Goal: Task Accomplishment & Management: Manage account settings

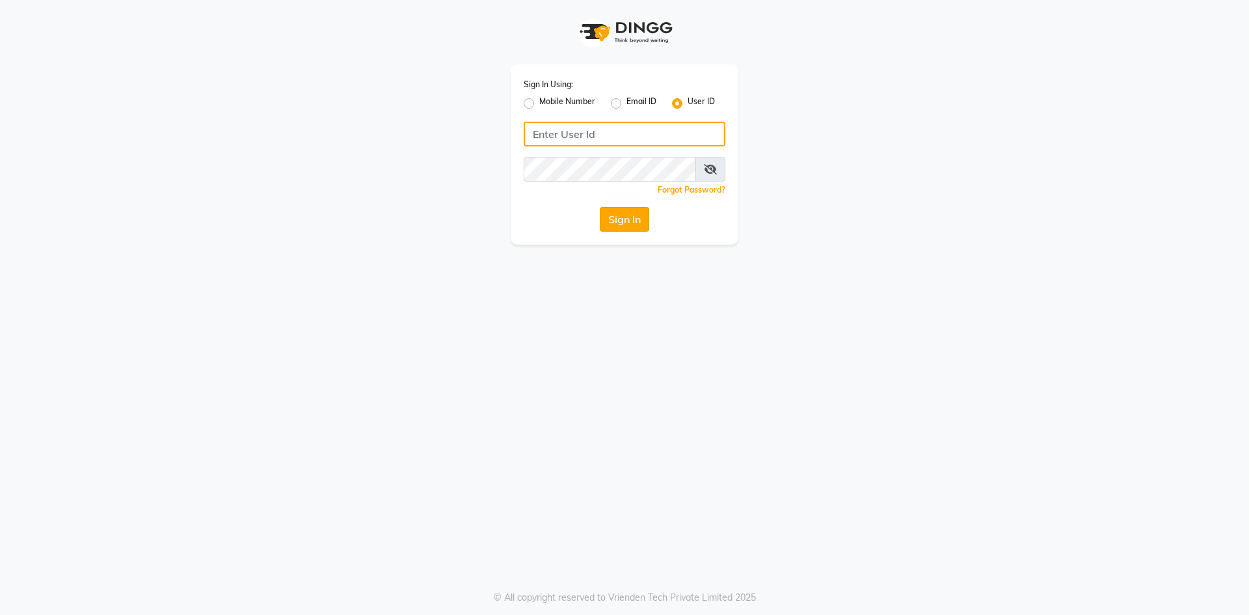
type input "velvt"
click at [628, 222] on button "Sign In" at bounding box center [624, 219] width 49 height 25
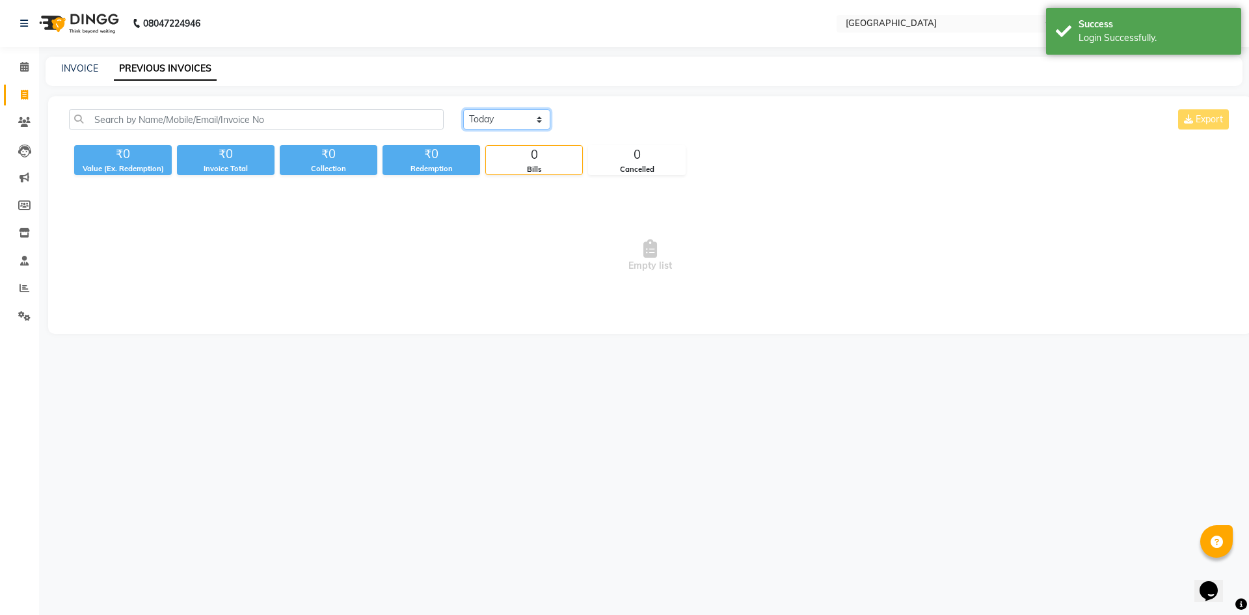
drag, startPoint x: 494, startPoint y: 119, endPoint x: 493, endPoint y: 128, distance: 9.1
click at [494, 119] on select "[DATE] [DATE] Custom Range" at bounding box center [506, 119] width 87 height 20
select select "[DATE]"
click at [463, 109] on select "[DATE] [DATE] Custom Range" at bounding box center [506, 119] width 87 height 20
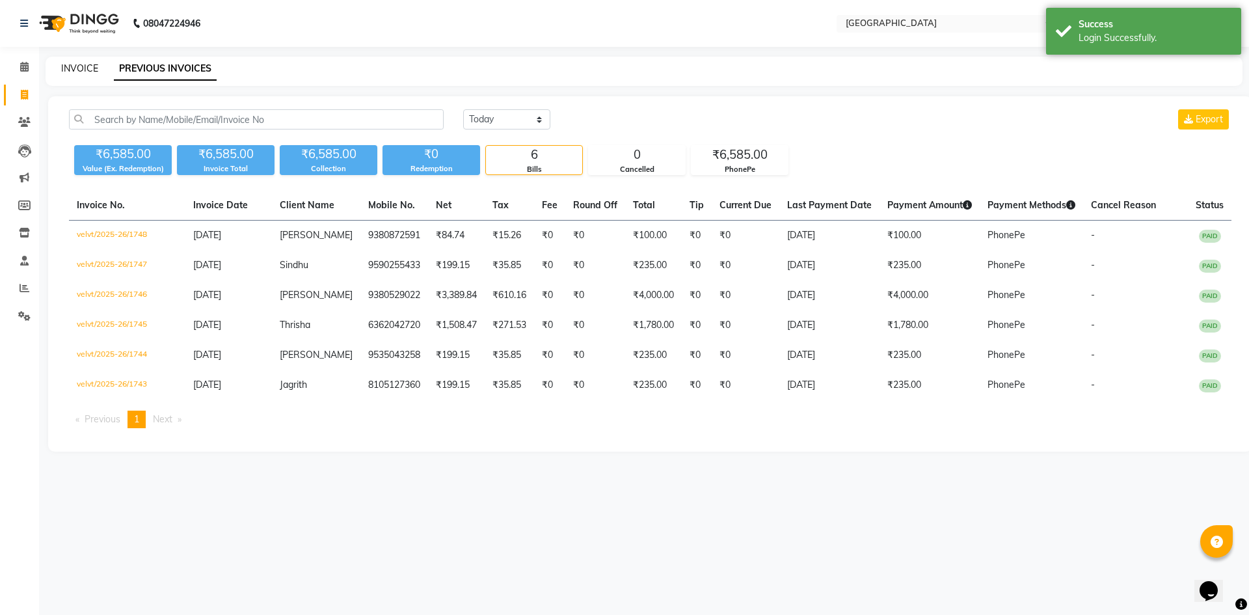
click at [75, 70] on link "INVOICE" at bounding box center [79, 68] width 37 height 12
select select "service"
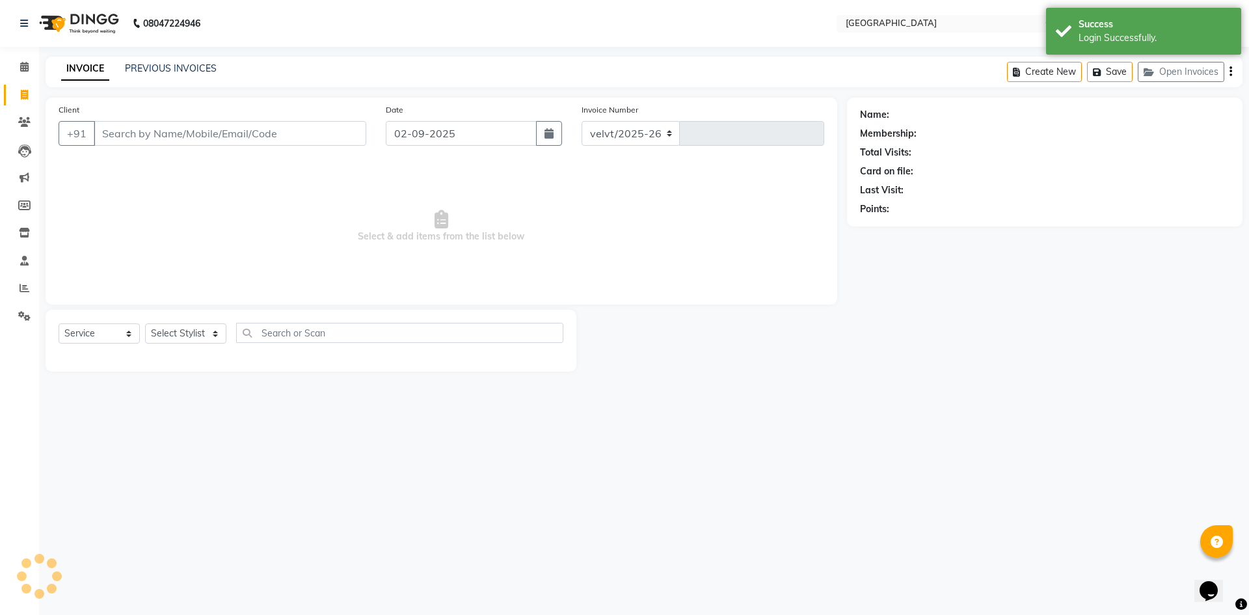
select select "6279"
type input "1749"
click at [127, 140] on input "Client" at bounding box center [230, 133] width 272 height 25
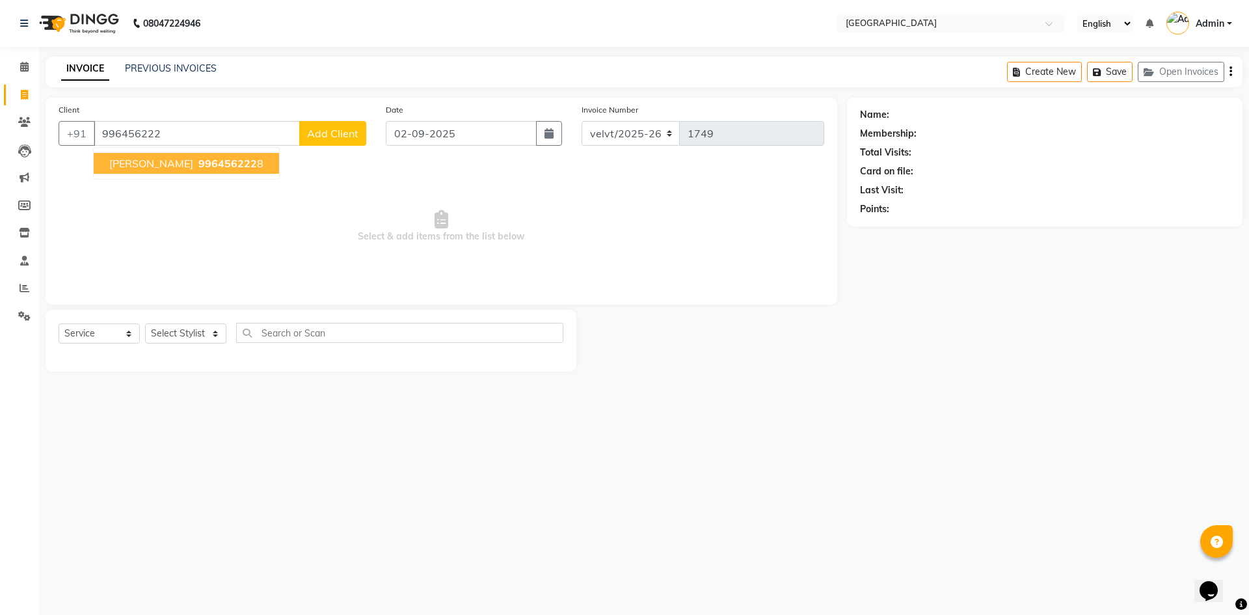
click at [198, 165] on span "996456222" at bounding box center [227, 163] width 59 height 13
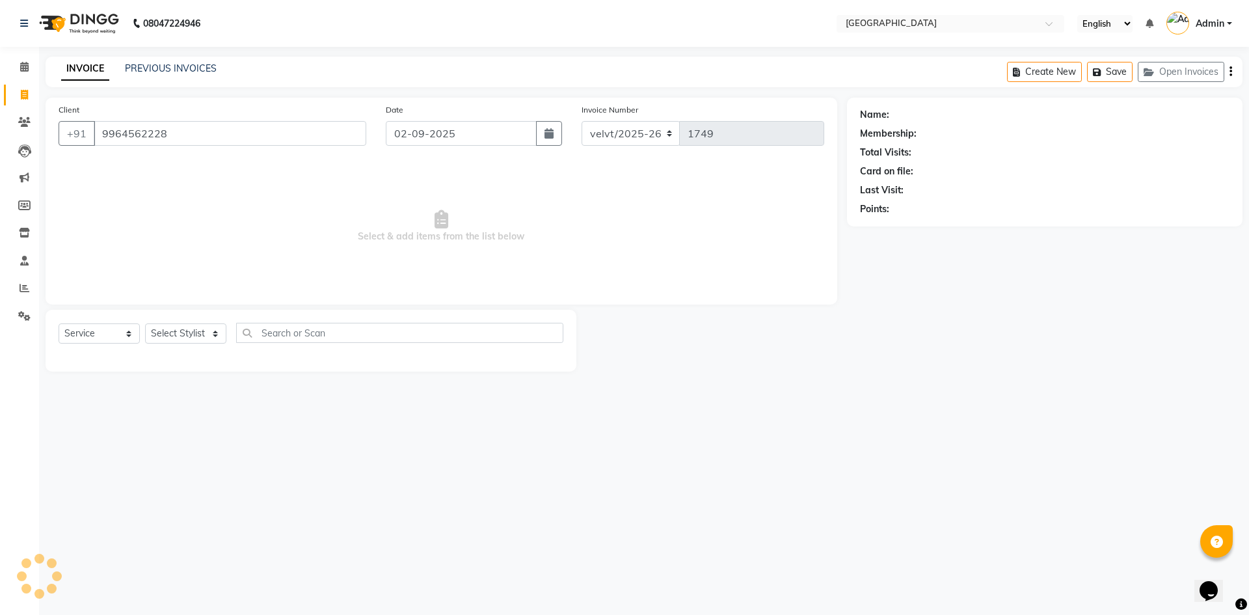
type input "9964562228"
select select "1: Object"
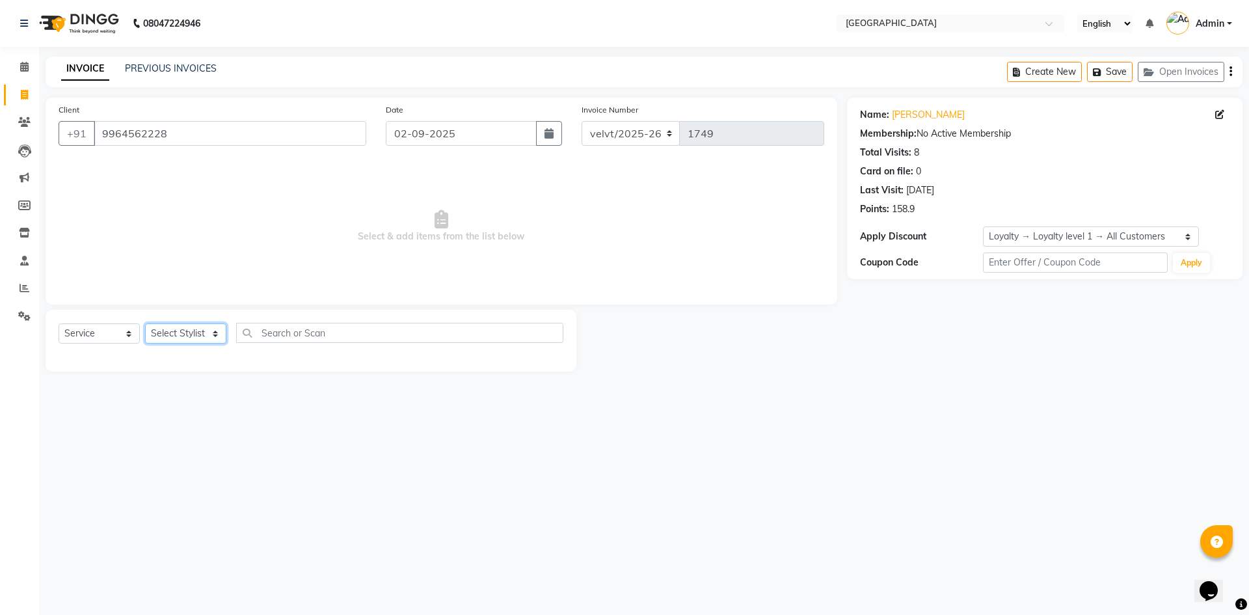
click at [185, 332] on select "Select Stylist [PERSON_NAME] Furkan [GEOGRAPHIC_DATA][PERSON_NAME] Nomam [GEOGR…" at bounding box center [185, 333] width 81 height 20
select select "89472"
click at [145, 323] on select "Select Stylist [PERSON_NAME] Furkan [GEOGRAPHIC_DATA][PERSON_NAME] Nomam [GEOGR…" at bounding box center [185, 333] width 81 height 20
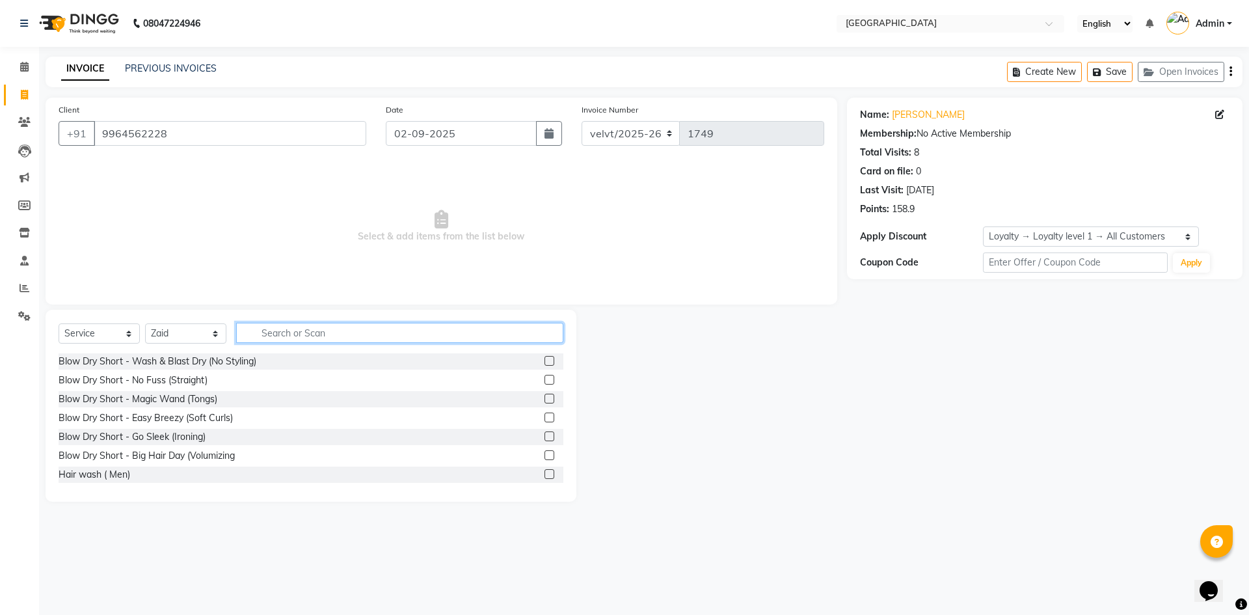
click at [275, 338] on input "text" at bounding box center [399, 333] width 327 height 20
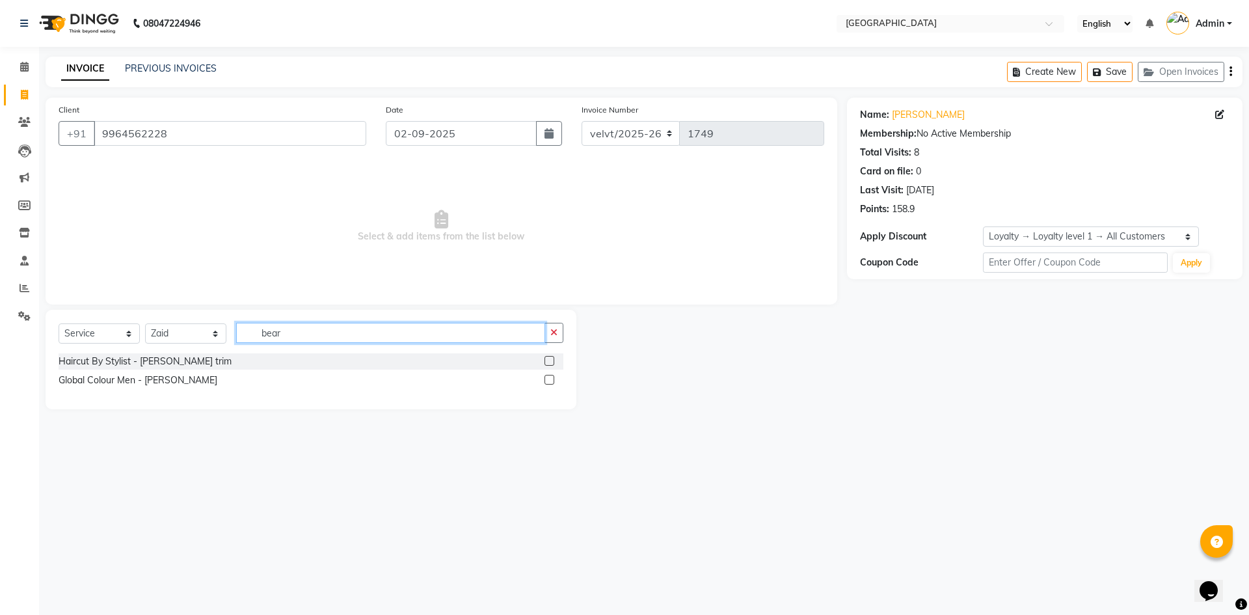
type input "bear"
click at [546, 358] on label at bounding box center [549, 361] width 10 height 10
click at [546, 358] on input "checkbox" at bounding box center [548, 361] width 8 height 8
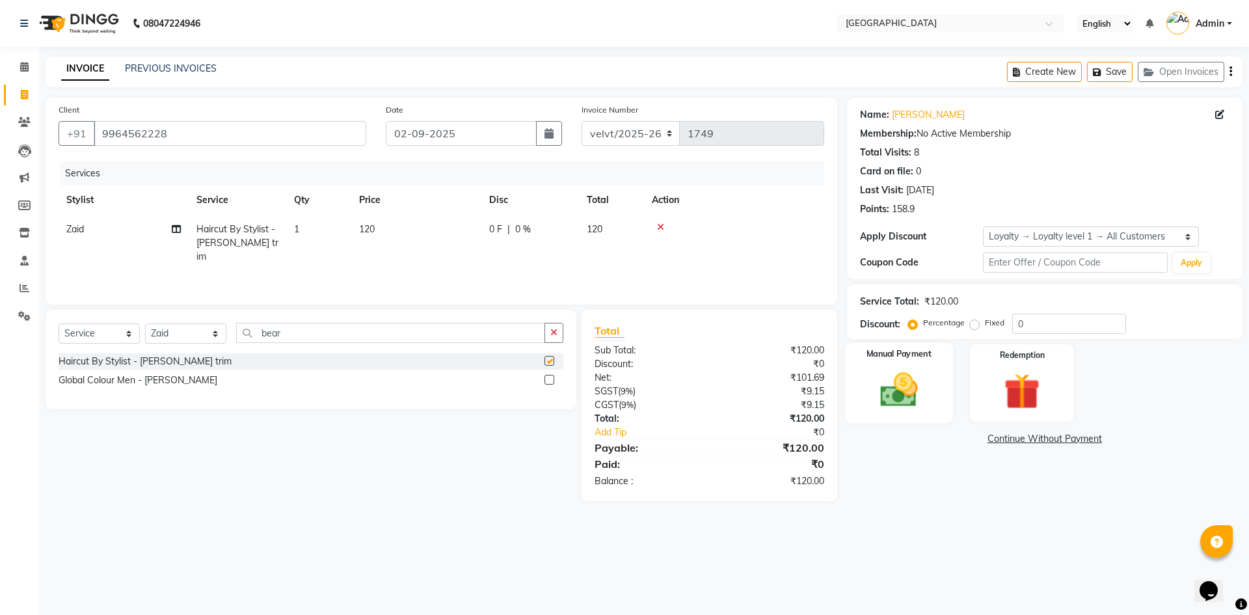
checkbox input "false"
click at [899, 376] on img at bounding box center [898, 389] width 60 height 43
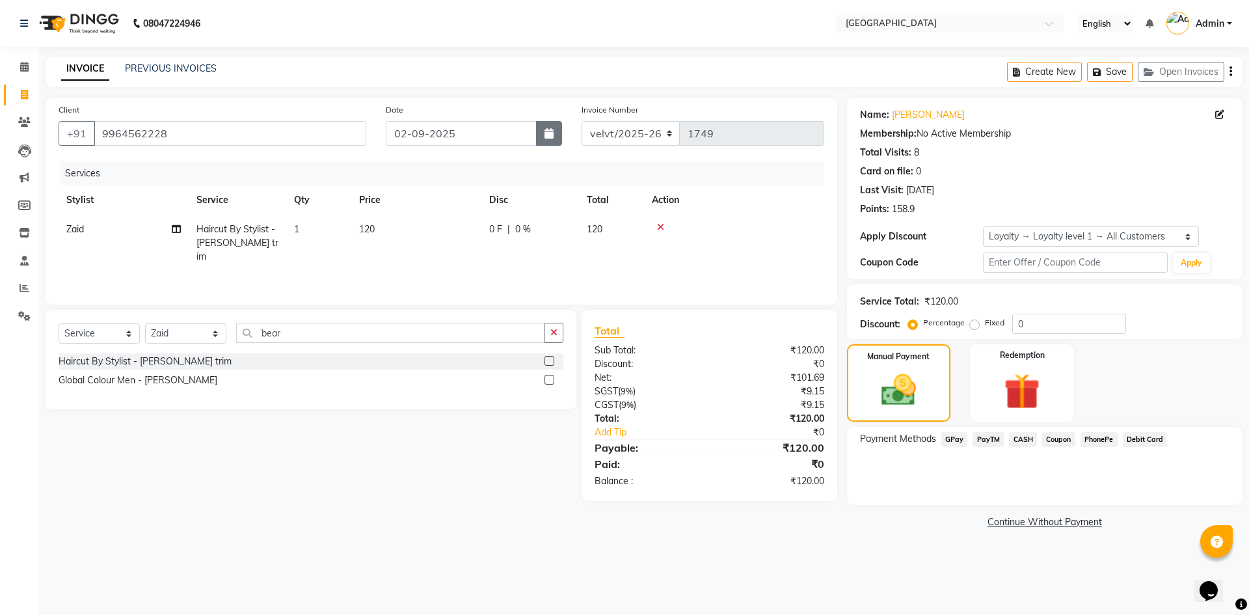
click at [550, 135] on icon "button" at bounding box center [548, 133] width 9 height 10
select select "9"
select select "2025"
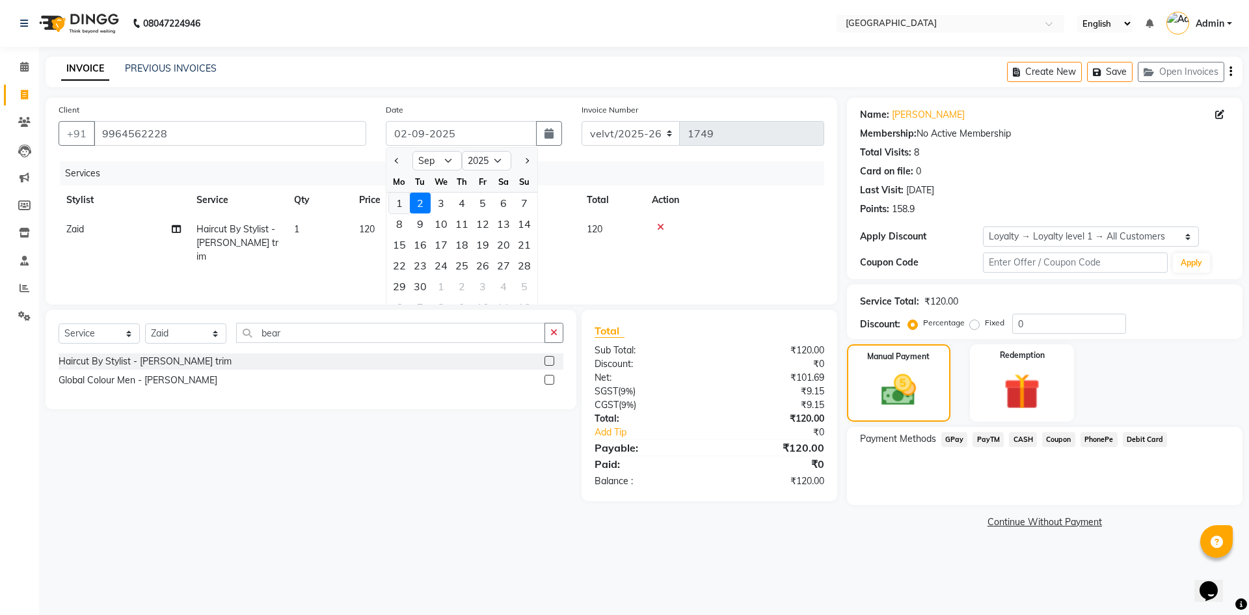
click at [399, 200] on div "1" at bounding box center [399, 203] width 21 height 21
type input "[DATE]"
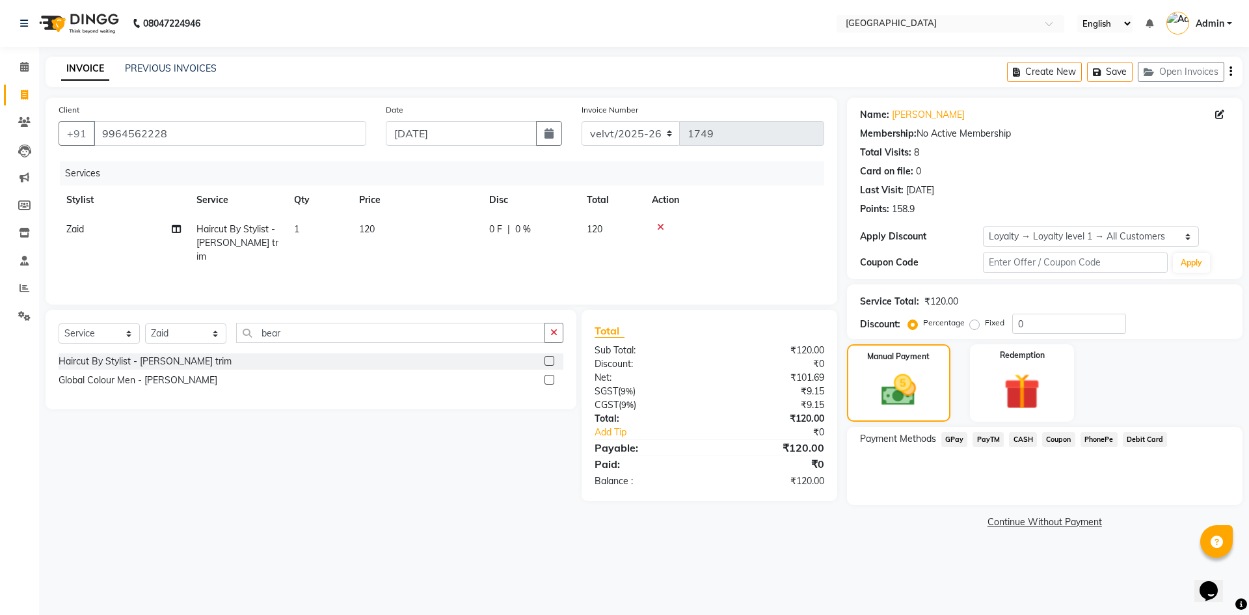
click at [1096, 440] on span "PhonePe" at bounding box center [1098, 439] width 37 height 15
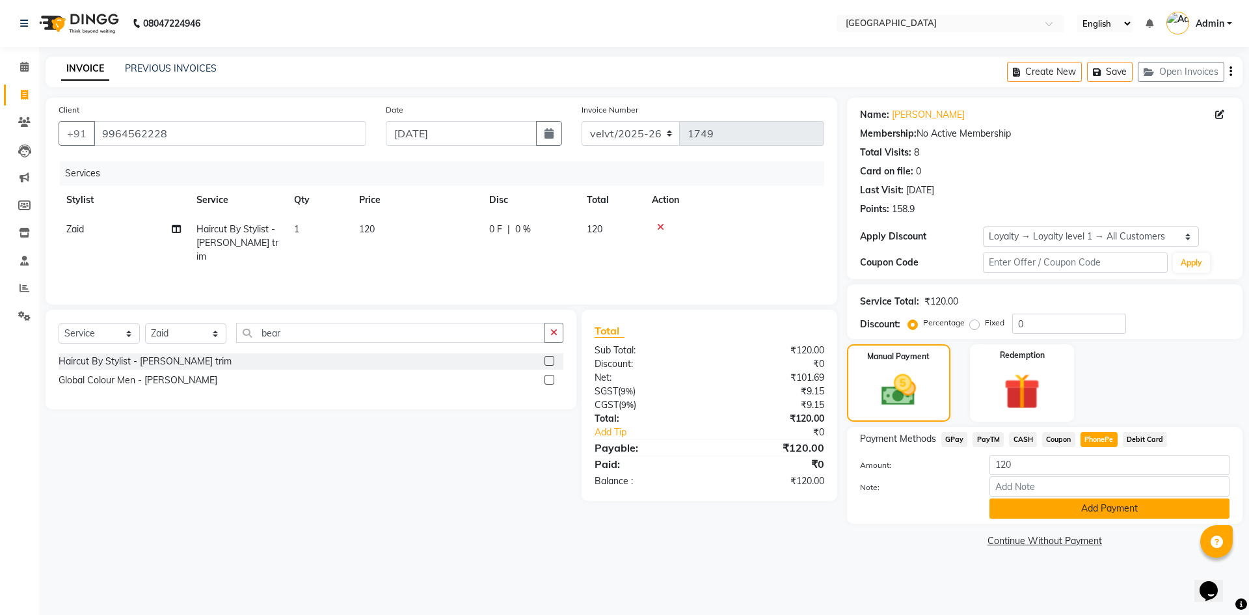
click at [1082, 513] on button "Add Payment" at bounding box center [1109, 508] width 240 height 20
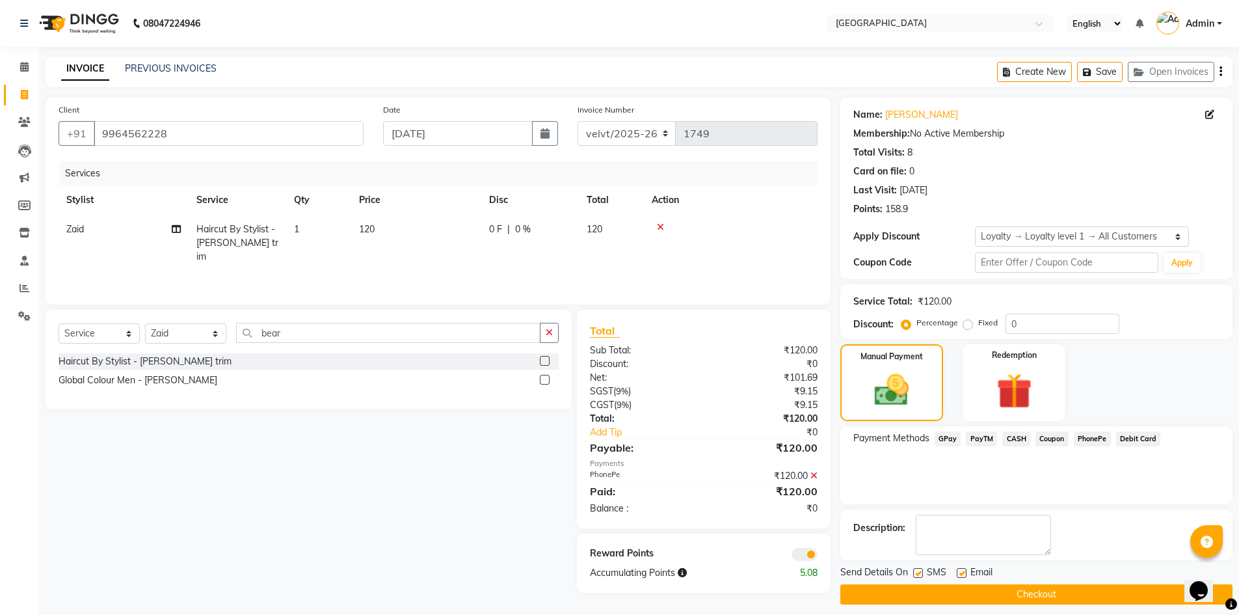
drag, startPoint x: 915, startPoint y: 571, endPoint x: 936, endPoint y: 574, distance: 21.1
click at [915, 570] on label at bounding box center [918, 573] width 10 height 10
click at [915, 570] on input "checkbox" at bounding box center [917, 573] width 8 height 8
checkbox input "false"
click at [963, 568] on label at bounding box center [962, 573] width 10 height 10
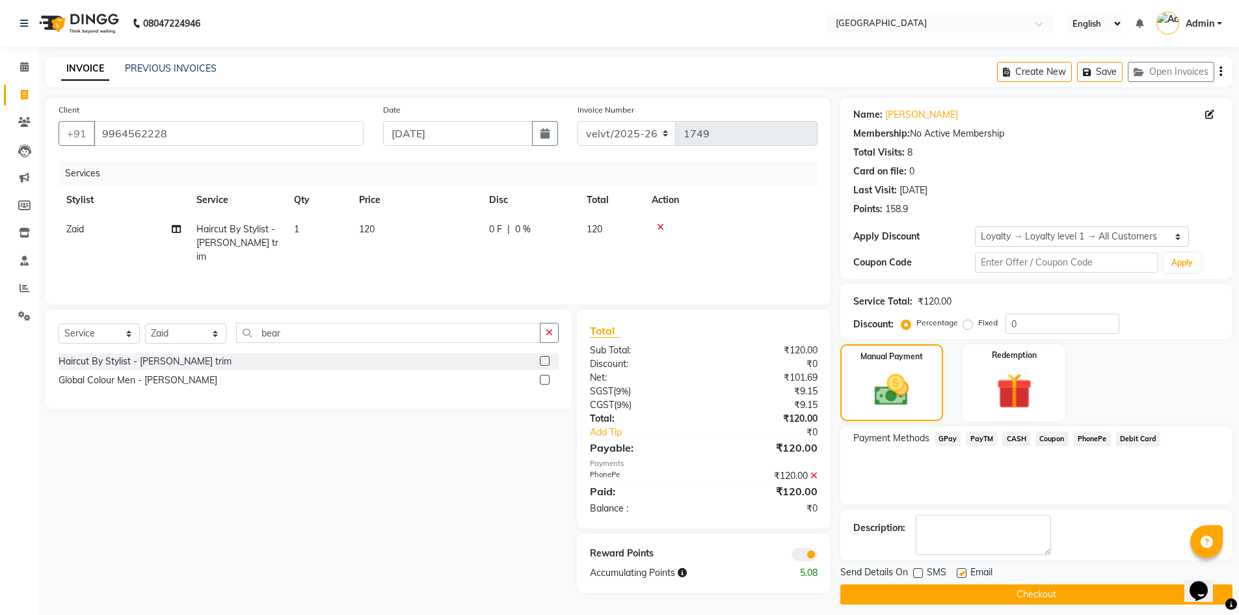
click at [963, 569] on input "checkbox" at bounding box center [961, 573] width 8 height 8
checkbox input "false"
click at [959, 588] on button "Checkout" at bounding box center [1036, 594] width 392 height 20
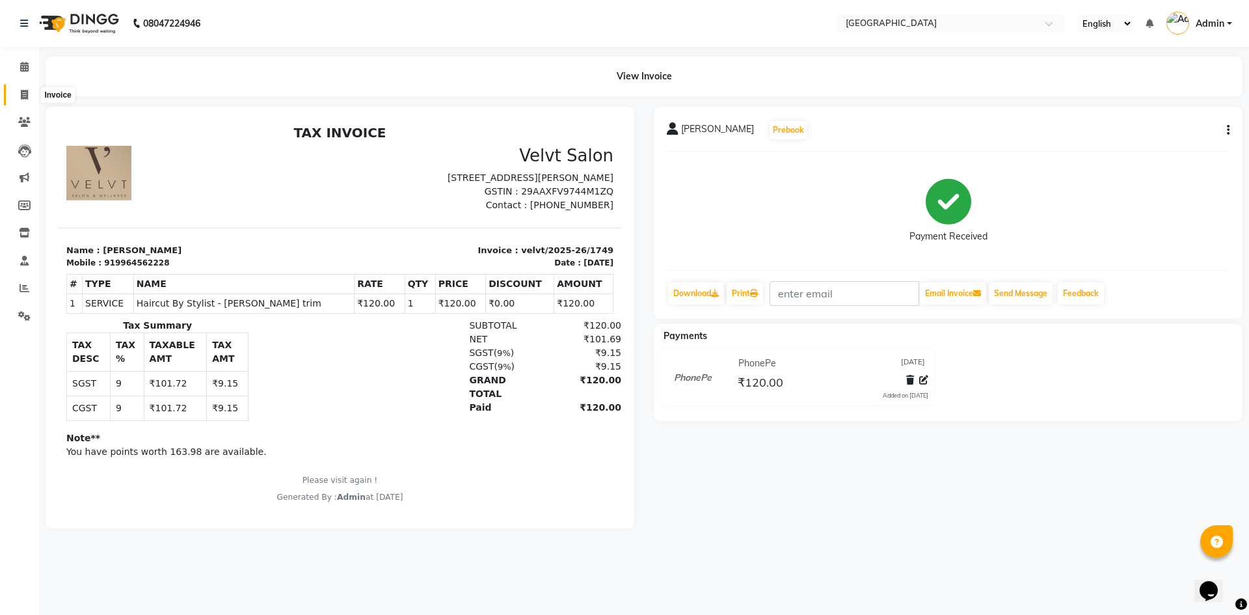
click at [21, 90] on icon at bounding box center [24, 95] width 7 height 10
select select "service"
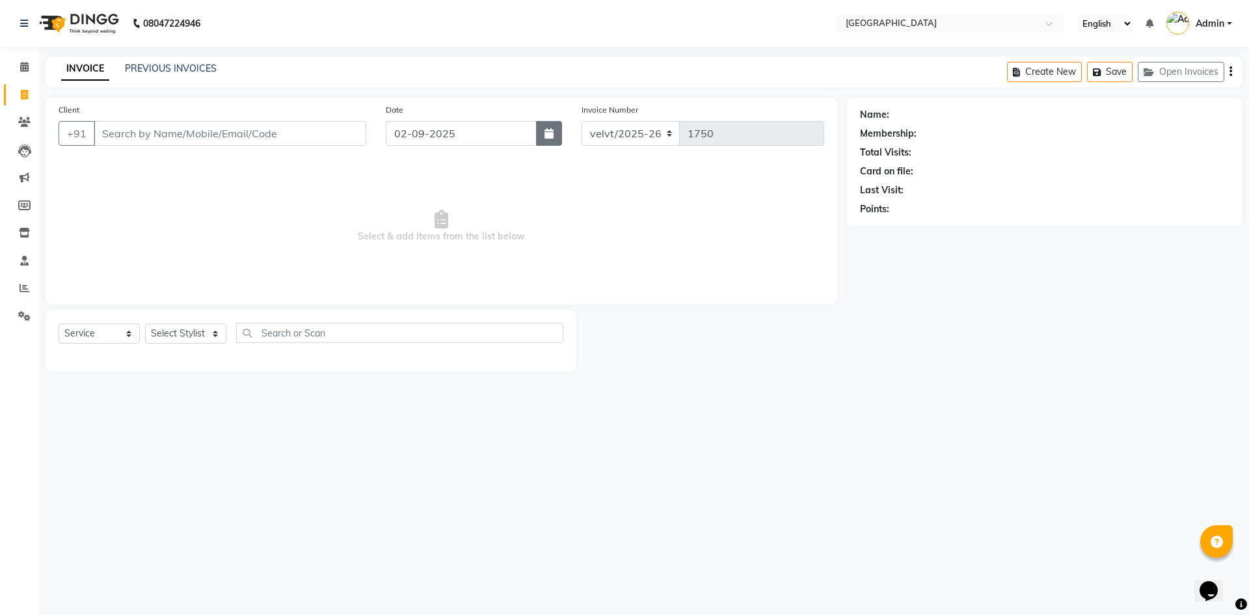
click at [539, 128] on button "button" at bounding box center [549, 133] width 26 height 25
select select "9"
select select "2025"
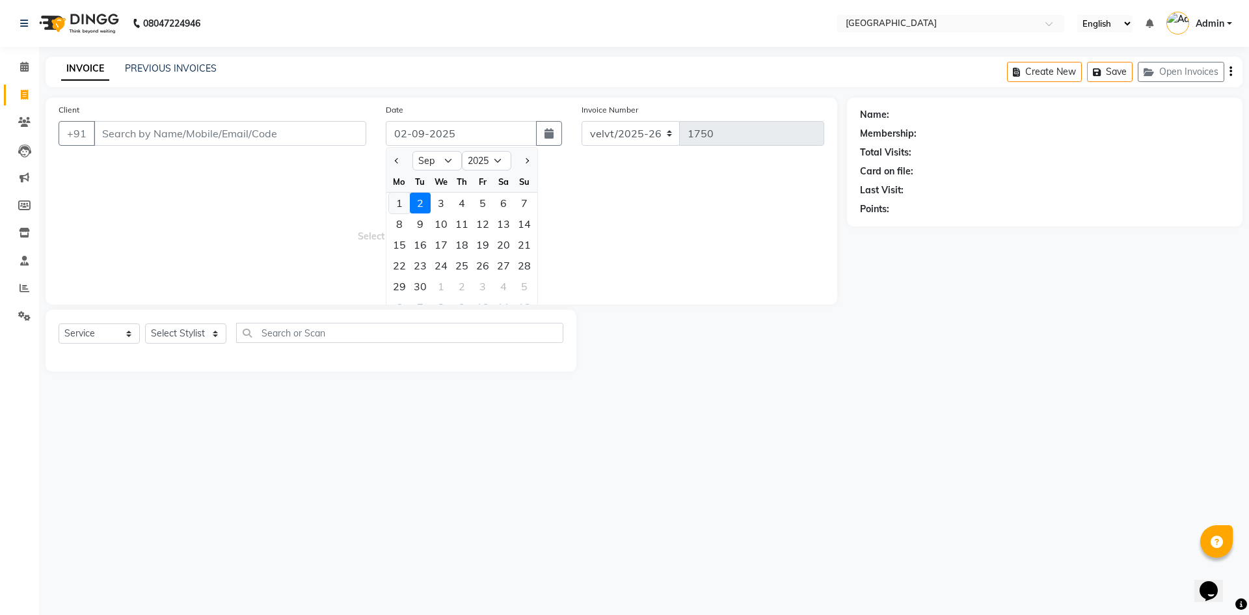
click at [399, 204] on div "1" at bounding box center [399, 203] width 21 height 21
type input "[DATE]"
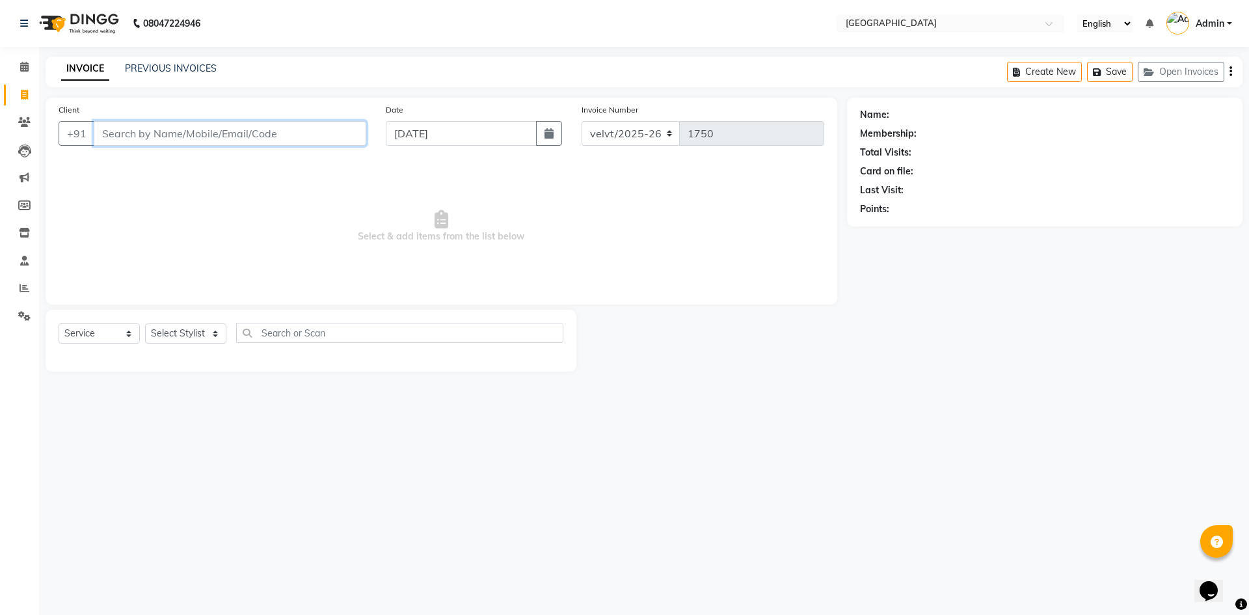
click at [146, 135] on input "Client" at bounding box center [230, 133] width 272 height 25
type input "8660219041"
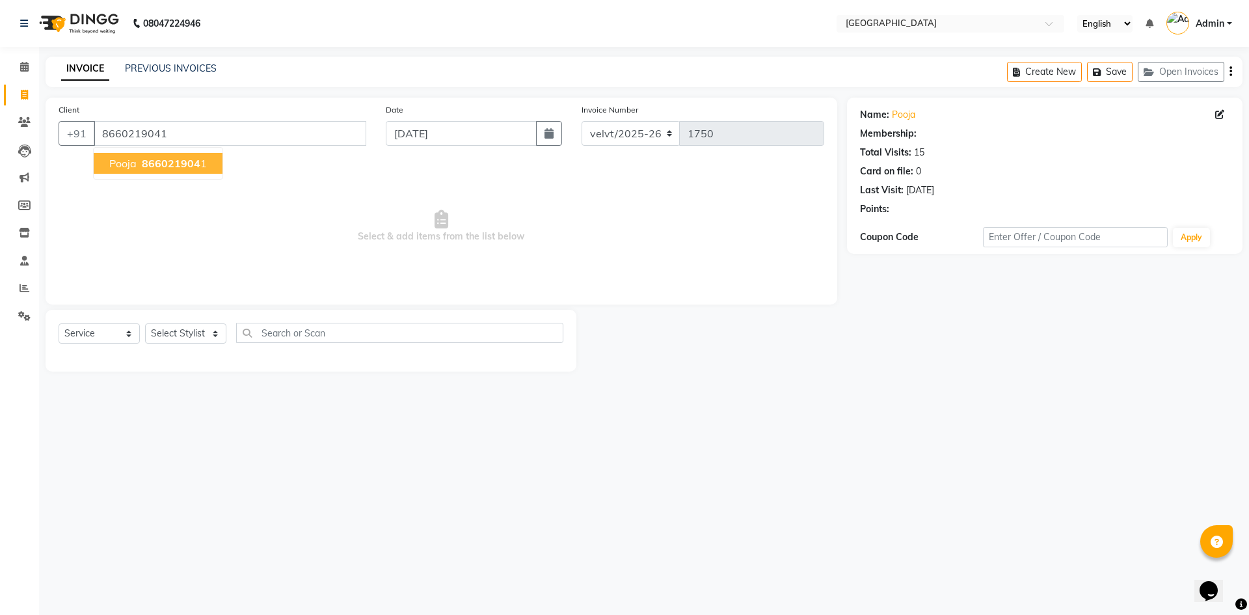
select select "1: Object"
click at [131, 163] on span "Pooja" at bounding box center [122, 163] width 27 height 13
select select "1: Object"
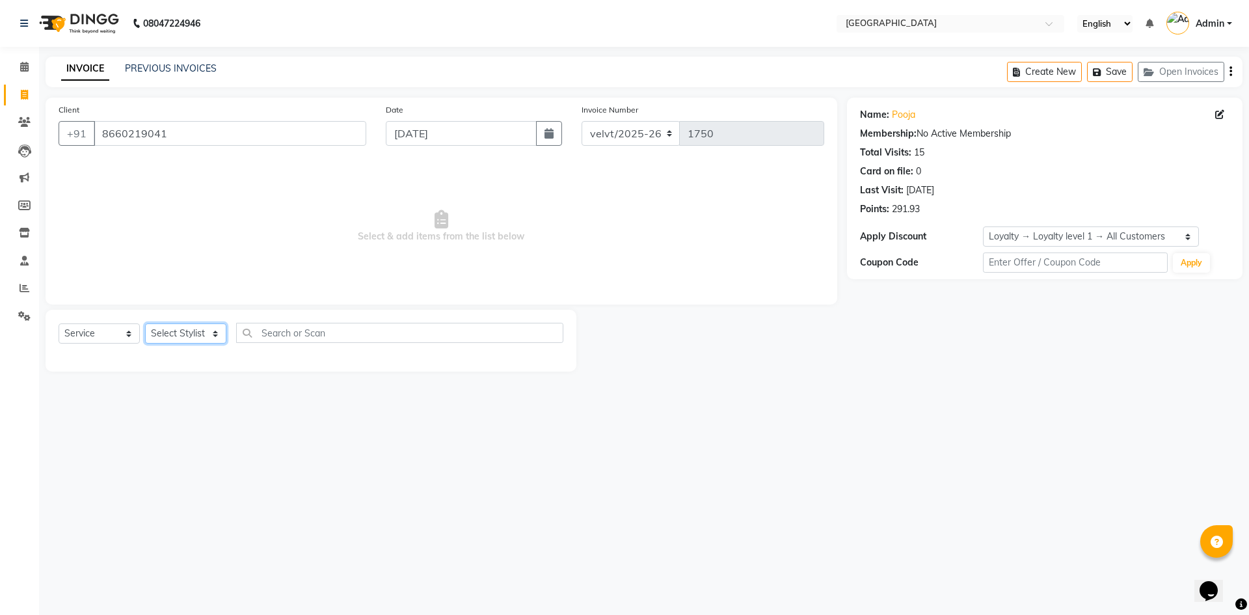
click at [188, 332] on select "Select Stylist [PERSON_NAME] Furkan [GEOGRAPHIC_DATA][PERSON_NAME] Nomam [GEOGR…" at bounding box center [185, 333] width 81 height 20
select select "68468"
click at [145, 323] on select "Select Stylist [PERSON_NAME] Furkan [GEOGRAPHIC_DATA][PERSON_NAME] Nomam [GEOGR…" at bounding box center [185, 333] width 81 height 20
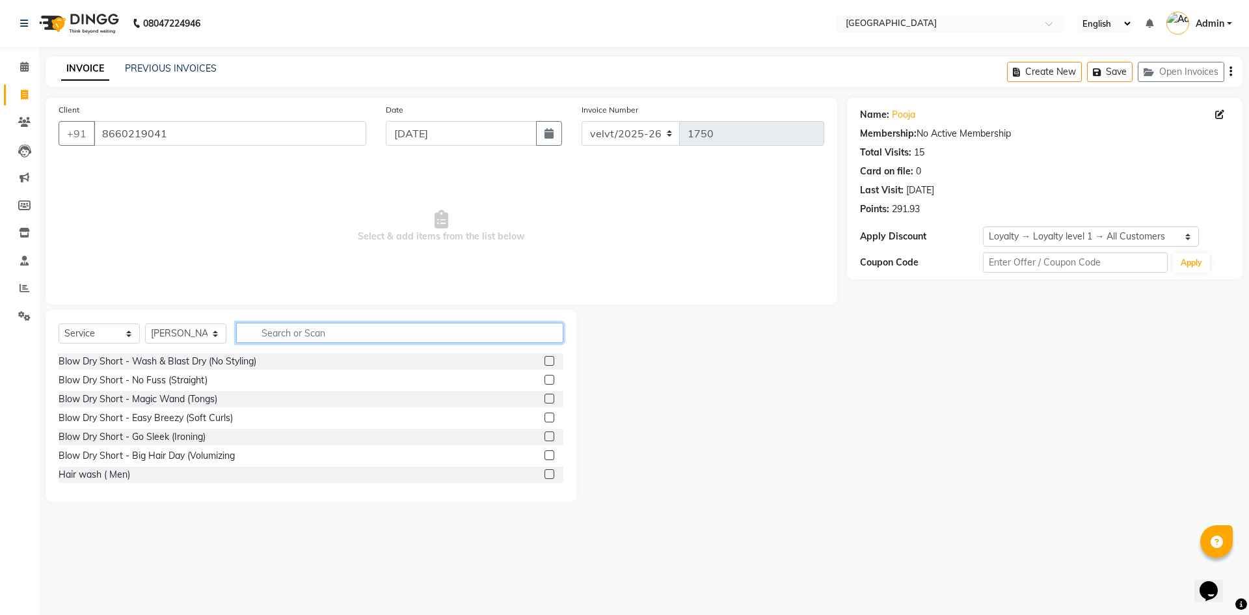
click at [296, 339] on input "text" at bounding box center [399, 333] width 327 height 20
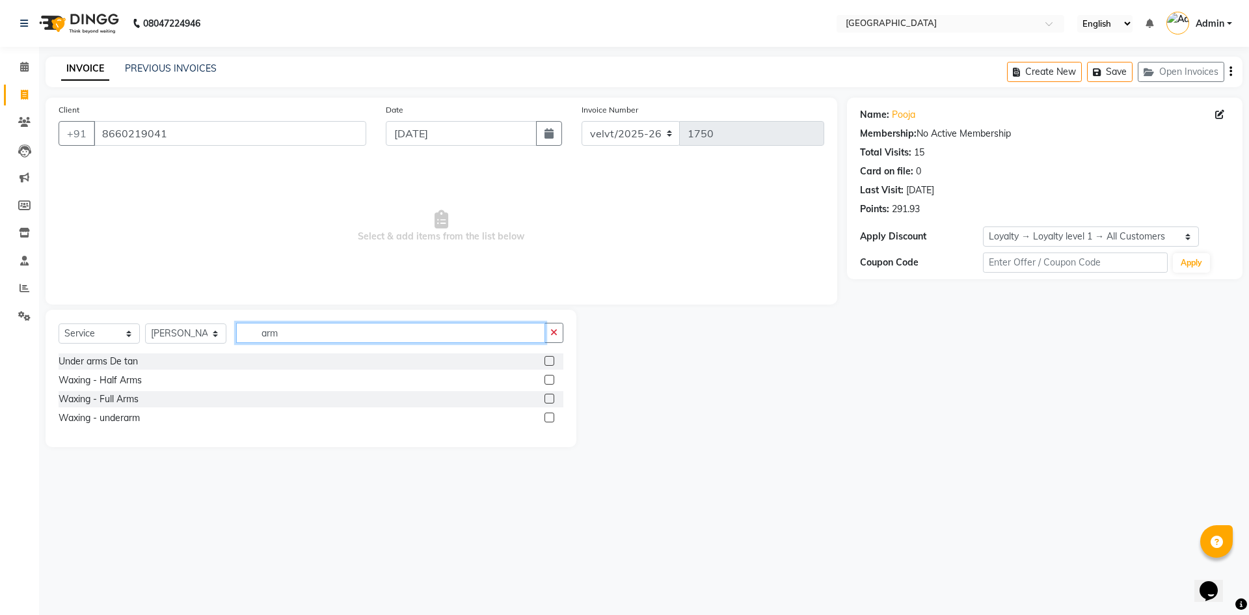
type input "arm"
click at [544, 398] on label at bounding box center [549, 398] width 10 height 10
click at [544, 398] on input "checkbox" at bounding box center [548, 399] width 8 height 8
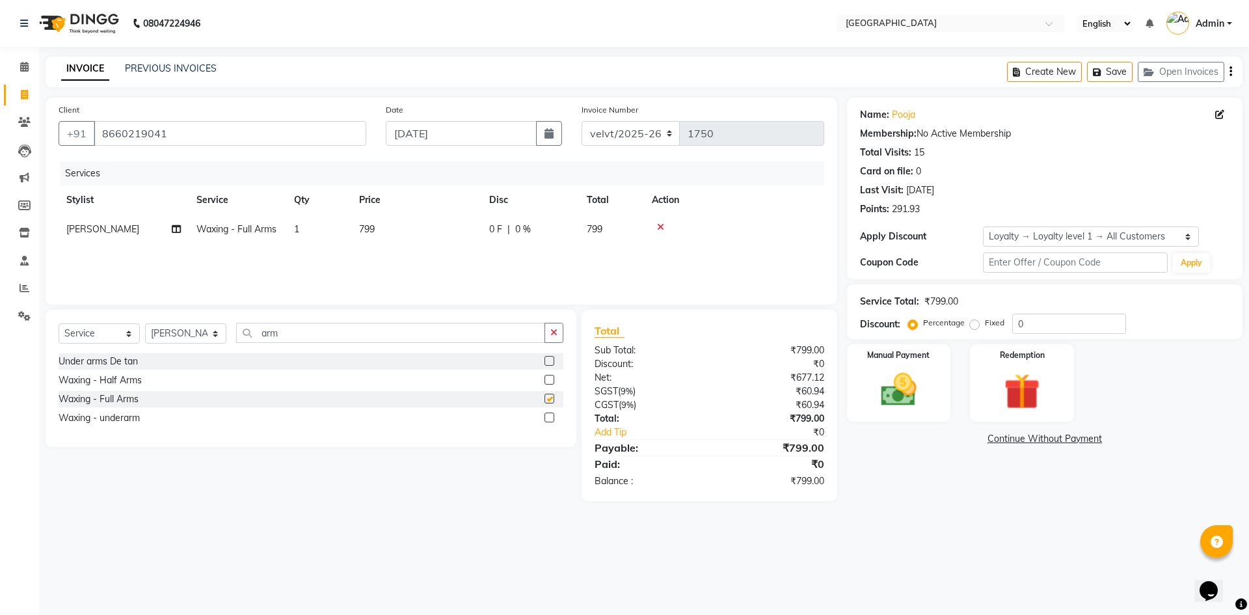
checkbox input "false"
click at [375, 228] on span "799" at bounding box center [367, 229] width 16 height 12
select select "68468"
click at [444, 233] on input "799" at bounding box center [477, 232] width 114 height 20
type input "7"
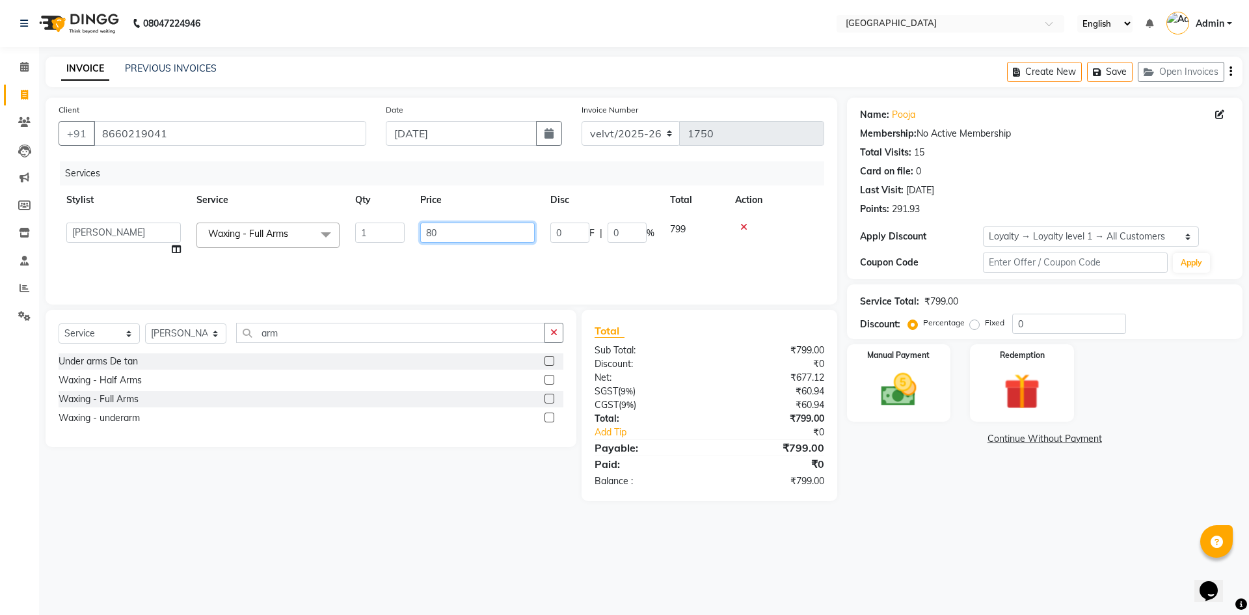
type input "800"
click at [938, 478] on div "Name: Pooja Membership: No Active Membership Total Visits: 15 Card on file: 0 L…" at bounding box center [1049, 299] width 405 height 403
click at [985, 324] on label "Fixed" at bounding box center [995, 323] width 20 height 12
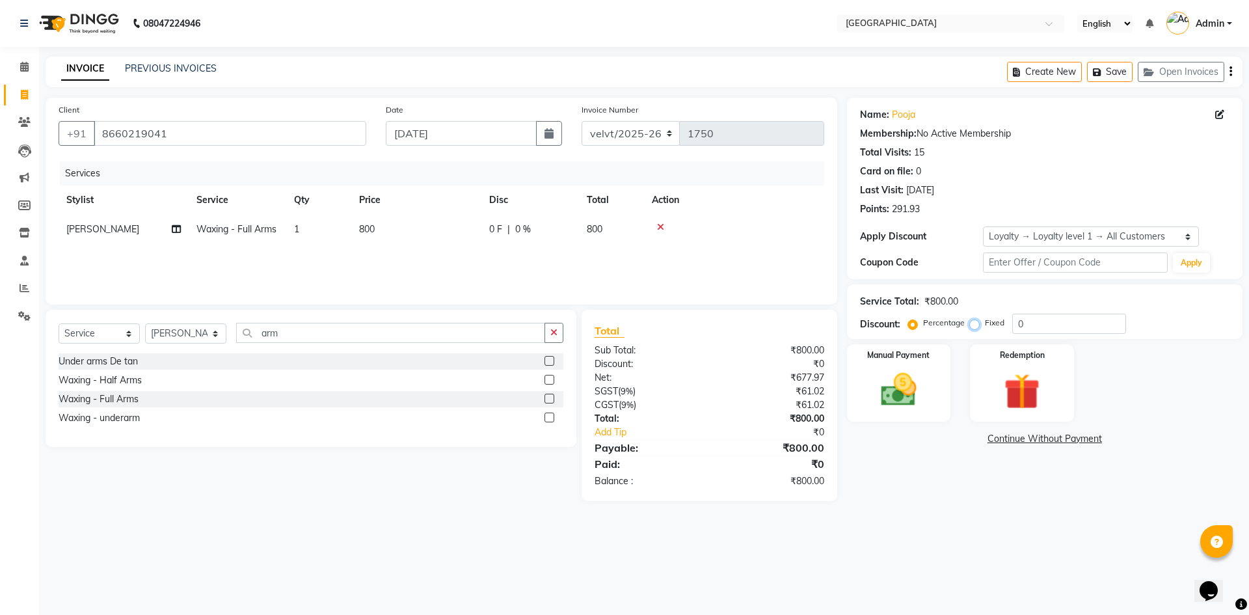
click at [976, 324] on input "Fixed" at bounding box center [976, 322] width 9 height 9
radio input "true"
click at [1037, 324] on input "0" at bounding box center [1069, 323] width 114 height 20
type input "200"
click at [938, 519] on main "INVOICE PREVIOUS INVOICES Create New Save Open Invoices Client +91 8660219041 D…" at bounding box center [644, 289] width 1210 height 464
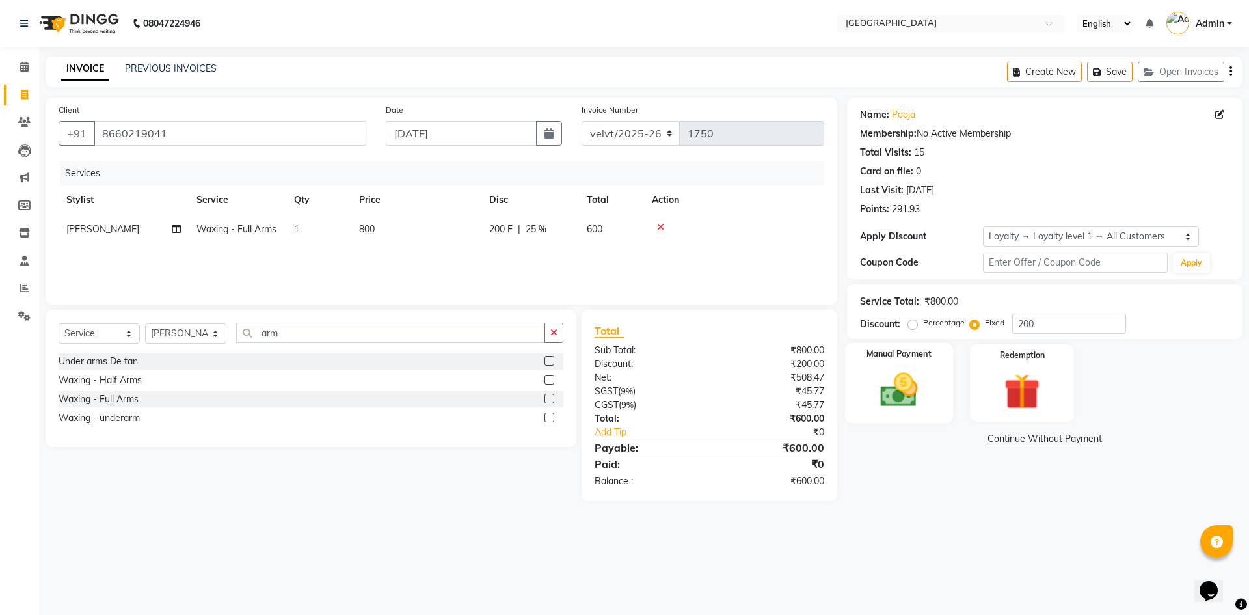
click at [899, 391] on img at bounding box center [898, 389] width 60 height 43
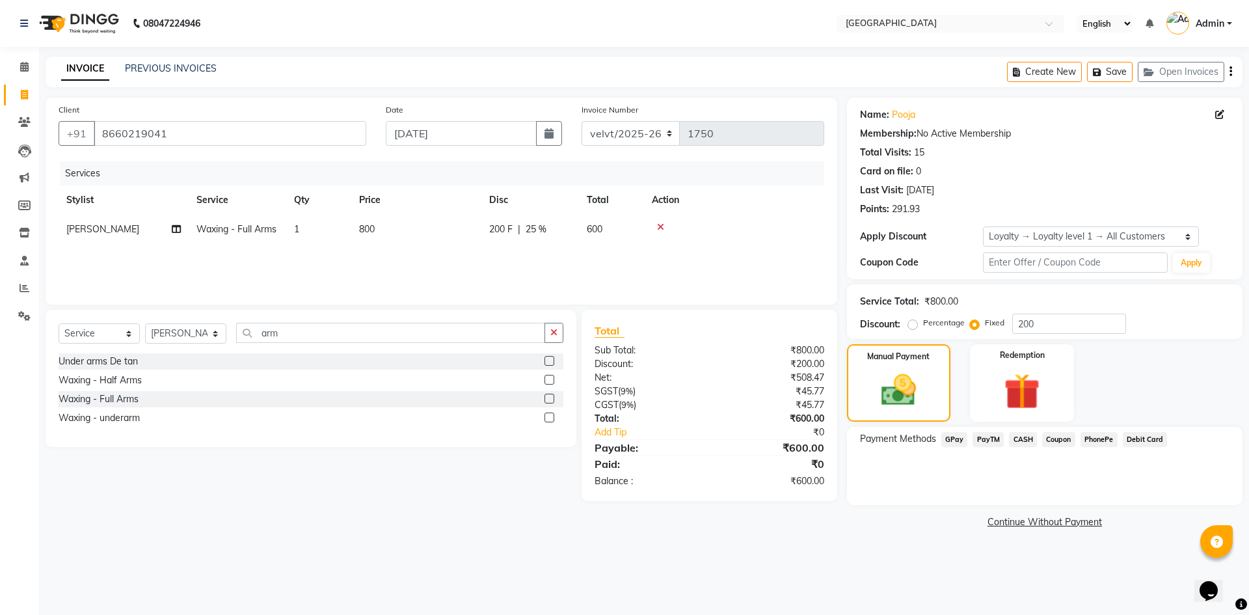
click at [1096, 440] on span "PhonePe" at bounding box center [1098, 439] width 37 height 15
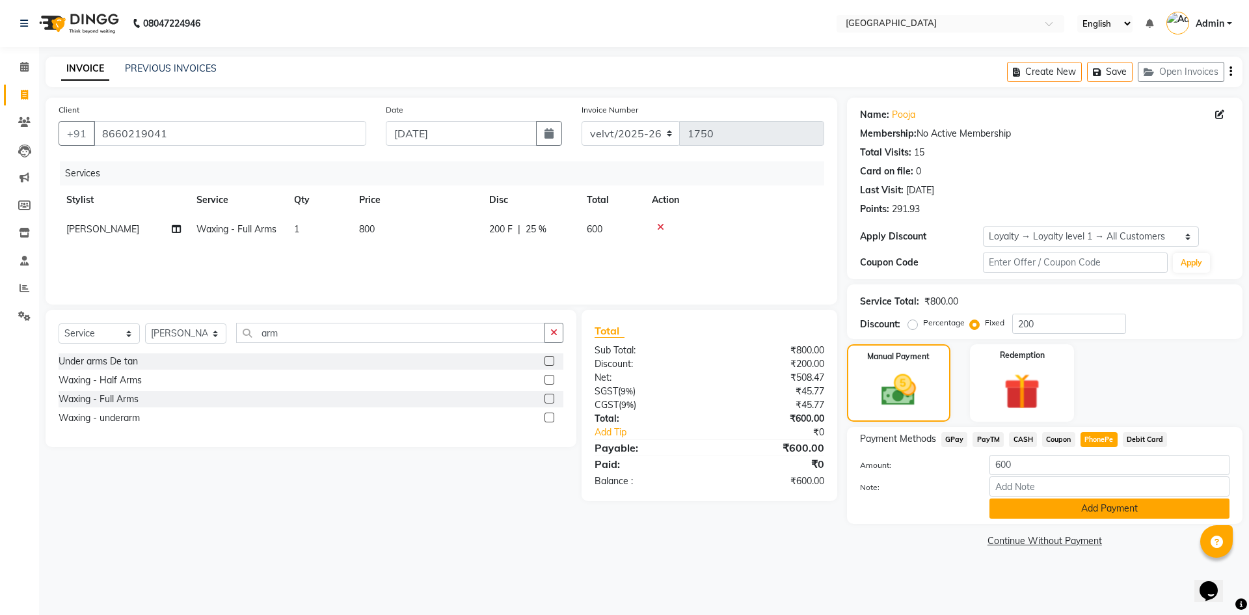
click at [1068, 508] on button "Add Payment" at bounding box center [1109, 508] width 240 height 20
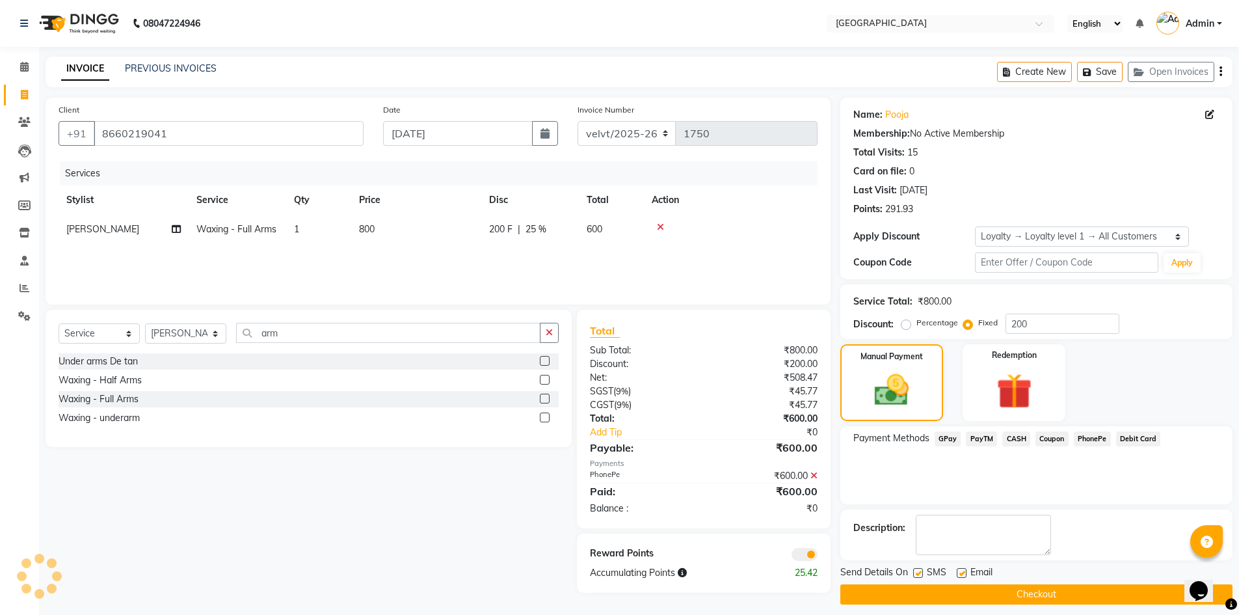
click at [920, 575] on label at bounding box center [918, 573] width 10 height 10
click at [920, 575] on input "checkbox" at bounding box center [917, 573] width 8 height 8
checkbox input "false"
click at [962, 574] on label at bounding box center [962, 573] width 10 height 10
click at [962, 574] on input "checkbox" at bounding box center [961, 573] width 8 height 8
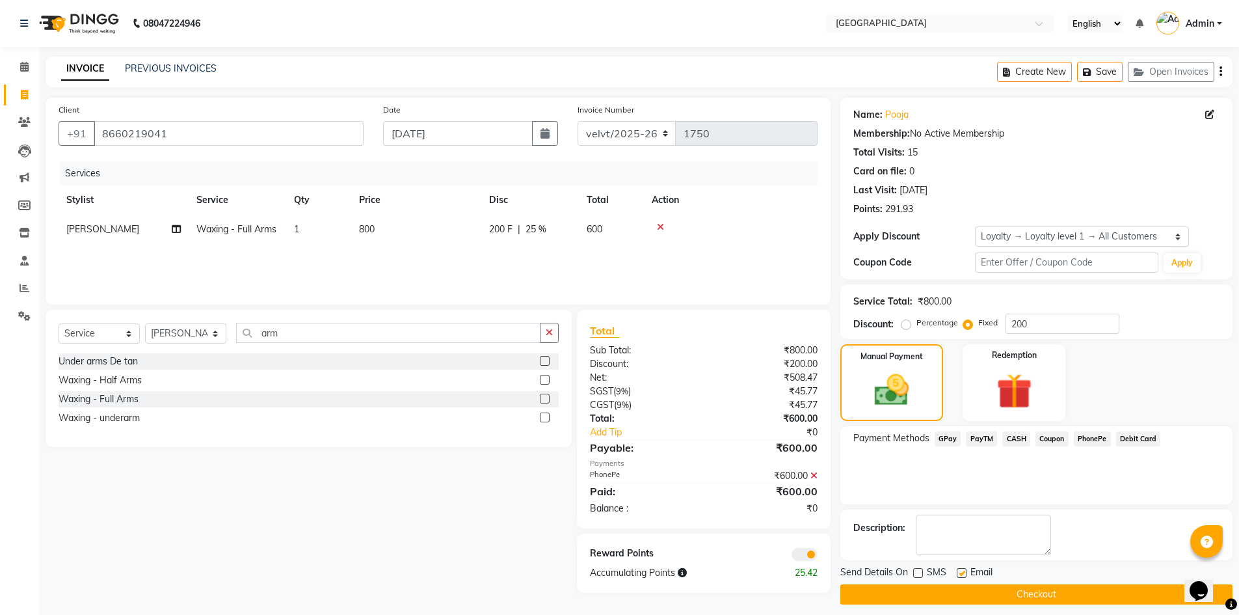
checkbox input "false"
click at [986, 592] on button "Checkout" at bounding box center [1036, 594] width 392 height 20
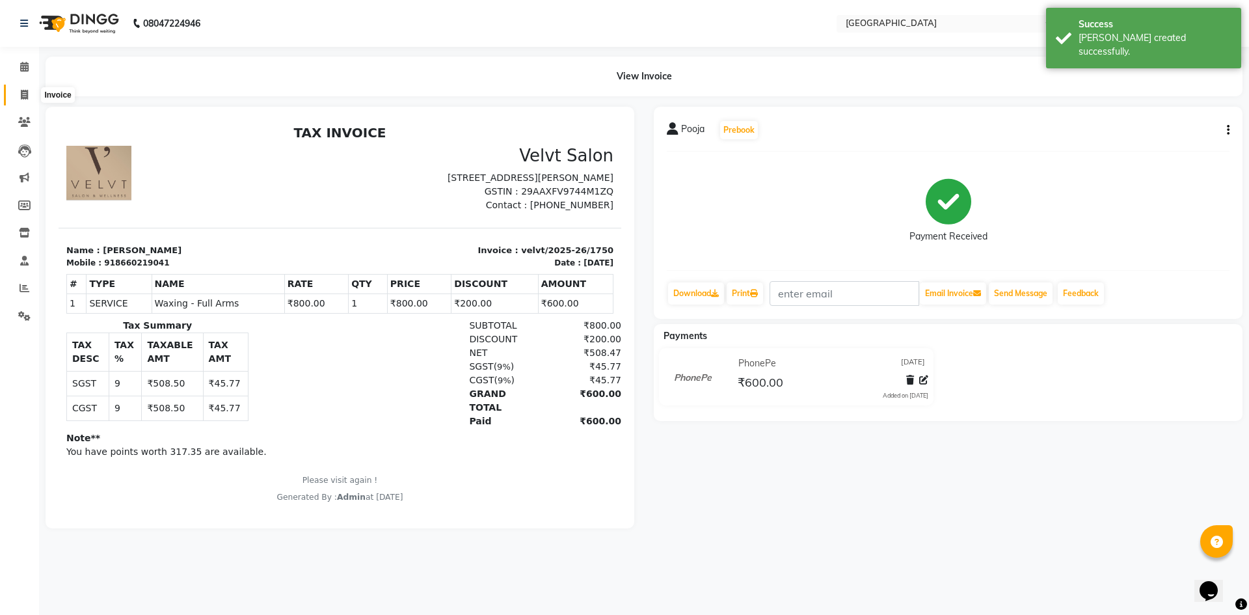
drag, startPoint x: 31, startPoint y: 92, endPoint x: 945, endPoint y: 546, distance: 1020.6
click at [31, 92] on span at bounding box center [24, 95] width 23 height 15
select select "service"
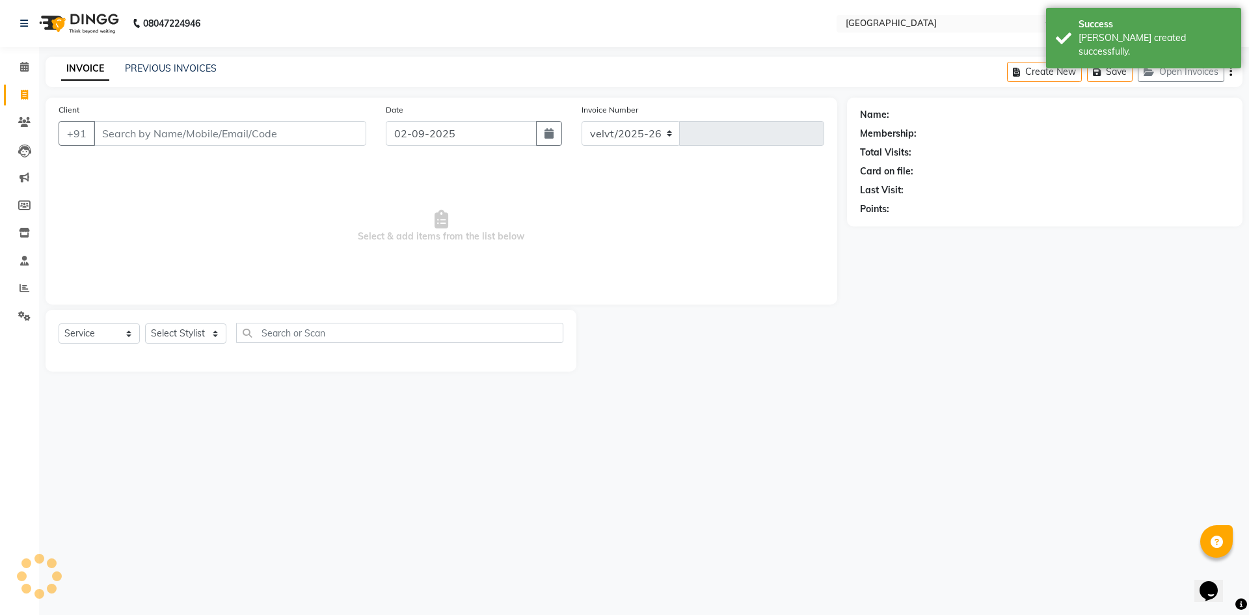
select select "6279"
type input "1751"
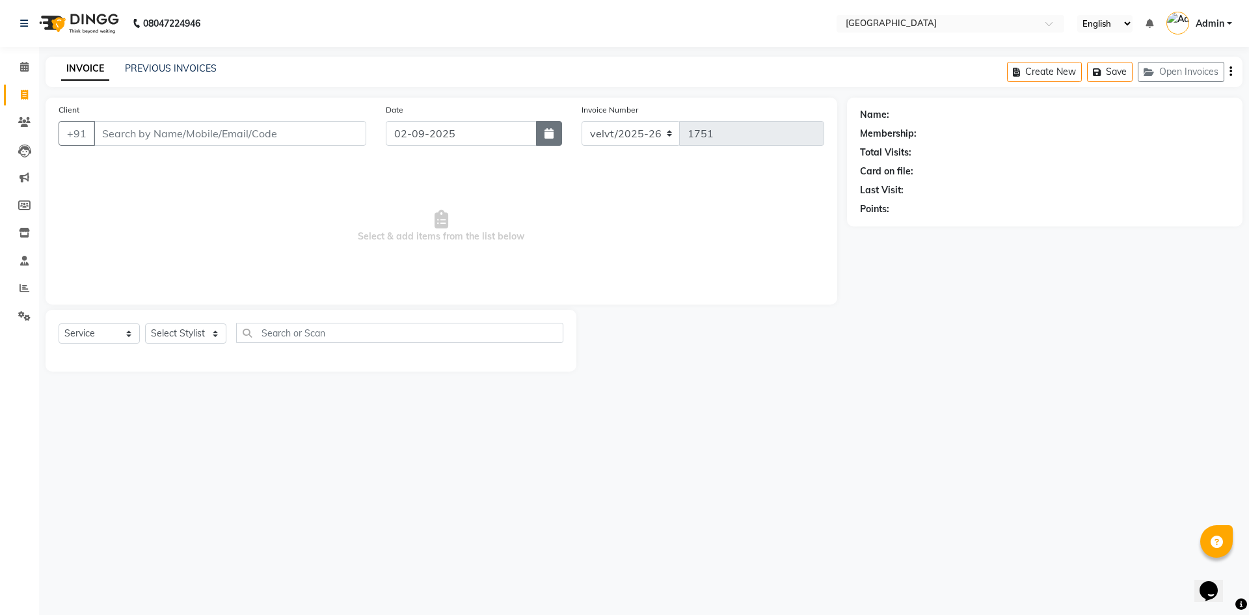
click at [548, 131] on icon "button" at bounding box center [548, 133] width 9 height 10
select select "9"
select select "2025"
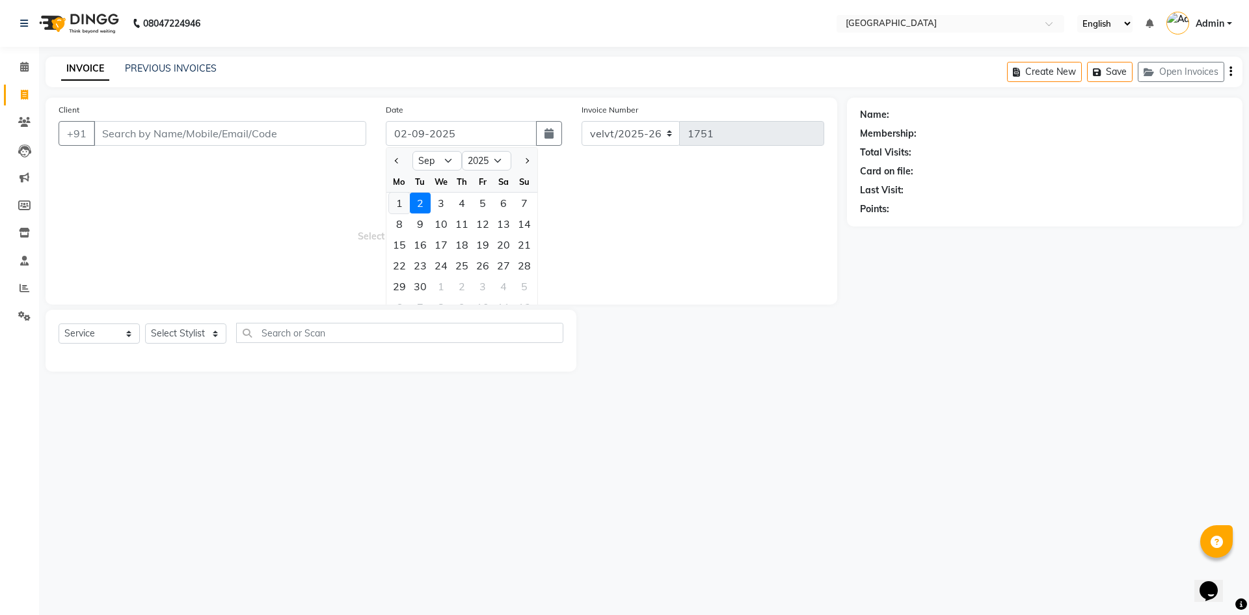
click at [403, 206] on div "1" at bounding box center [399, 203] width 21 height 21
type input "01-09-2025"
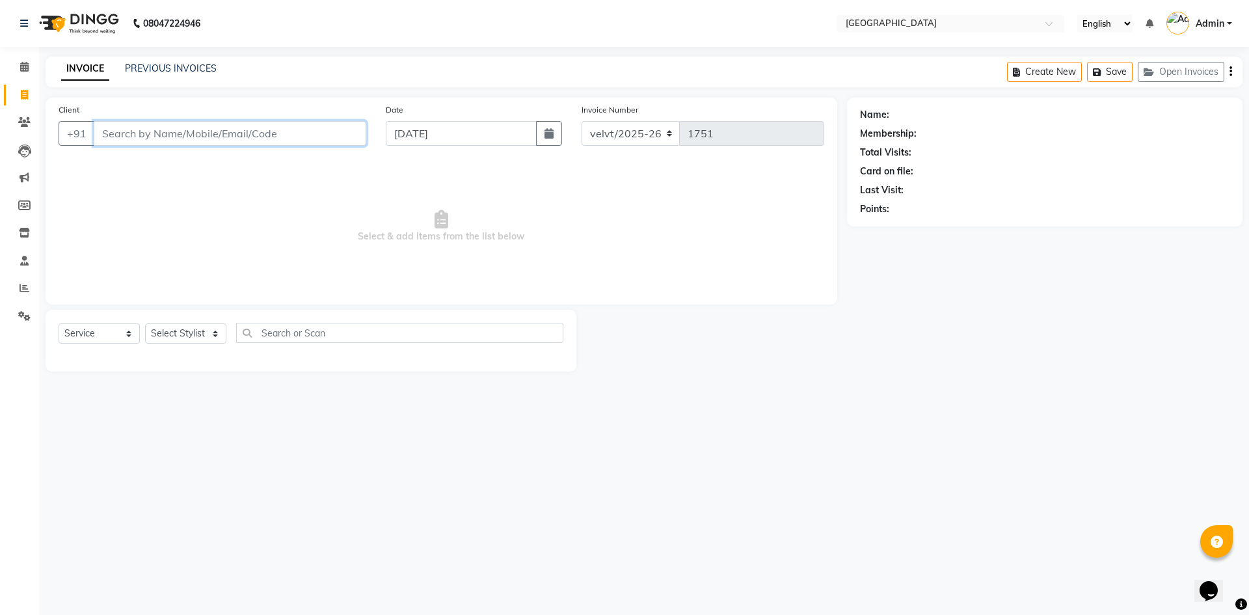
click at [142, 137] on input "Client" at bounding box center [230, 133] width 272 height 25
type input "8217638772"
click at [333, 134] on span "Add Client" at bounding box center [332, 133] width 51 height 13
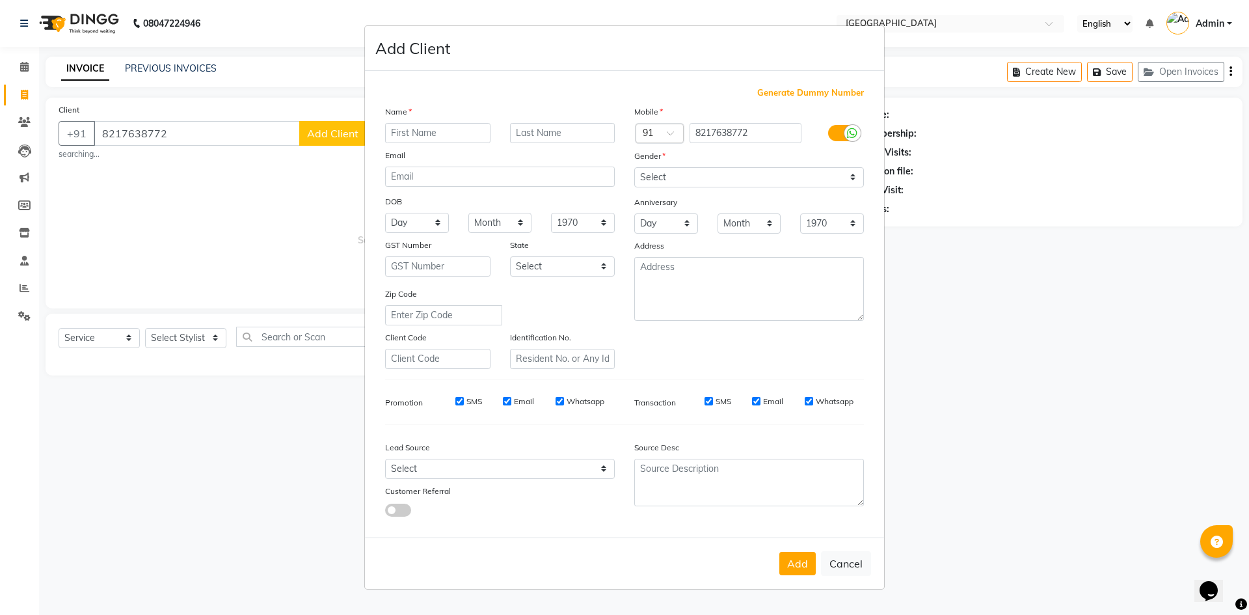
click at [417, 130] on input "text" at bounding box center [437, 133] width 105 height 20
type input "Chinmay"
click at [667, 179] on select "Select Male Female Other Prefer Not To Say" at bounding box center [749, 177] width 230 height 20
select select "female"
click at [634, 167] on select "Select Male Female Other Prefer Not To Say" at bounding box center [749, 177] width 230 height 20
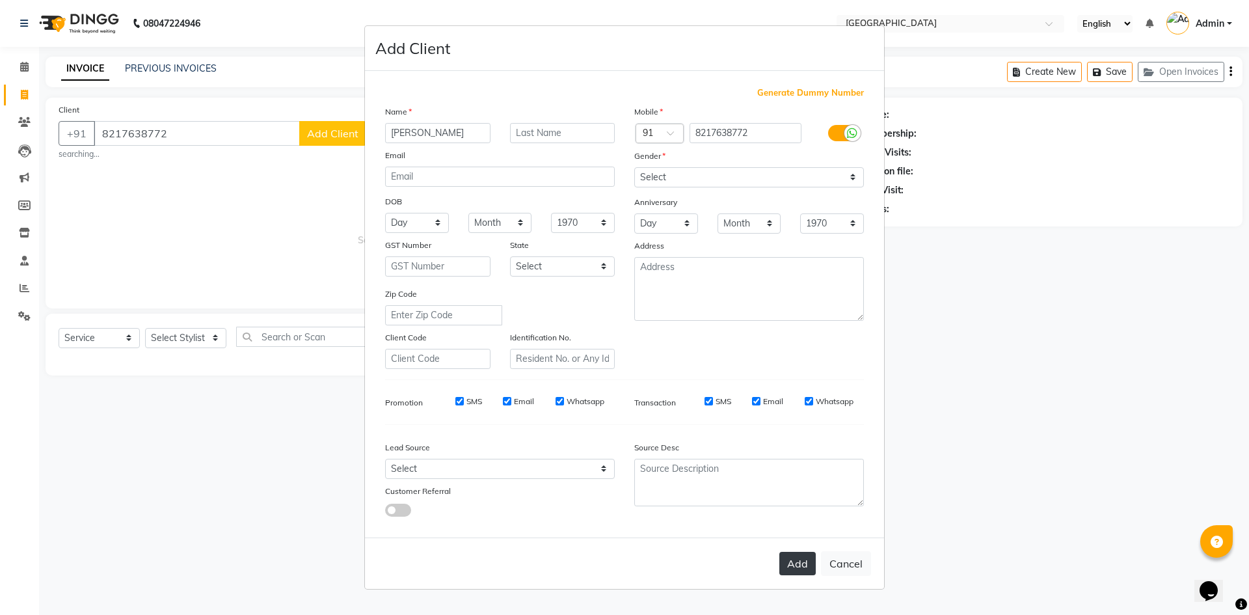
click at [795, 561] on button "Add" at bounding box center [797, 562] width 36 height 23
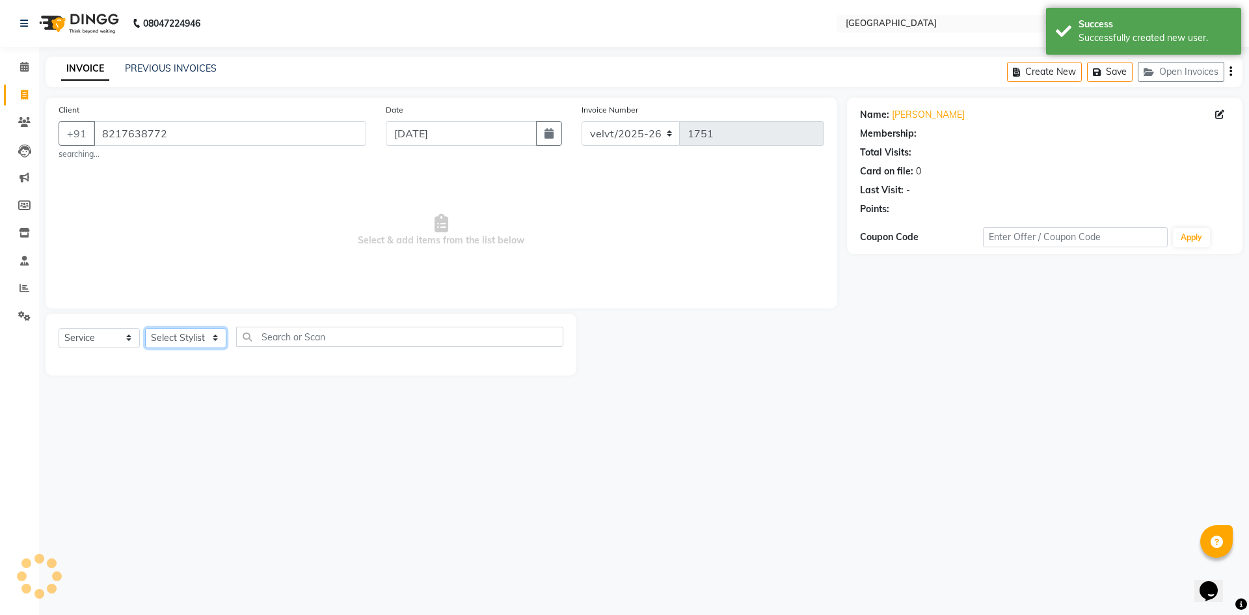
click at [182, 339] on select "Select Stylist Aameer Barkha Furkan Nandini Anchan Nomam Roma Tabrej Zaid" at bounding box center [185, 338] width 81 height 20
select select "1: Object"
select select "76710"
click at [145, 328] on select "Select Stylist Aameer Barkha Furkan Nandini Anchan Nomam Roma Tabrej Zaid" at bounding box center [185, 338] width 81 height 20
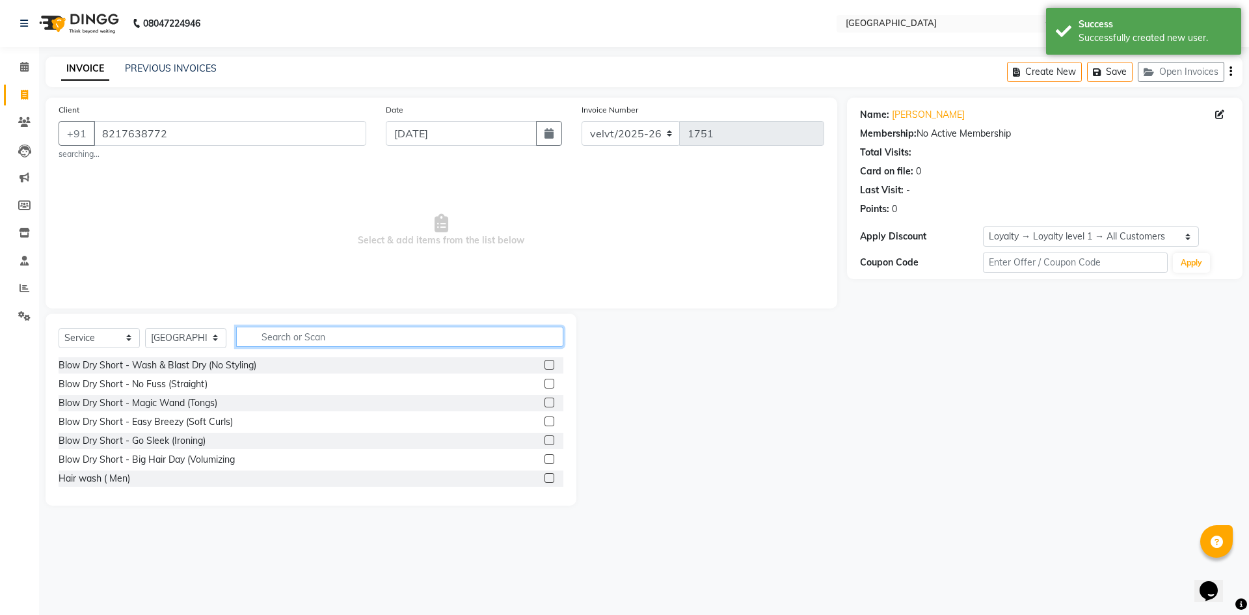
click at [271, 340] on input "text" at bounding box center [399, 336] width 327 height 20
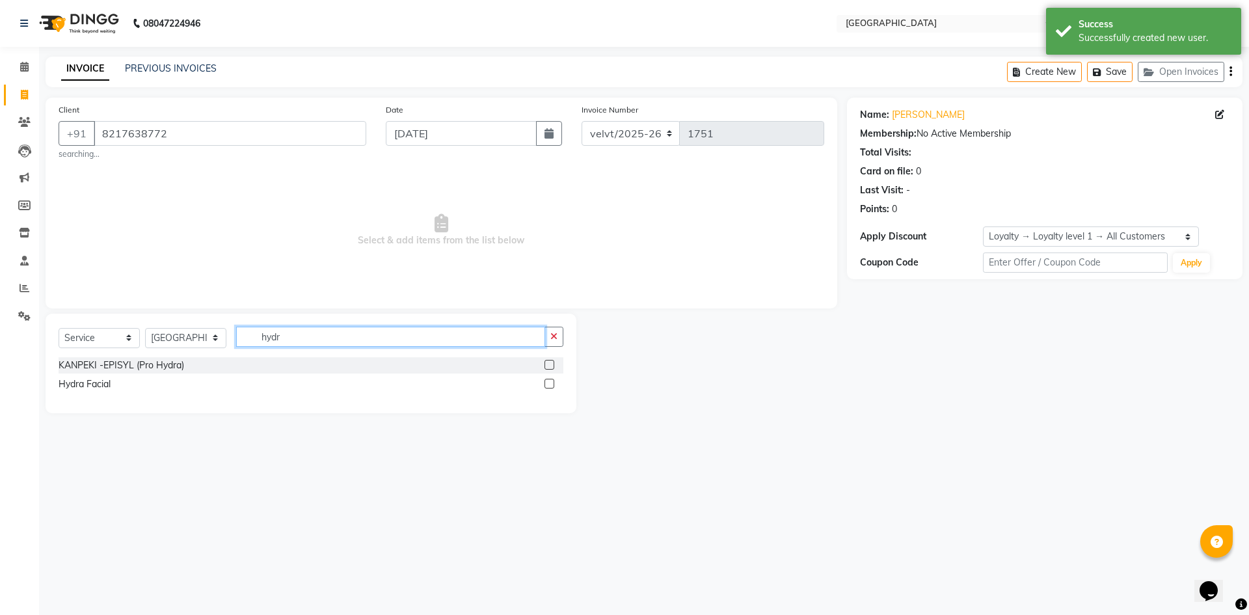
type input "hydr"
click at [548, 382] on label at bounding box center [549, 383] width 10 height 10
click at [548, 382] on input "checkbox" at bounding box center [548, 384] width 8 height 8
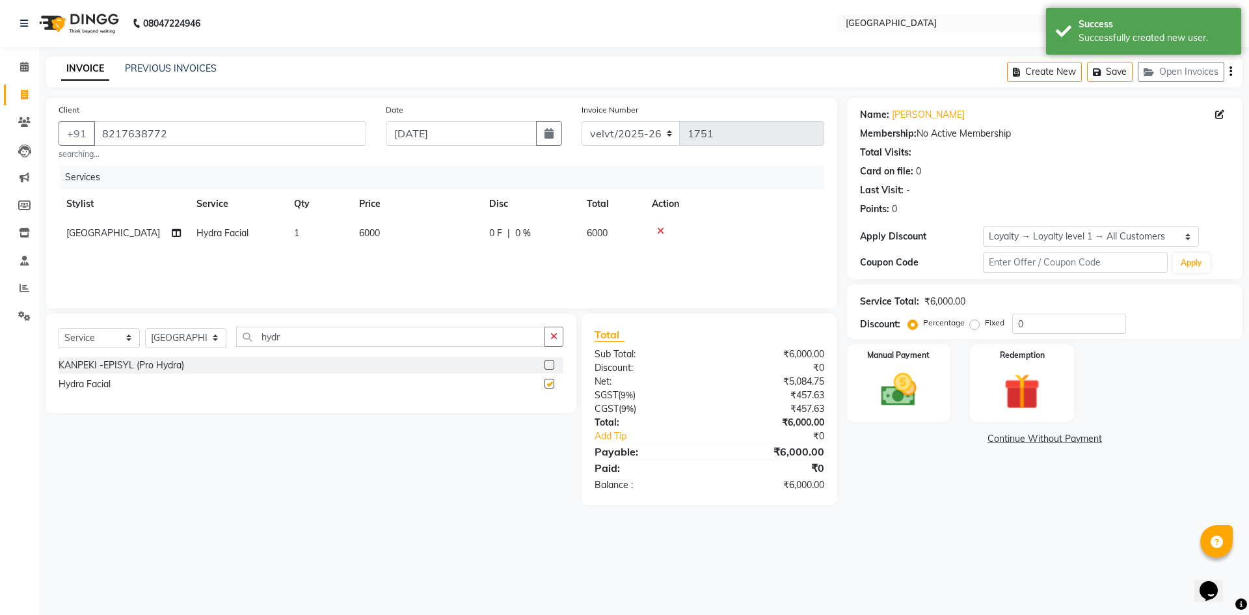
checkbox input "false"
click at [365, 226] on td "6000" at bounding box center [416, 233] width 130 height 29
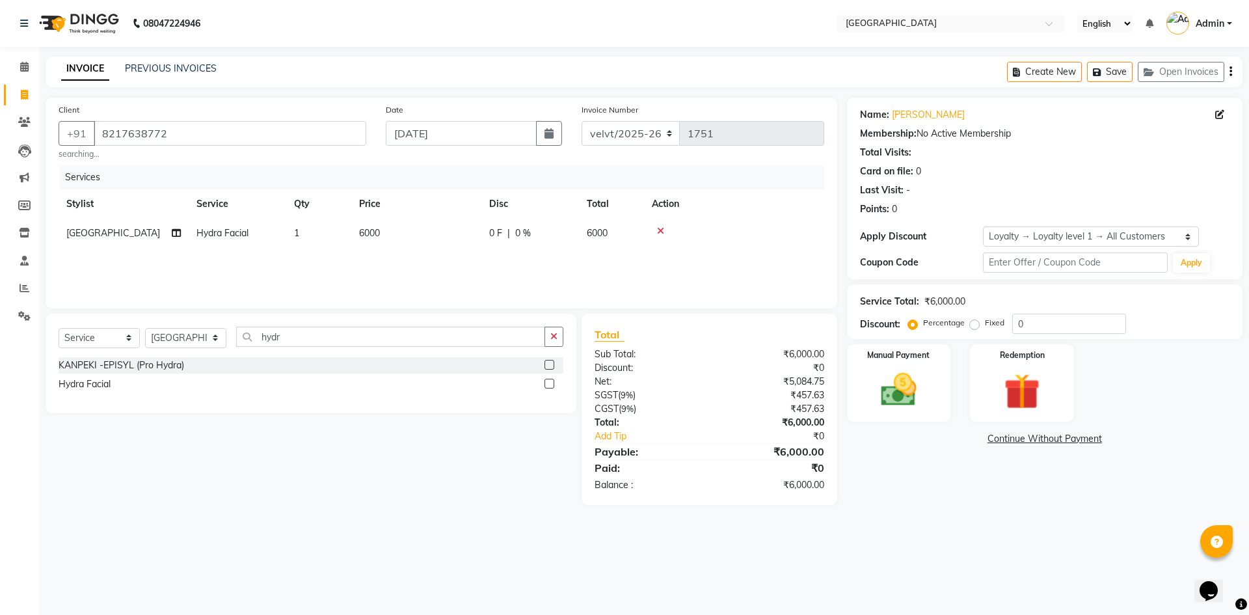
select select "76710"
click at [431, 233] on input "6000" at bounding box center [477, 236] width 114 height 20
type input "4000"
click at [888, 483] on div "Name: Chinmay Membership: No Active Membership Total Visits: Card on file: 0 La…" at bounding box center [1049, 301] width 405 height 407
click at [891, 390] on img at bounding box center [898, 389] width 60 height 43
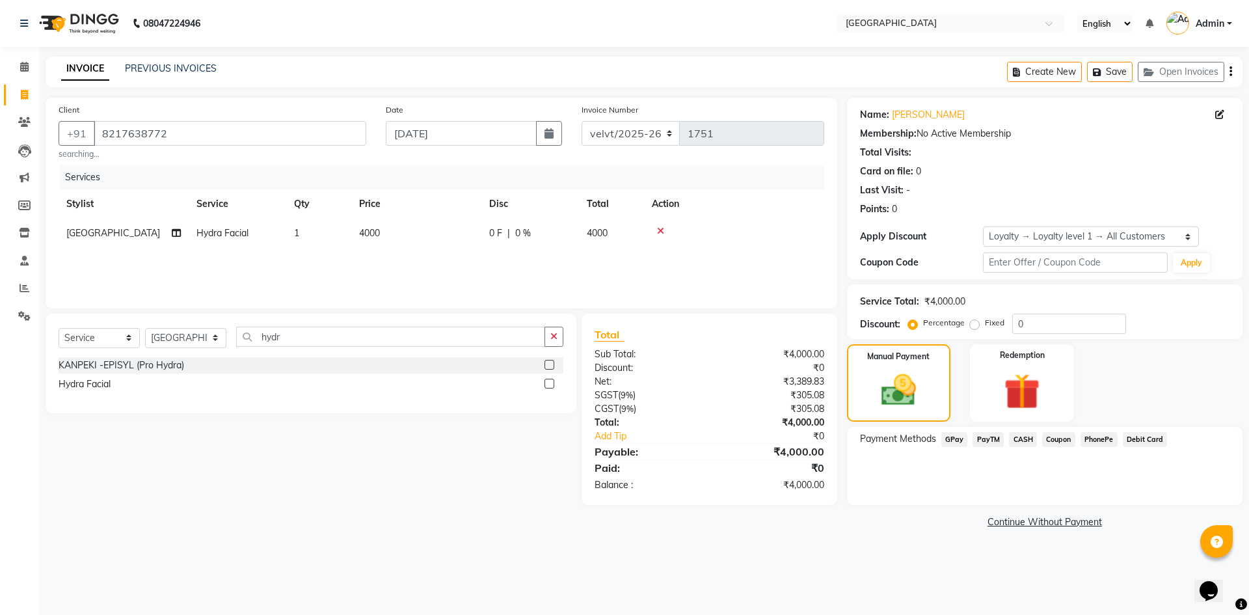
click at [1096, 437] on span "PhonePe" at bounding box center [1098, 439] width 37 height 15
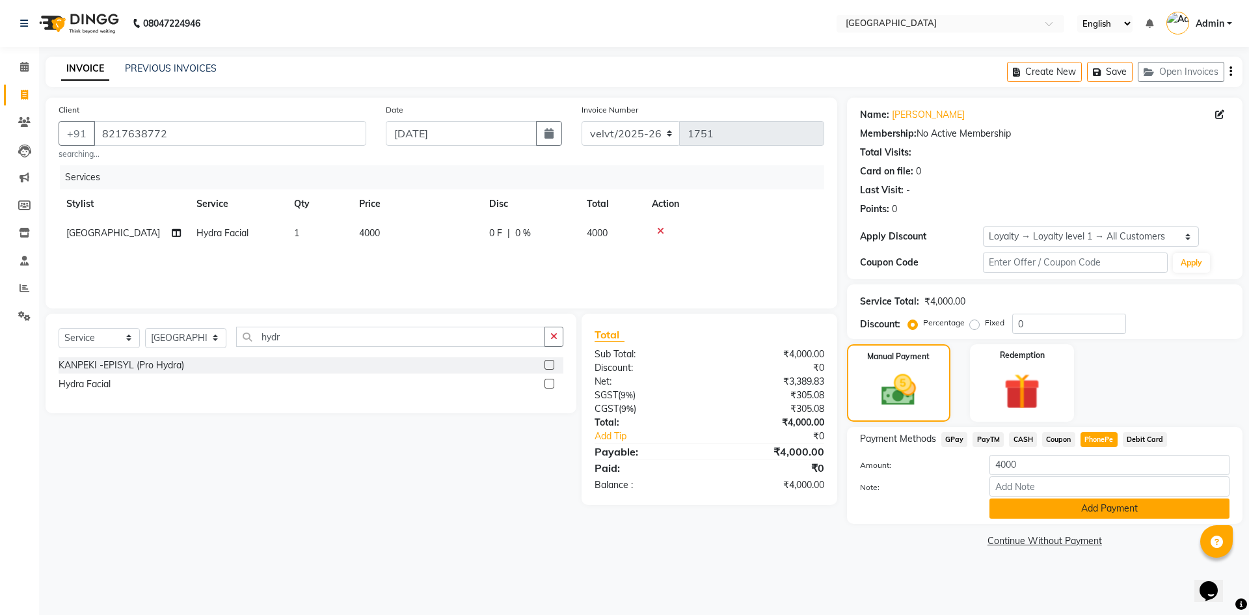
click at [1057, 505] on button "Add Payment" at bounding box center [1109, 508] width 240 height 20
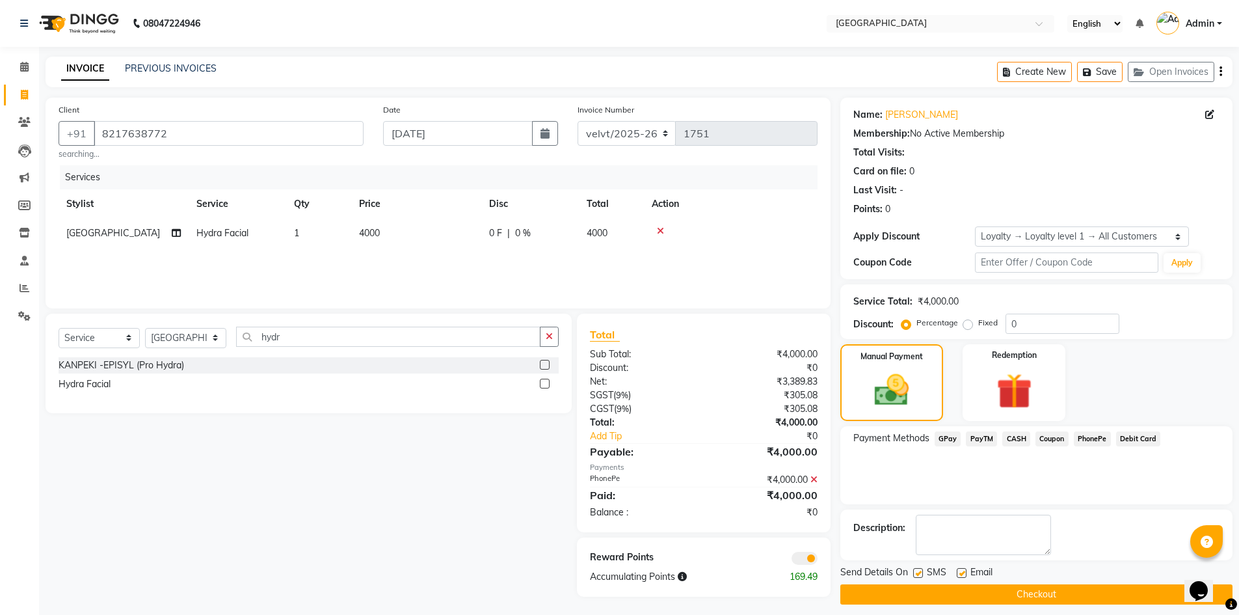
click at [919, 571] on label at bounding box center [918, 573] width 10 height 10
click at [919, 571] on input "checkbox" at bounding box center [917, 573] width 8 height 8
checkbox input "false"
drag, startPoint x: 957, startPoint y: 572, endPoint x: 957, endPoint y: 586, distance: 13.7
click at [957, 574] on label at bounding box center [962, 573] width 10 height 10
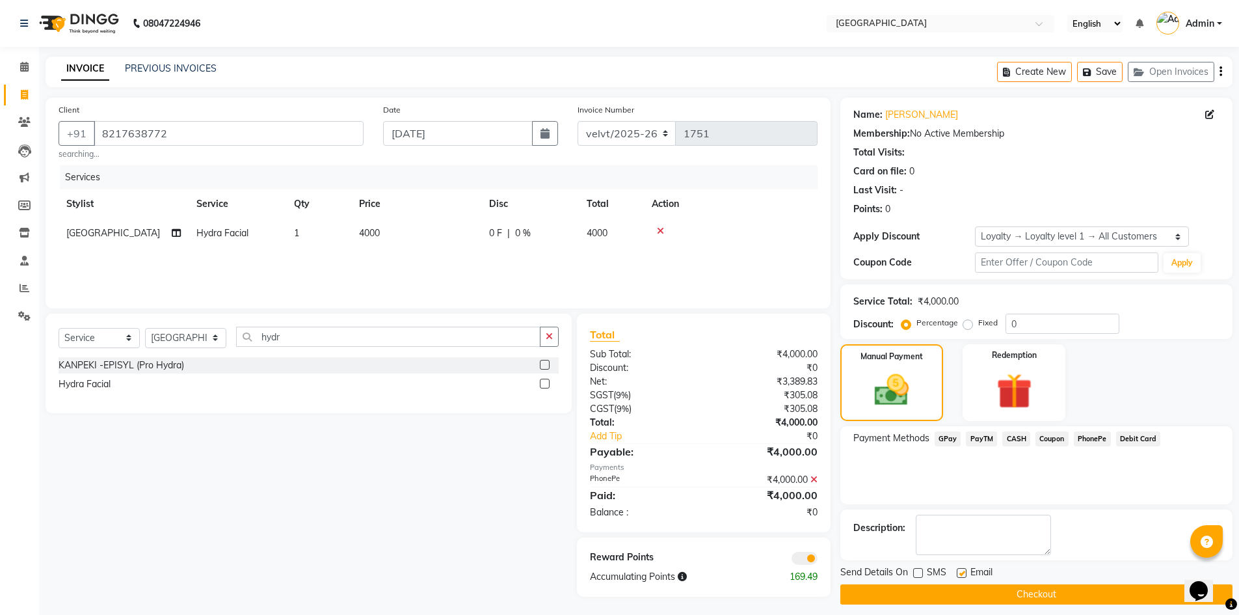
click at [957, 574] on input "checkbox" at bounding box center [961, 573] width 8 height 8
checkbox input "false"
click at [957, 592] on button "Checkout" at bounding box center [1036, 594] width 392 height 20
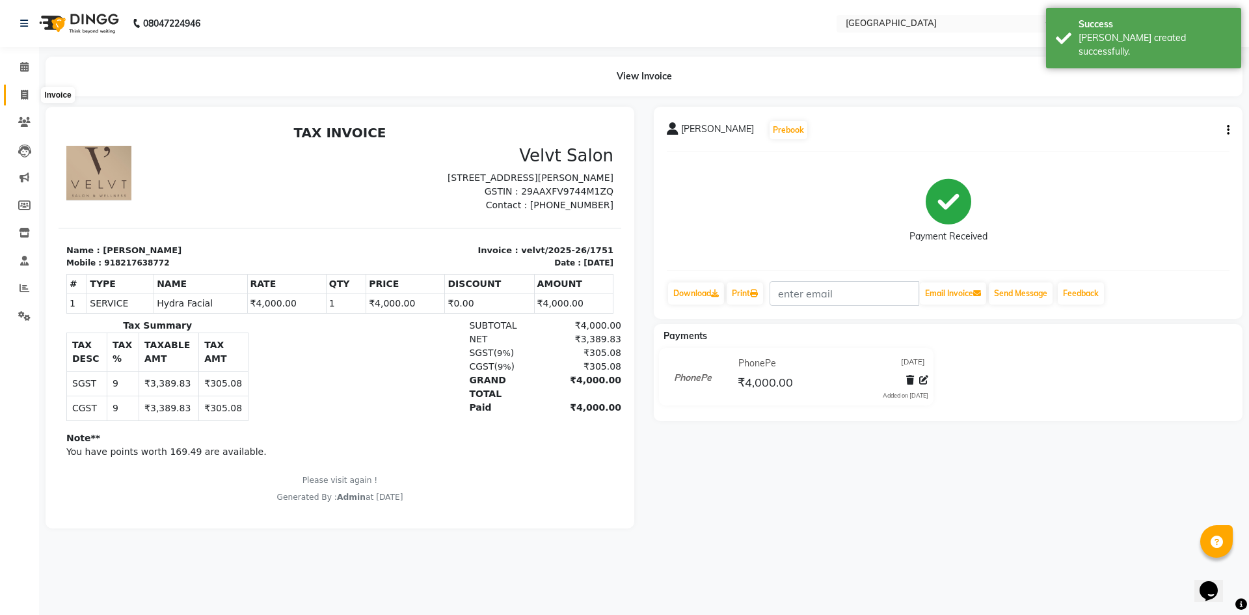
click at [29, 94] on span at bounding box center [24, 95] width 23 height 15
select select "service"
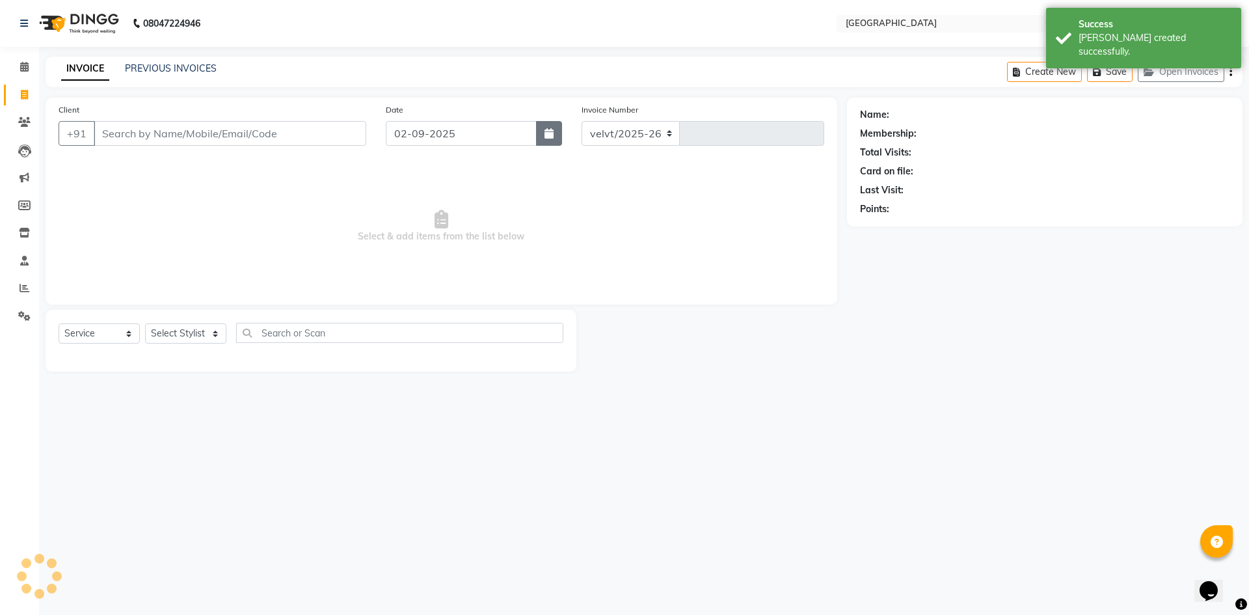
select select "6279"
type input "1752"
click at [549, 140] on button "button" at bounding box center [549, 133] width 26 height 25
select select "9"
select select "2025"
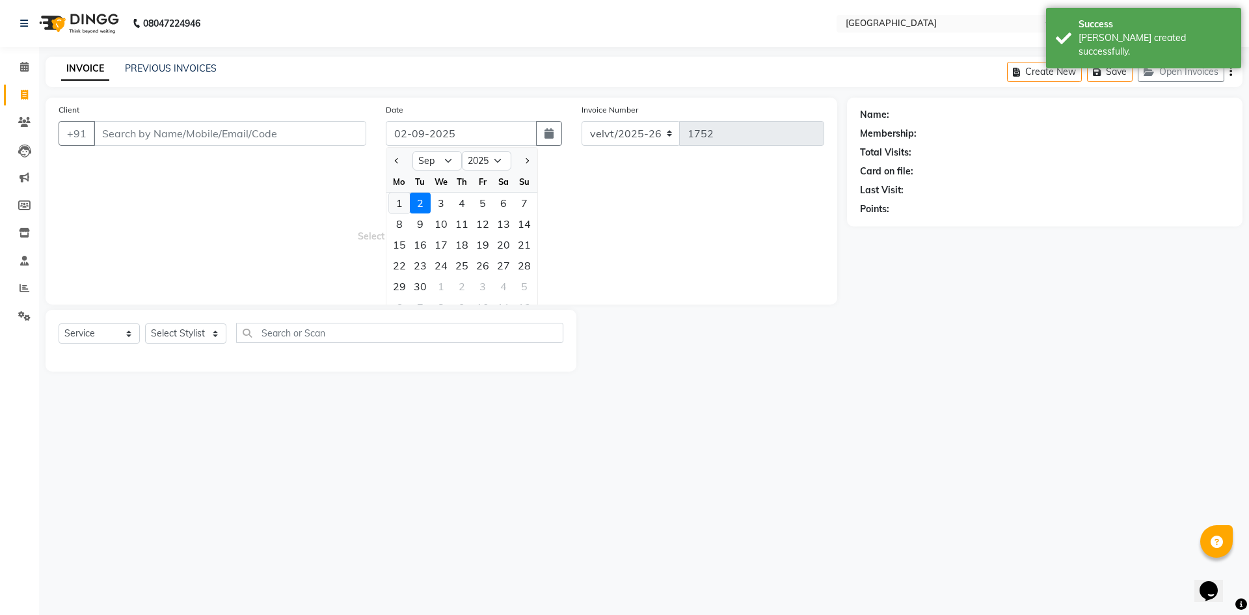
click at [402, 203] on div "1" at bounding box center [399, 203] width 21 height 21
type input "01-09-2025"
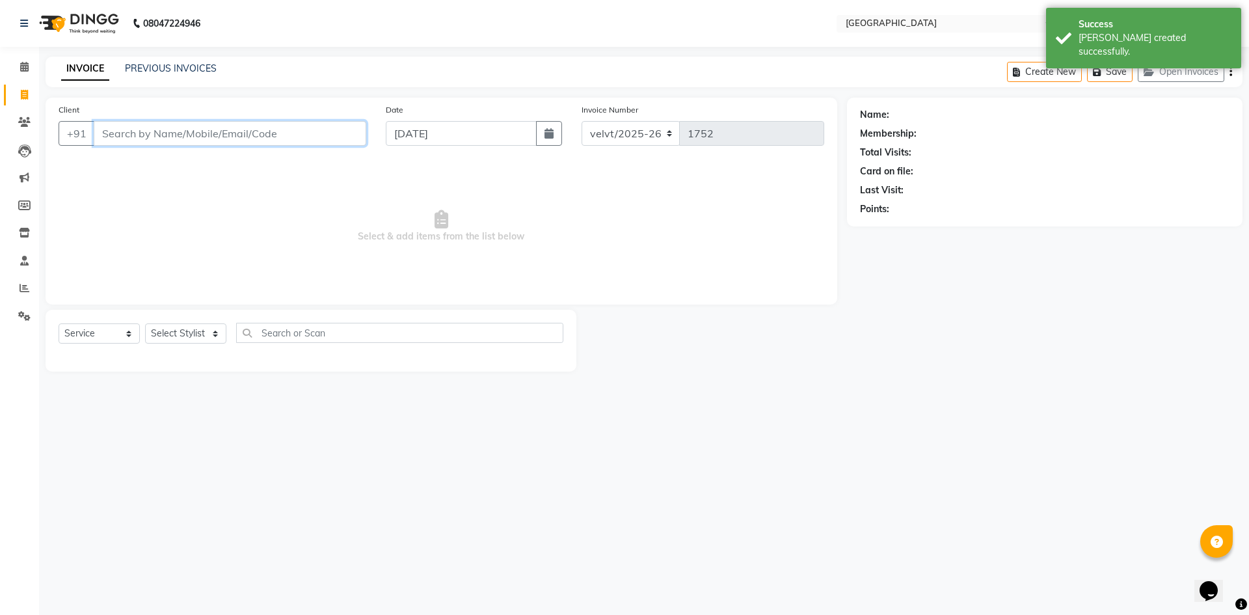
click at [138, 129] on input "Client" at bounding box center [230, 133] width 272 height 25
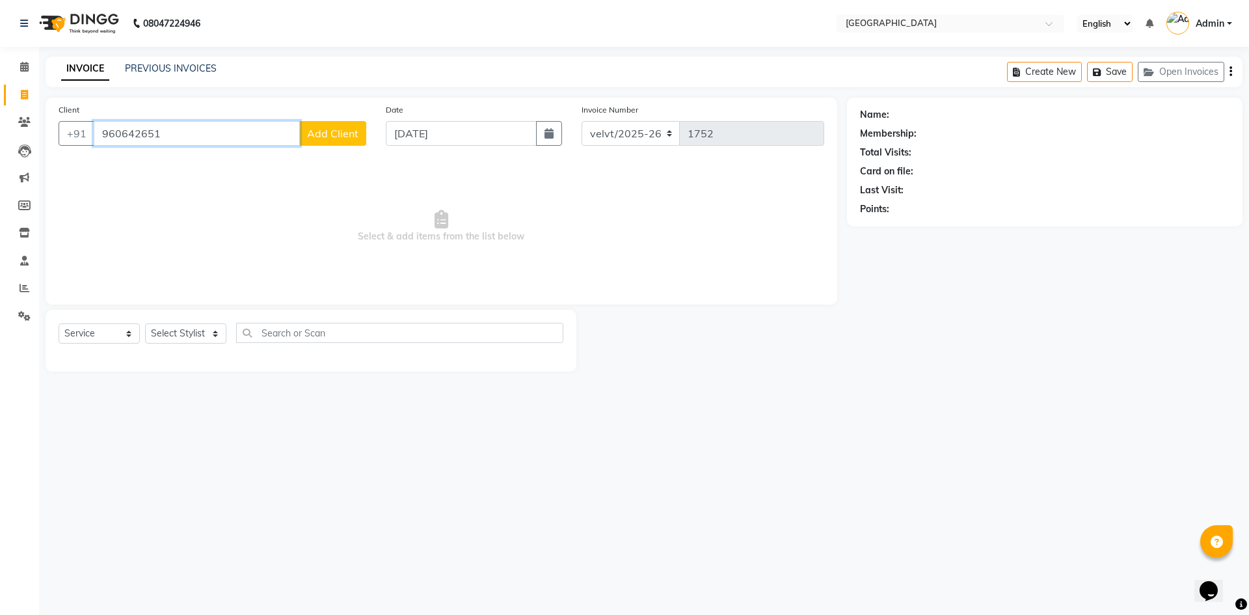
type input "960642651"
click at [331, 131] on span "Add Client" at bounding box center [332, 133] width 51 height 13
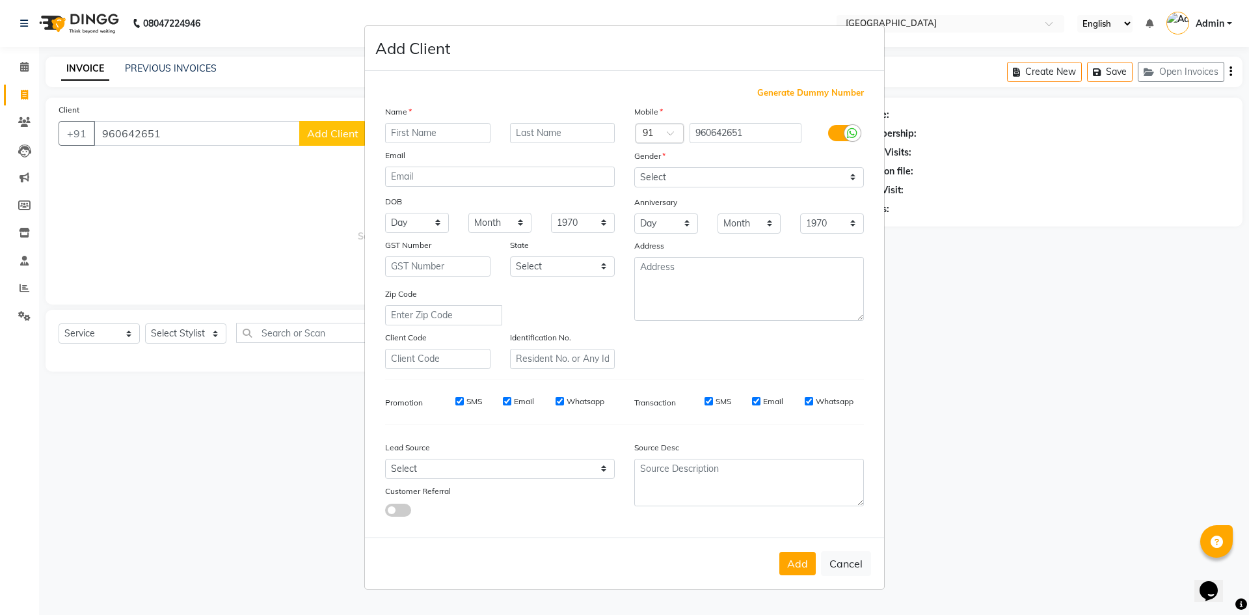
click at [410, 134] on input "text" at bounding box center [437, 133] width 105 height 20
type input "Chithra"
click at [665, 181] on select "Select Male Female Other Prefer Not To Say" at bounding box center [749, 177] width 230 height 20
select select "female"
click at [634, 167] on select "Select Male Female Other Prefer Not To Say" at bounding box center [749, 177] width 230 height 20
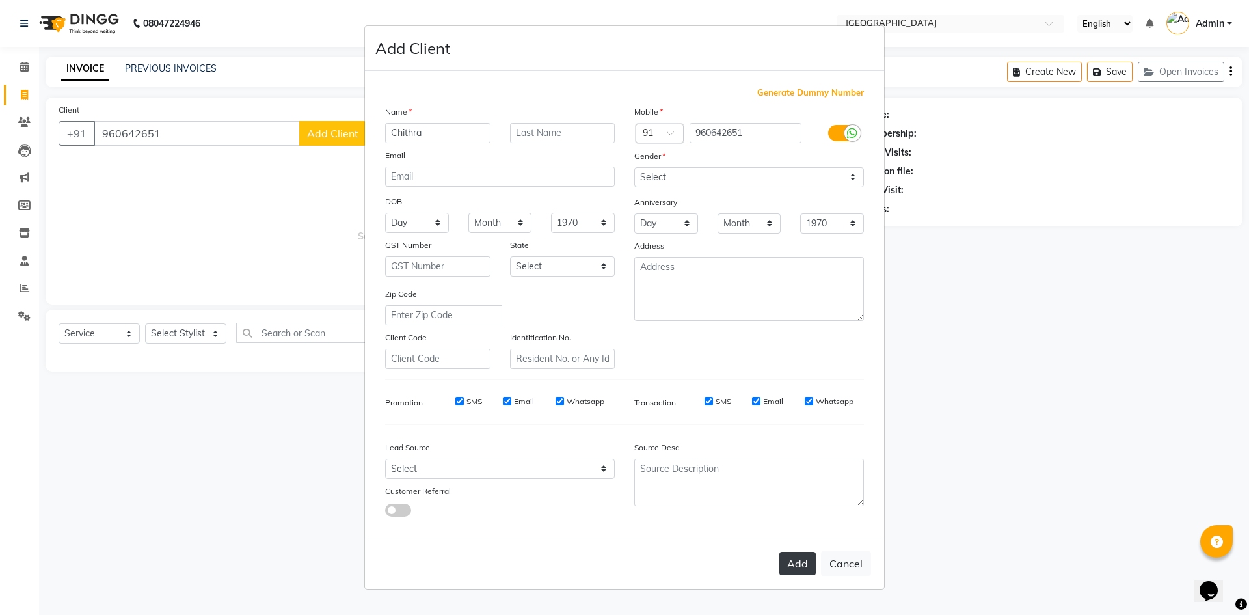
click at [790, 554] on button "Add" at bounding box center [797, 562] width 36 height 23
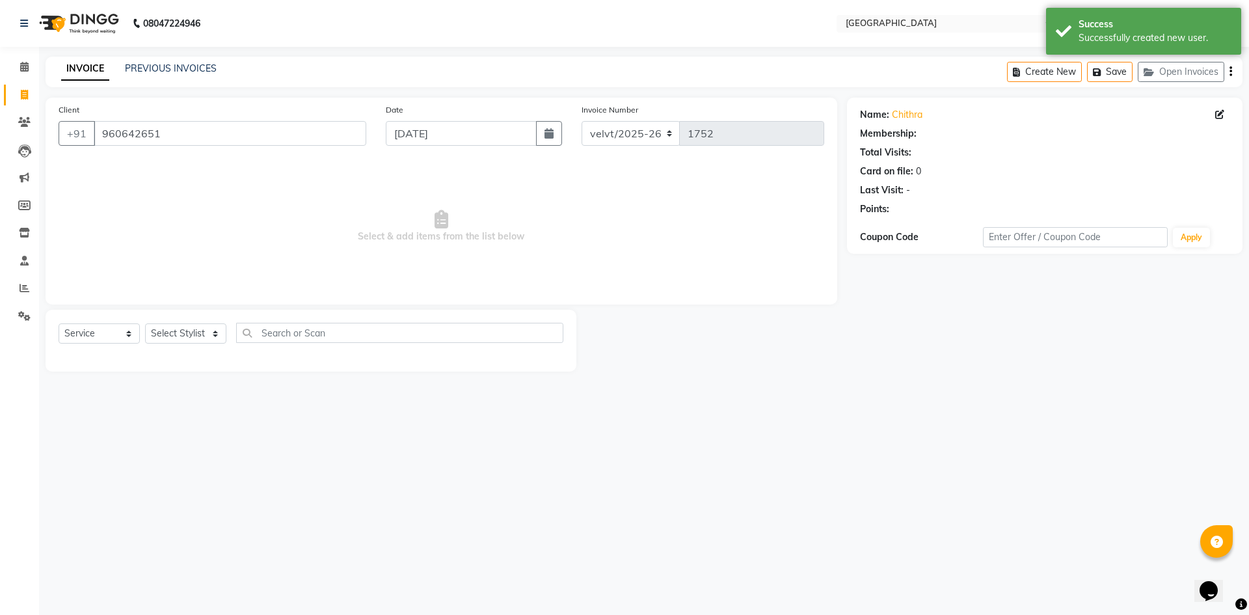
select select "1: Object"
click at [173, 334] on select "Select Stylist Aameer Barkha Furkan Nandini Anchan Nomam Roma Tabrej Zaid" at bounding box center [185, 333] width 81 height 20
click at [176, 334] on select "Select Stylist Aameer Barkha Furkan Nandini Anchan Nomam Roma Tabrej Zaid" at bounding box center [185, 333] width 81 height 20
select select "68464"
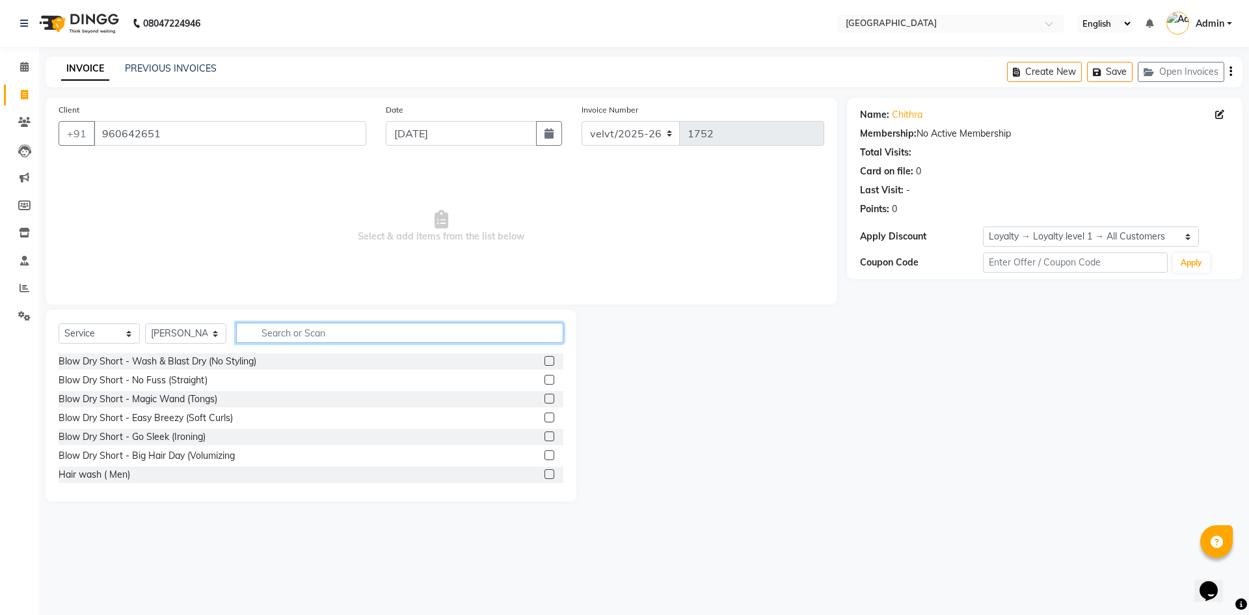
click at [284, 332] on input "text" at bounding box center [399, 333] width 327 height 20
type input "hairc"
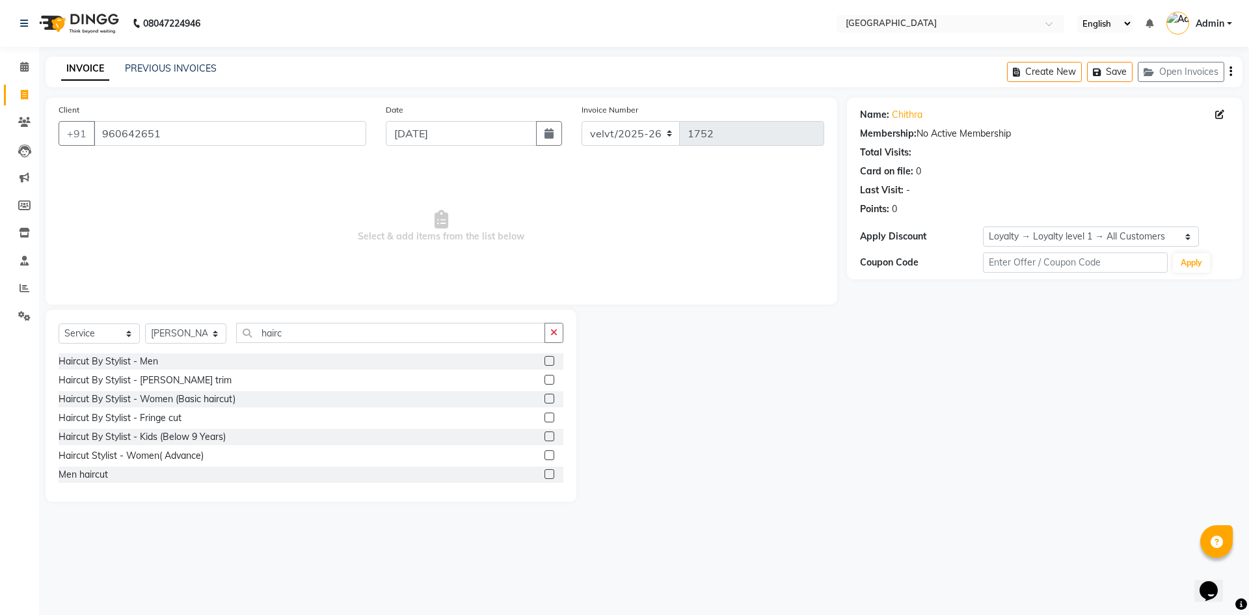
click at [544, 456] on label at bounding box center [549, 455] width 10 height 10
click at [544, 456] on input "checkbox" at bounding box center [548, 455] width 8 height 8
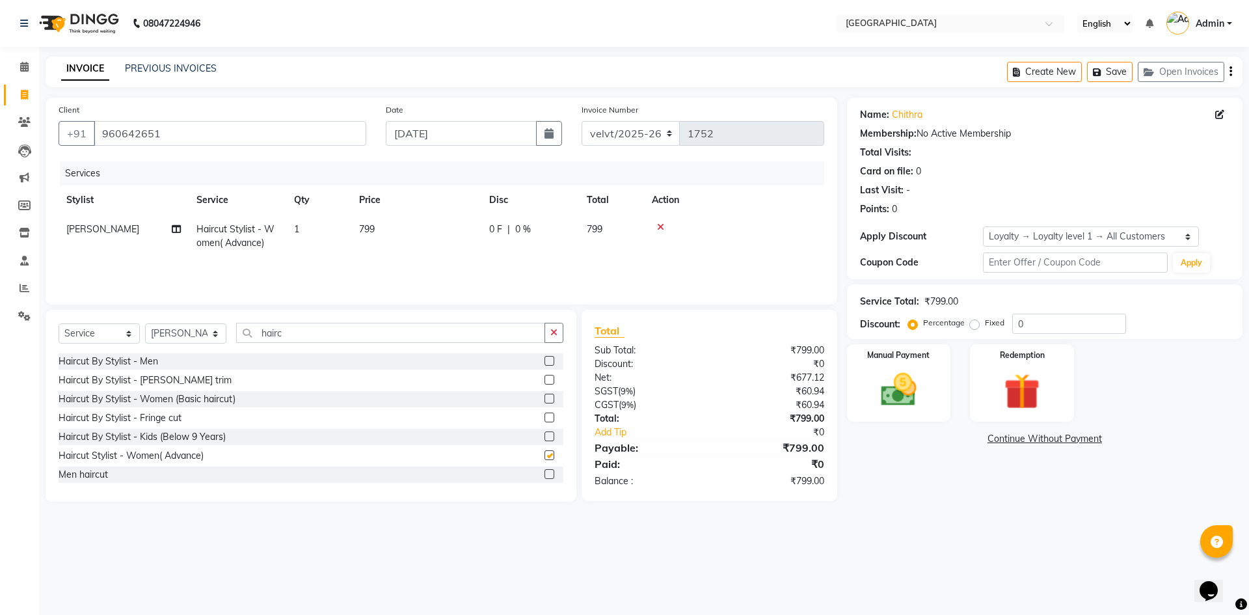
checkbox input "false"
click at [372, 233] on span "799" at bounding box center [367, 229] width 16 height 12
select select "68464"
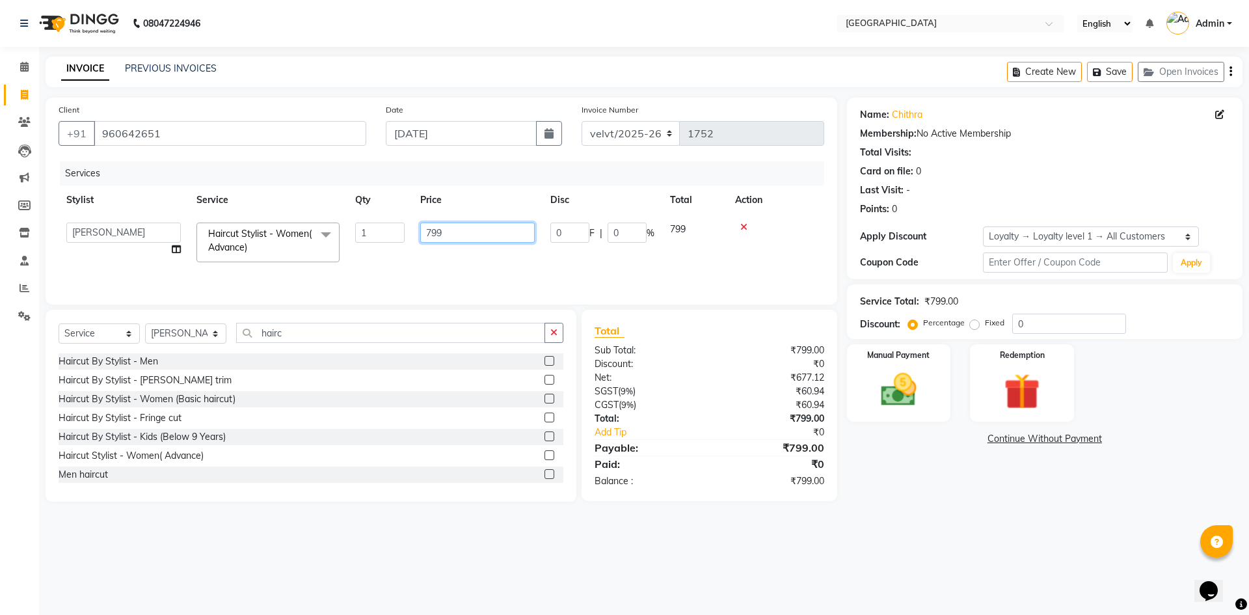
click at [446, 233] on input "799" at bounding box center [477, 232] width 114 height 20
type input "7"
type input "800"
click at [942, 521] on div "08047224946 Select Location × Velvt Salon, Rg Road English ENGLISH Español العر…" at bounding box center [624, 307] width 1249 height 615
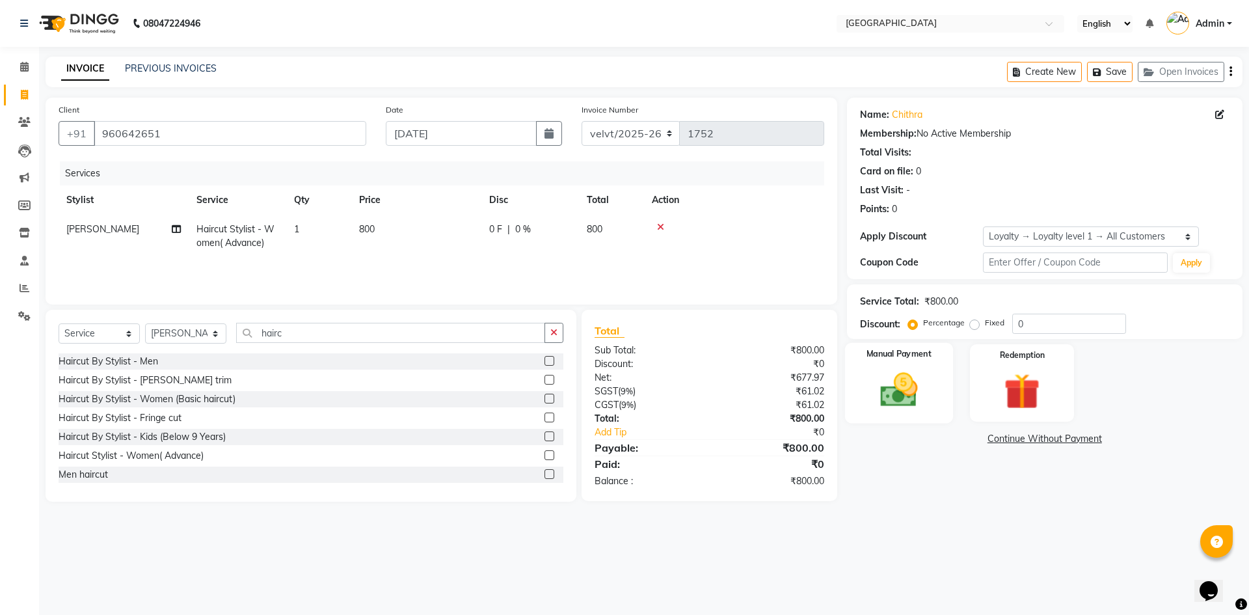
click at [903, 395] on img at bounding box center [898, 389] width 60 height 43
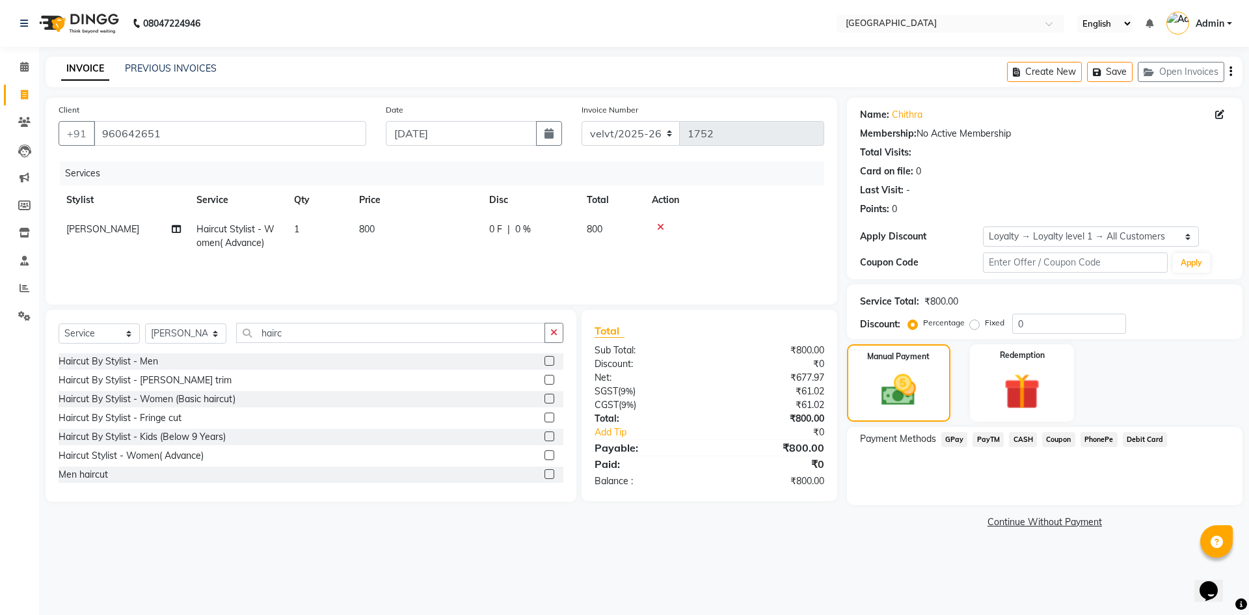
click at [1083, 438] on span "PhonePe" at bounding box center [1098, 439] width 37 height 15
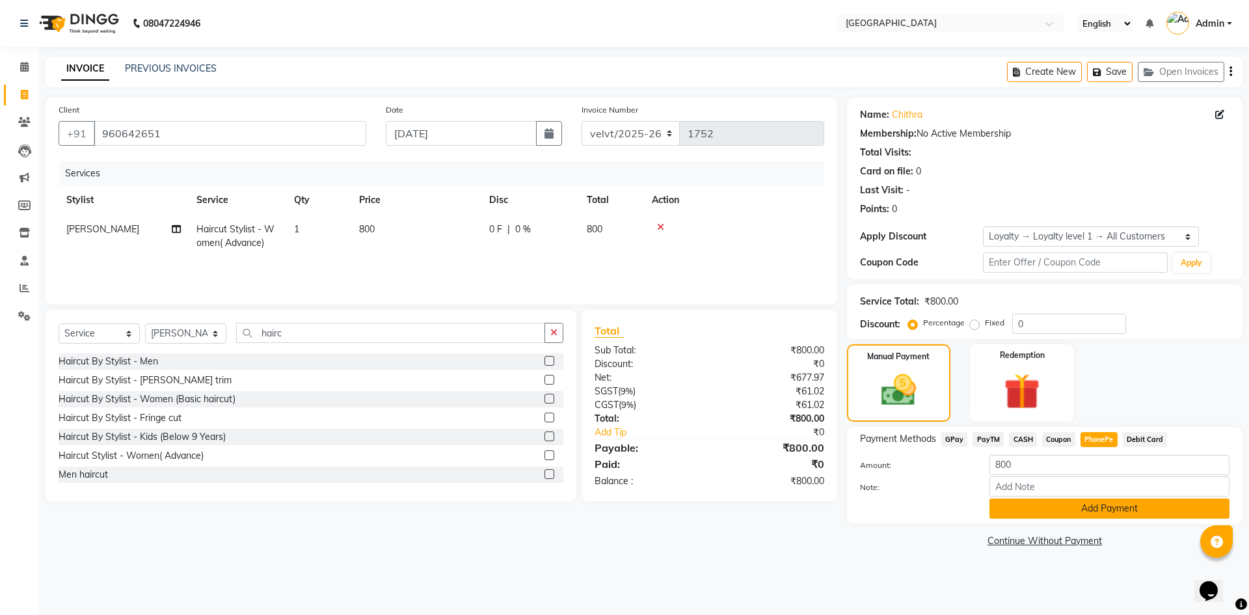
click at [1016, 509] on button "Add Payment" at bounding box center [1109, 508] width 240 height 20
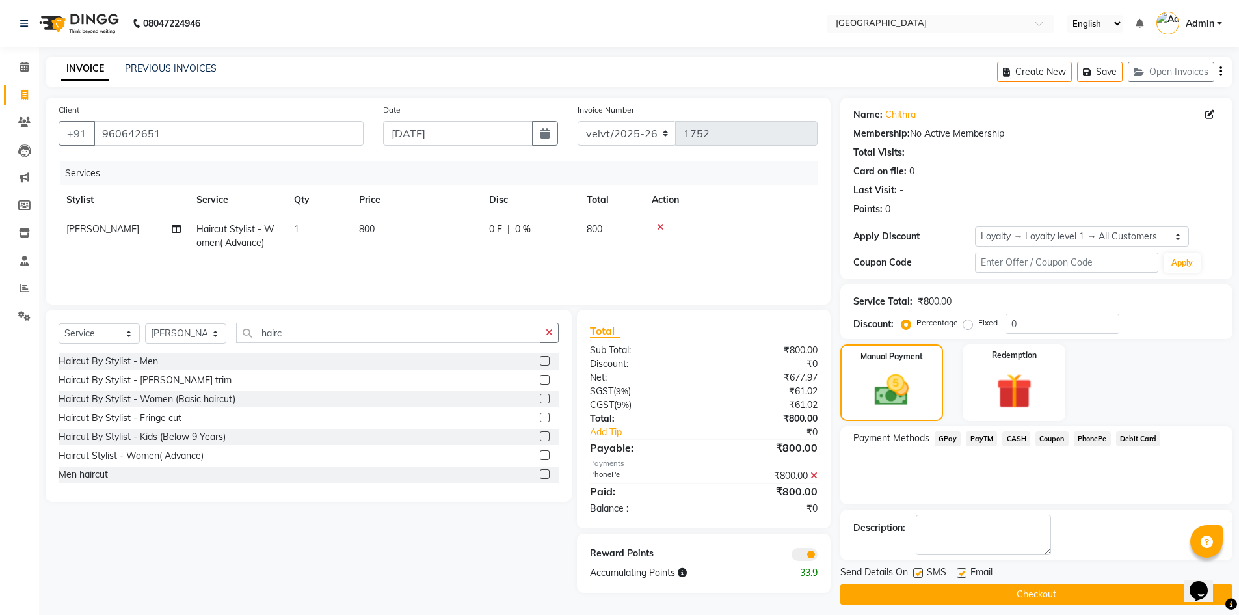
click at [920, 575] on label at bounding box center [918, 573] width 10 height 10
click at [920, 575] on input "checkbox" at bounding box center [917, 573] width 8 height 8
checkbox input "false"
click at [963, 568] on label at bounding box center [962, 573] width 10 height 10
click at [963, 569] on input "checkbox" at bounding box center [961, 573] width 8 height 8
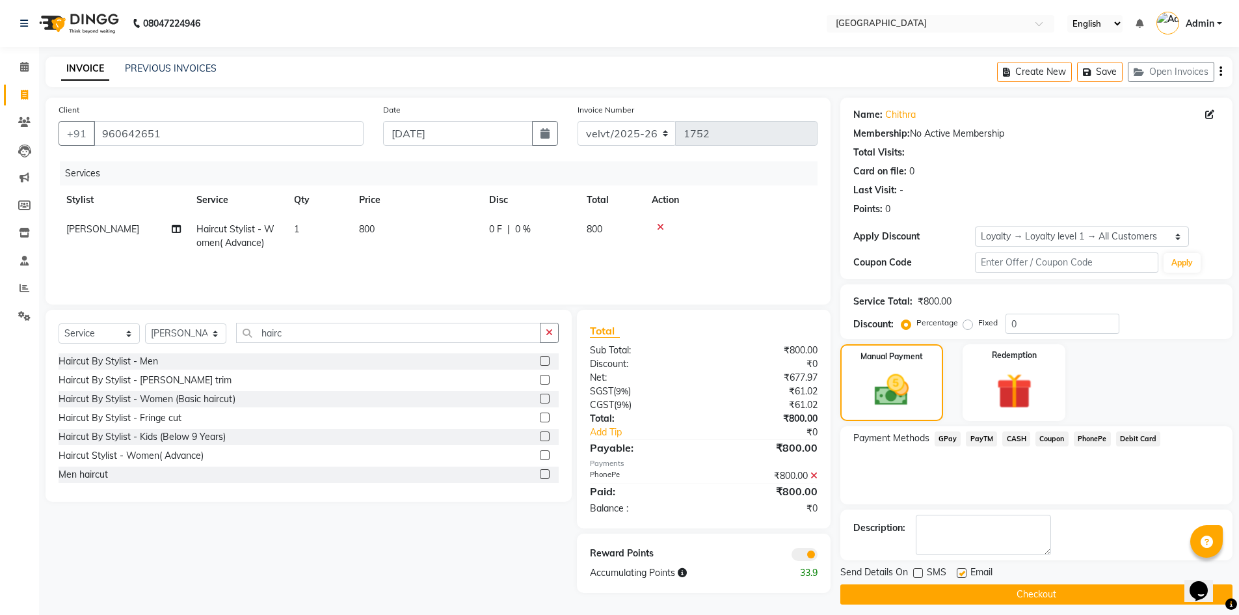
checkbox input "false"
click at [961, 595] on button "Checkout" at bounding box center [1036, 594] width 392 height 20
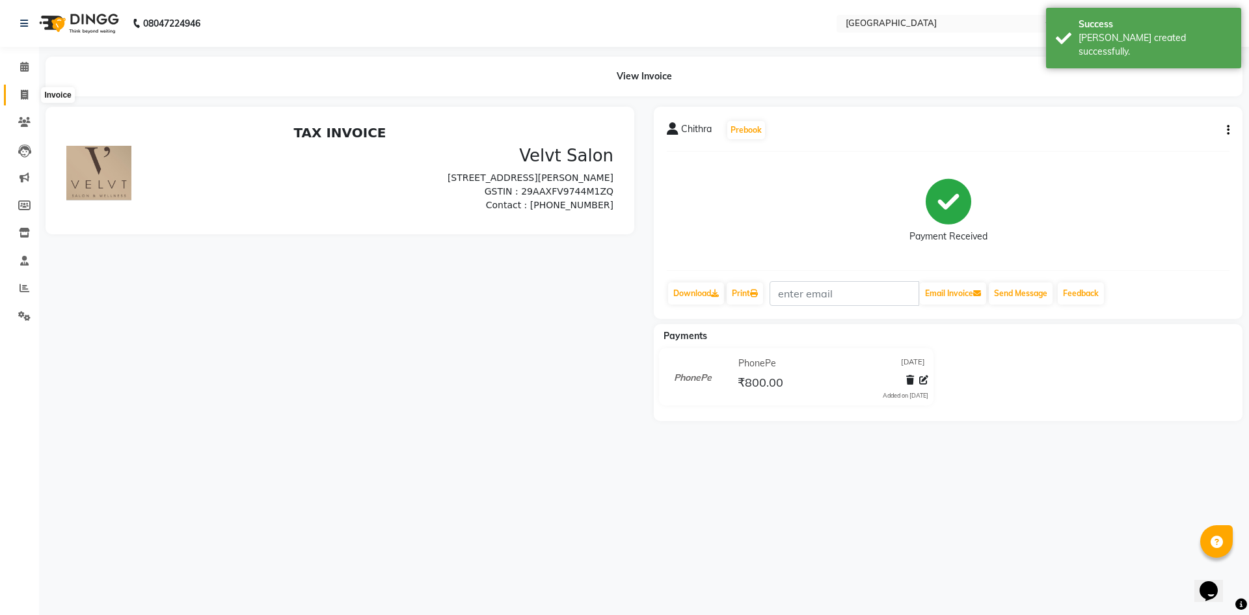
click at [21, 92] on icon at bounding box center [24, 95] width 7 height 10
select select "service"
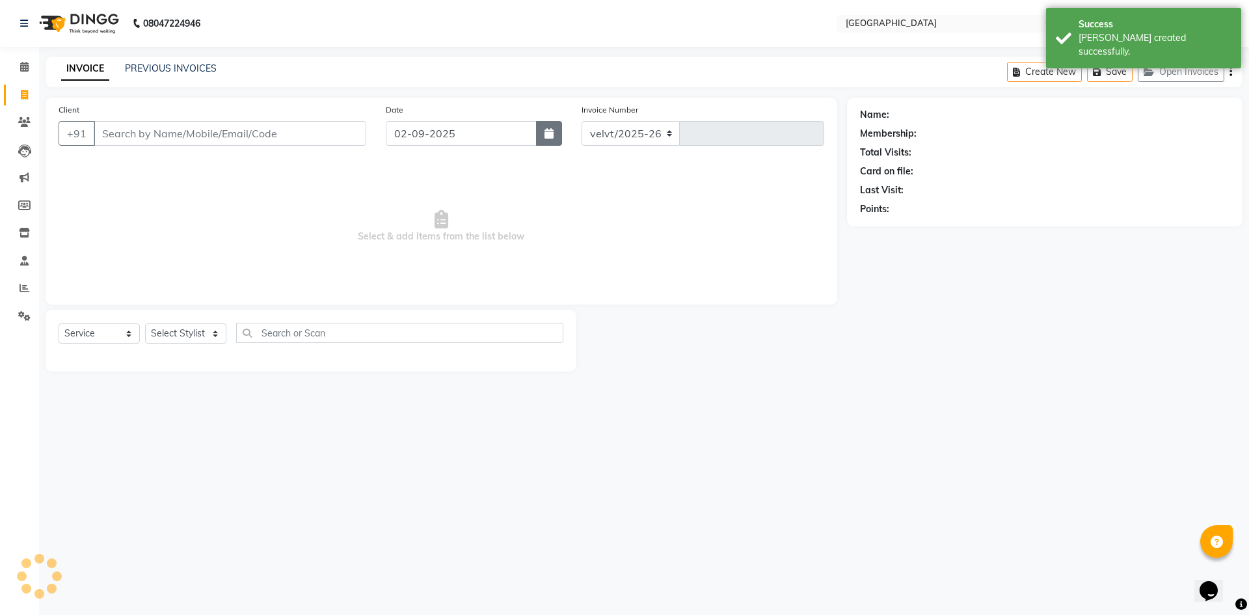
select select "6279"
type input "1753"
click at [554, 127] on button "button" at bounding box center [549, 133] width 26 height 25
select select "9"
select select "2025"
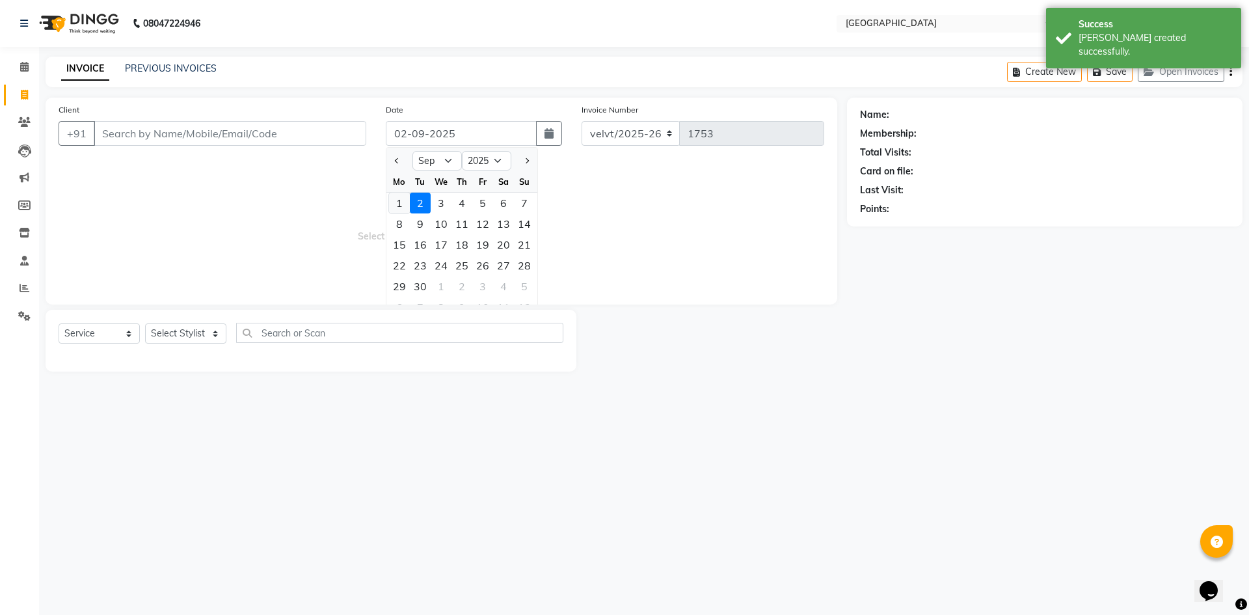
click at [401, 202] on div "1" at bounding box center [399, 203] width 21 height 21
type input "01-09-2025"
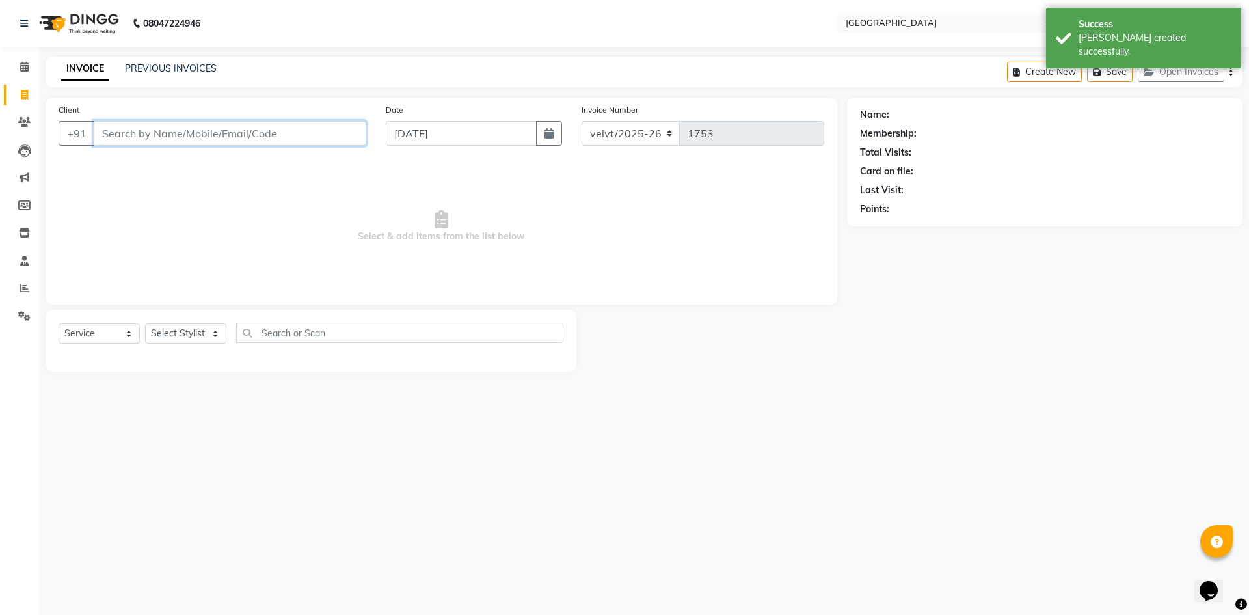
click at [128, 130] on input "Client" at bounding box center [230, 133] width 272 height 25
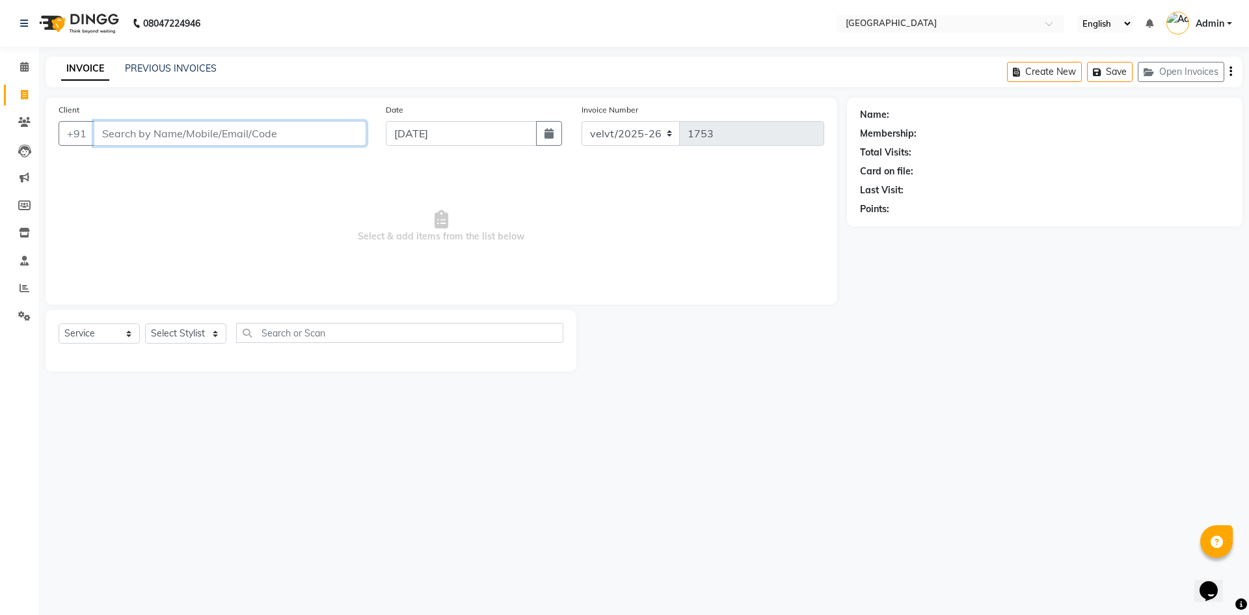
click at [114, 135] on input "Client" at bounding box center [230, 133] width 272 height 25
type input "8867955308"
click at [322, 128] on span "Add Client" at bounding box center [332, 133] width 51 height 13
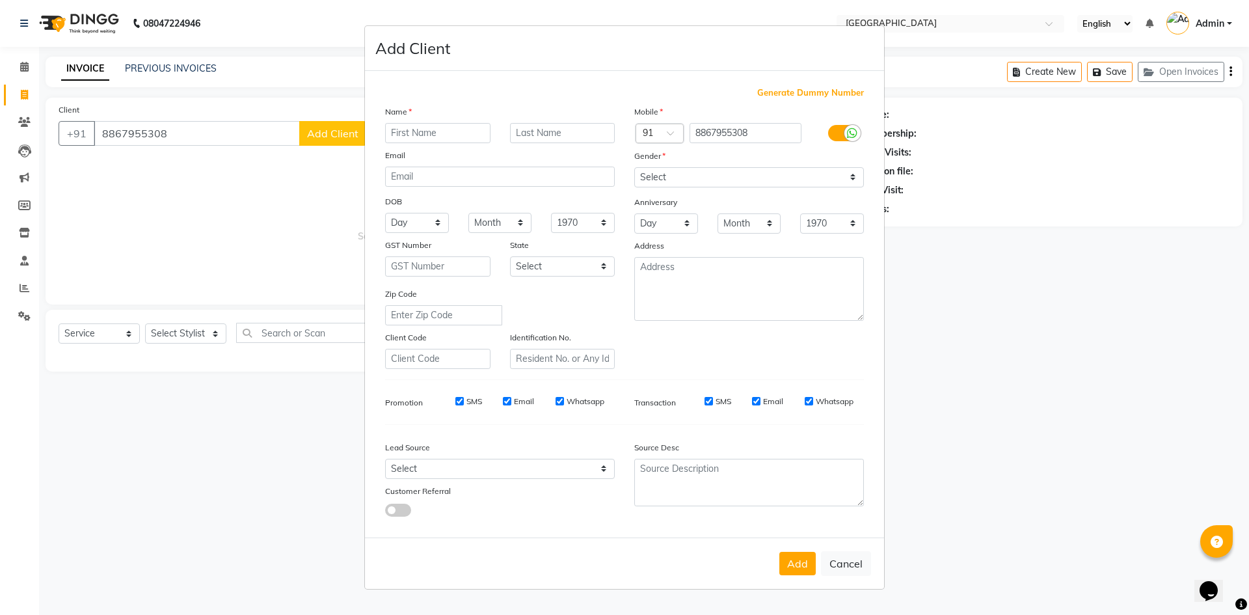
click at [419, 136] on input "text" at bounding box center [437, 133] width 105 height 20
type input "Hafsa"
click at [649, 174] on select "Select Male Female Other Prefer Not To Say" at bounding box center [749, 177] width 230 height 20
select select "female"
click at [634, 167] on select "Select Male Female Other Prefer Not To Say" at bounding box center [749, 177] width 230 height 20
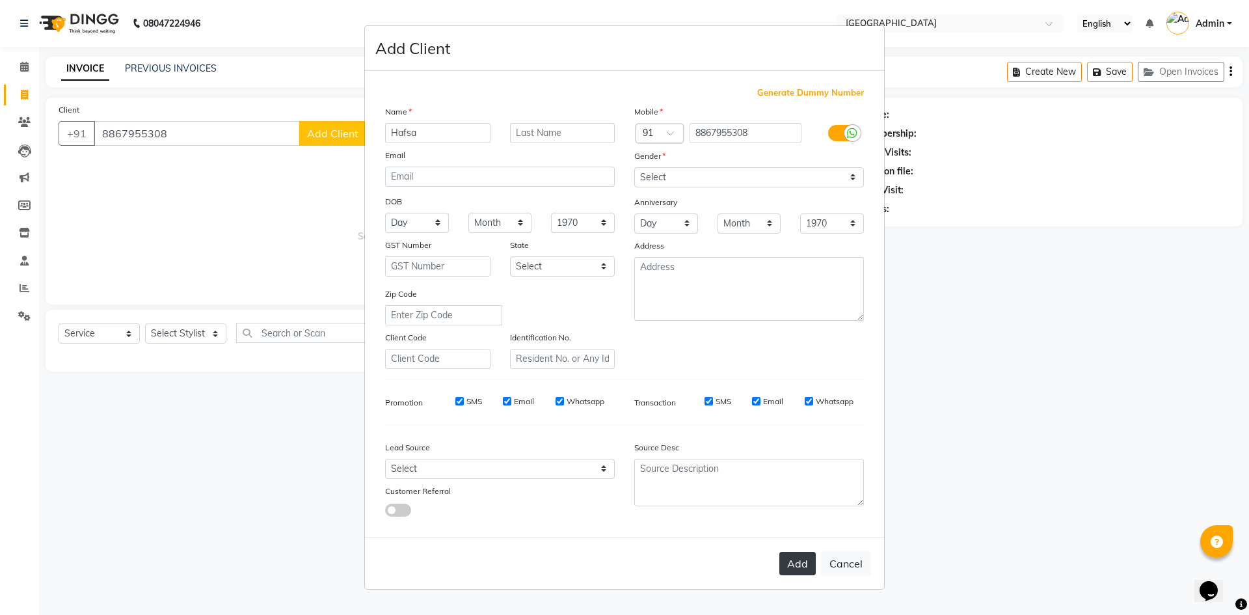
click at [799, 557] on button "Add" at bounding box center [797, 562] width 36 height 23
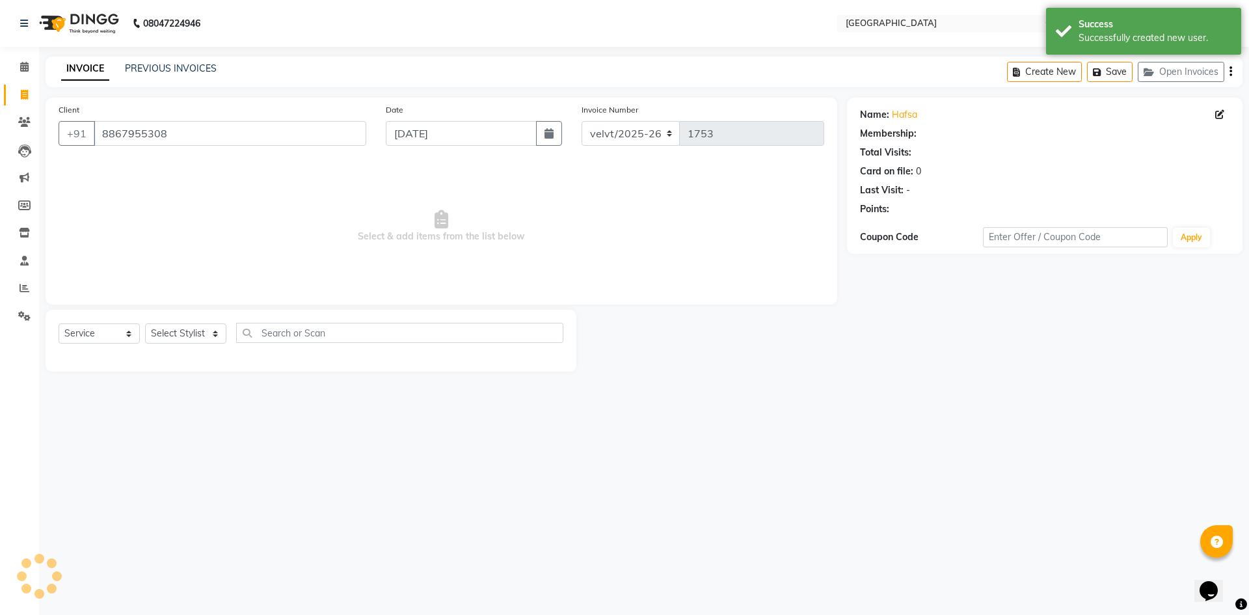
select select "1: Object"
click at [179, 331] on select "Select Stylist Aameer Barkha Furkan Nandini Anchan Nomam Roma Tabrej Zaid" at bounding box center [185, 333] width 81 height 20
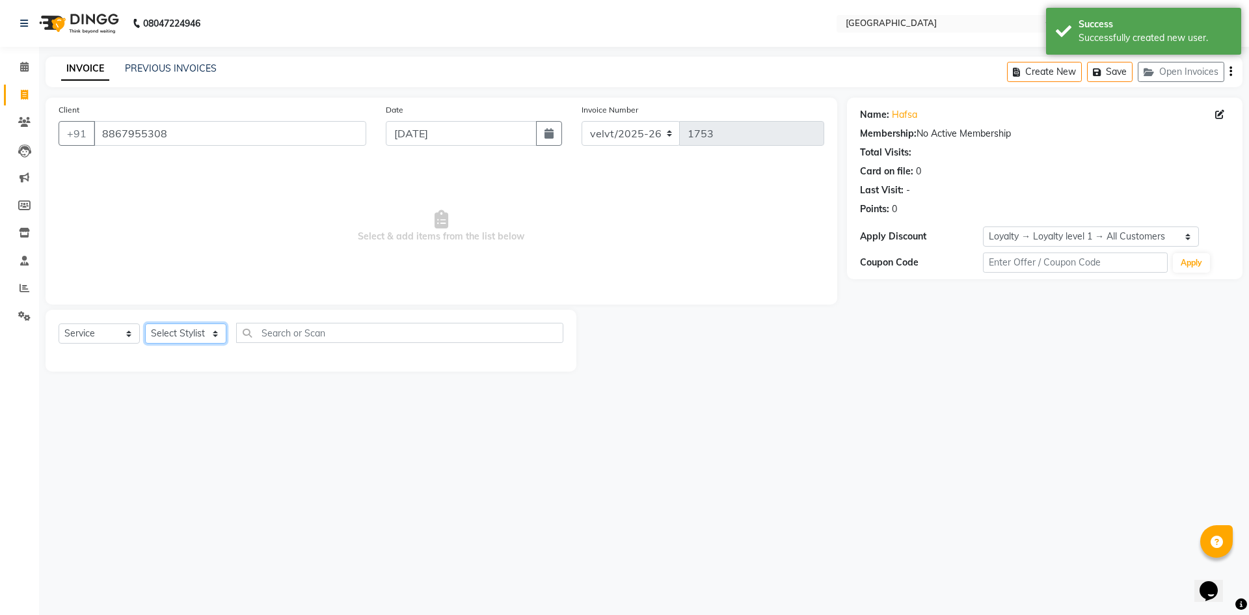
click at [174, 334] on select "Select Stylist Aameer Barkha Furkan Nandini Anchan Nomam Roma Tabrej Zaid" at bounding box center [185, 333] width 81 height 20
select select "68464"
click at [145, 323] on select "Select Stylist Aameer Barkha Furkan Nandini Anchan Nomam Roma Tabrej Zaid" at bounding box center [185, 333] width 81 height 20
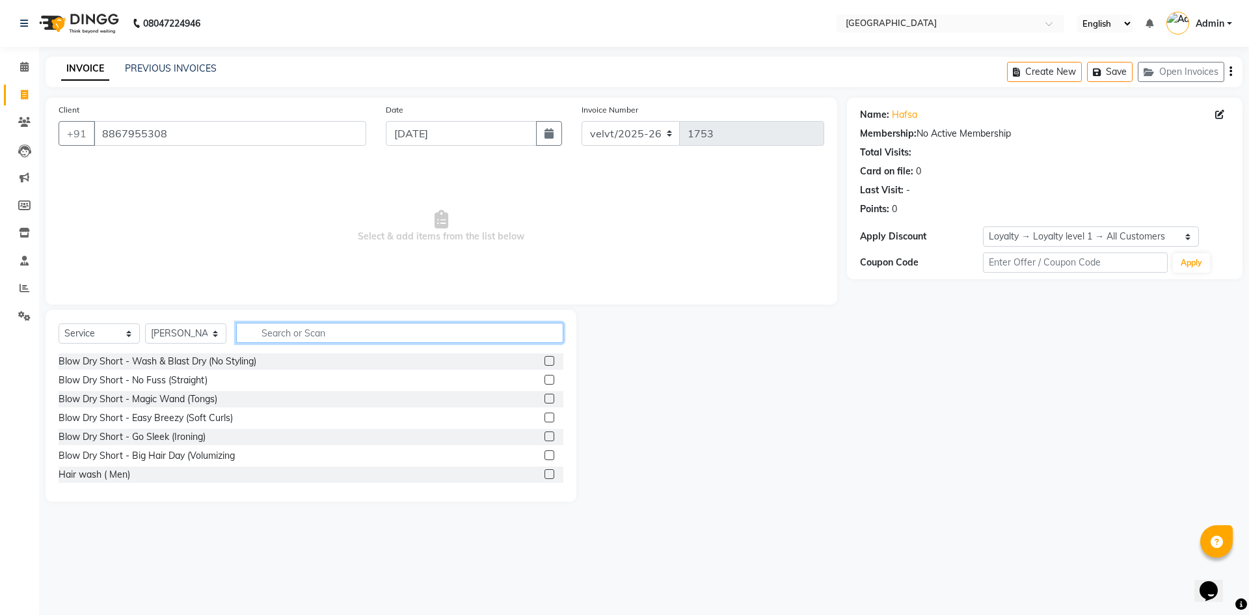
click at [264, 330] on input "text" at bounding box center [399, 333] width 327 height 20
type input "hairc"
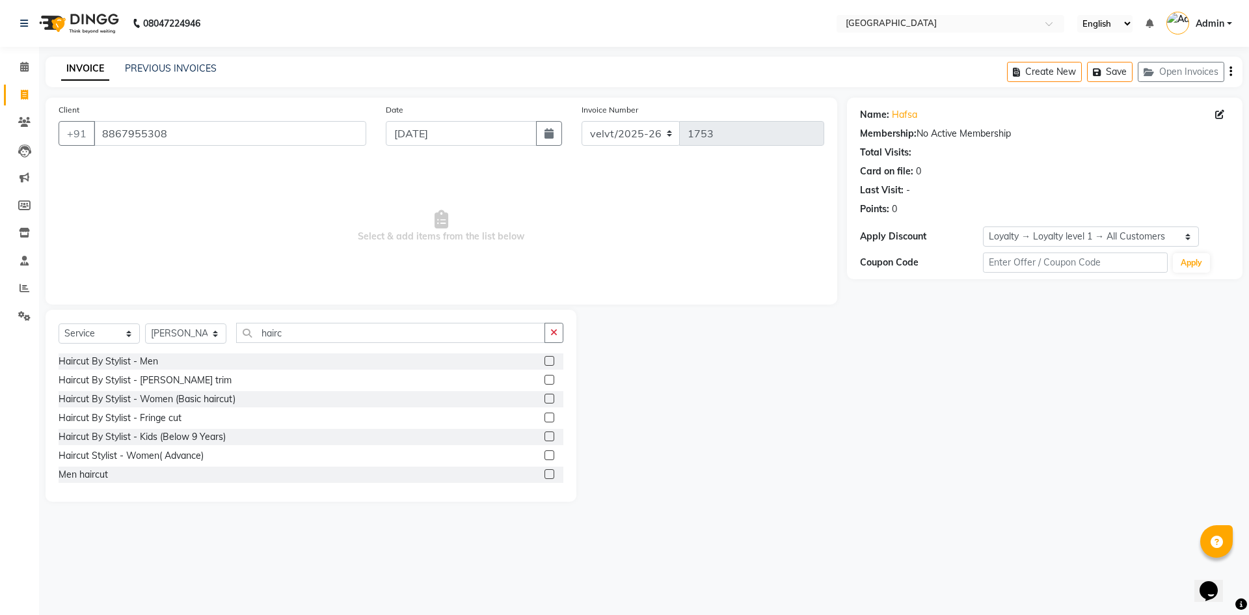
click at [544, 434] on label at bounding box center [549, 436] width 10 height 10
click at [544, 434] on input "checkbox" at bounding box center [548, 436] width 8 height 8
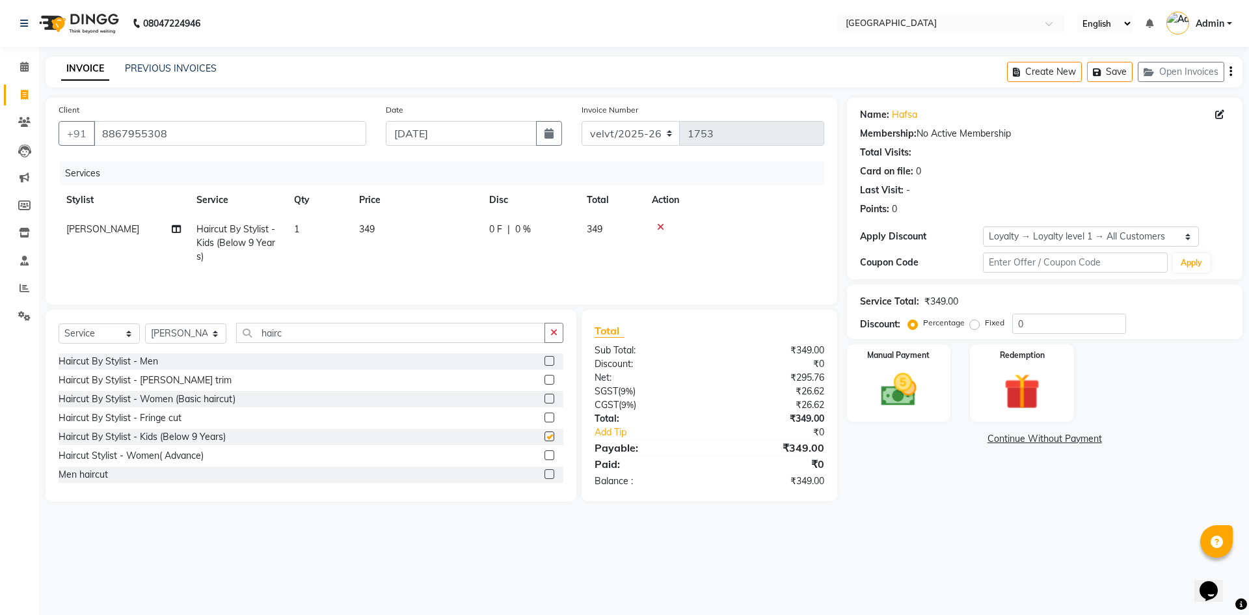
checkbox input "false"
click at [381, 228] on td "349" at bounding box center [416, 243] width 130 height 57
select select "68464"
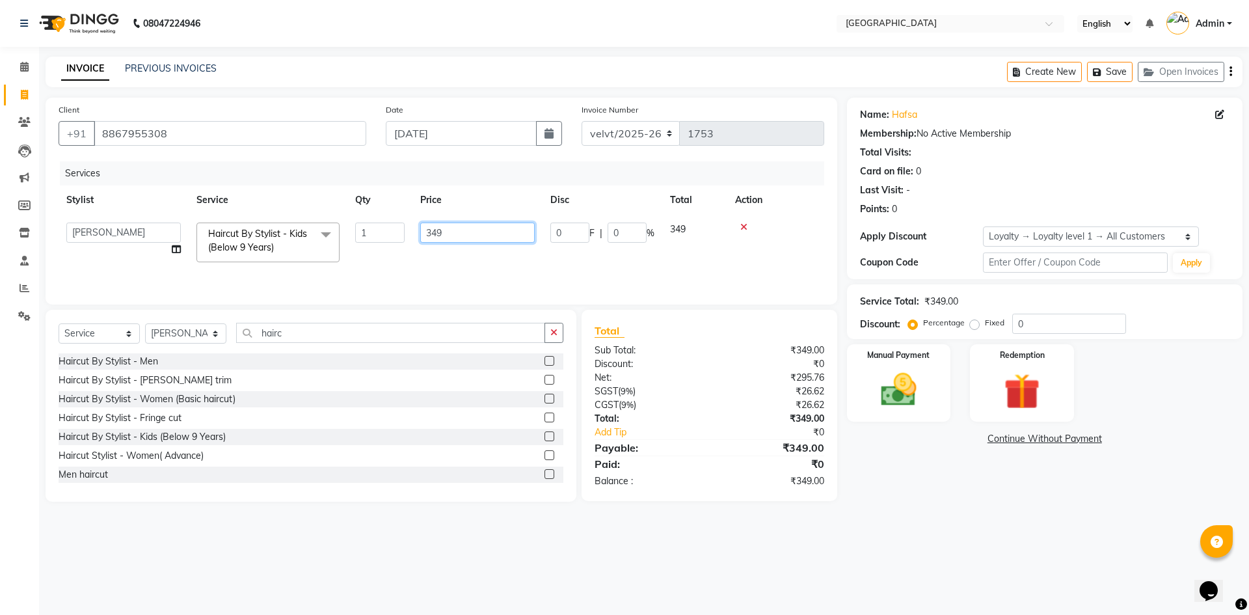
click at [473, 238] on input "349" at bounding box center [477, 232] width 114 height 20
type input "300"
click at [1020, 561] on div "08047224946 Select Location × Velvt Salon, Rg Road English ENGLISH Español العر…" at bounding box center [624, 307] width 1249 height 615
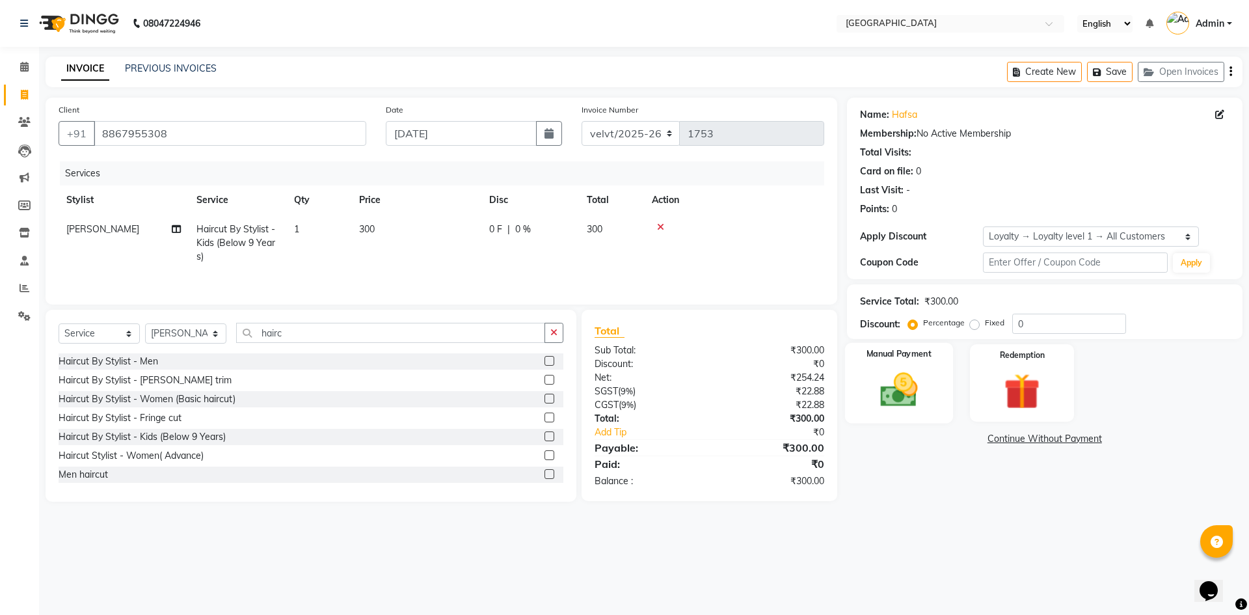
click at [896, 399] on img at bounding box center [898, 389] width 60 height 43
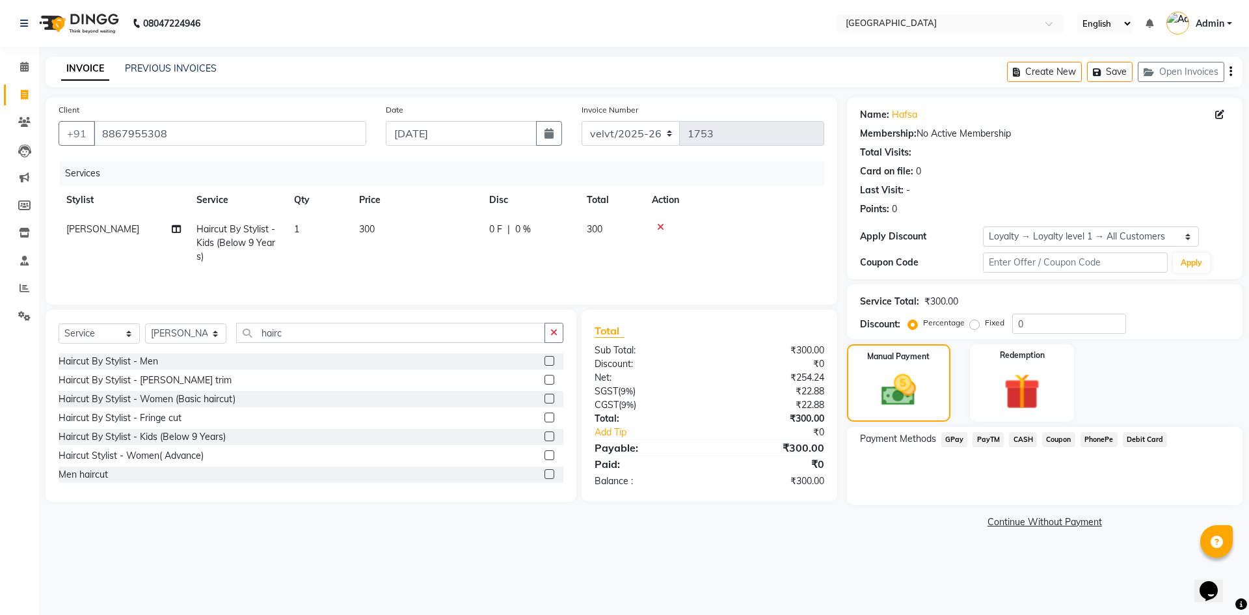
click at [1098, 437] on span "PhonePe" at bounding box center [1098, 439] width 37 height 15
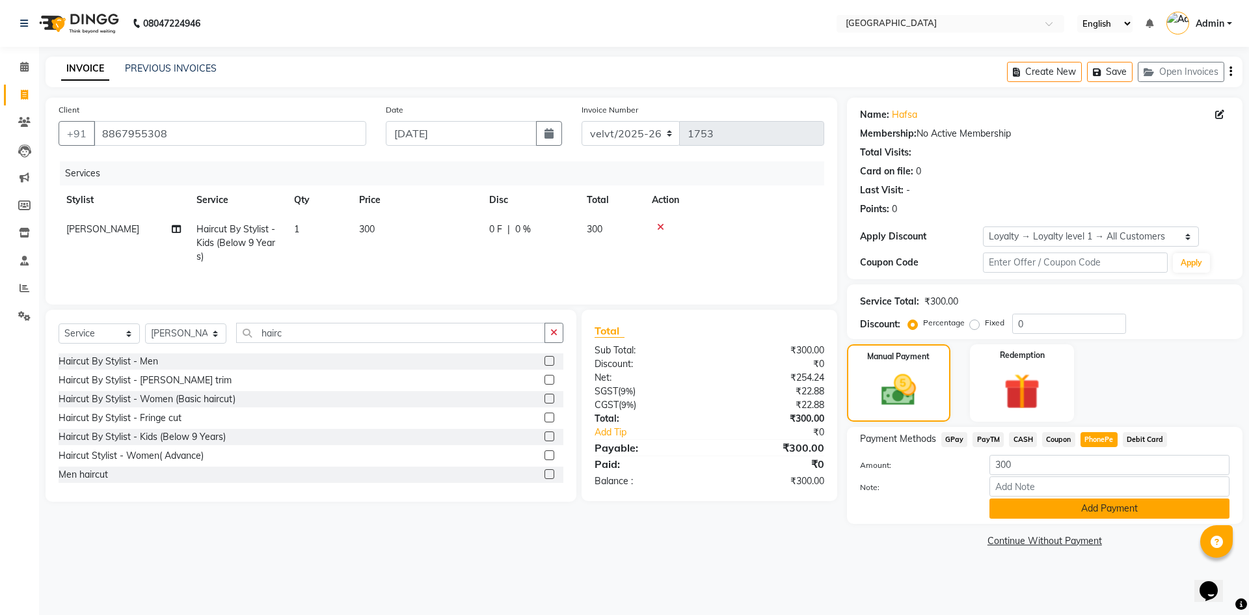
click at [1040, 506] on button "Add Payment" at bounding box center [1109, 508] width 240 height 20
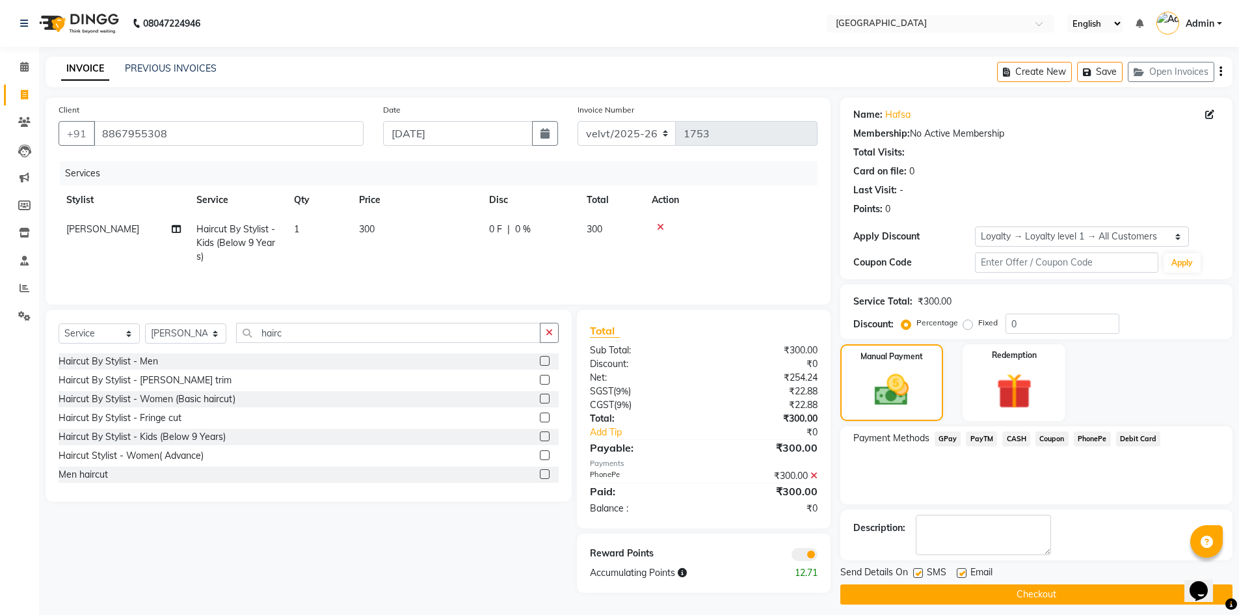
click at [918, 572] on label at bounding box center [918, 573] width 10 height 10
click at [918, 572] on input "checkbox" at bounding box center [917, 573] width 8 height 8
checkbox input "false"
click at [959, 572] on label at bounding box center [962, 573] width 10 height 10
click at [959, 572] on input "checkbox" at bounding box center [961, 573] width 8 height 8
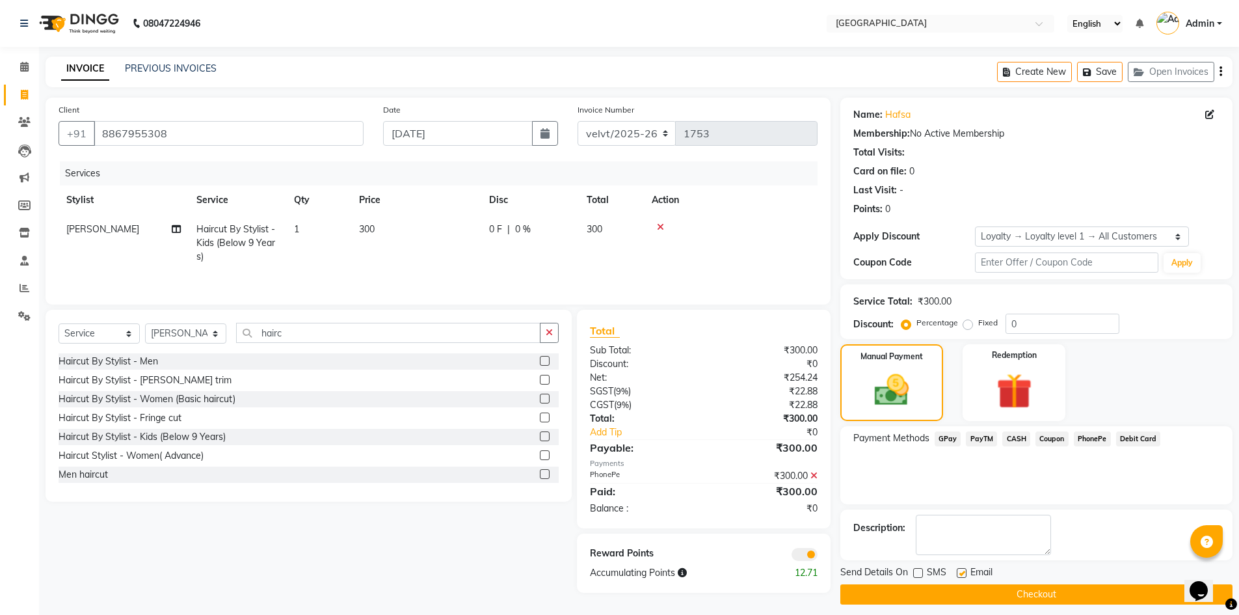
checkbox input "false"
click at [957, 594] on button "Checkout" at bounding box center [1036, 594] width 392 height 20
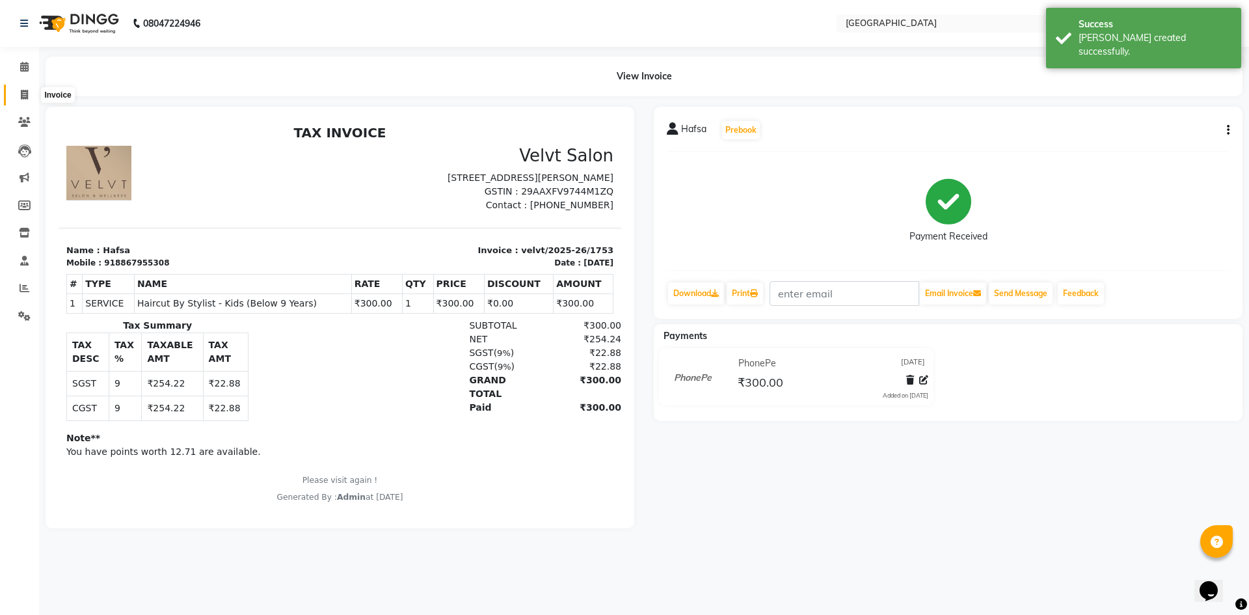
click at [21, 93] on icon at bounding box center [24, 95] width 7 height 10
select select "service"
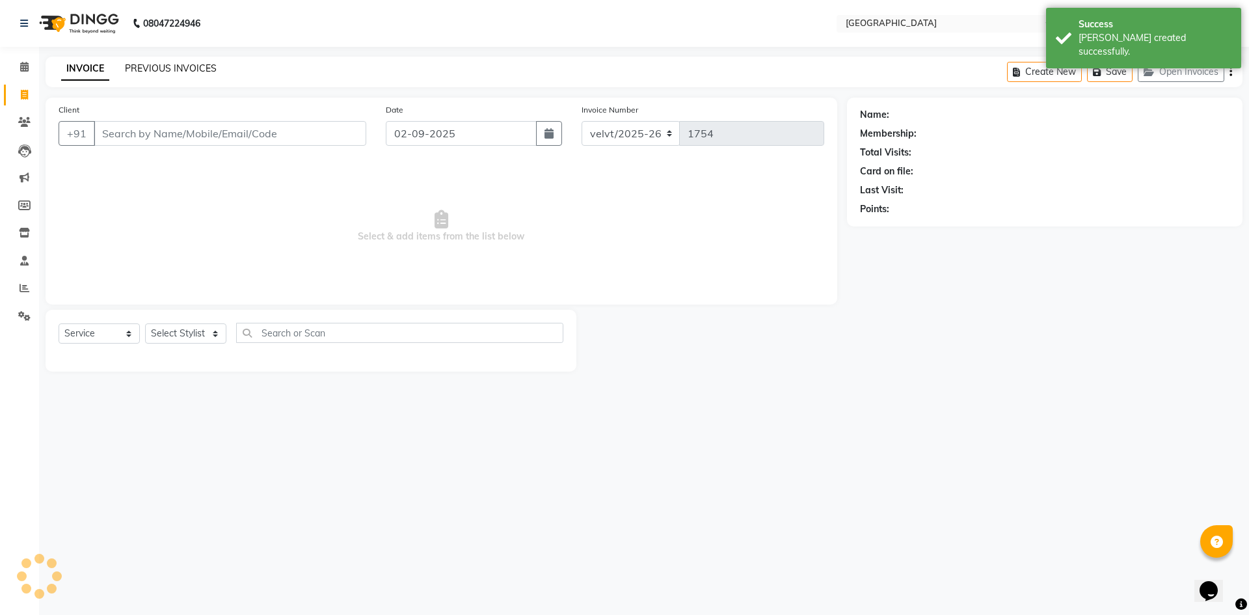
click at [181, 70] on link "PREVIOUS INVOICES" at bounding box center [171, 68] width 92 height 12
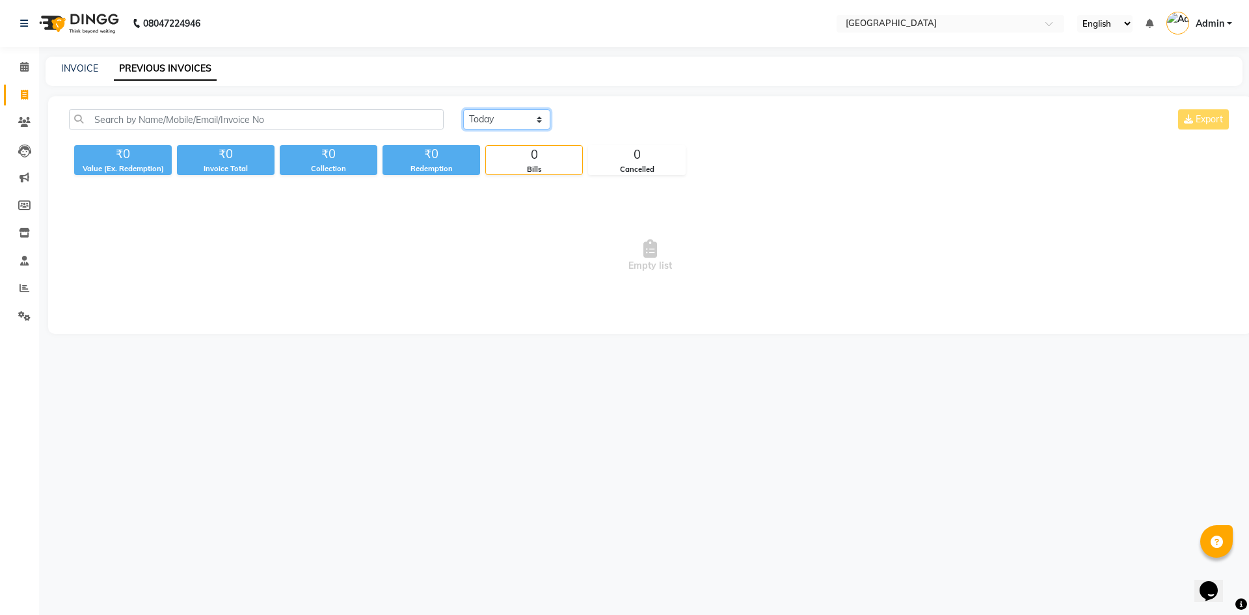
click at [498, 113] on select "Today Yesterday Custom Range" at bounding box center [506, 119] width 87 height 20
select select "yesterday"
click at [463, 109] on select "Today Yesterday Custom Range" at bounding box center [506, 119] width 87 height 20
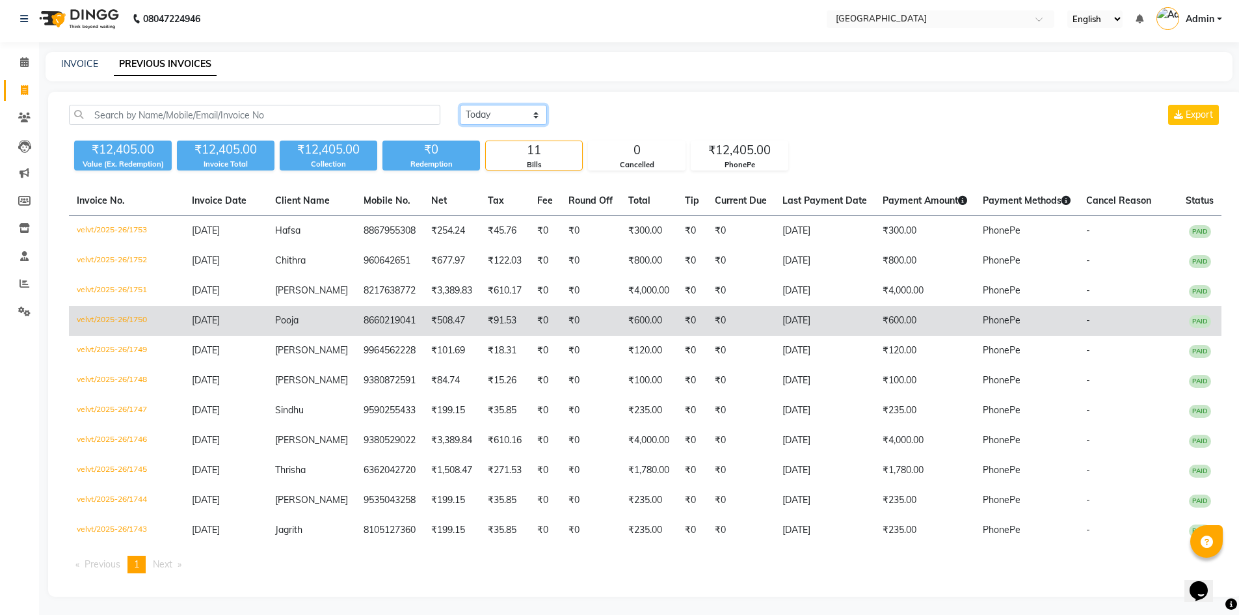
scroll to position [6, 0]
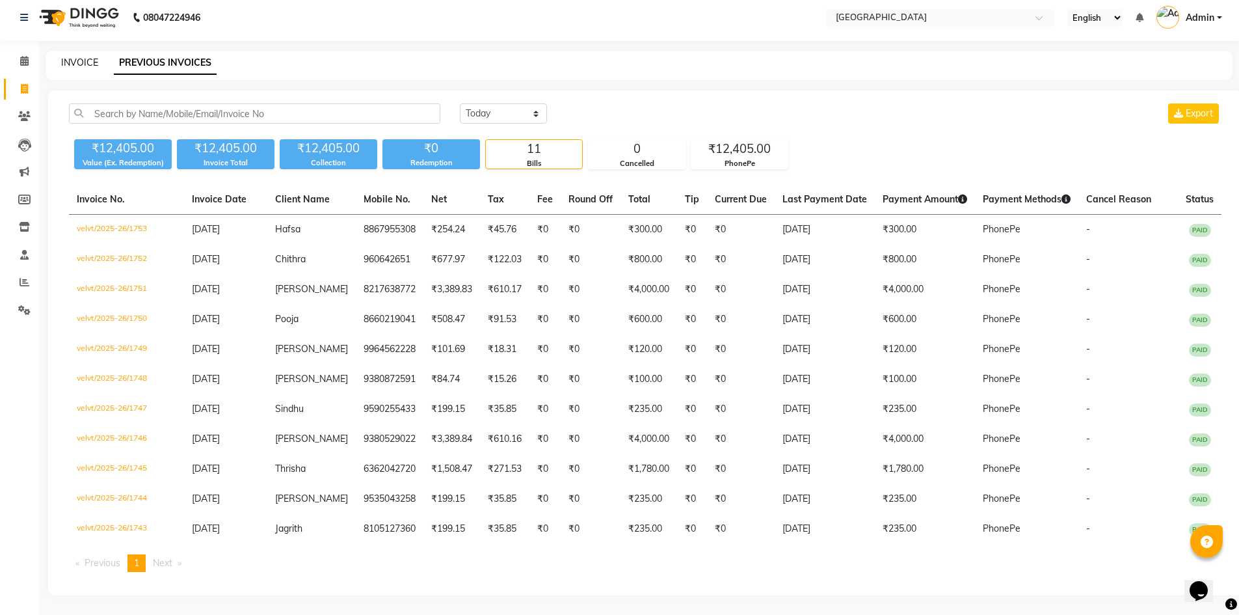
click at [77, 66] on link "INVOICE" at bounding box center [79, 63] width 37 height 12
select select "service"
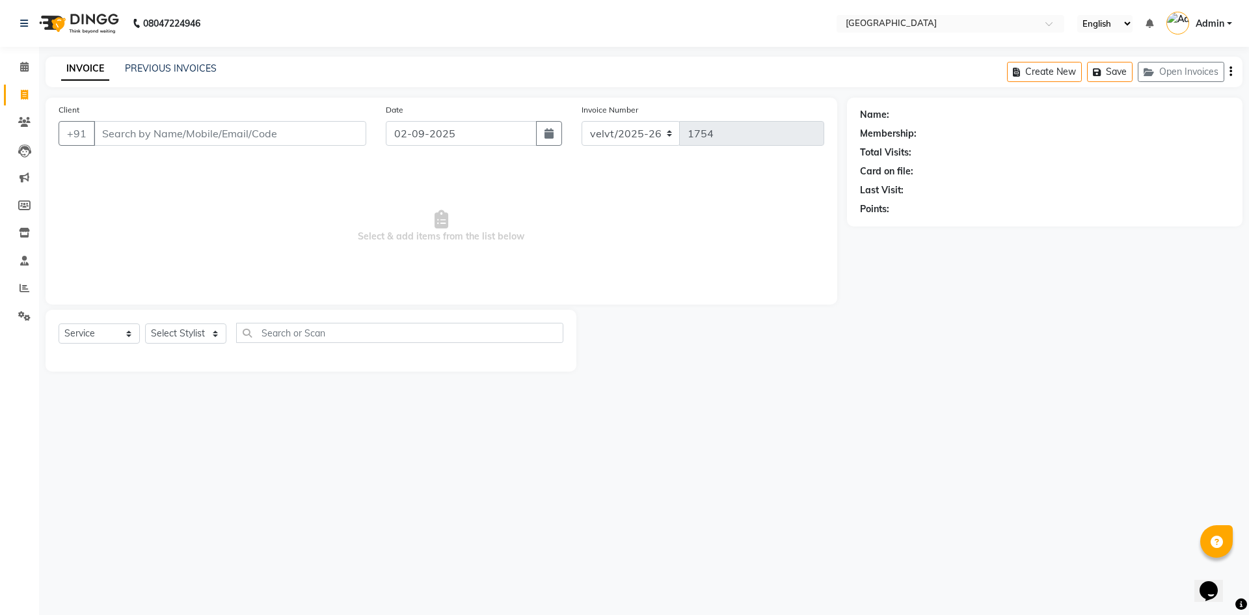
click at [142, 142] on input "Client" at bounding box center [230, 133] width 272 height 25
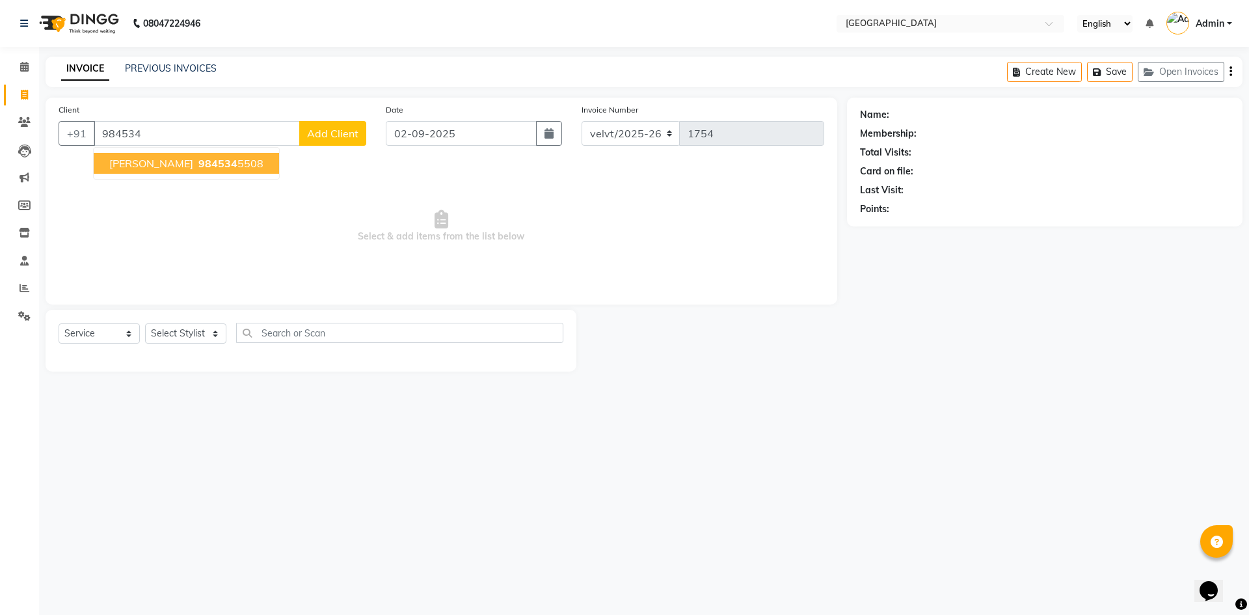
type input "984534"
click at [150, 72] on link "PREVIOUS INVOICES" at bounding box center [171, 68] width 92 height 12
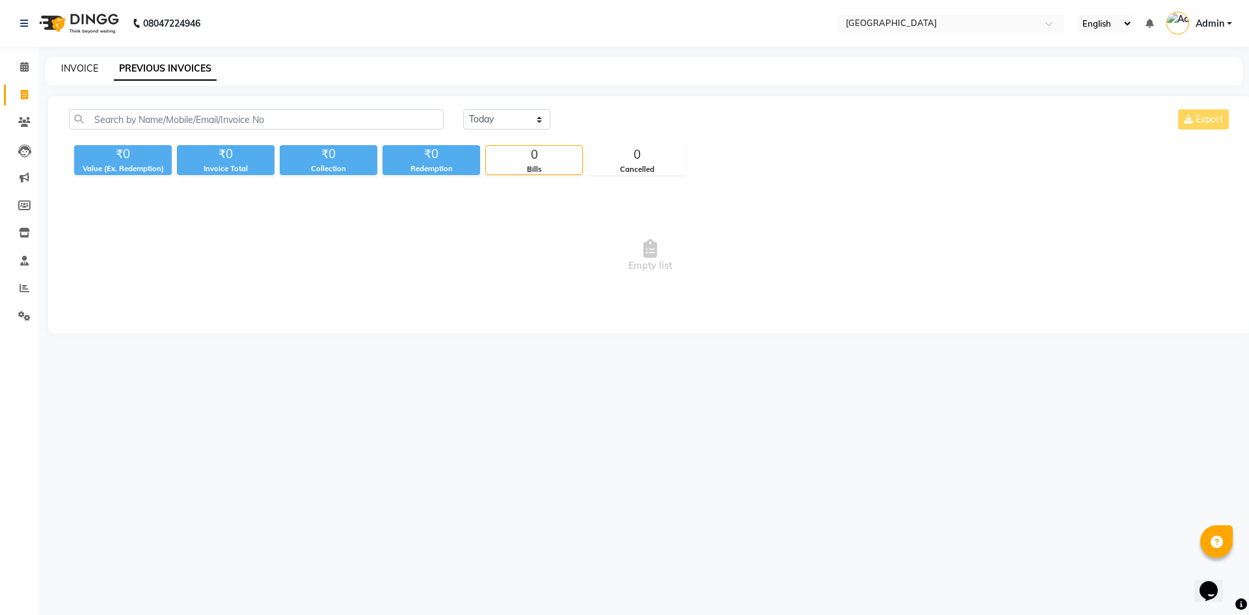
click at [75, 67] on link "INVOICE" at bounding box center [79, 68] width 37 height 12
select select "service"
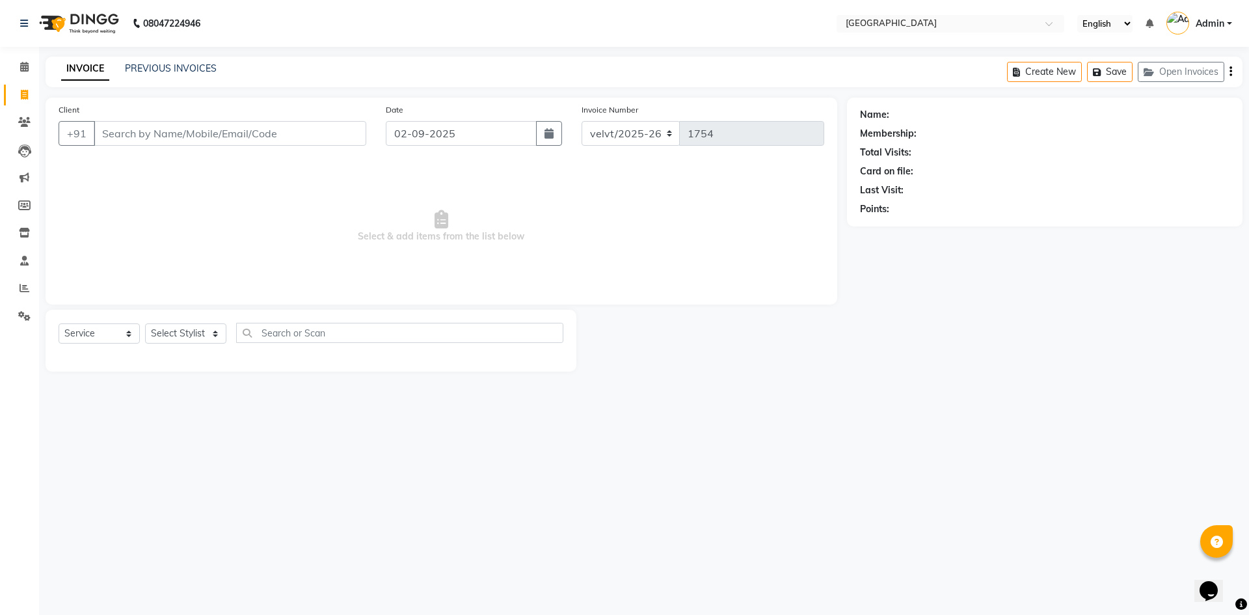
click at [122, 135] on input "Client" at bounding box center [230, 133] width 272 height 25
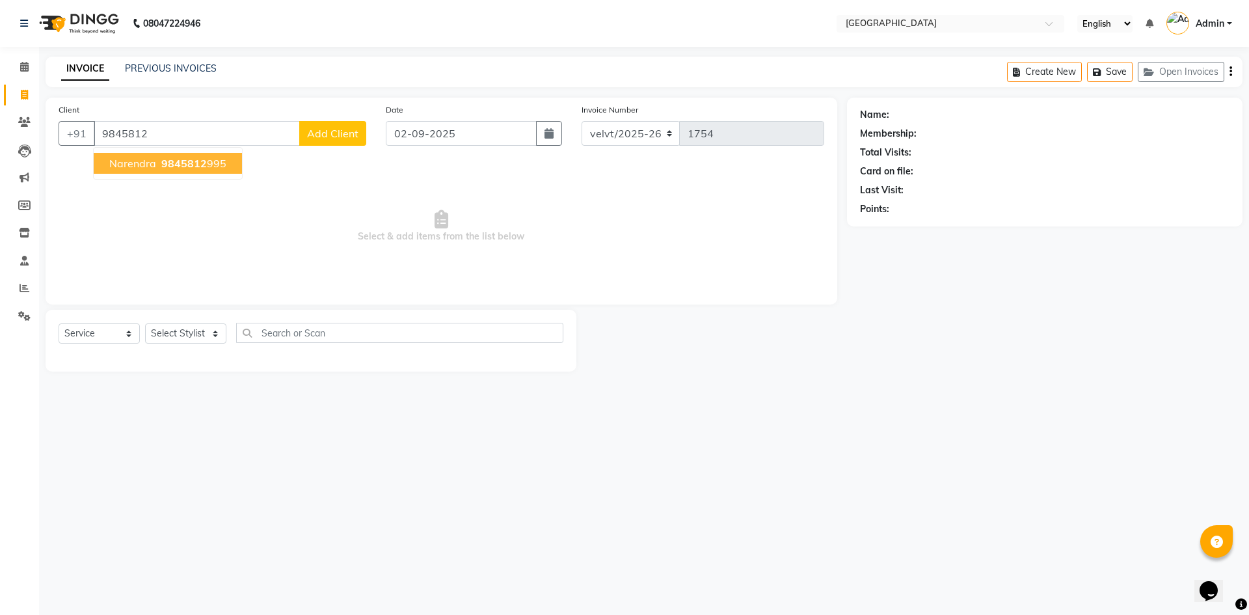
click at [165, 162] on span "9845812" at bounding box center [184, 163] width 46 height 13
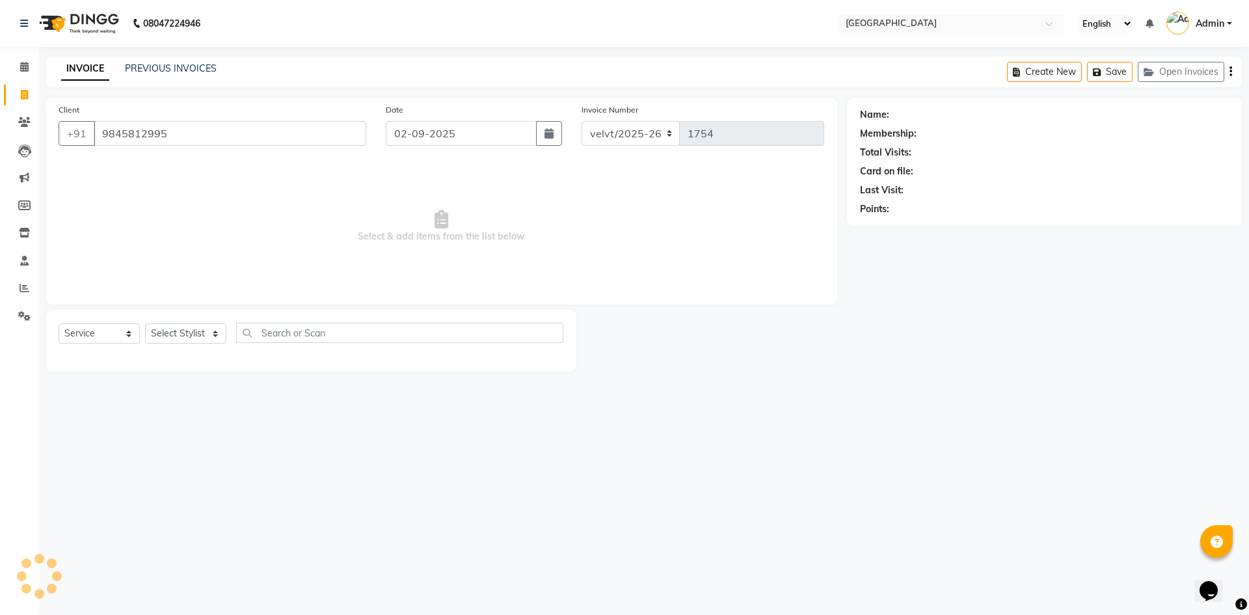
type input "9845812995"
select select "1: Object"
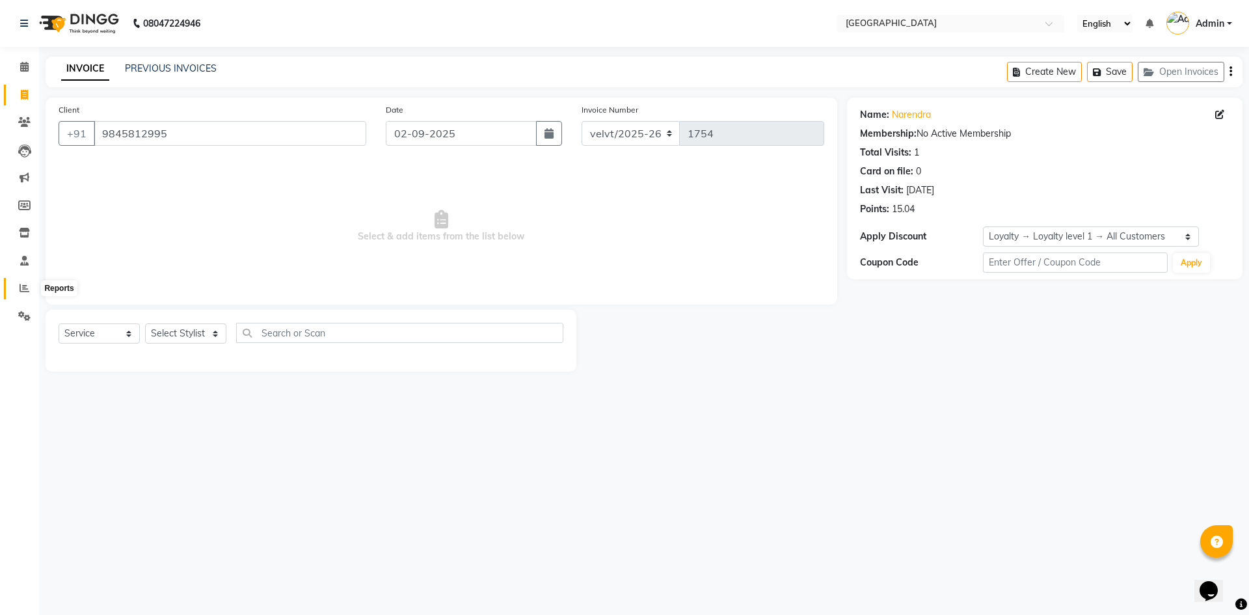
click at [27, 287] on icon at bounding box center [25, 288] width 10 height 10
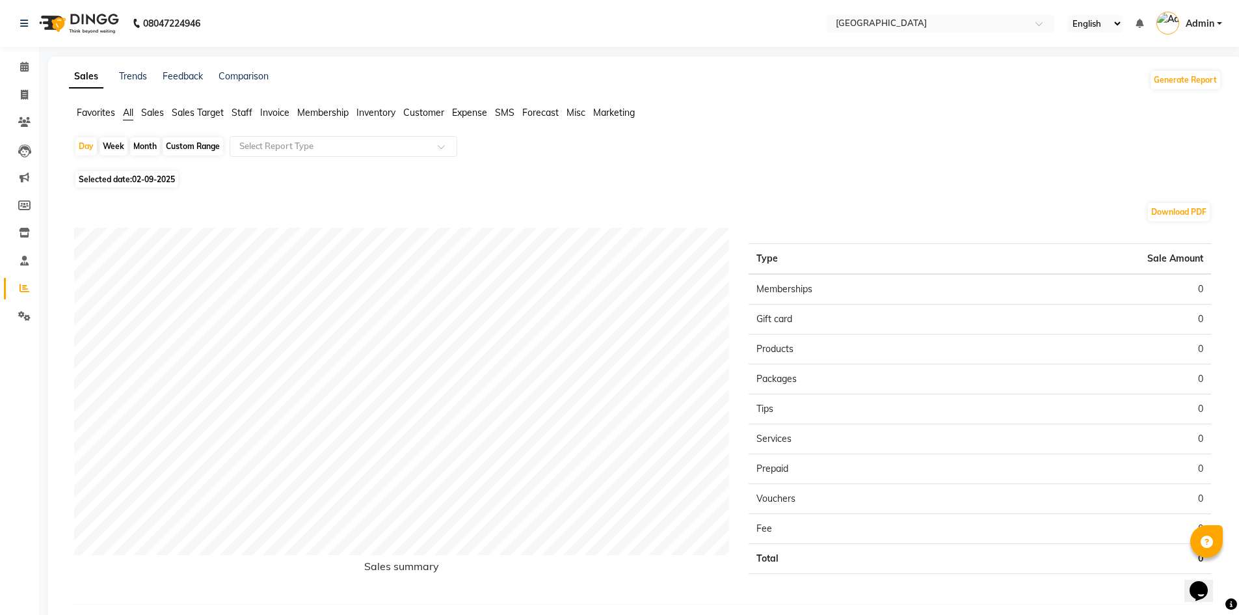
click at [240, 115] on span "Staff" at bounding box center [242, 113] width 21 height 12
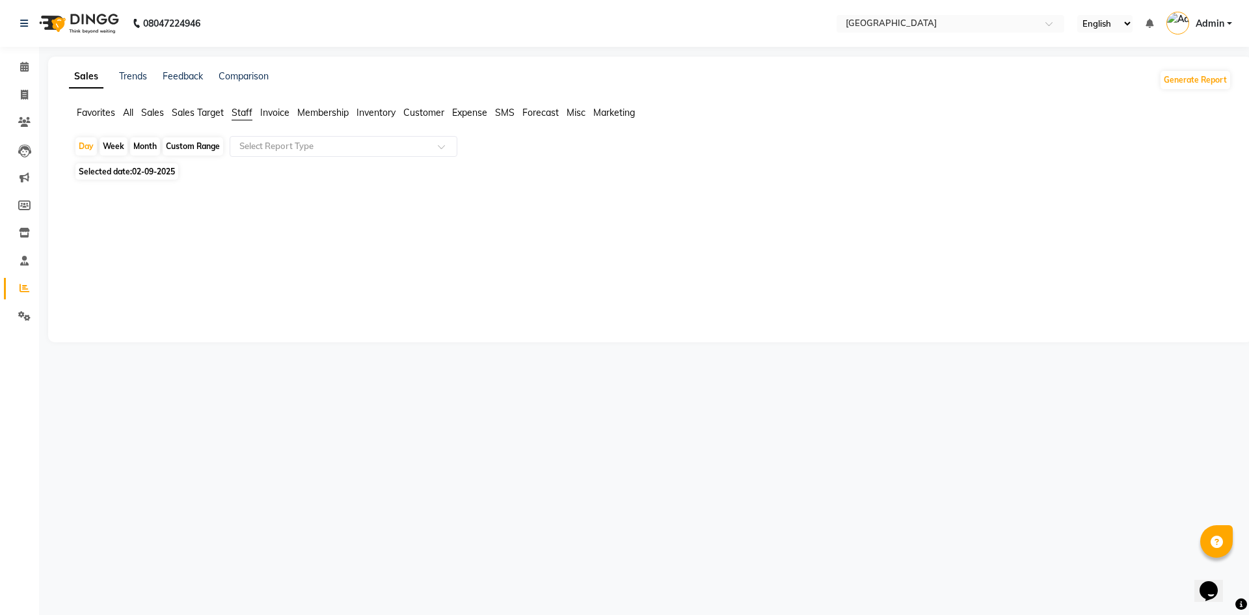
click at [146, 146] on div "Month" at bounding box center [145, 146] width 30 height 18
select select "9"
select select "2025"
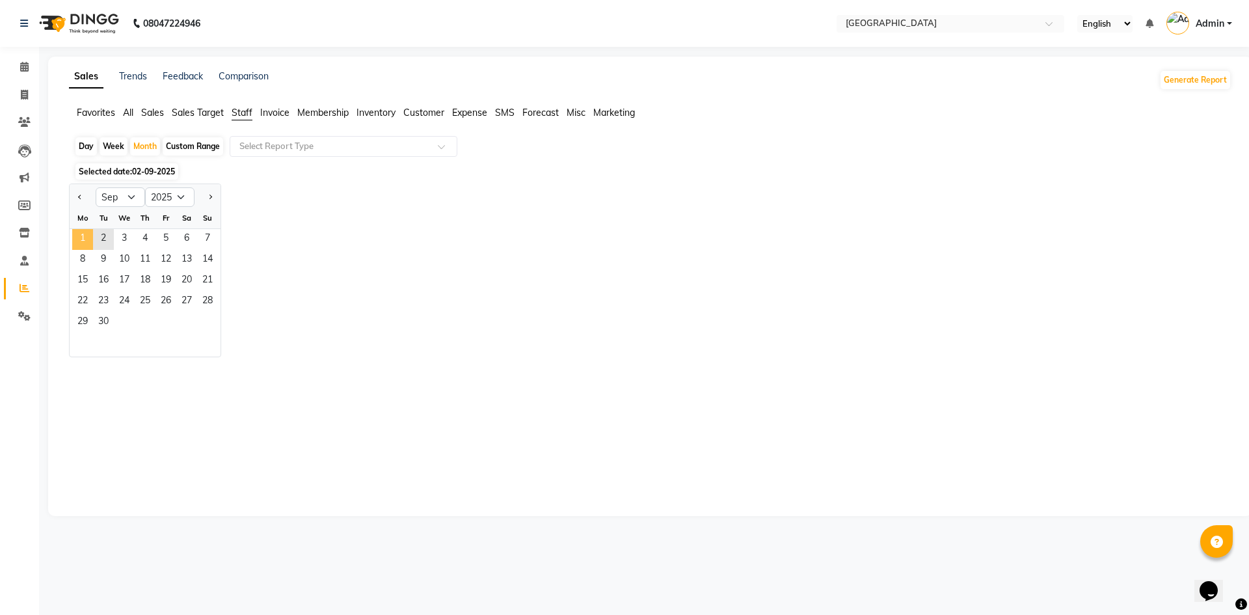
click at [87, 232] on span "1" at bounding box center [82, 239] width 21 height 21
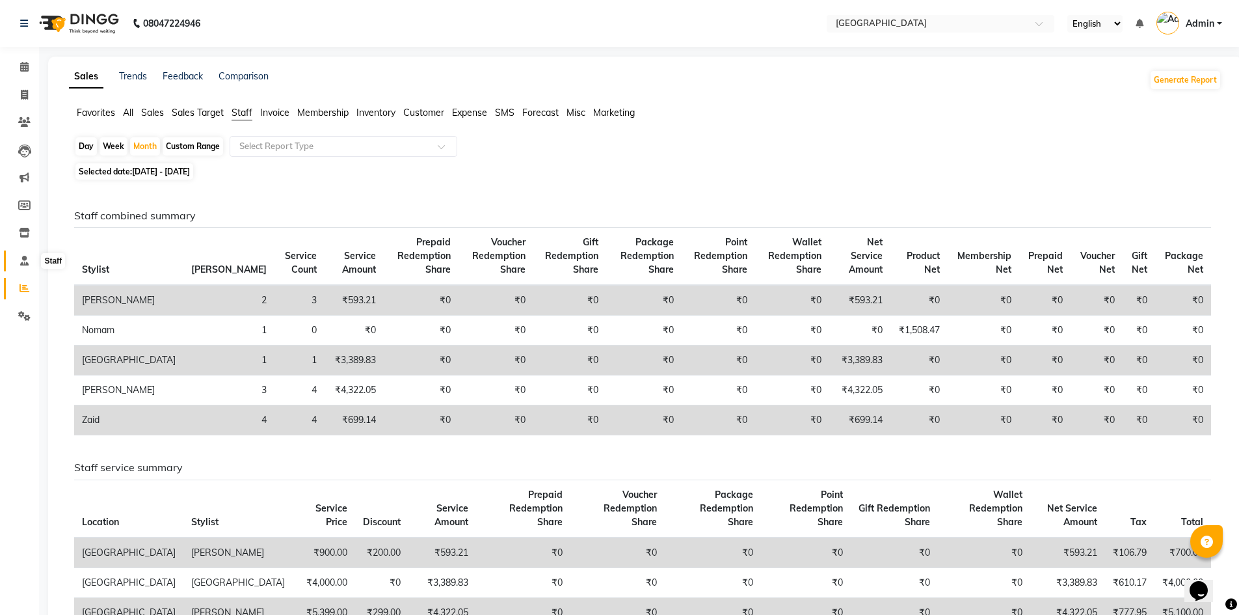
click at [19, 260] on span at bounding box center [24, 261] width 23 height 15
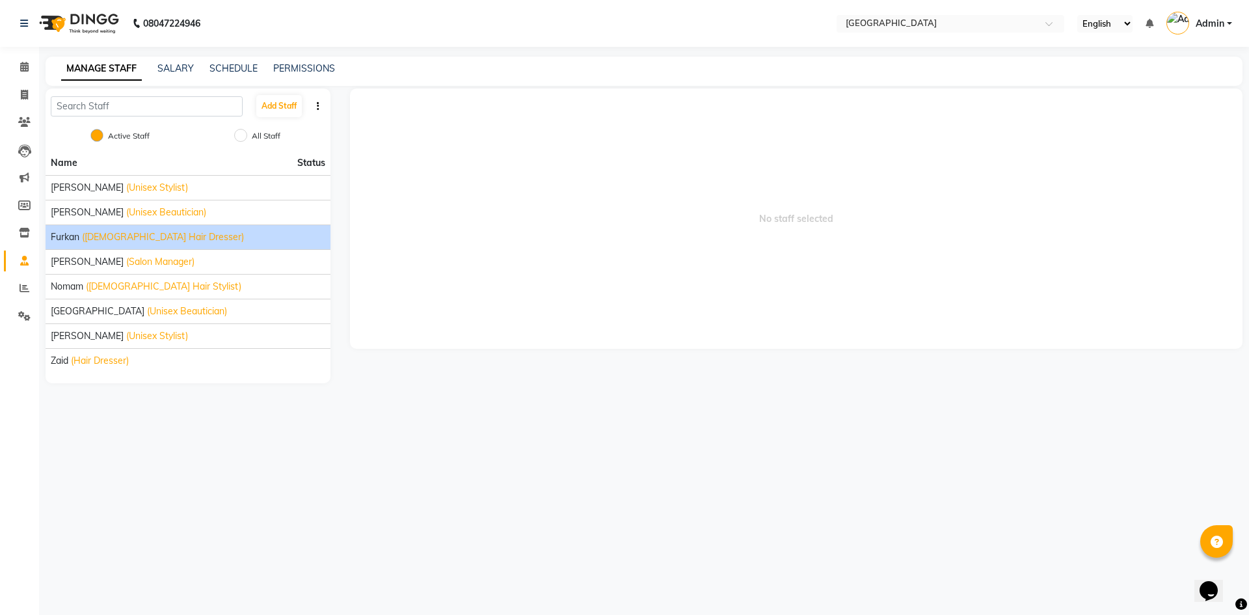
click at [80, 237] on div "Furkan (Male Hair Dresser)" at bounding box center [188, 237] width 274 height 14
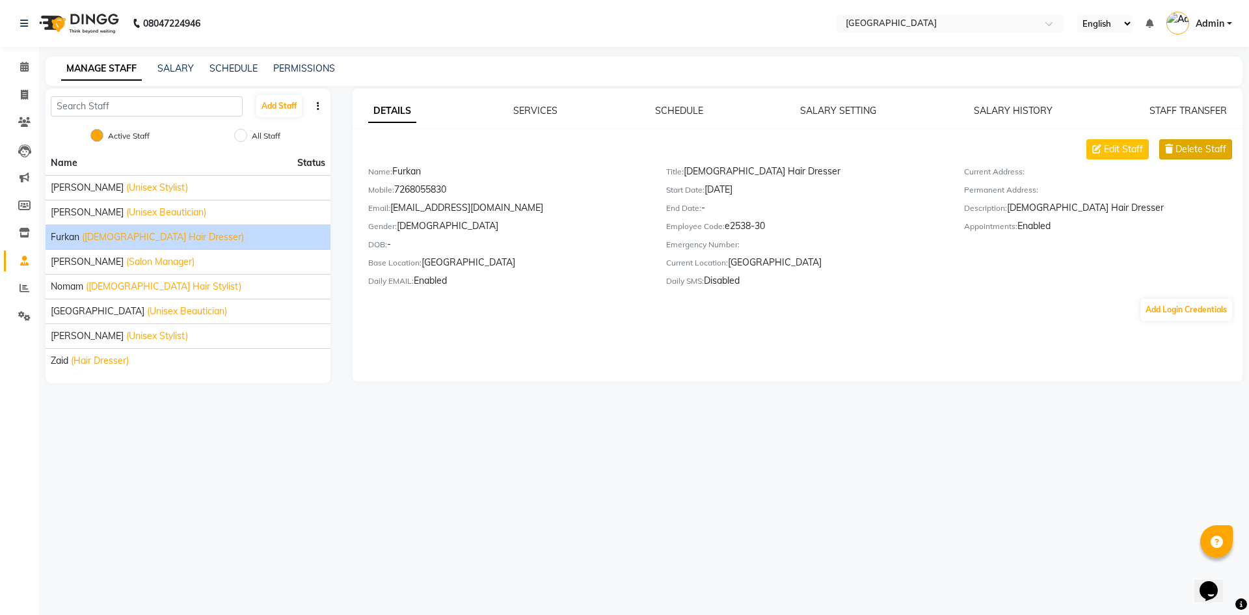
click at [1186, 150] on span "Delete Staff" at bounding box center [1200, 149] width 51 height 14
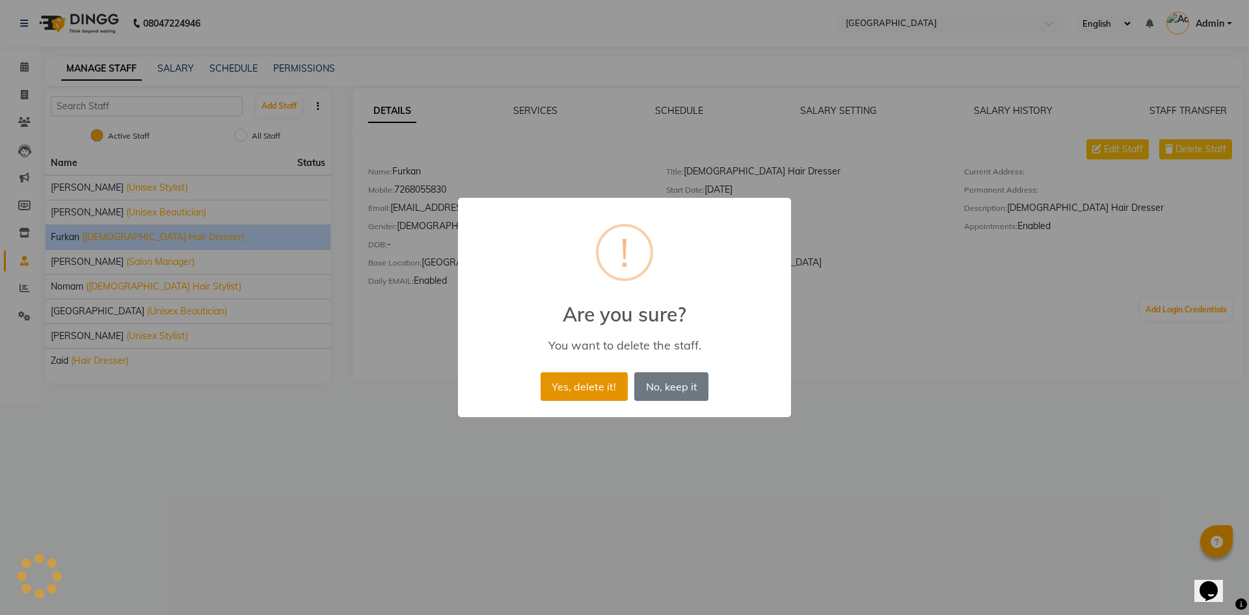
click at [585, 387] on button "Yes, delete it!" at bounding box center [583, 386] width 87 height 29
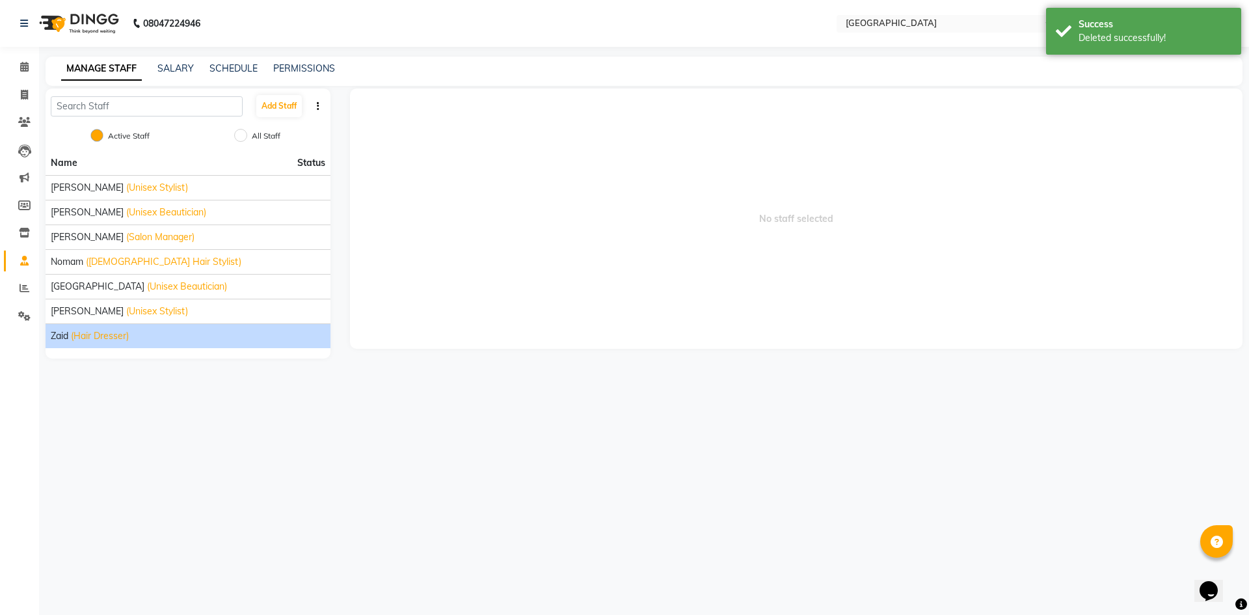
click at [82, 339] on span "(Hair Dresser)" at bounding box center [100, 336] width 58 height 14
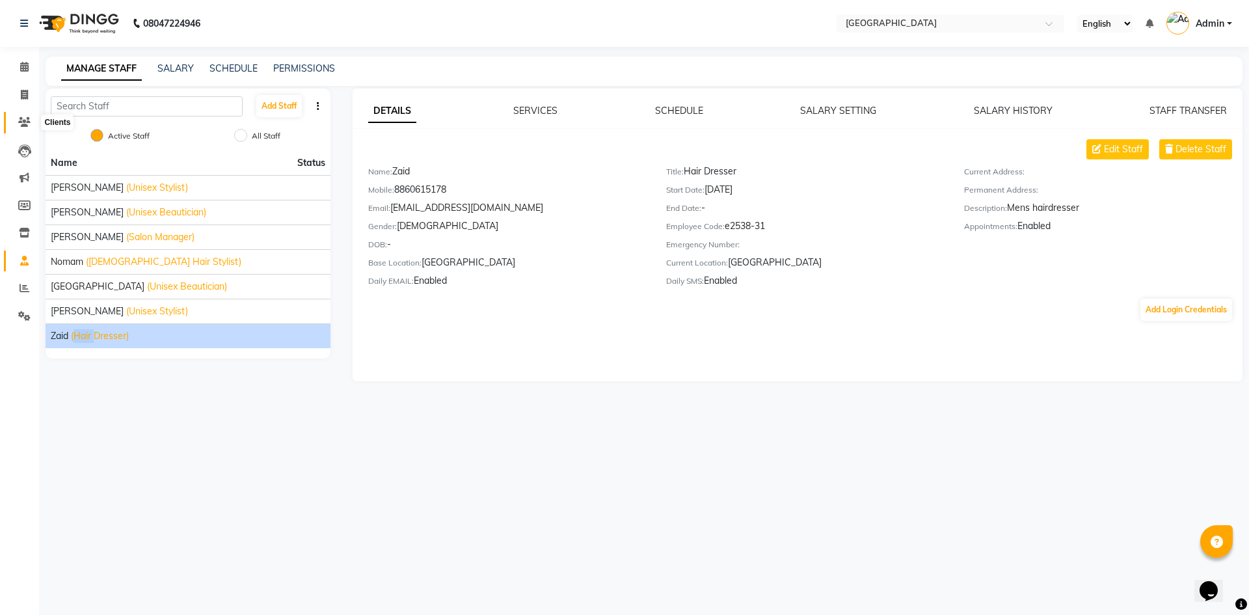
click at [20, 124] on icon at bounding box center [24, 122] width 12 height 10
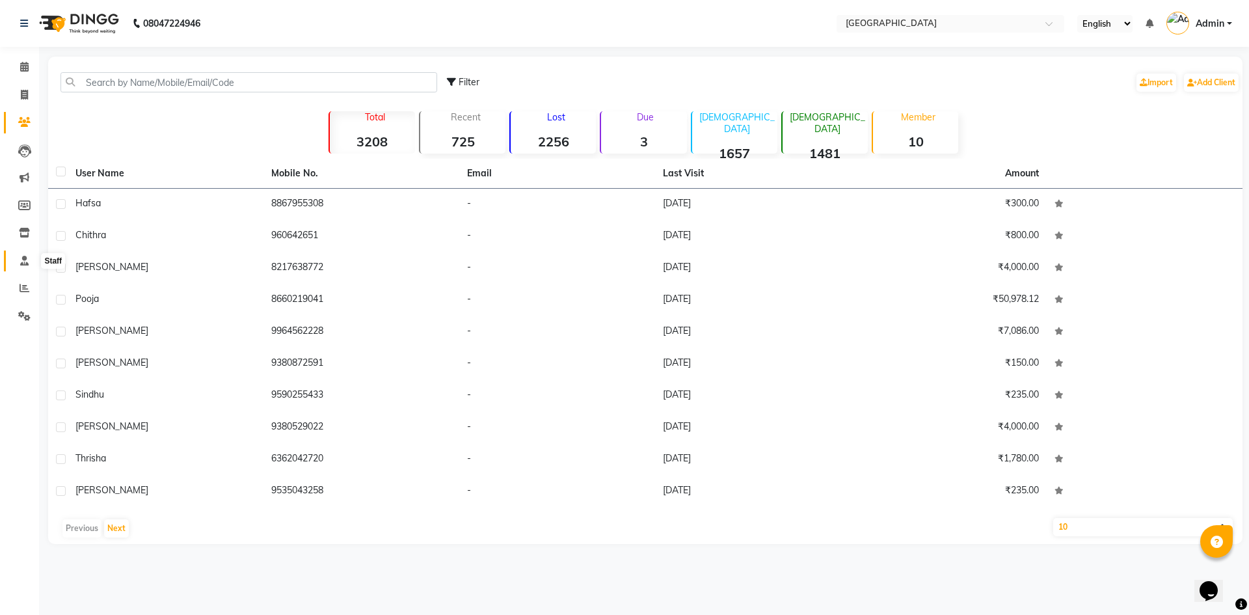
click at [24, 259] on icon at bounding box center [24, 261] width 8 height 10
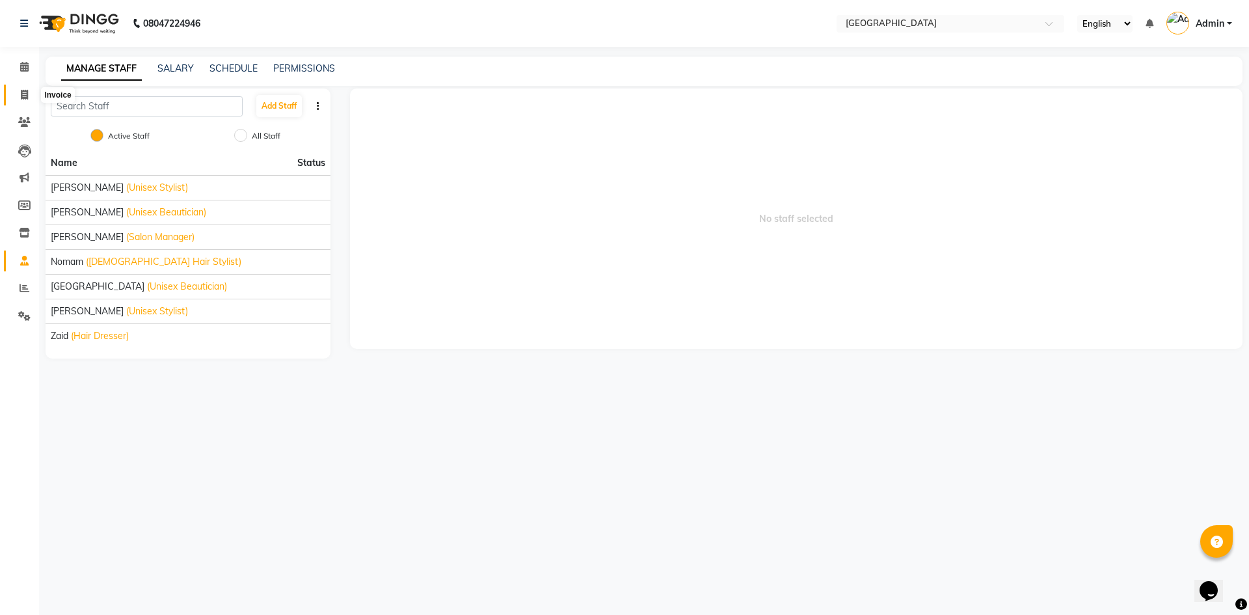
click at [21, 95] on icon at bounding box center [24, 95] width 7 height 10
select select "service"
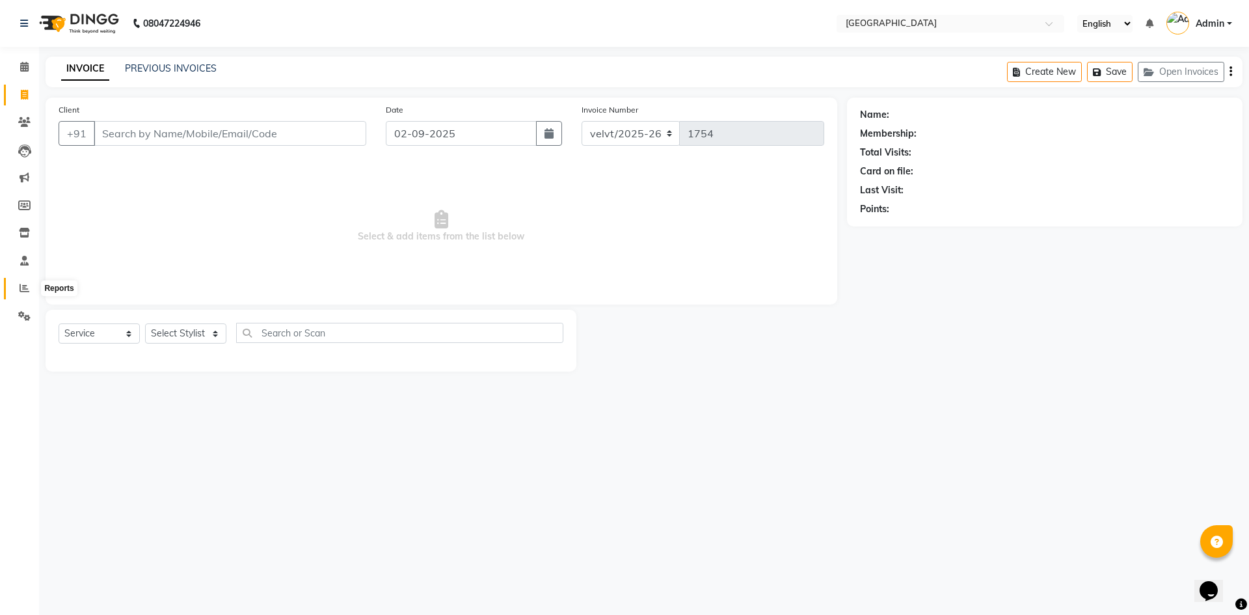
click at [24, 289] on icon at bounding box center [25, 288] width 10 height 10
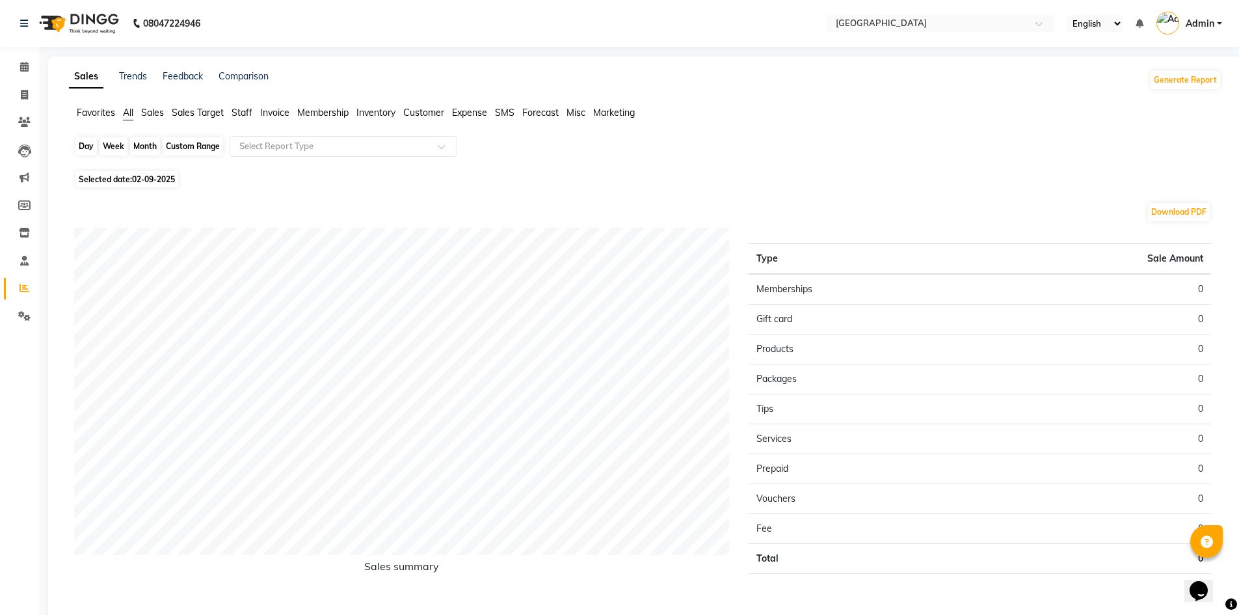
click at [89, 145] on div "Day" at bounding box center [85, 146] width 21 height 18
select select "9"
select select "2025"
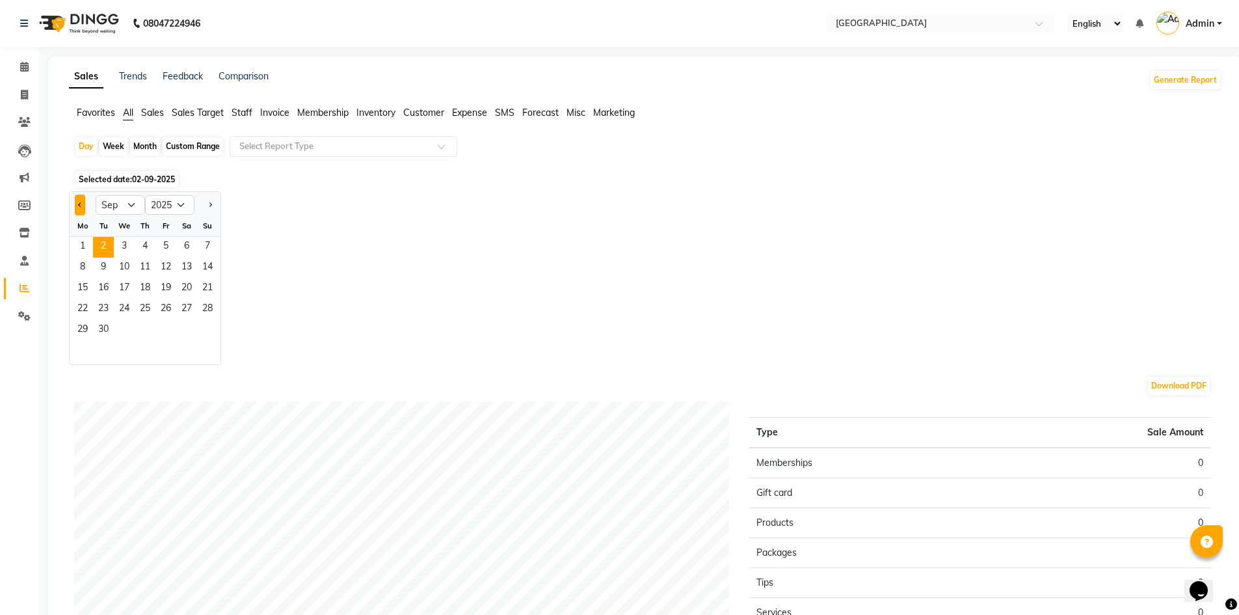
click at [81, 204] on span "Previous month" at bounding box center [80, 204] width 5 height 5
select select "8"
click at [130, 304] on span "20" at bounding box center [124, 309] width 21 height 21
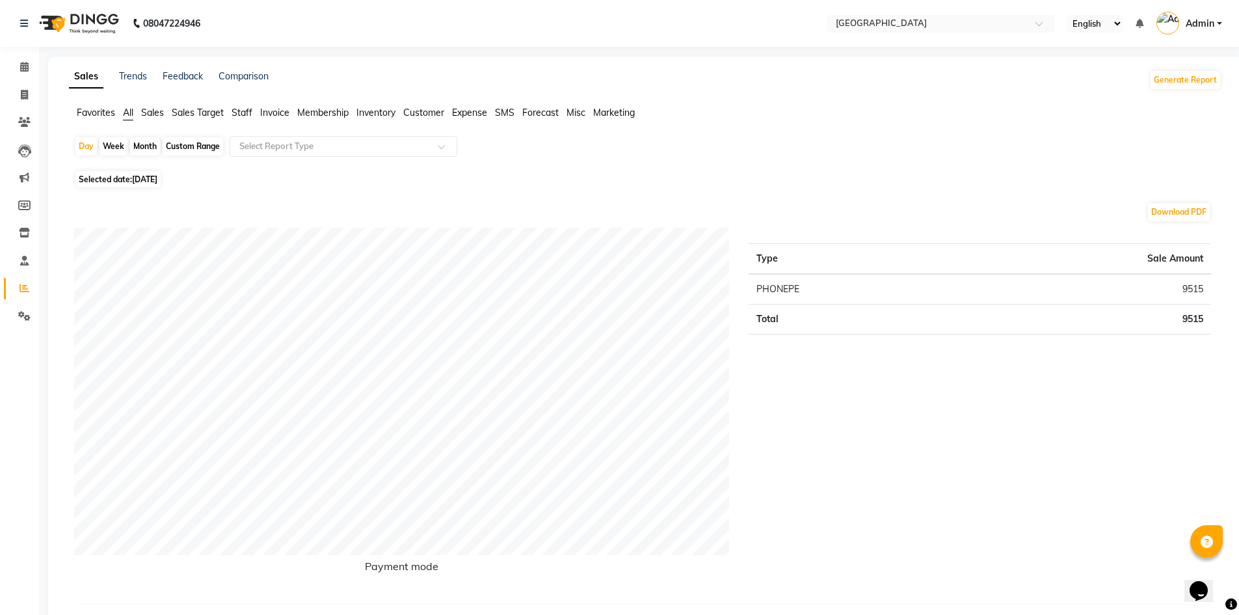
click at [118, 177] on span "Selected date: 20-08-2025" at bounding box center [117, 179] width 85 height 16
select select "8"
select select "2025"
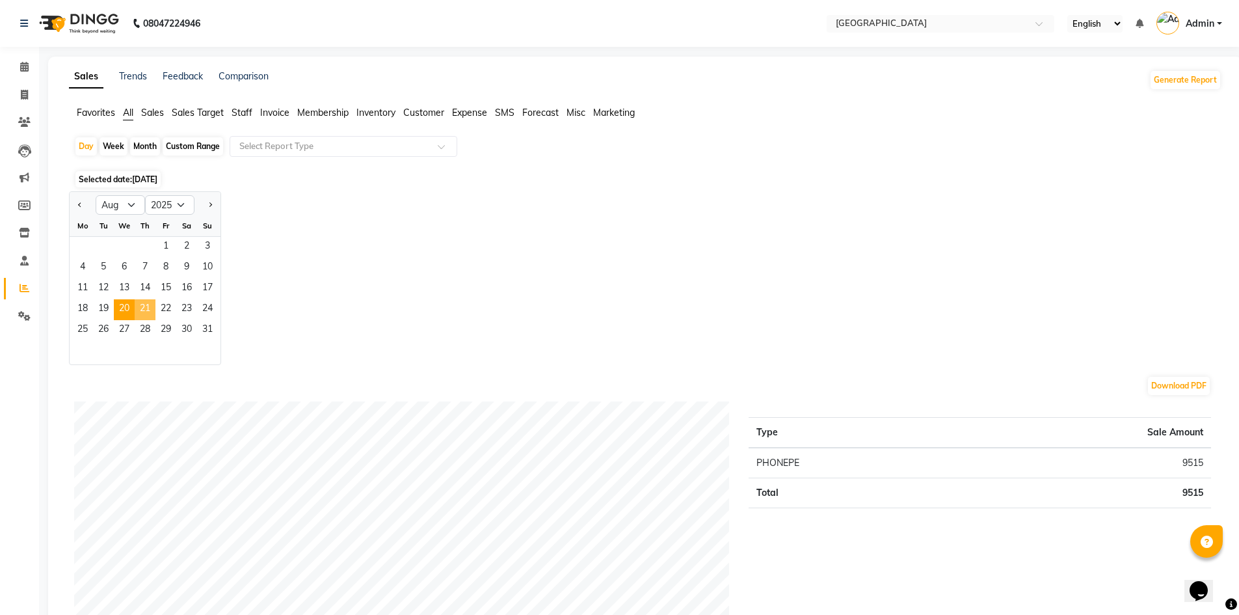
click at [150, 310] on span "21" at bounding box center [145, 309] width 21 height 21
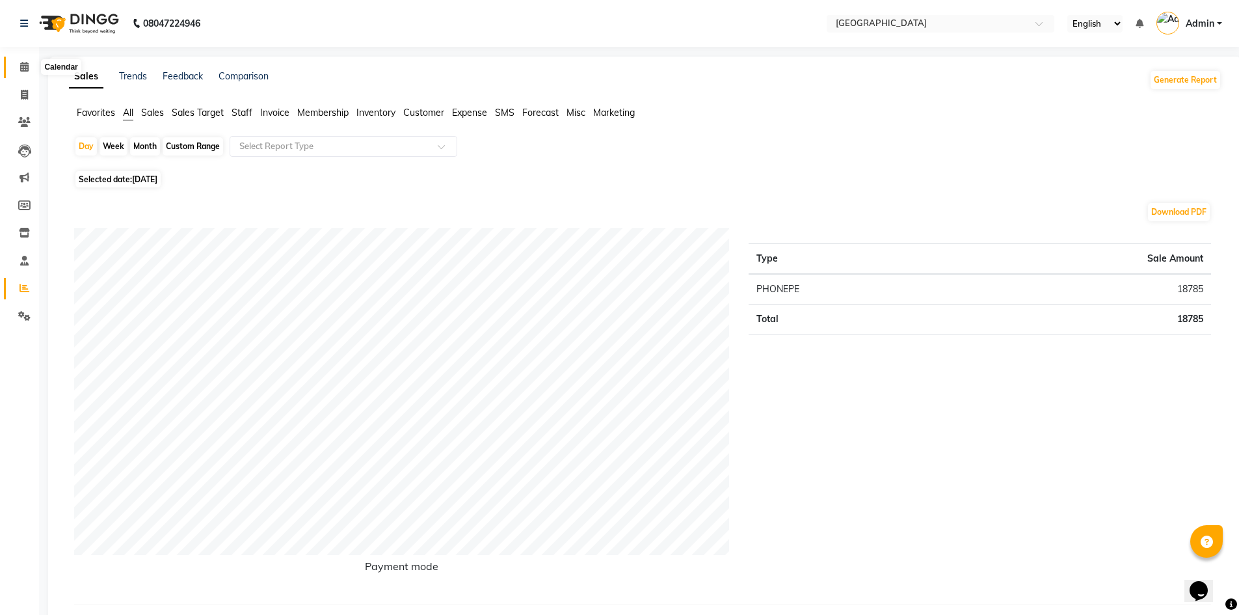
click at [27, 69] on icon at bounding box center [24, 67] width 8 height 10
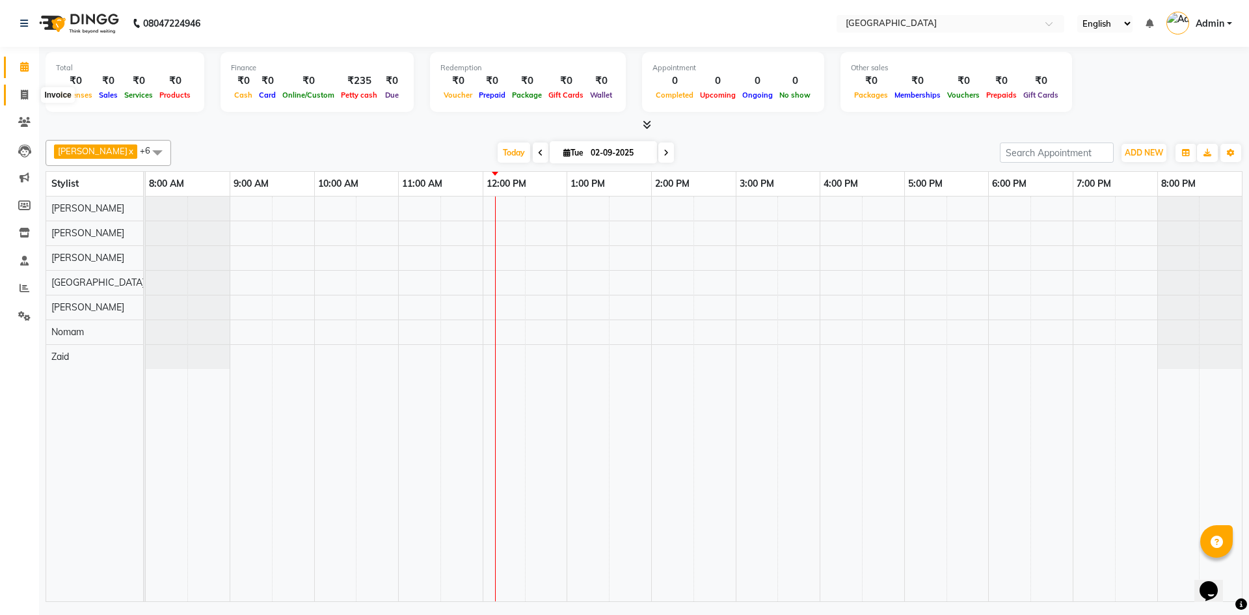
click at [28, 94] on icon at bounding box center [24, 95] width 7 height 10
select select "service"
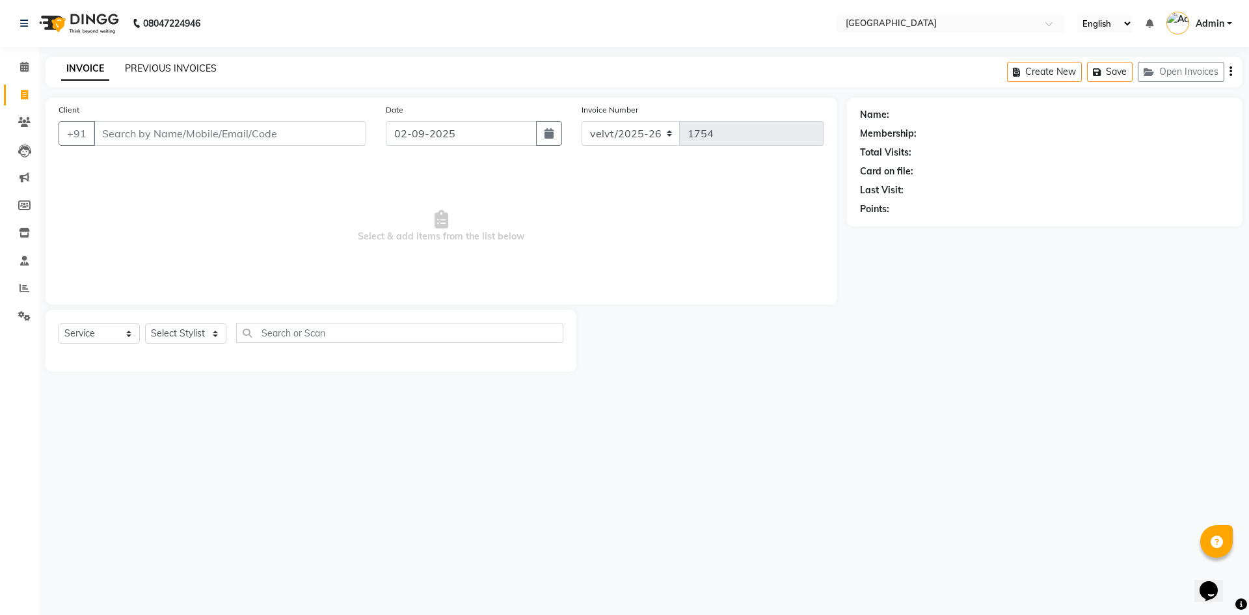
click at [183, 72] on link "PREVIOUS INVOICES" at bounding box center [171, 68] width 92 height 12
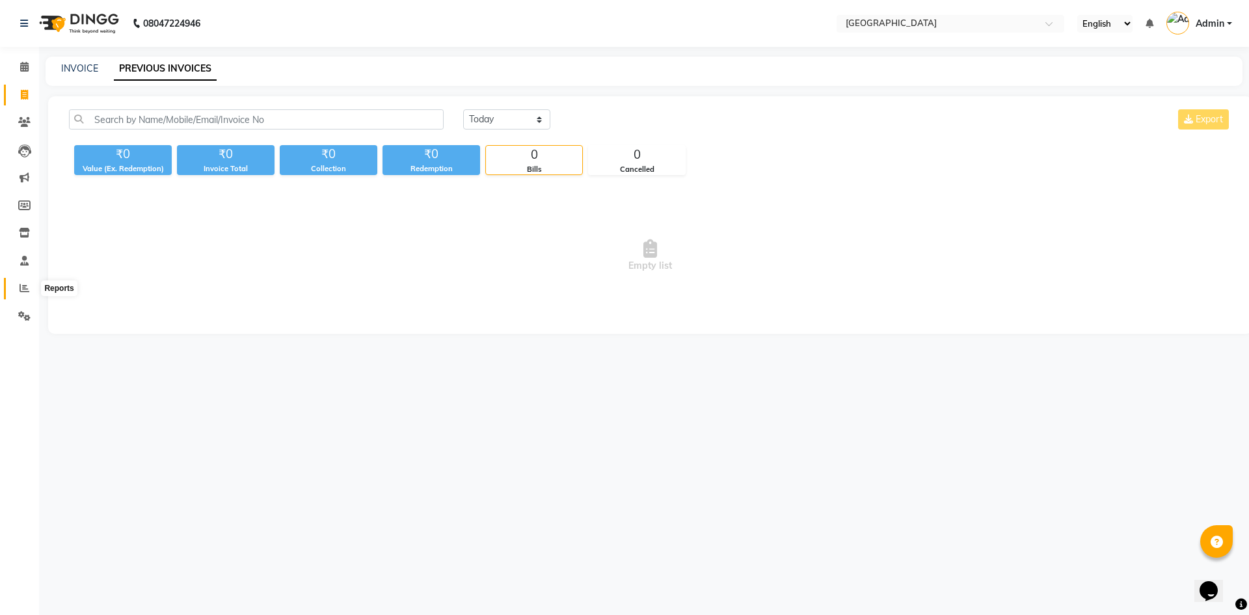
click at [27, 283] on icon at bounding box center [25, 288] width 10 height 10
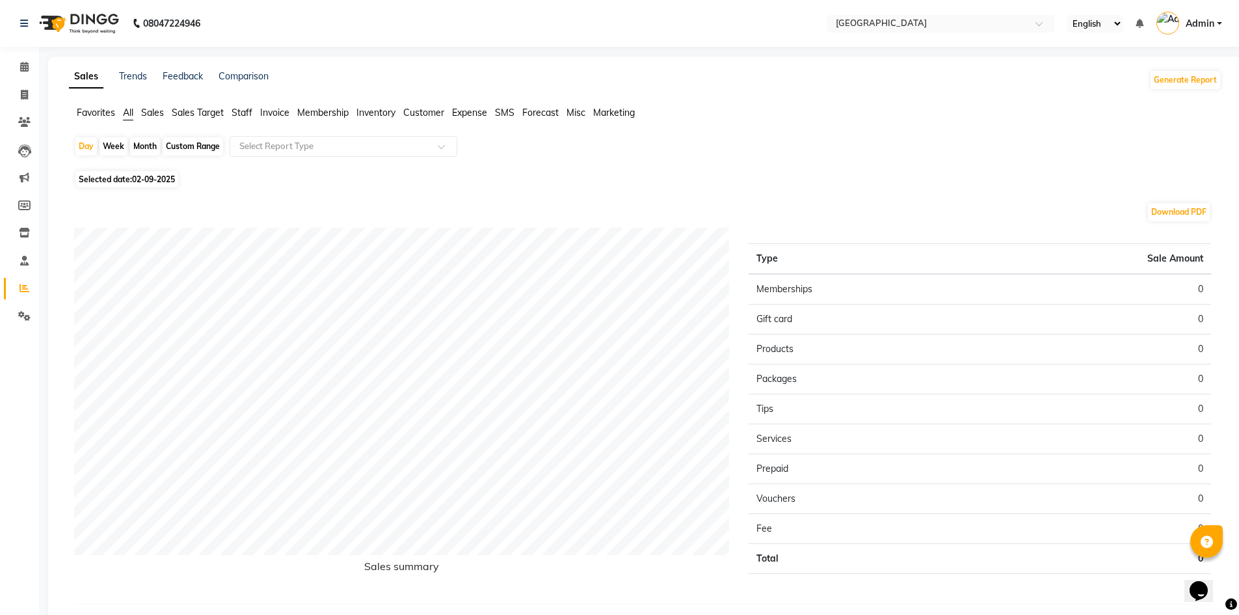
click at [139, 176] on span "02-09-2025" at bounding box center [153, 179] width 43 height 10
select select "9"
select select "2025"
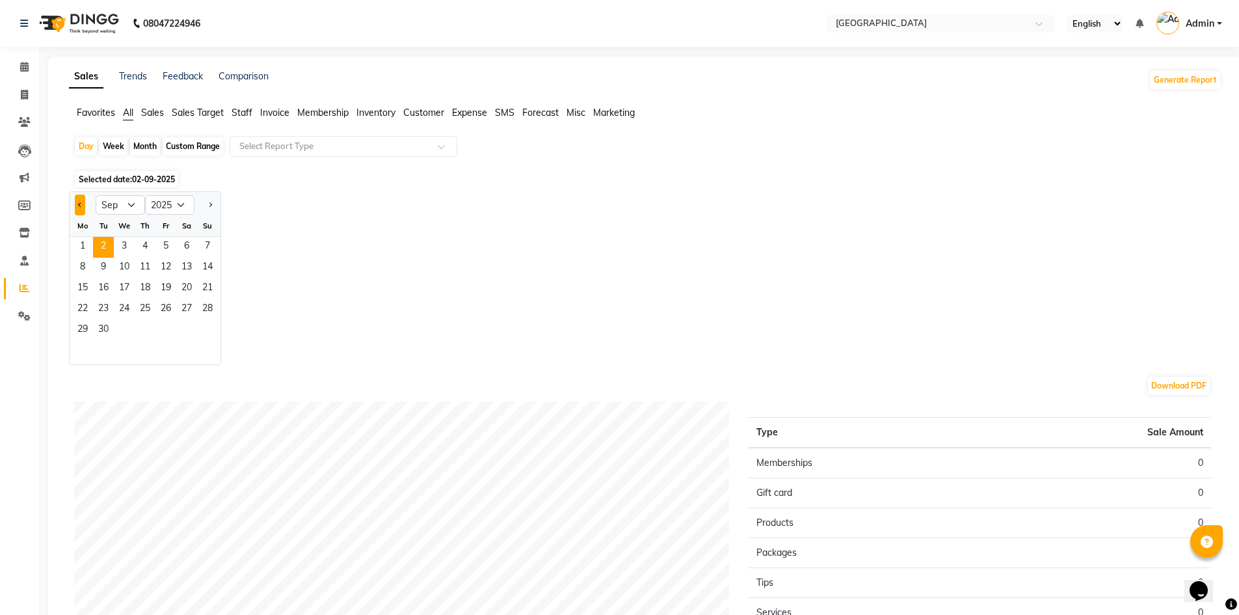
click at [81, 204] on span "Previous month" at bounding box center [80, 204] width 5 height 5
select select "8"
click at [107, 333] on span "26" at bounding box center [103, 330] width 21 height 21
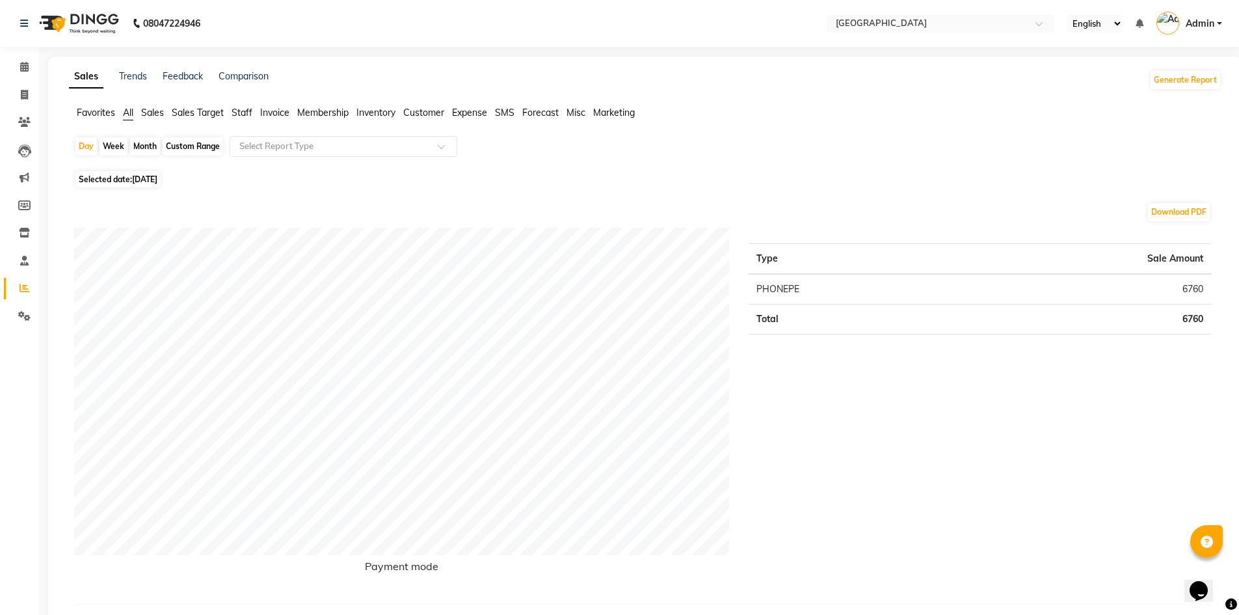
click at [134, 180] on span "26-08-2025" at bounding box center [144, 179] width 25 height 10
select select "8"
select select "2025"
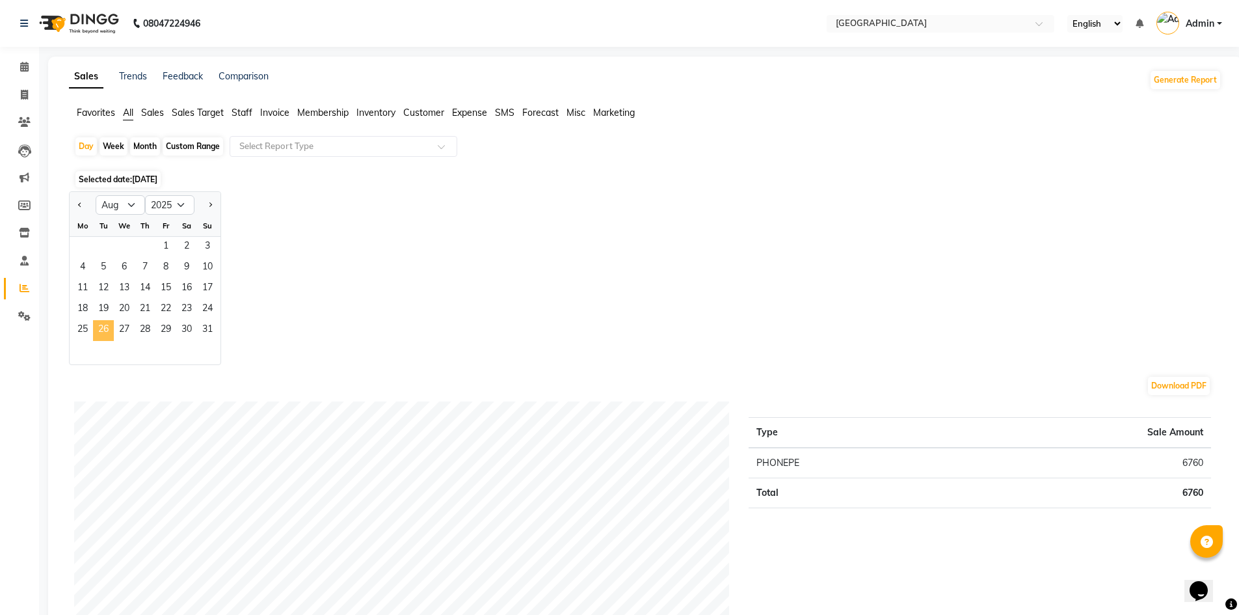
click at [101, 330] on span "26" at bounding box center [103, 330] width 21 height 21
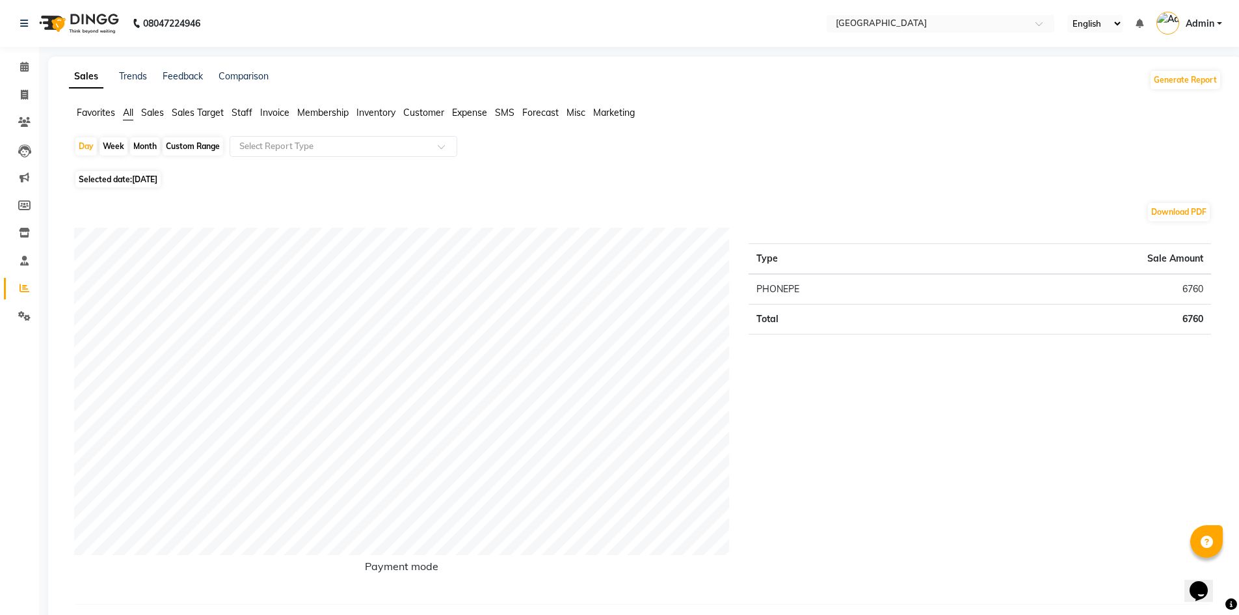
click at [142, 181] on span "26-08-2025" at bounding box center [144, 179] width 25 height 10
select select "8"
select select "2025"
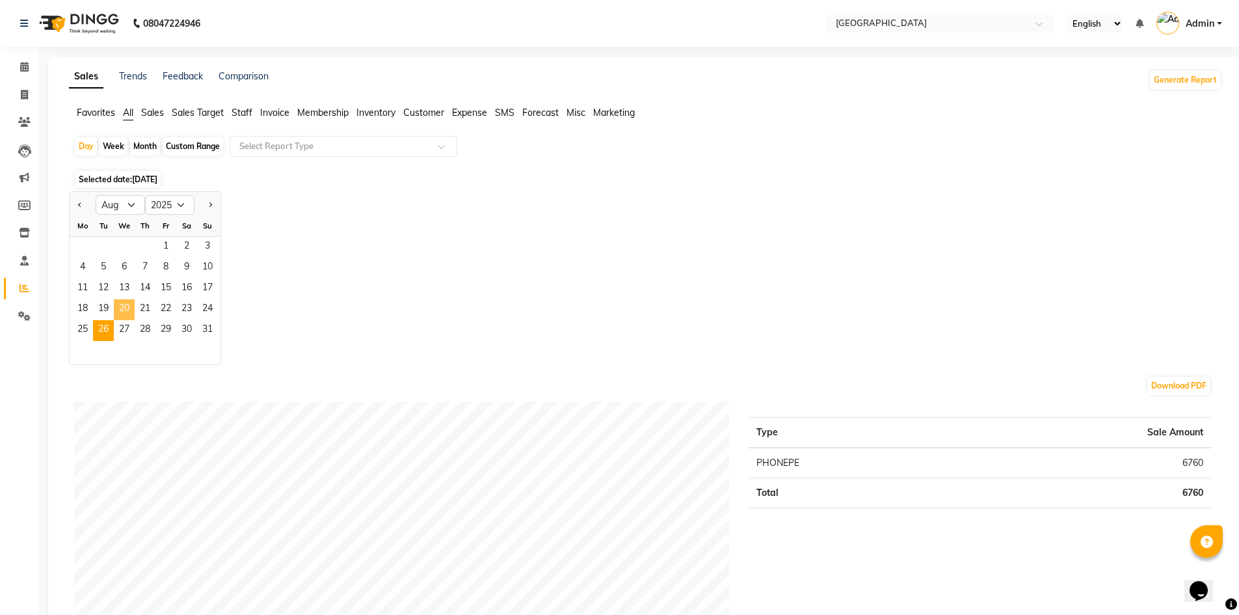
click at [128, 304] on span "20" at bounding box center [124, 309] width 21 height 21
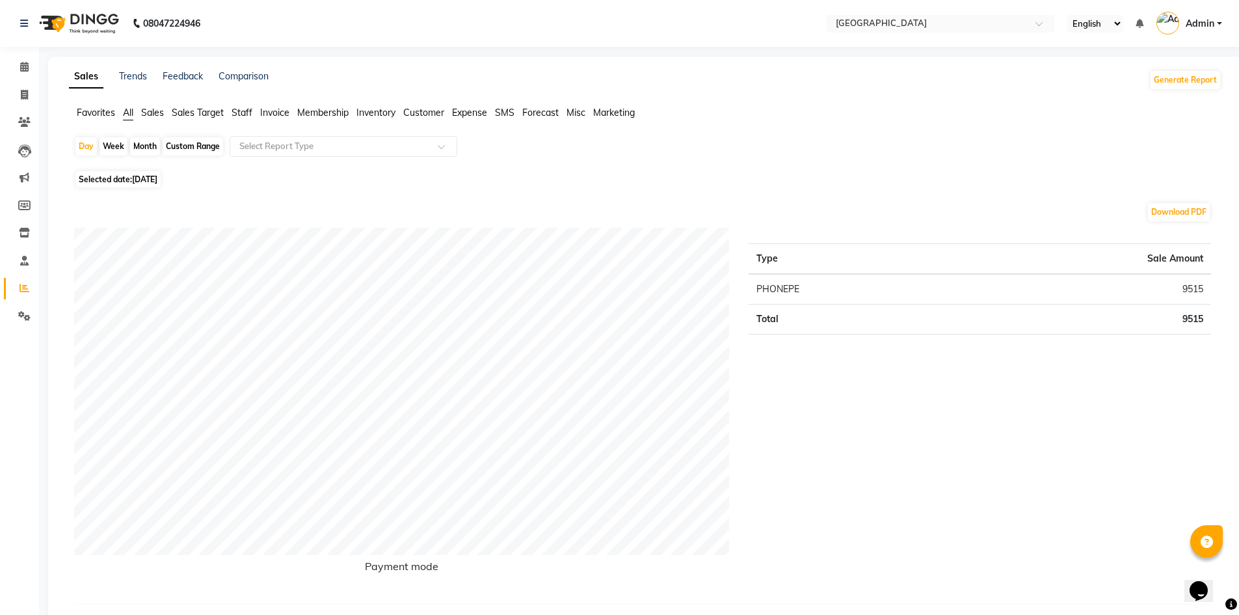
click at [128, 181] on span "Selected date: 20-08-2025" at bounding box center [117, 179] width 85 height 16
select select "8"
select select "2025"
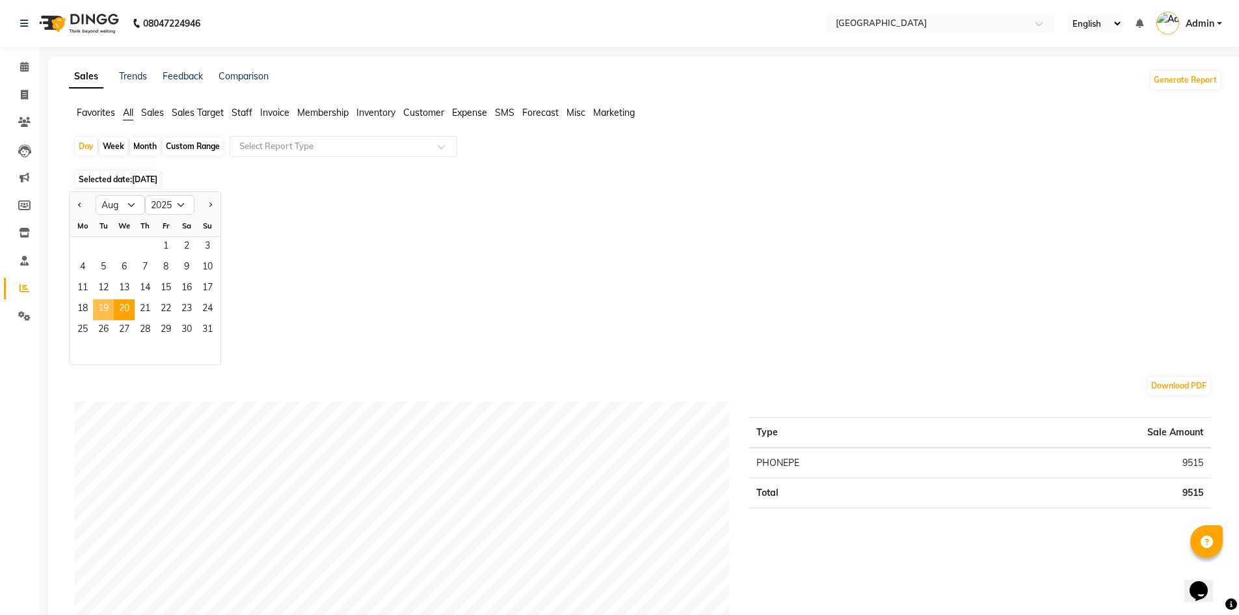
click at [111, 304] on span "19" at bounding box center [103, 309] width 21 height 21
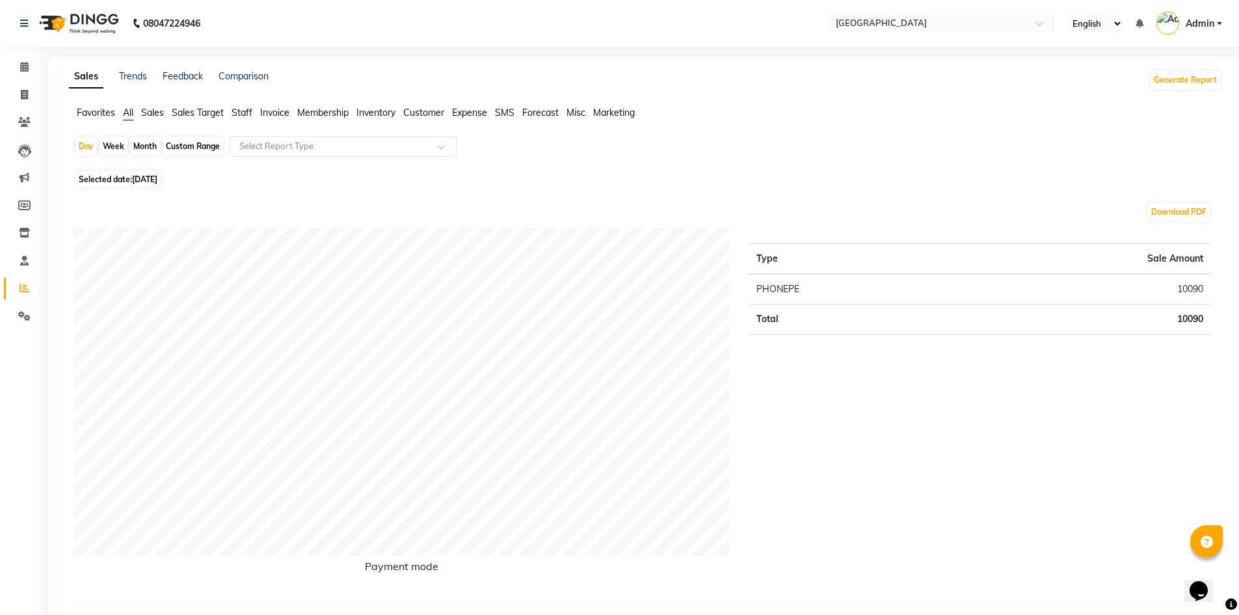
click at [138, 174] on span "Selected date: 19-08-2025" at bounding box center [117, 179] width 85 height 16
select select "8"
select select "2025"
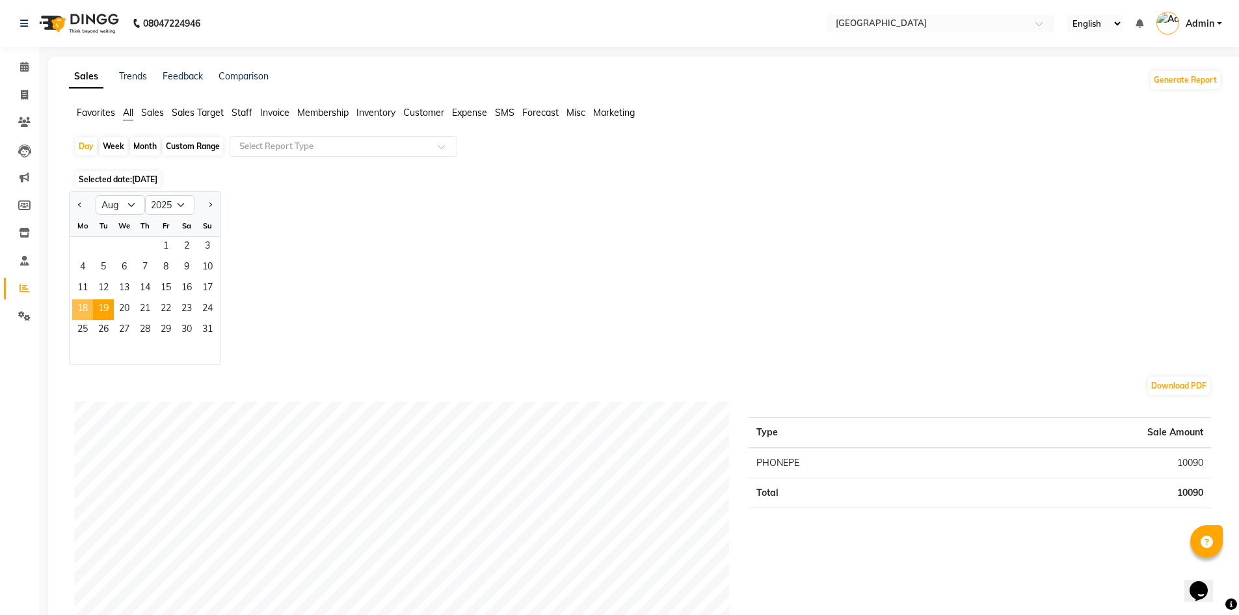
click at [85, 304] on span "18" at bounding box center [82, 309] width 21 height 21
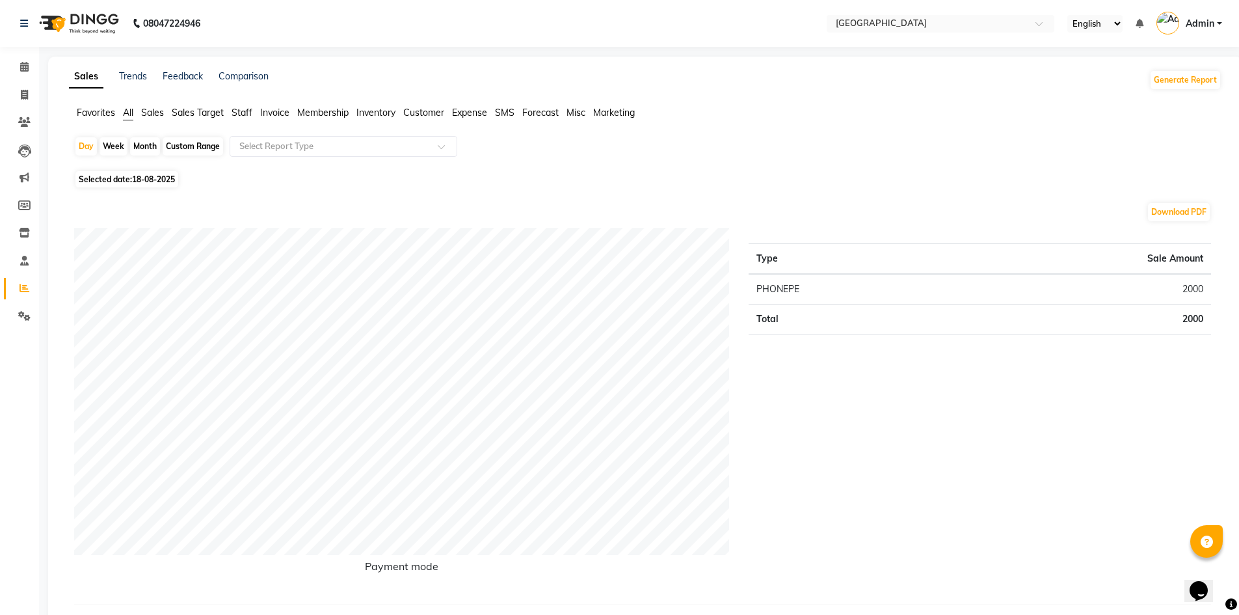
click at [133, 183] on span "18-08-2025" at bounding box center [153, 179] width 43 height 10
select select "8"
select select "2025"
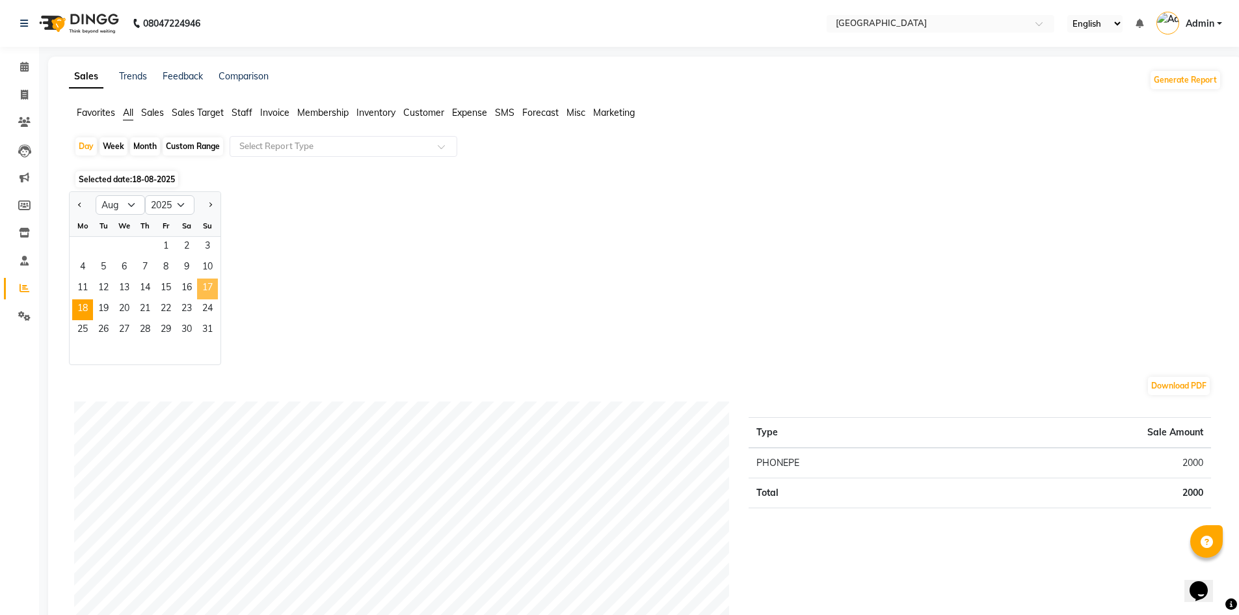
click at [206, 293] on span "17" at bounding box center [207, 288] width 21 height 21
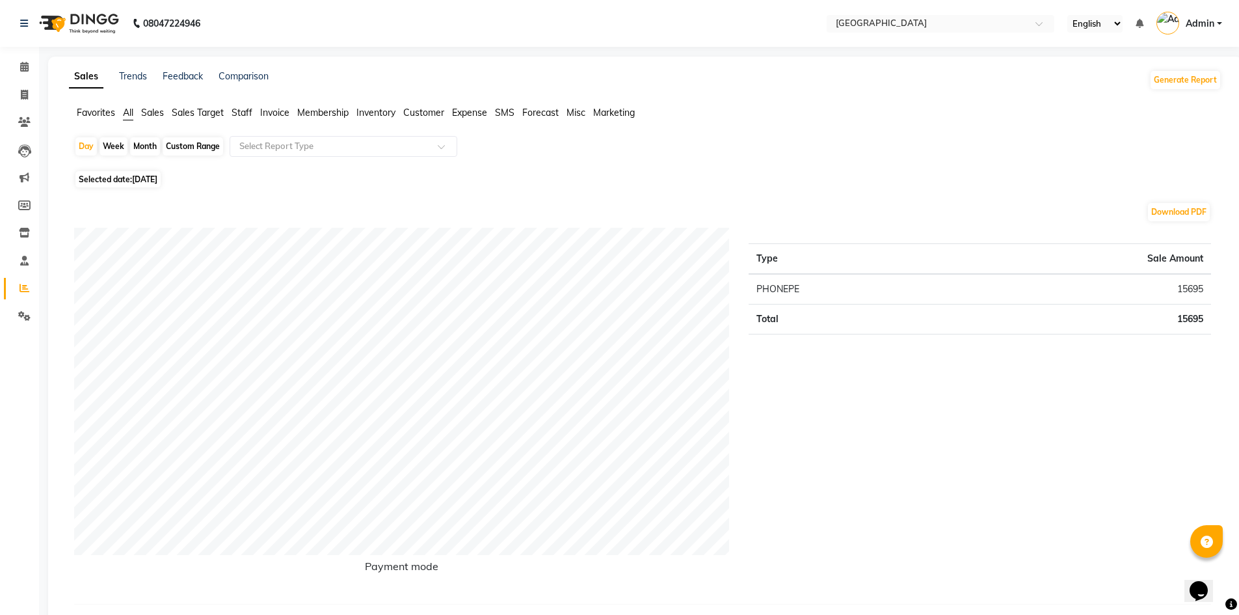
click at [147, 175] on span "17-08-2025" at bounding box center [144, 179] width 25 height 10
select select "8"
select select "2025"
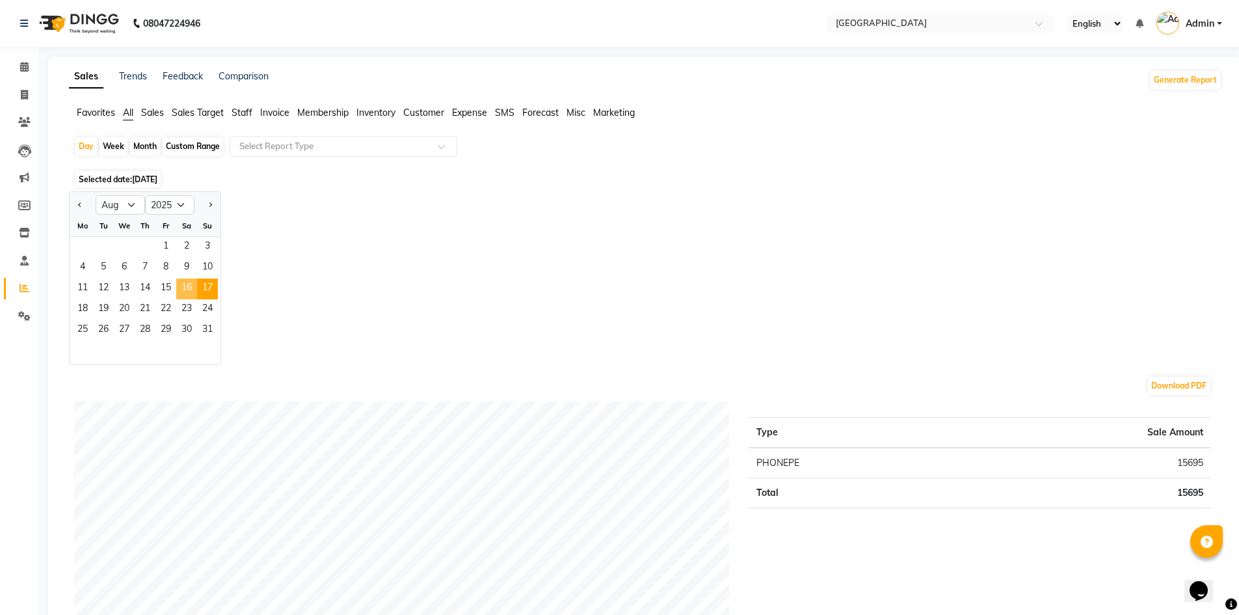
click at [184, 288] on span "16" at bounding box center [186, 288] width 21 height 21
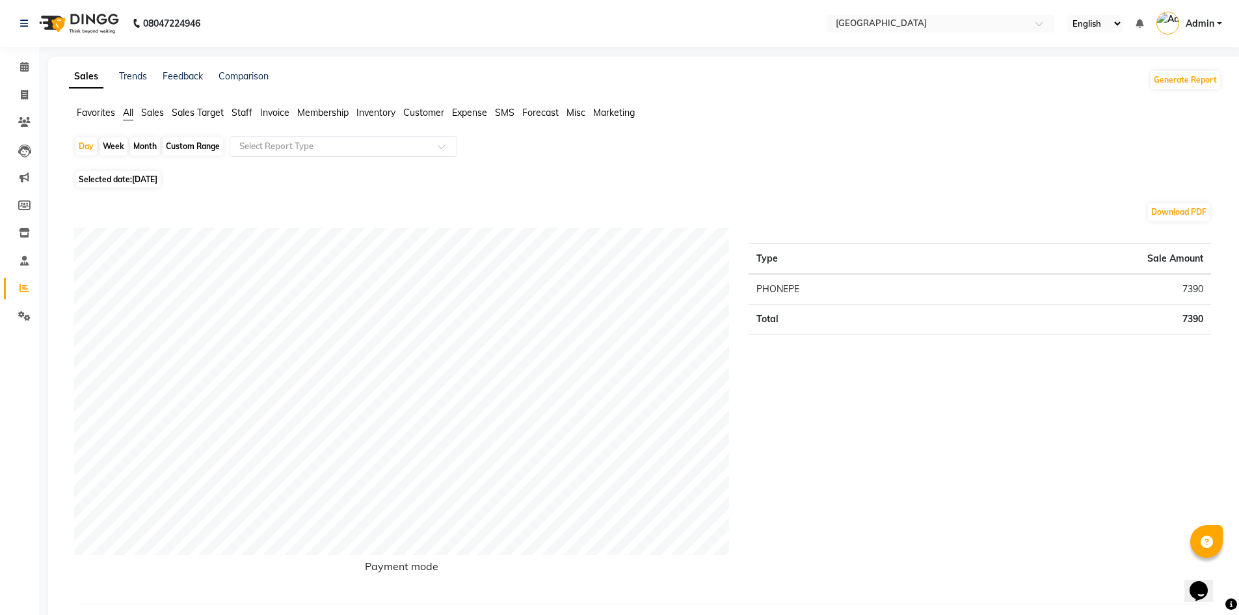
click at [144, 147] on div "Month" at bounding box center [145, 146] width 30 height 18
select select "8"
select select "2025"
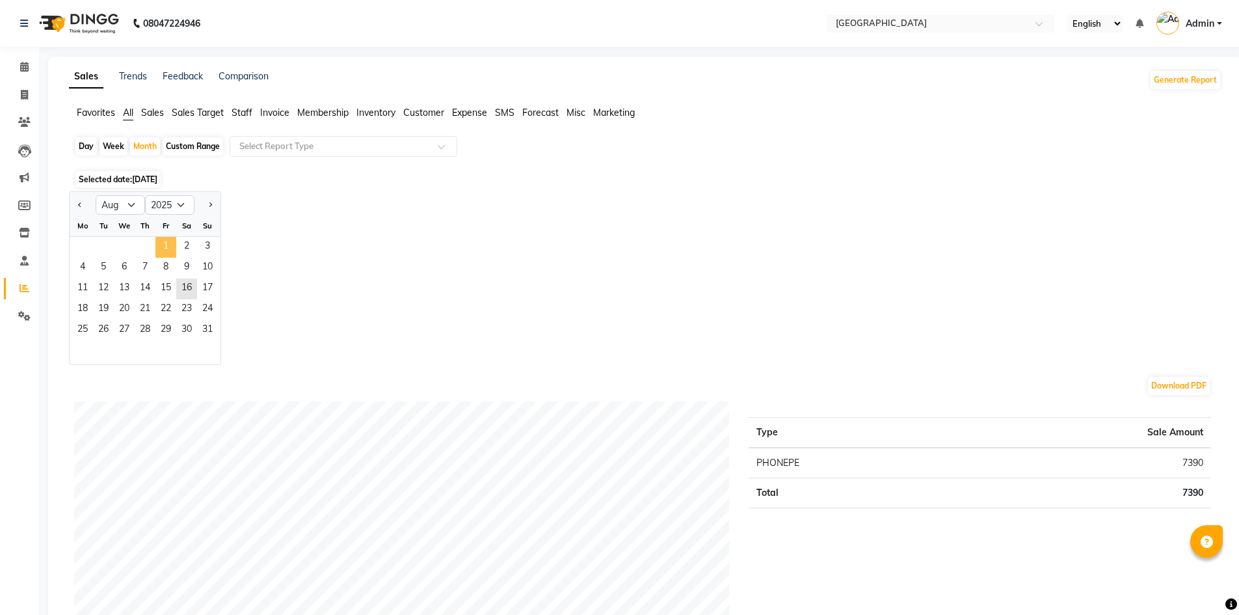
click at [165, 246] on span "1" at bounding box center [165, 247] width 21 height 21
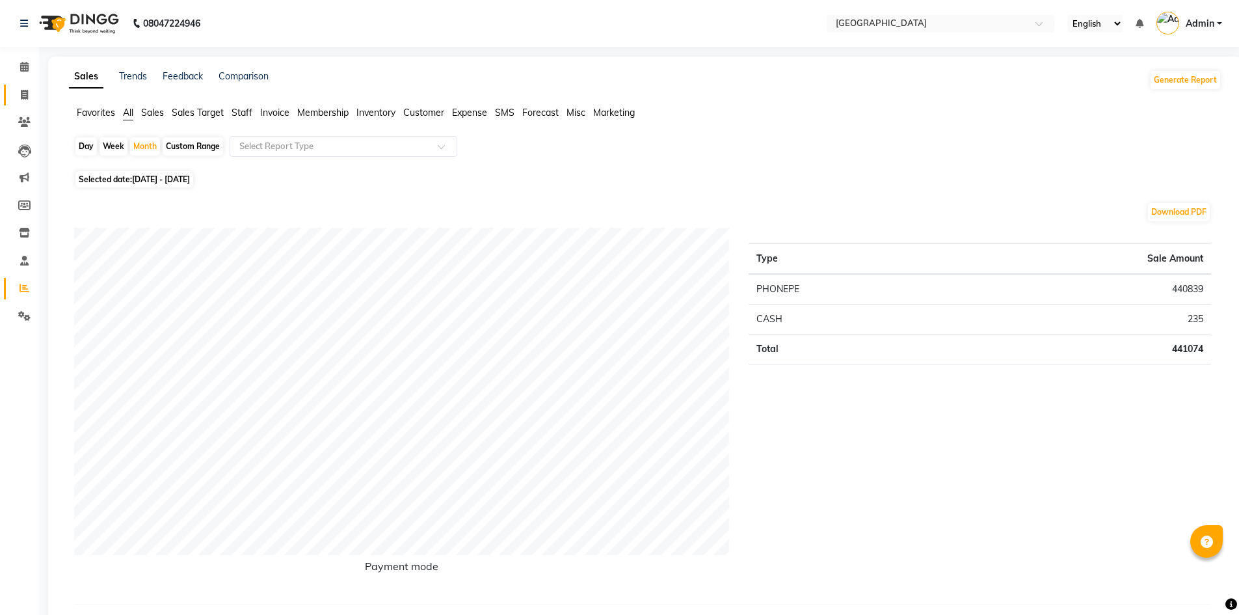
click at [18, 90] on span at bounding box center [24, 95] width 23 height 15
select select "service"
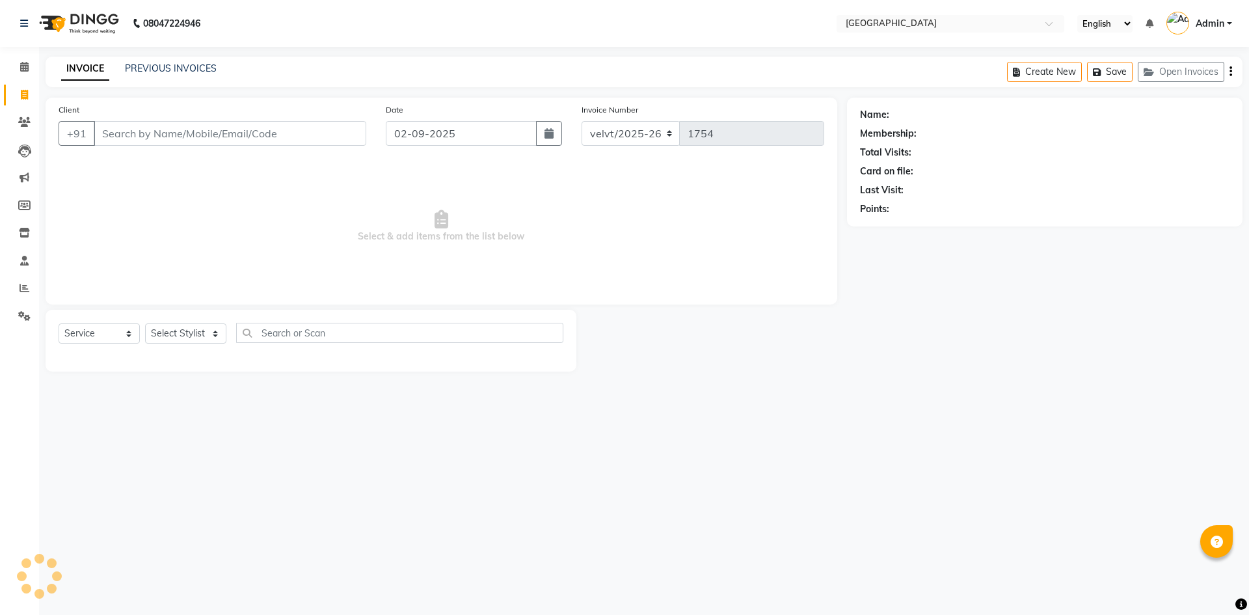
click at [117, 136] on input "Client" at bounding box center [230, 133] width 272 height 25
click at [188, 338] on select "Select Stylist Aameer Barkha Nandini Anchan Nomam Roma Tabrej Zaid" at bounding box center [185, 333] width 81 height 20
select select "78264"
click at [145, 323] on select "Select Stylist Aameer Barkha Nandini Anchan Nomam Roma Tabrej Zaid" at bounding box center [185, 333] width 81 height 20
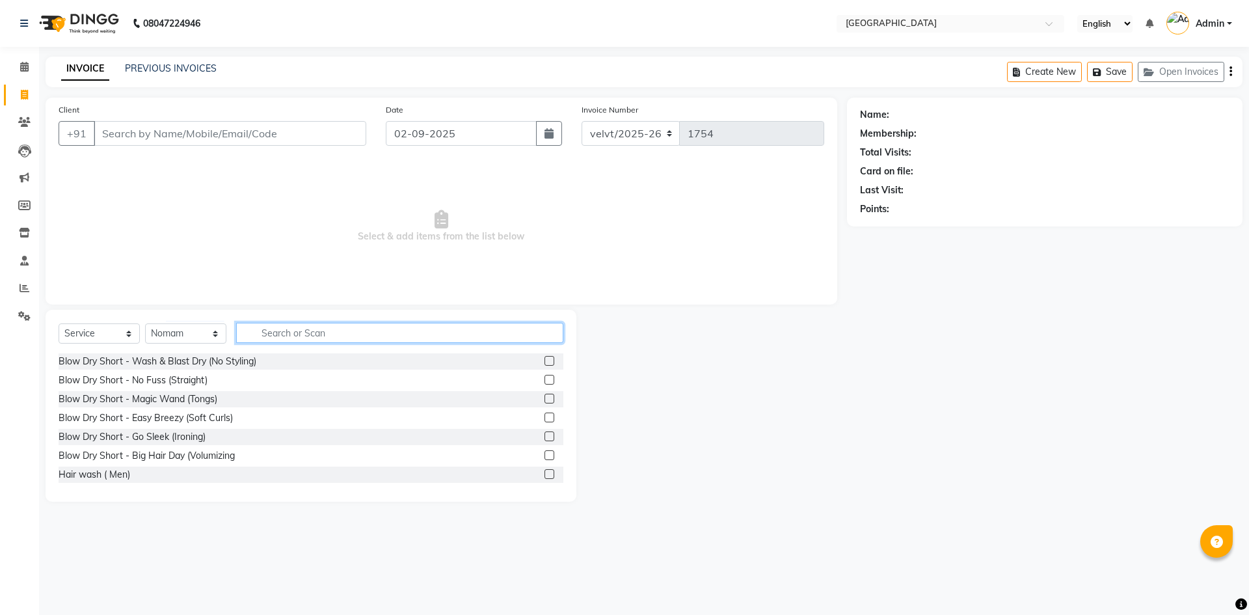
click at [284, 338] on input "text" at bounding box center [399, 333] width 327 height 20
type input "hairc"
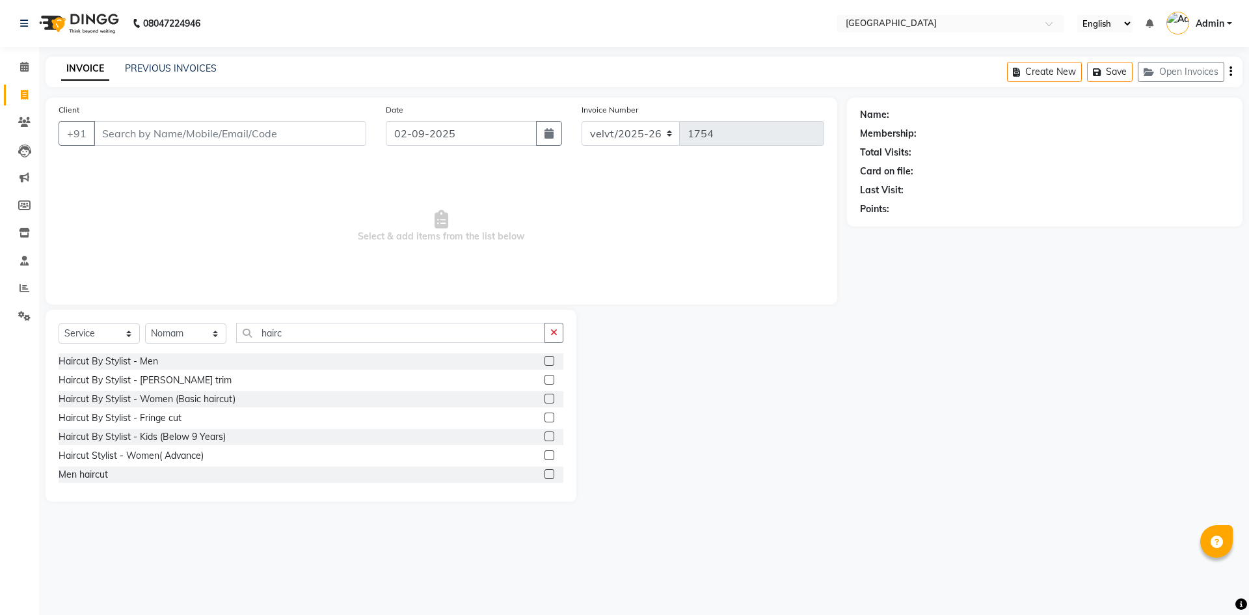
click at [544, 359] on label at bounding box center [549, 361] width 10 height 10
click at [544, 359] on input "checkbox" at bounding box center [548, 361] width 8 height 8
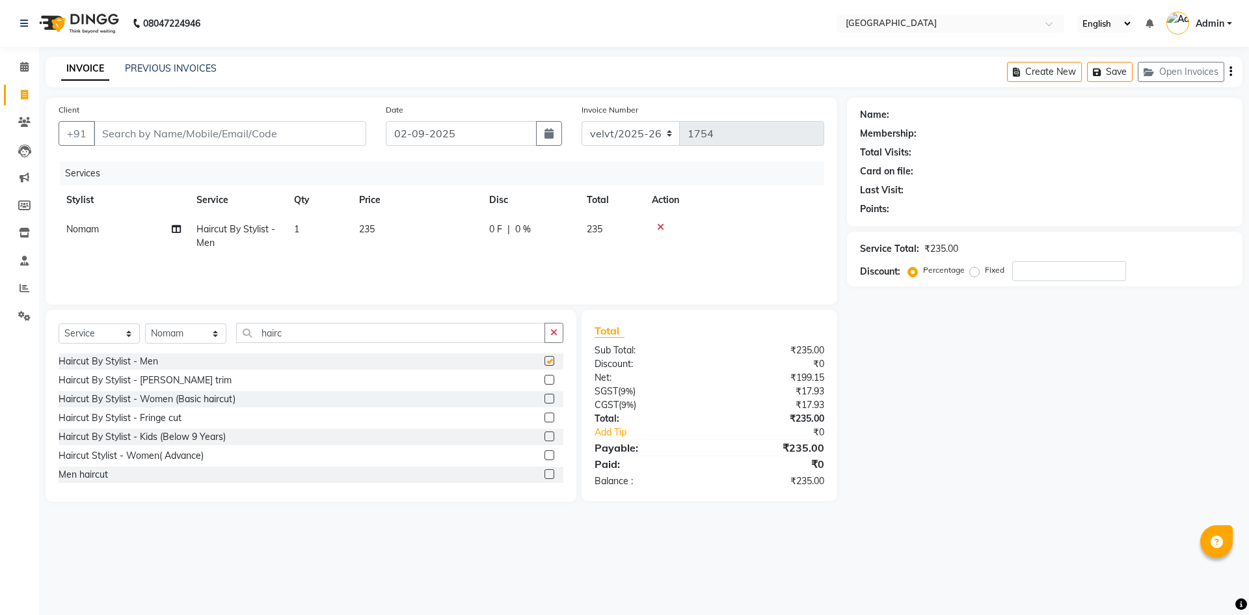
checkbox input "false"
click at [544, 379] on label at bounding box center [549, 380] width 10 height 10
click at [544, 379] on input "checkbox" at bounding box center [548, 380] width 8 height 8
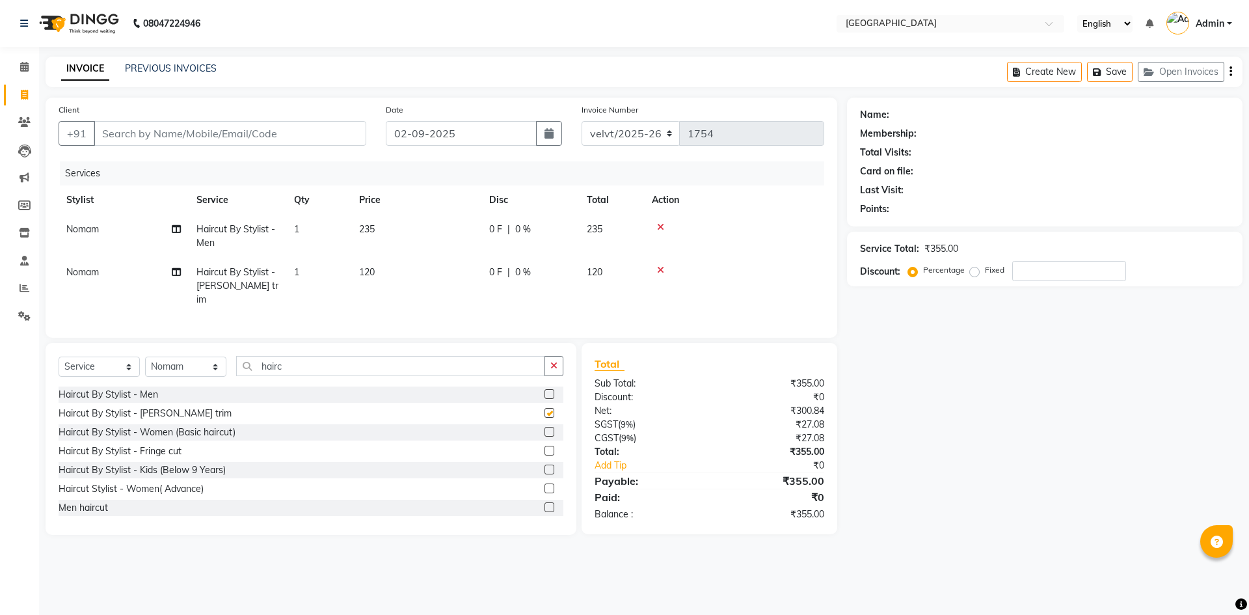
checkbox input "false"
click at [985, 272] on label "Fixed" at bounding box center [995, 270] width 20 height 12
click at [972, 272] on input "Fixed" at bounding box center [976, 269] width 9 height 9
radio input "true"
click at [1020, 274] on input "number" at bounding box center [1069, 271] width 114 height 20
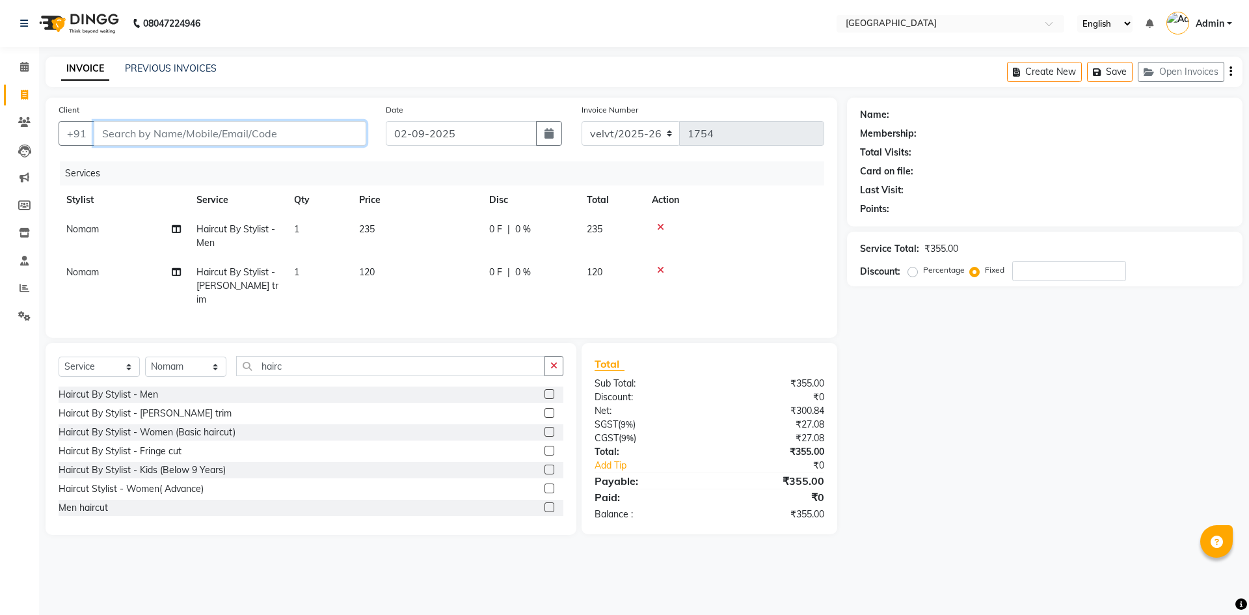
click at [116, 132] on input "Client" at bounding box center [230, 133] width 272 height 25
click at [113, 140] on input "Client" at bounding box center [230, 133] width 272 height 25
type input "8"
radio input "true"
type input "0"
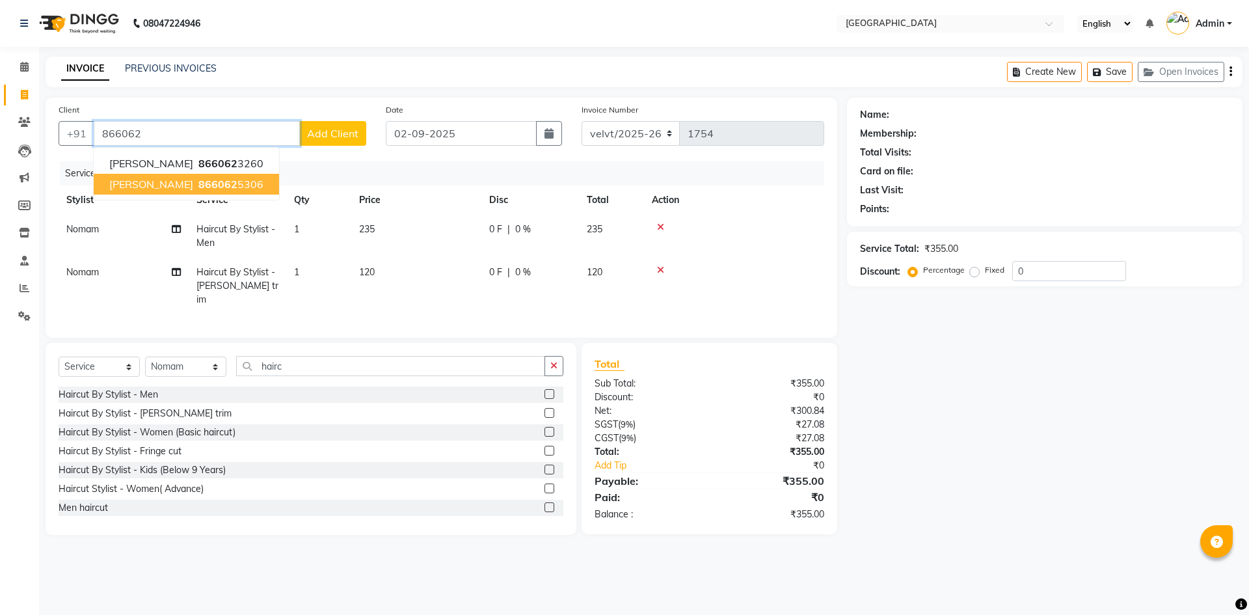
click at [203, 183] on span "866062" at bounding box center [217, 184] width 39 height 13
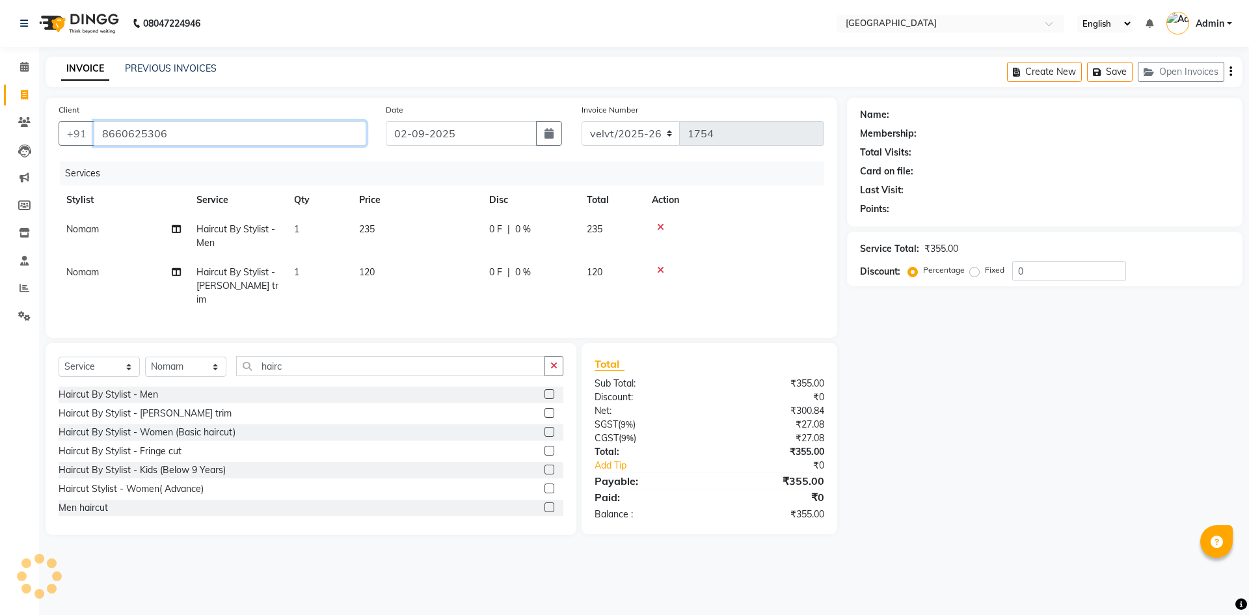
type input "8660625306"
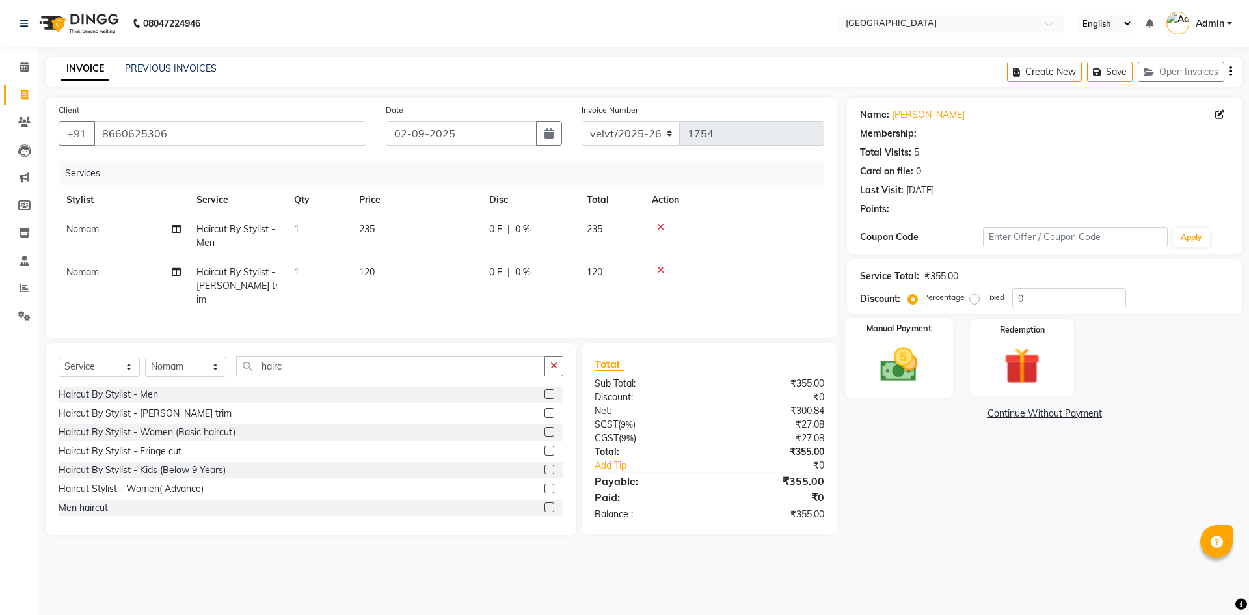
select select "1: Object"
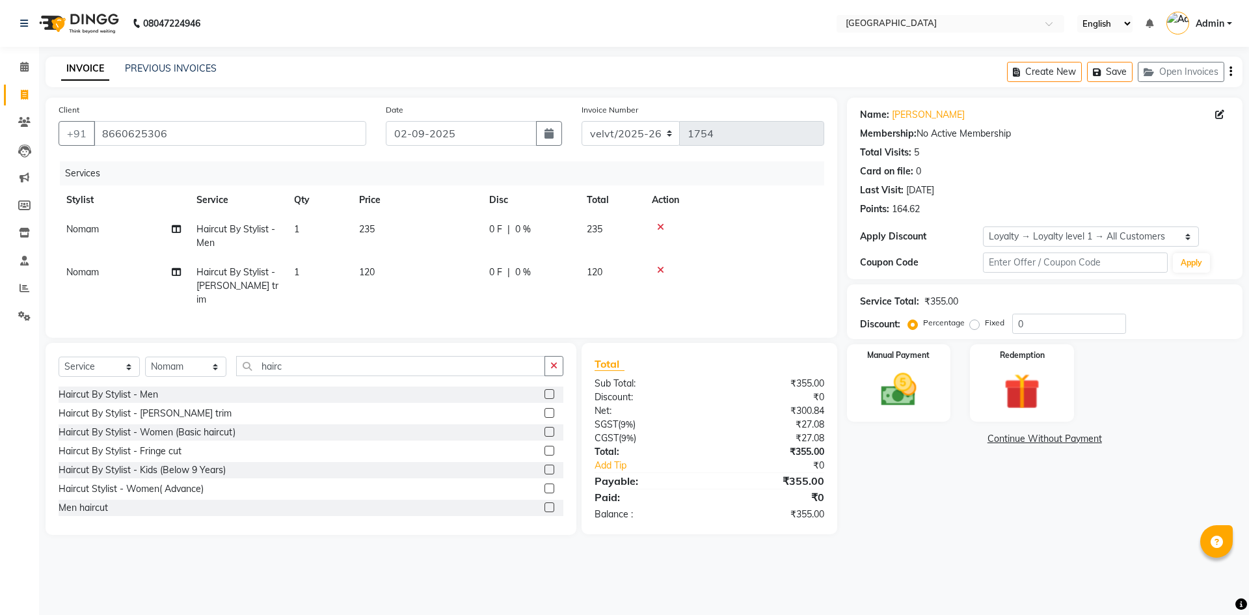
click at [985, 323] on label "Fixed" at bounding box center [995, 323] width 20 height 12
click at [972, 323] on input "Fixed" at bounding box center [976, 322] width 9 height 9
radio input "true"
click at [1028, 323] on input "0" at bounding box center [1069, 323] width 114 height 20
type input "5"
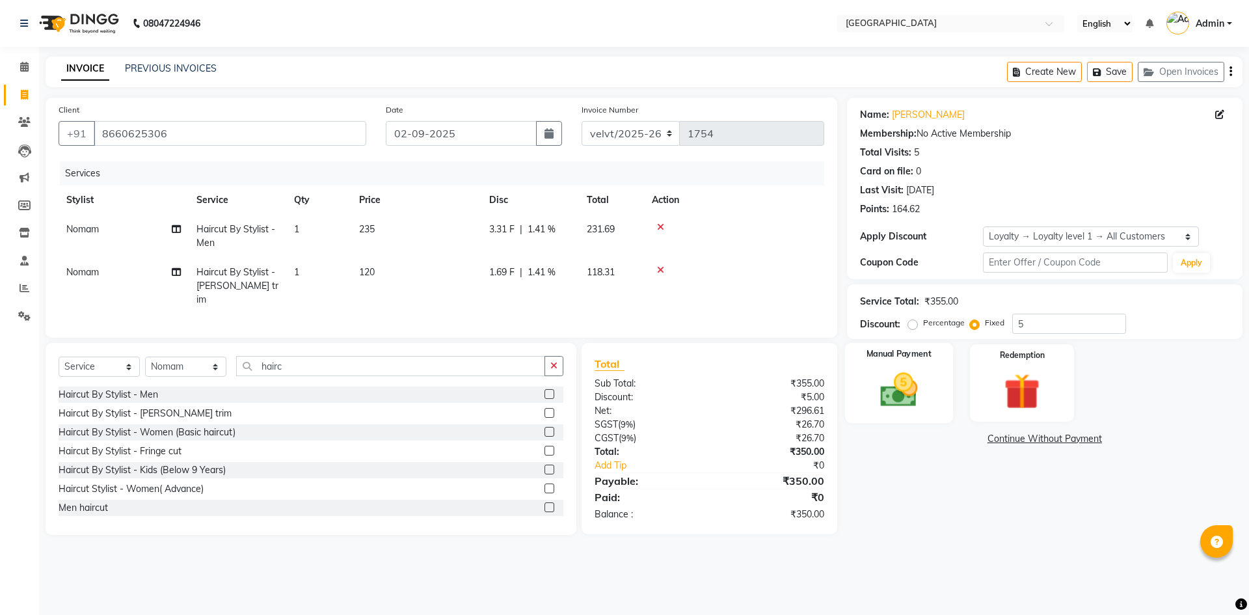
click at [912, 397] on img at bounding box center [898, 389] width 60 height 43
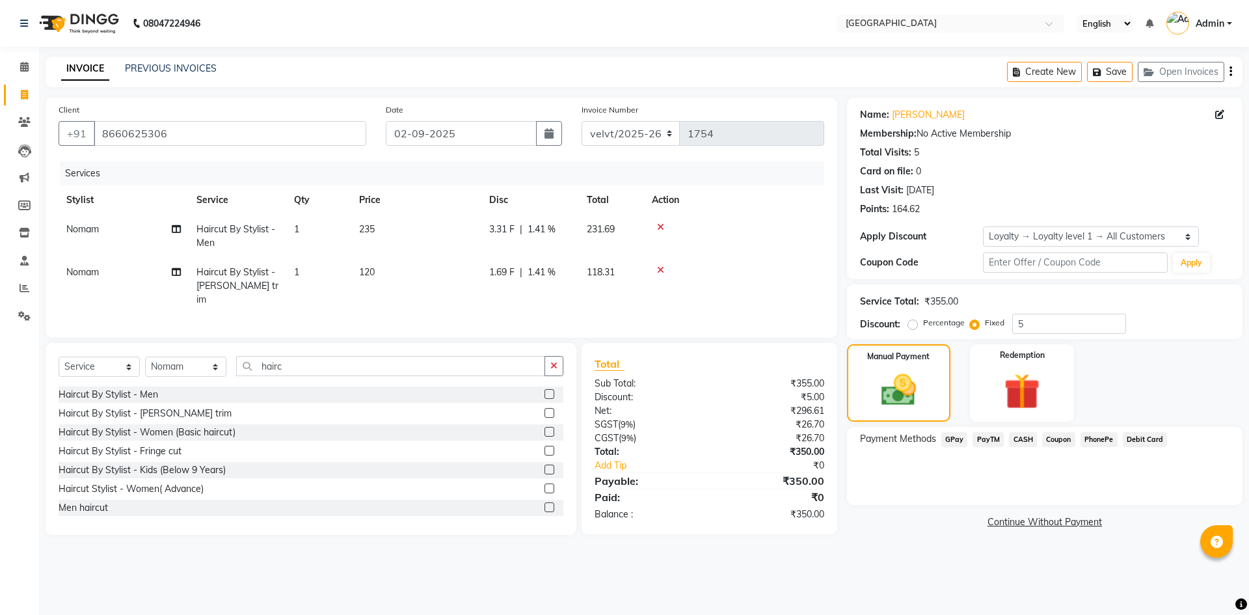
click at [1099, 441] on span "PhonePe" at bounding box center [1098, 439] width 37 height 15
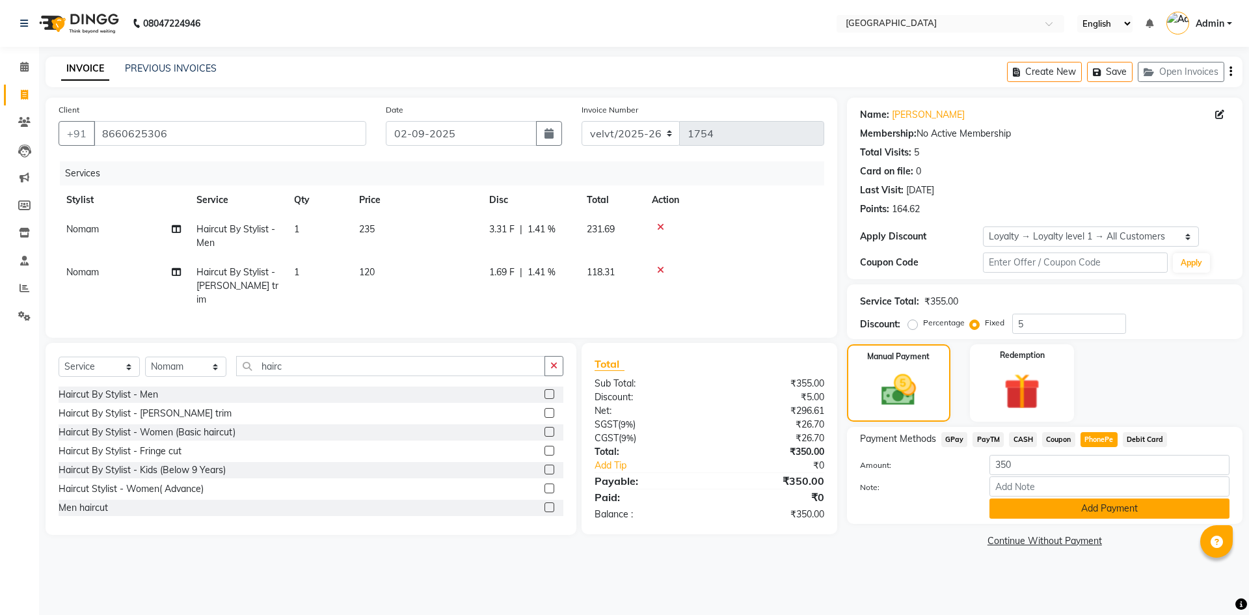
click at [1054, 502] on button "Add Payment" at bounding box center [1109, 508] width 240 height 20
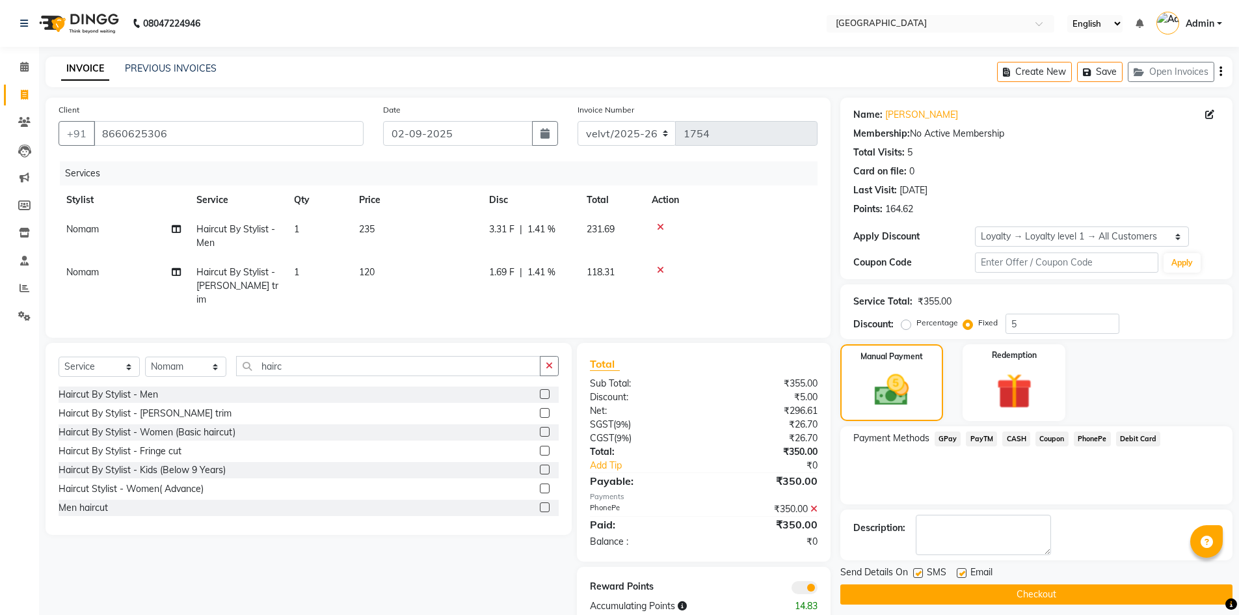
click at [936, 591] on button "Checkout" at bounding box center [1036, 594] width 392 height 20
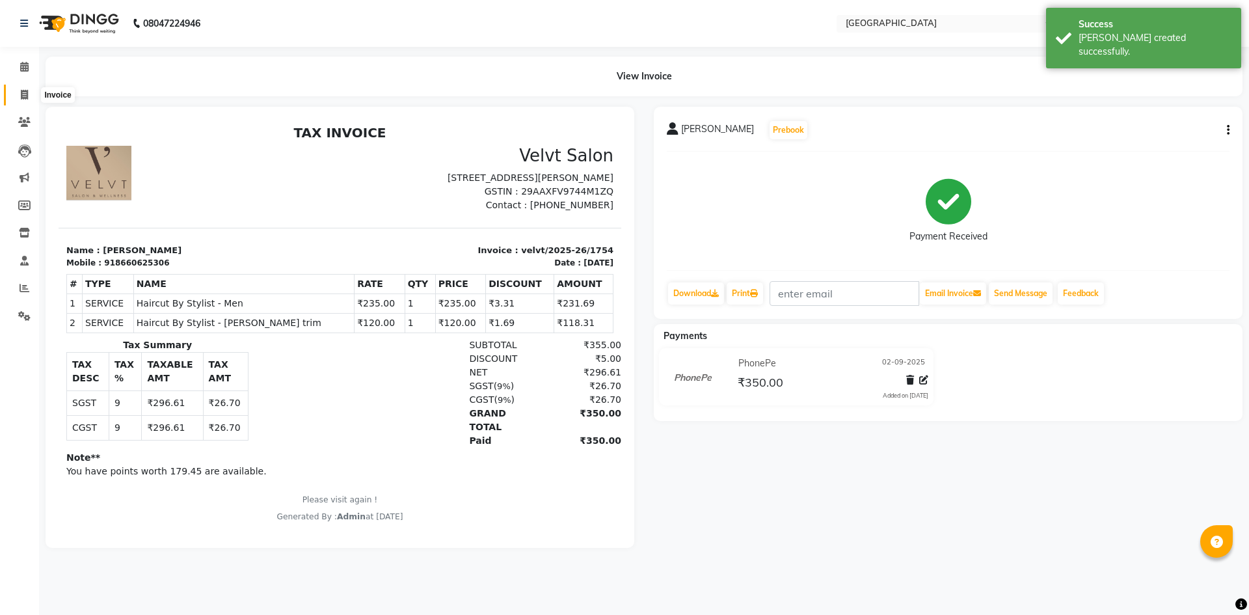
click at [18, 94] on span at bounding box center [24, 95] width 23 height 15
select select "service"
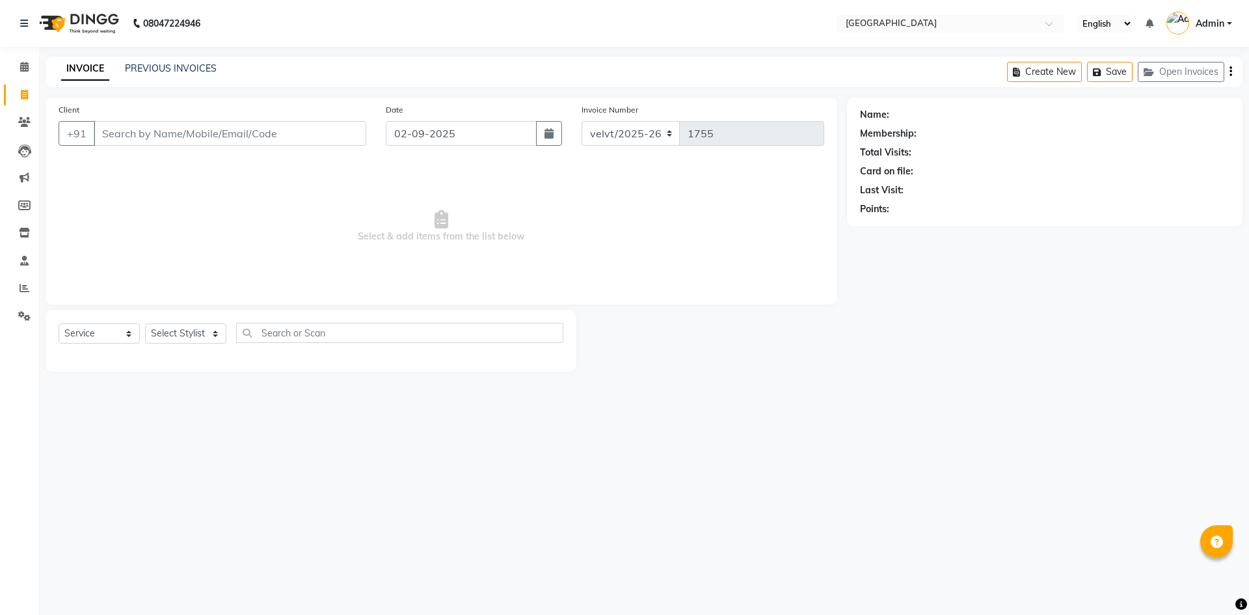
click at [139, 130] on input "Client" at bounding box center [230, 133] width 272 height 25
click at [192, 69] on link "PREVIOUS INVOICES" at bounding box center [171, 68] width 92 height 12
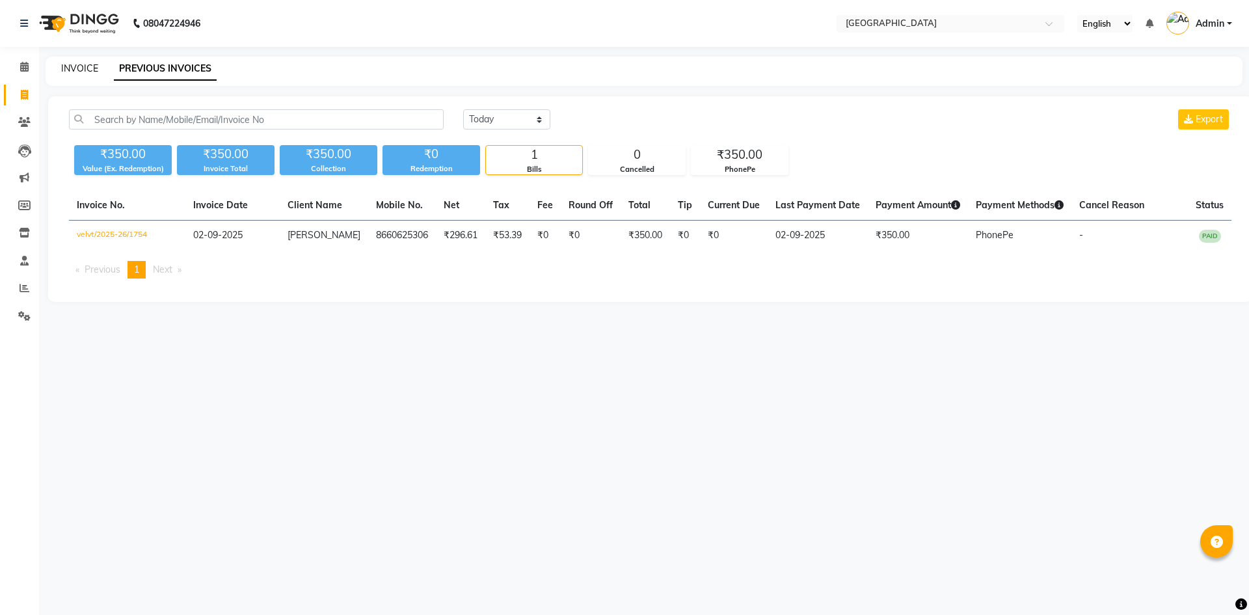
click at [83, 69] on link "INVOICE" at bounding box center [79, 68] width 37 height 12
select select "service"
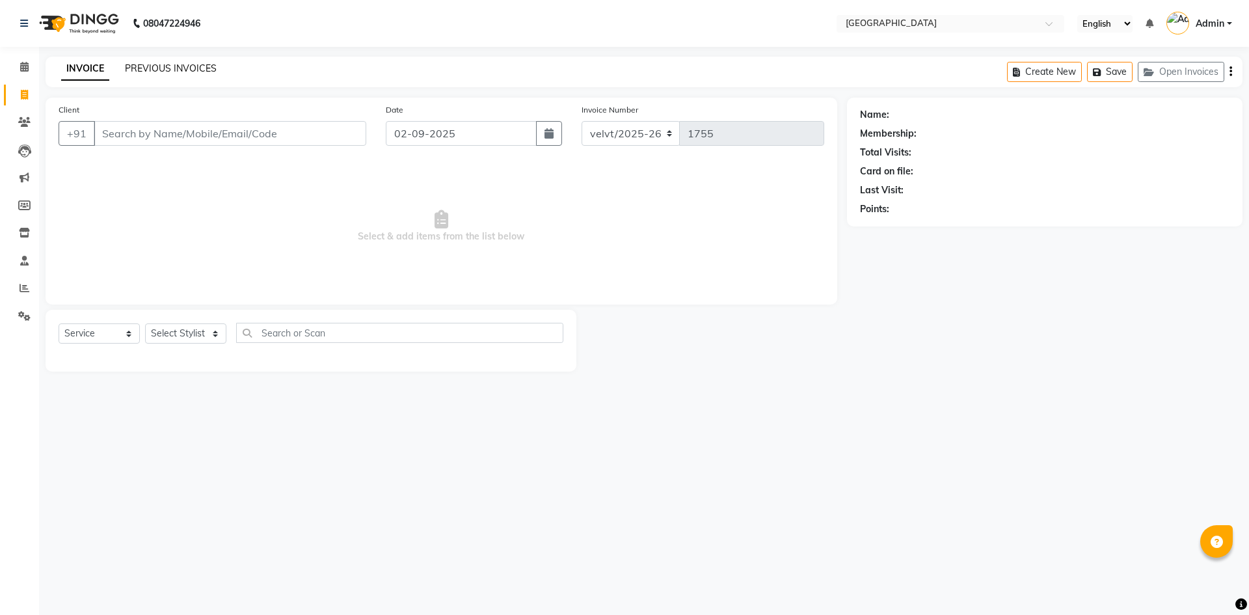
click at [158, 68] on link "PREVIOUS INVOICES" at bounding box center [171, 68] width 92 height 12
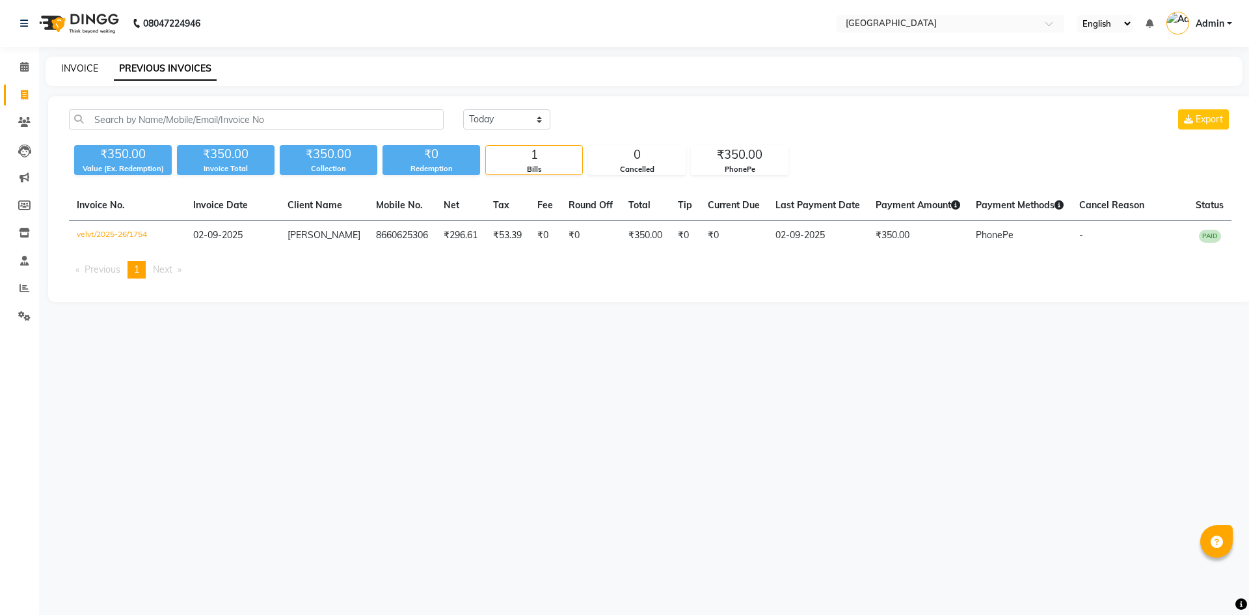
click at [79, 71] on link "INVOICE" at bounding box center [79, 68] width 37 height 12
select select "service"
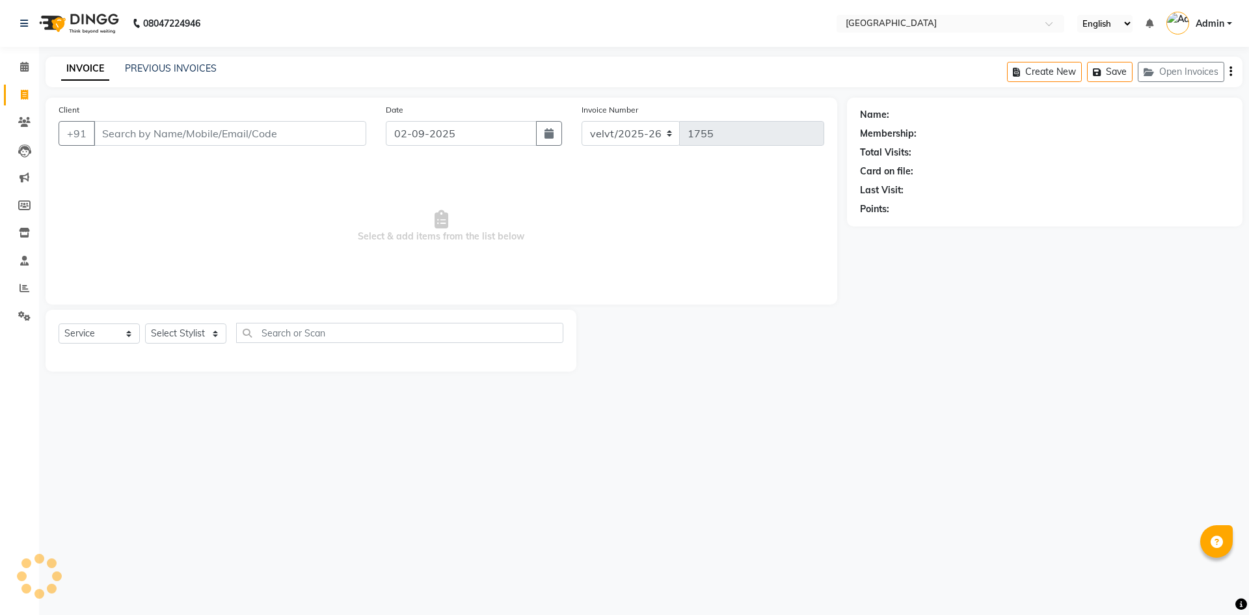
click at [134, 139] on input "Client" at bounding box center [230, 133] width 272 height 25
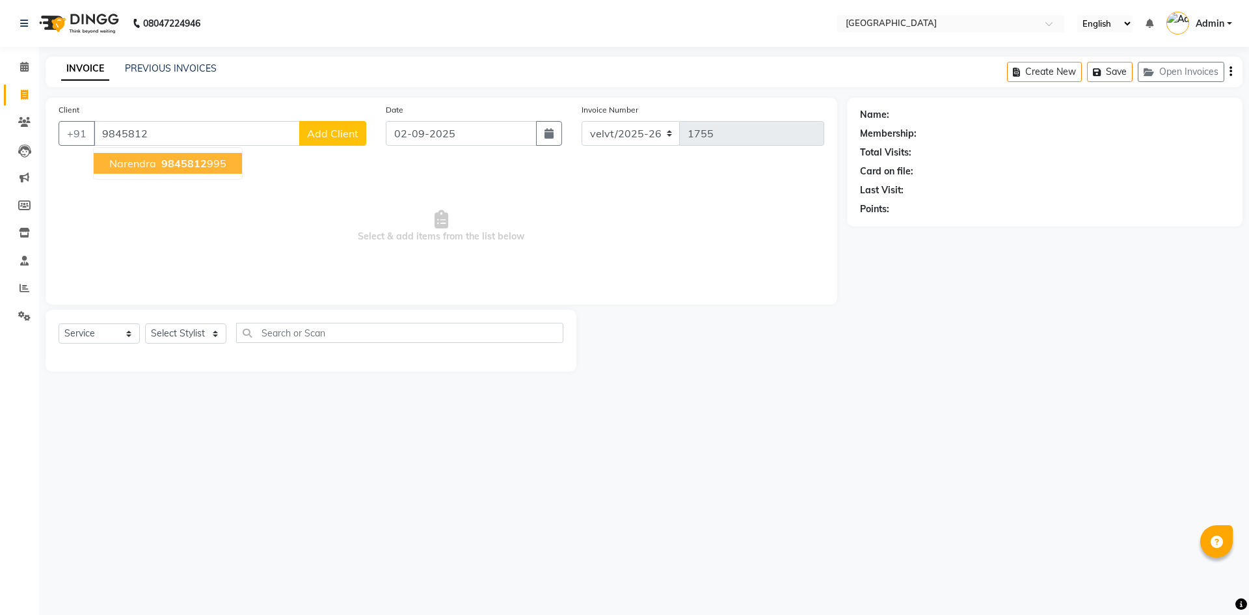
drag, startPoint x: 193, startPoint y: 163, endPoint x: 191, endPoint y: 198, distance: 34.6
click at [193, 167] on span "9845812" at bounding box center [184, 163] width 46 height 13
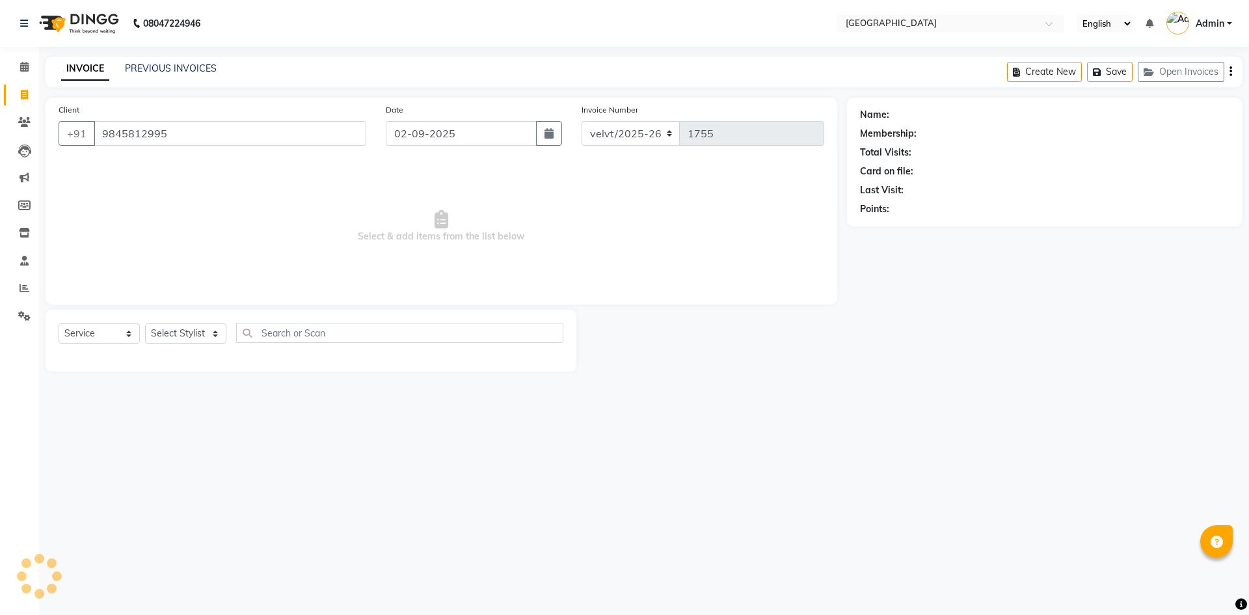
type input "9845812995"
select select "1: Object"
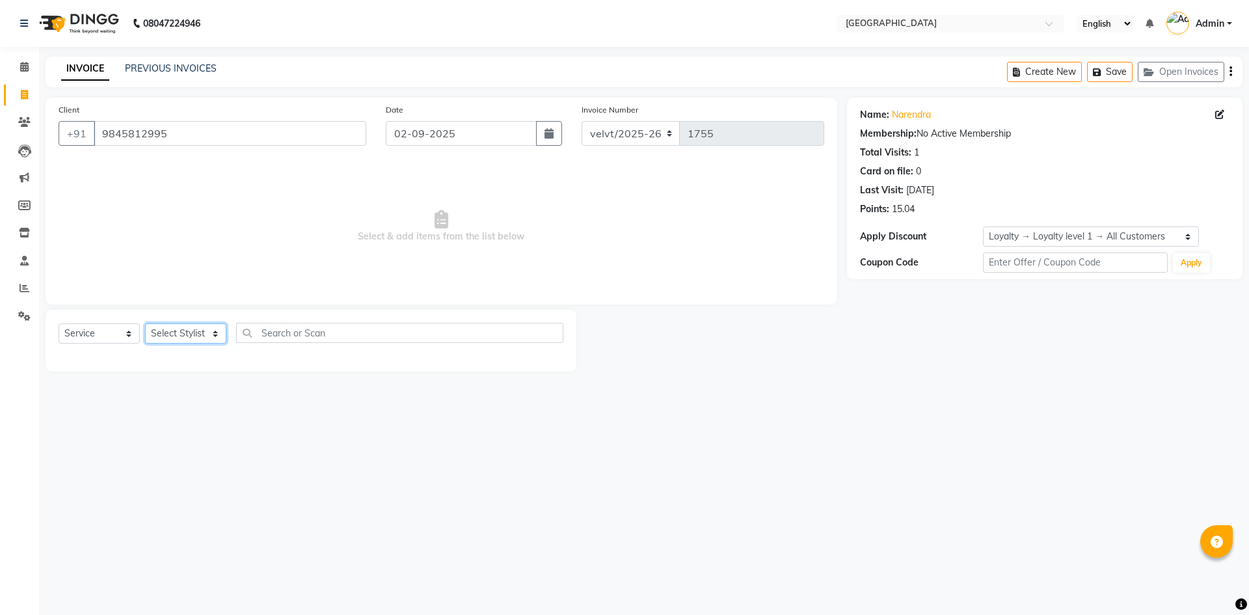
click at [167, 330] on select "Select Stylist Aameer Barkha Nandini Anchan Nomam Roma Tabrej Zaid" at bounding box center [185, 333] width 81 height 20
select select "78264"
click at [145, 323] on select "Select Stylist Aameer Barkha Nandini Anchan Nomam Roma Tabrej Zaid" at bounding box center [185, 333] width 81 height 20
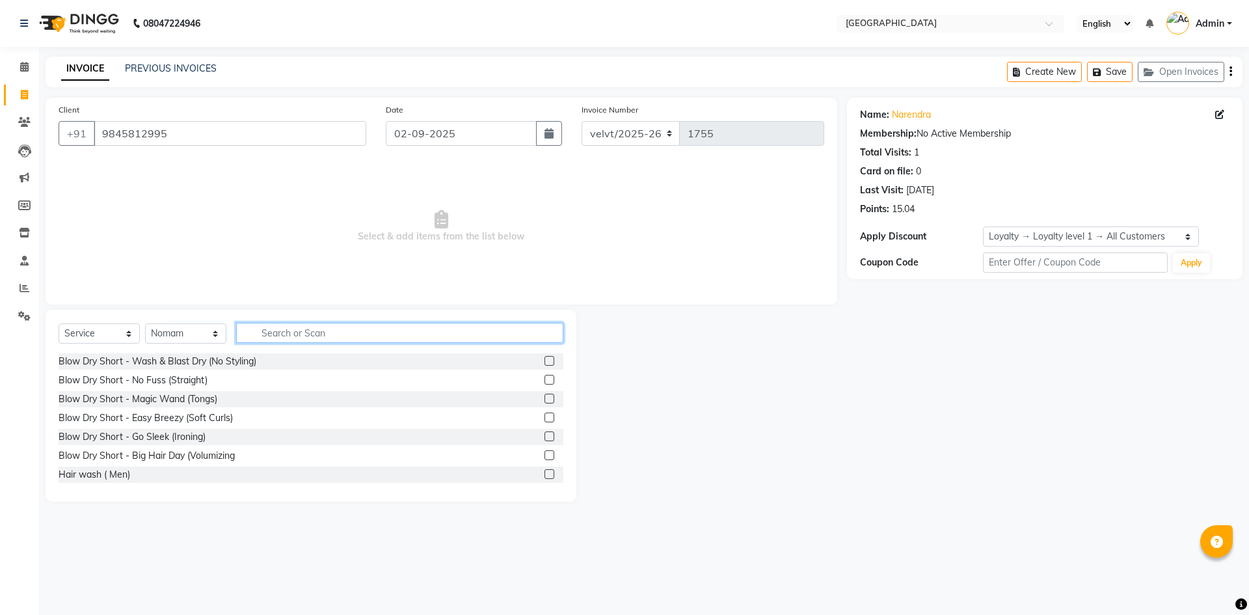
click at [272, 337] on input "text" at bounding box center [399, 333] width 327 height 20
type input "haircut"
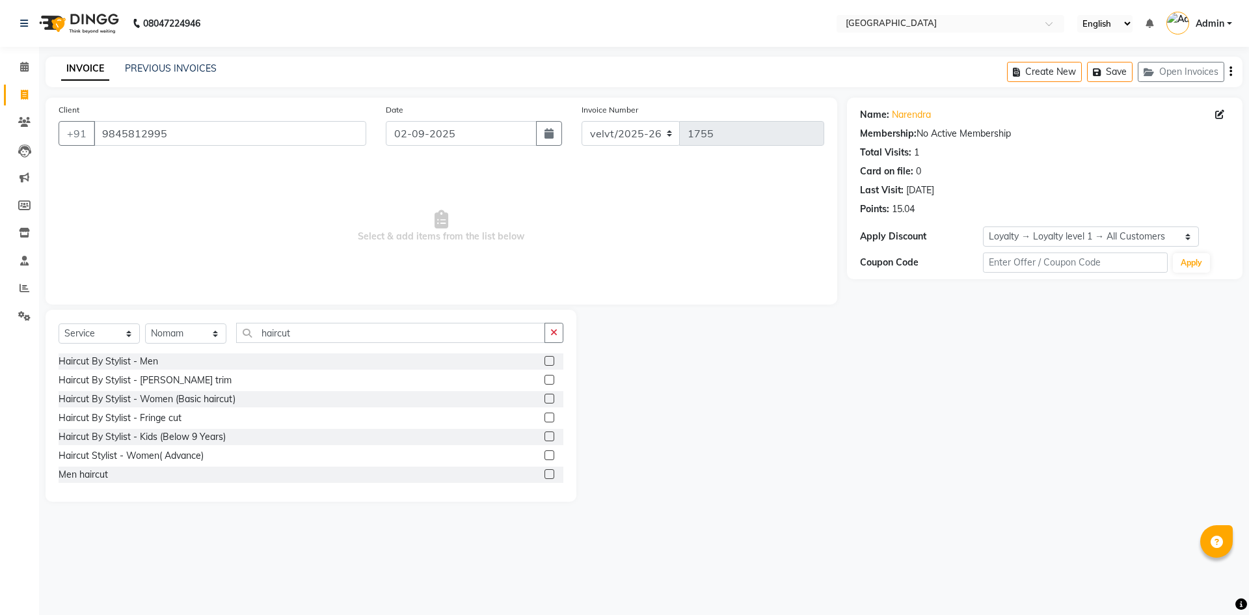
click at [544, 362] on label at bounding box center [549, 361] width 10 height 10
click at [544, 362] on input "checkbox" at bounding box center [548, 361] width 8 height 8
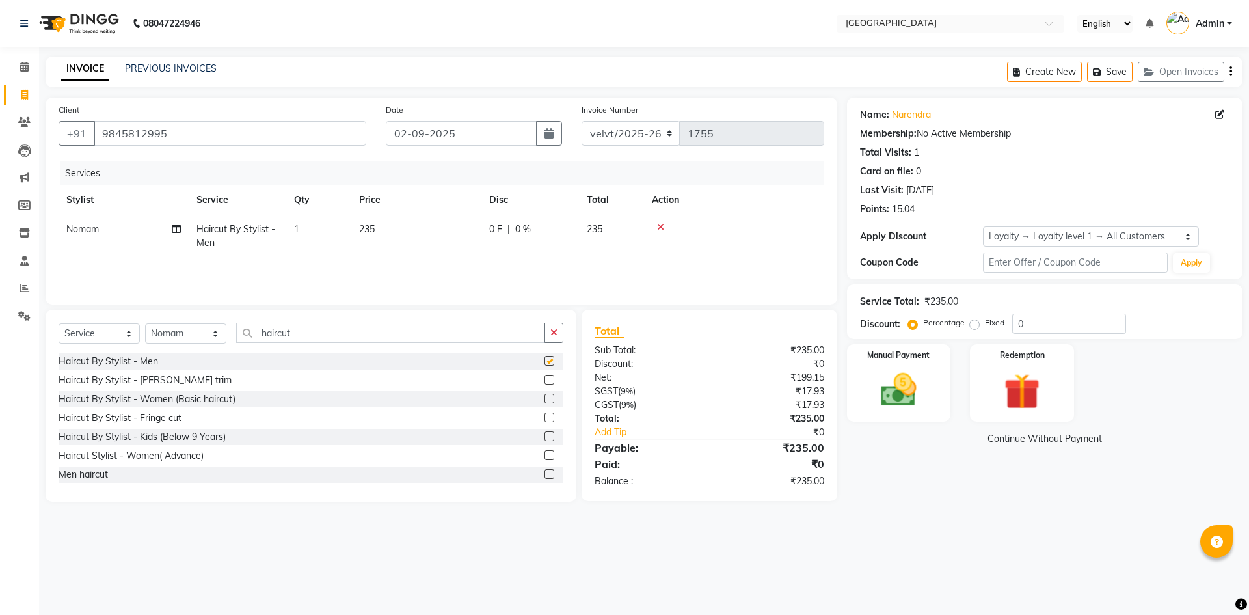
checkbox input "false"
click at [901, 388] on img at bounding box center [898, 389] width 60 height 43
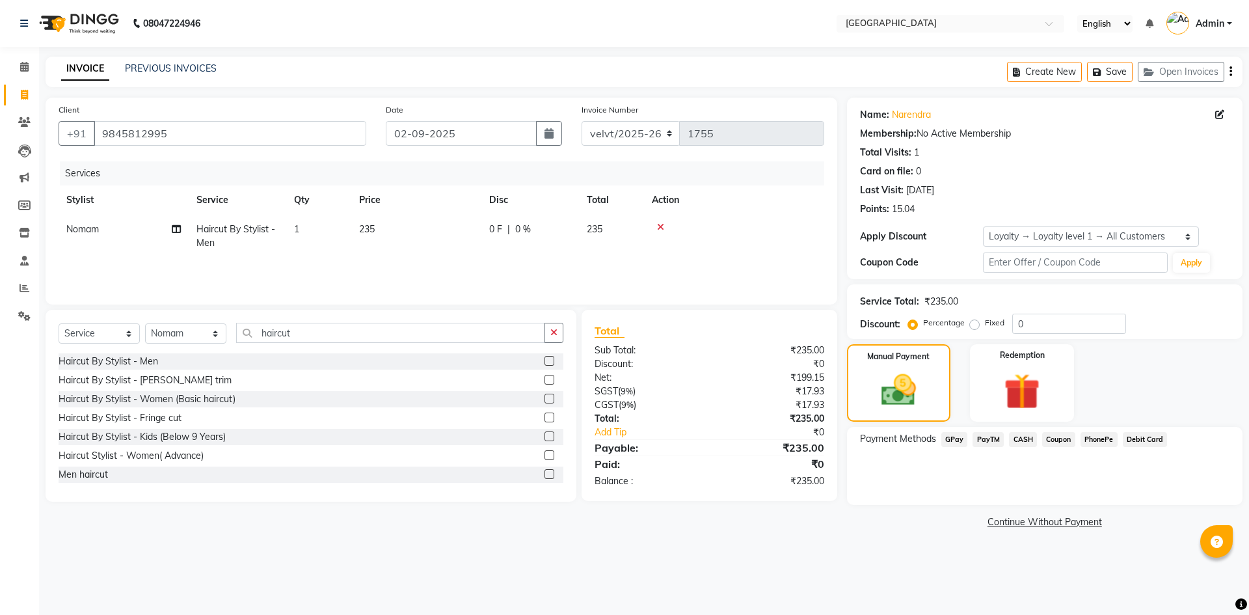
click at [1088, 441] on span "PhonePe" at bounding box center [1098, 439] width 37 height 15
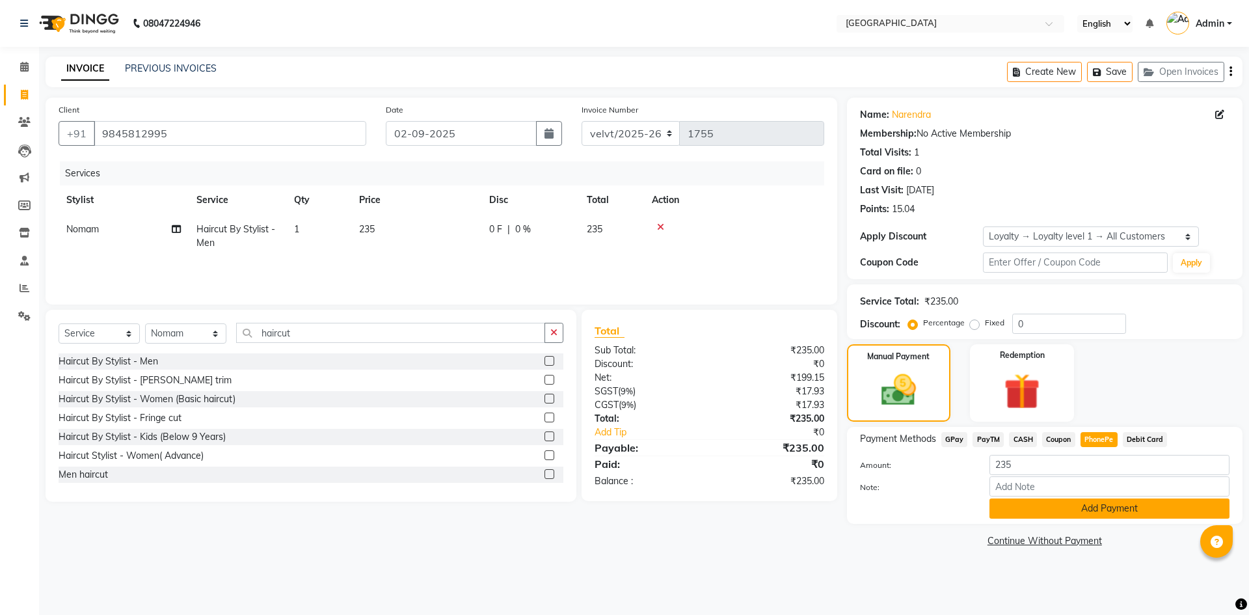
click at [1042, 505] on button "Add Payment" at bounding box center [1109, 508] width 240 height 20
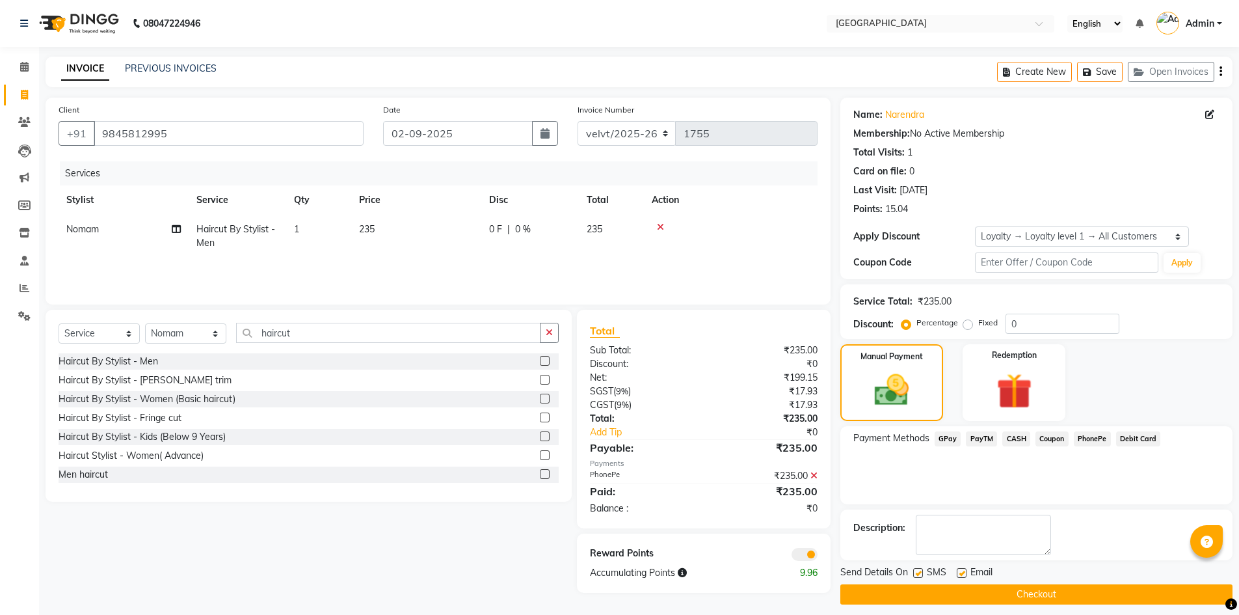
click at [944, 596] on button "Checkout" at bounding box center [1036, 594] width 392 height 20
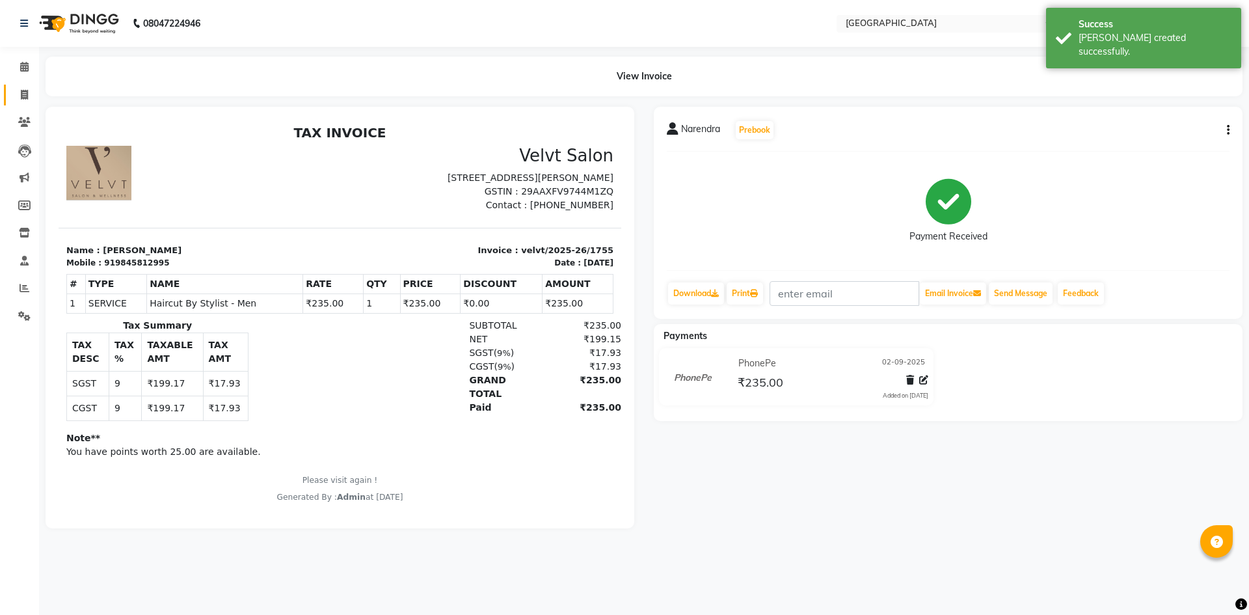
click at [25, 86] on link "Invoice" at bounding box center [19, 95] width 31 height 21
select select "service"
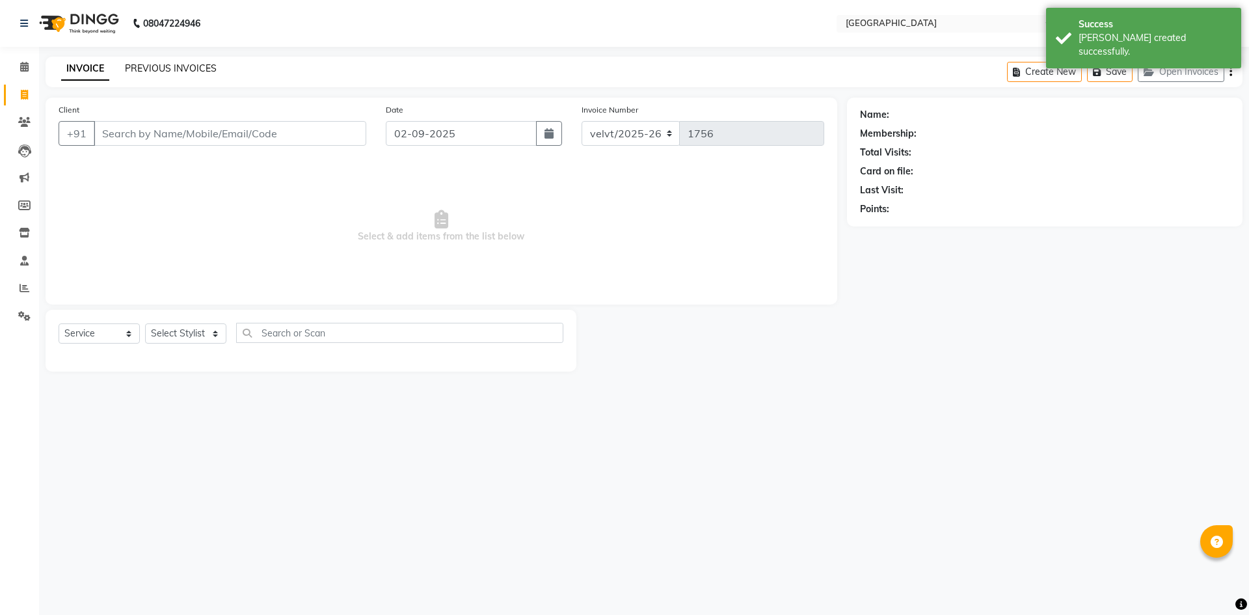
click at [161, 69] on link "PREVIOUS INVOICES" at bounding box center [171, 68] width 92 height 12
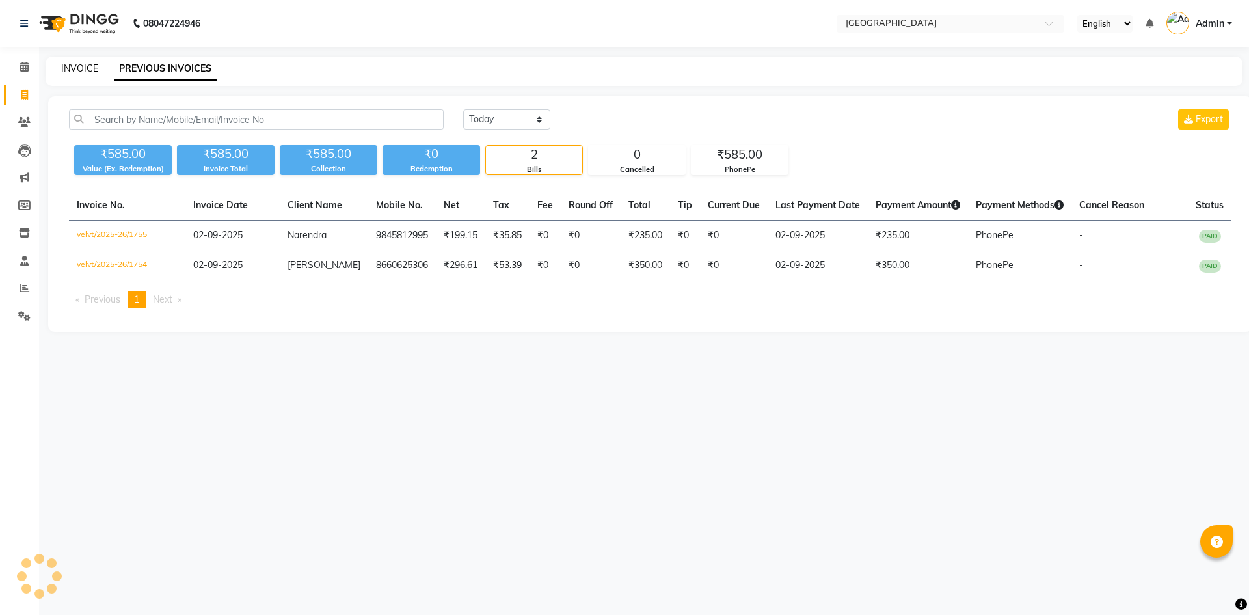
click at [75, 68] on link "INVOICE" at bounding box center [79, 68] width 37 height 12
select select "service"
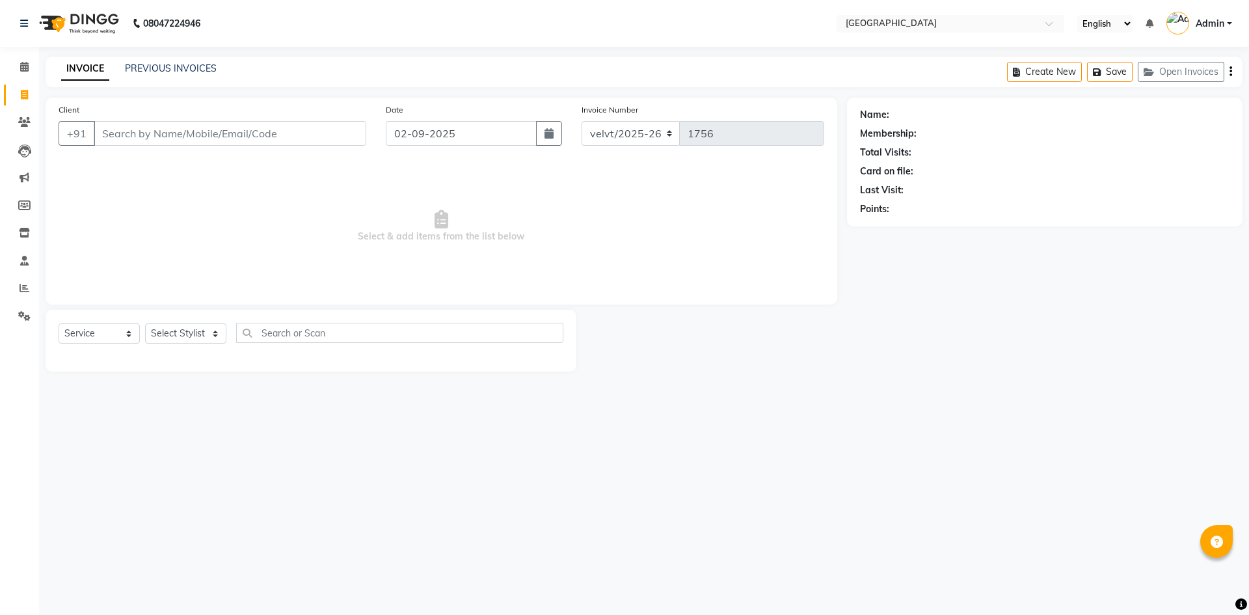
click at [153, 132] on input "Client" at bounding box center [230, 133] width 272 height 25
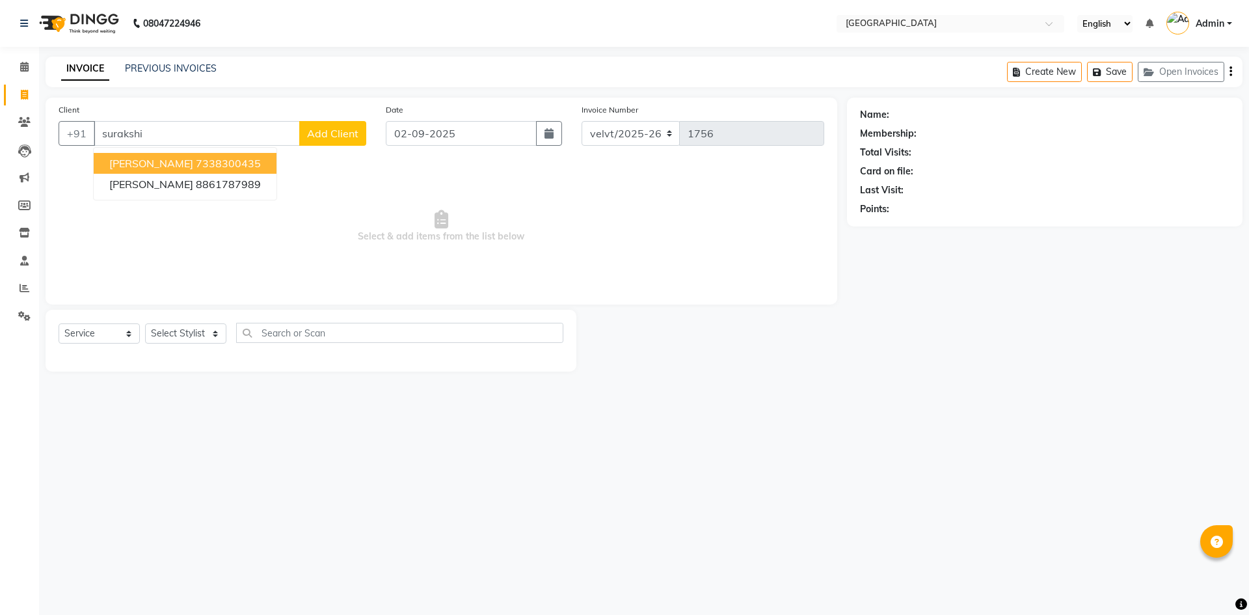
click at [185, 163] on span "Surakshith Amin" at bounding box center [151, 163] width 84 height 13
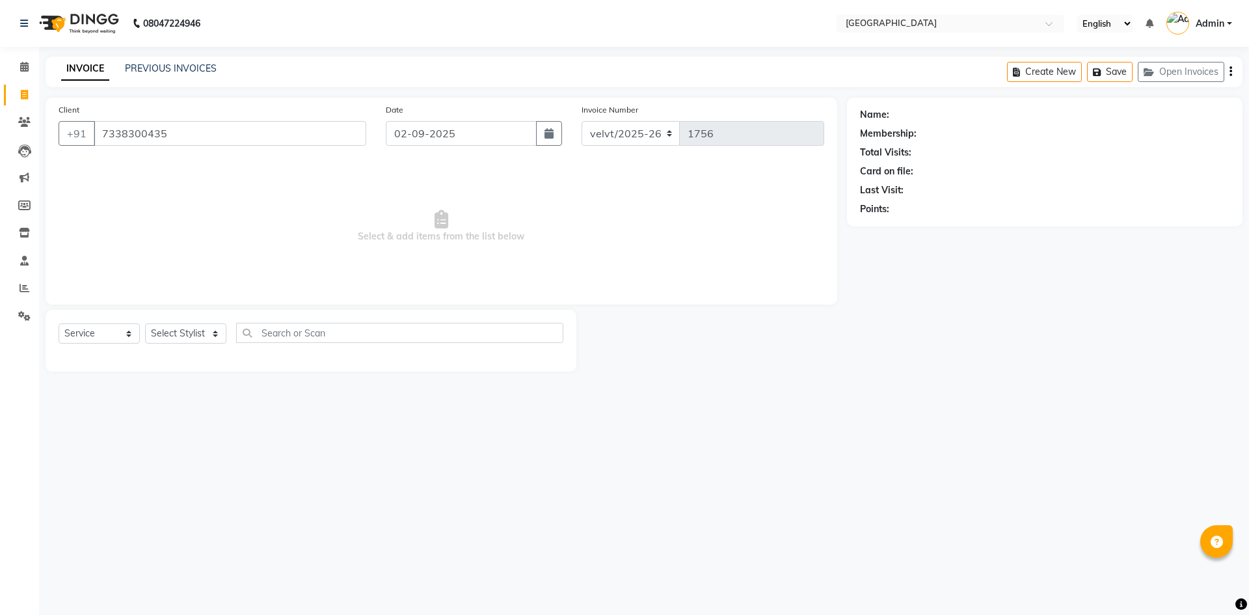
type input "7338300435"
select select "1: Object"
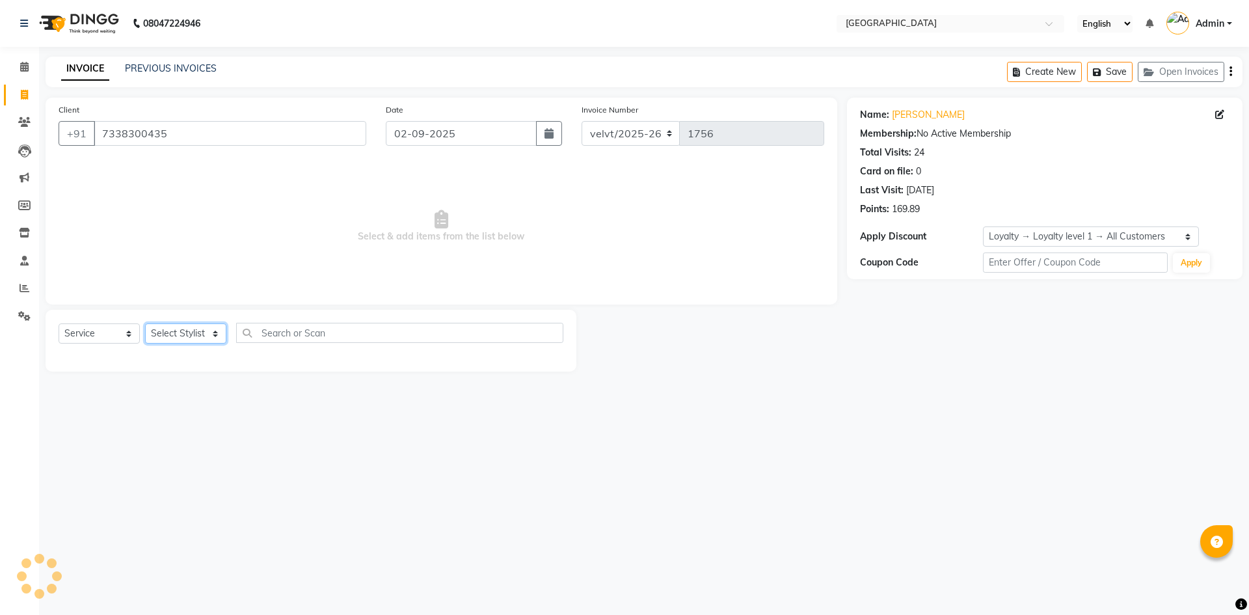
click at [178, 342] on select "Select Stylist Aameer Barkha Nandini Anchan Nomam Roma Tabrej Zaid" at bounding box center [185, 333] width 81 height 20
select select "78264"
click at [145, 323] on select "Select Stylist Aameer Barkha Nandini Anchan Nomam Roma Tabrej Zaid" at bounding box center [185, 333] width 81 height 20
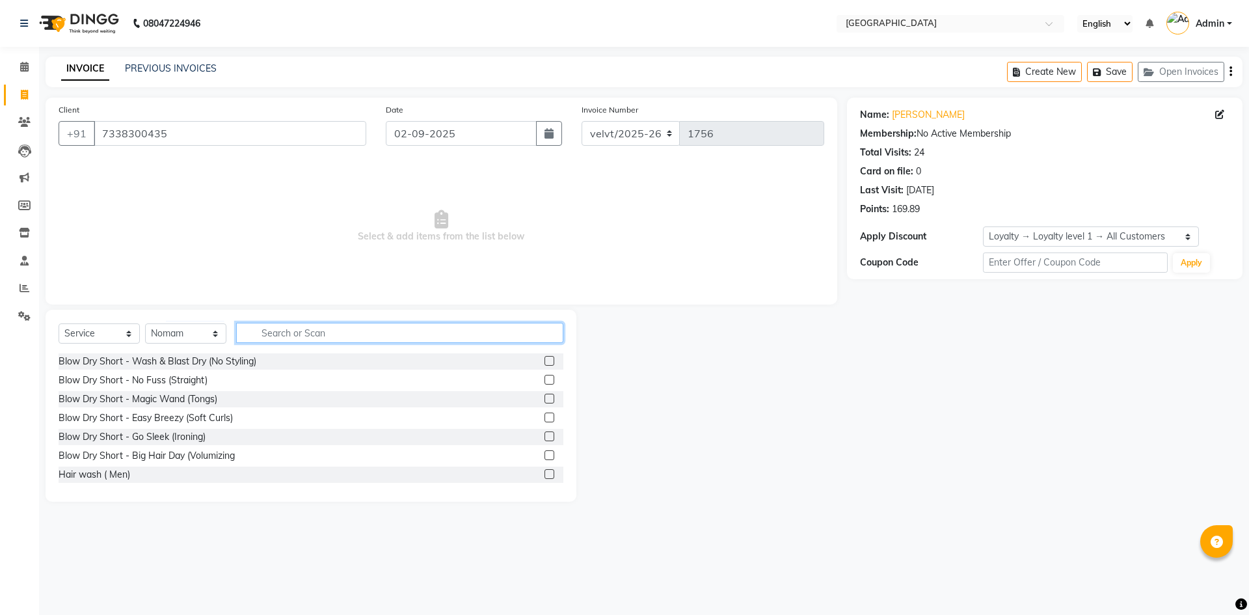
click at [262, 328] on input "text" at bounding box center [399, 333] width 327 height 20
type input "hairc"
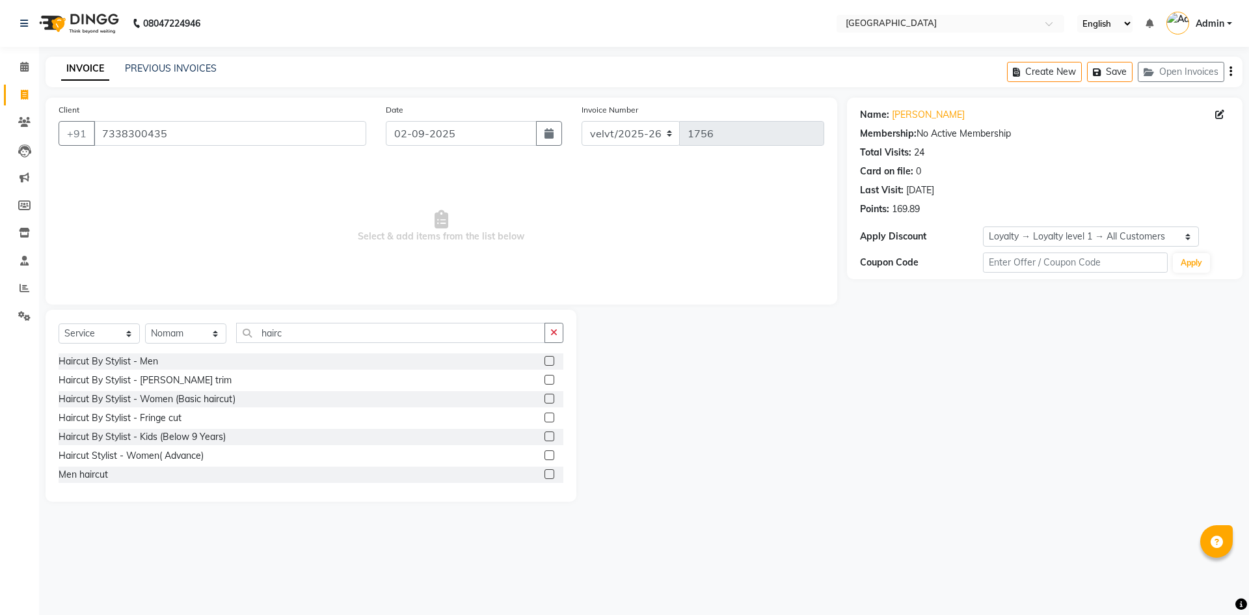
click at [544, 359] on label at bounding box center [549, 361] width 10 height 10
click at [544, 359] on input "checkbox" at bounding box center [548, 361] width 8 height 8
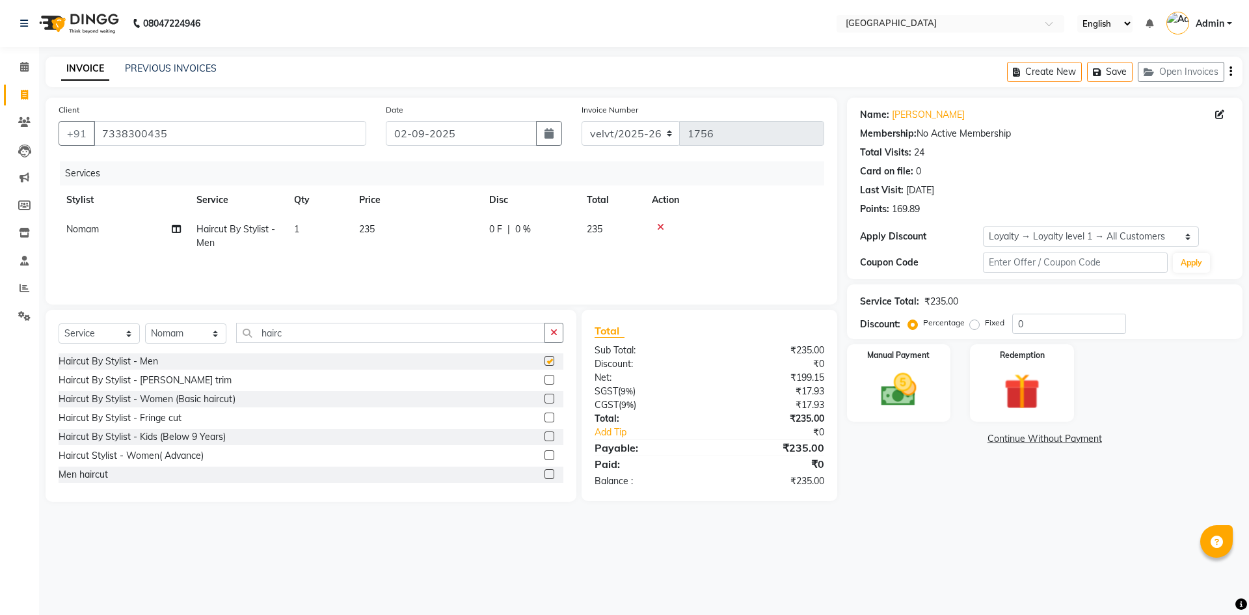
checkbox input "false"
click at [1022, 319] on input "0" at bounding box center [1069, 323] width 114 height 20
click at [970, 477] on div "Name: Surakshith Amin Membership: No Active Membership Total Visits: 24 Card on…" at bounding box center [1049, 300] width 405 height 404
click at [1031, 323] on input "25" at bounding box center [1069, 323] width 114 height 20
type input "2"
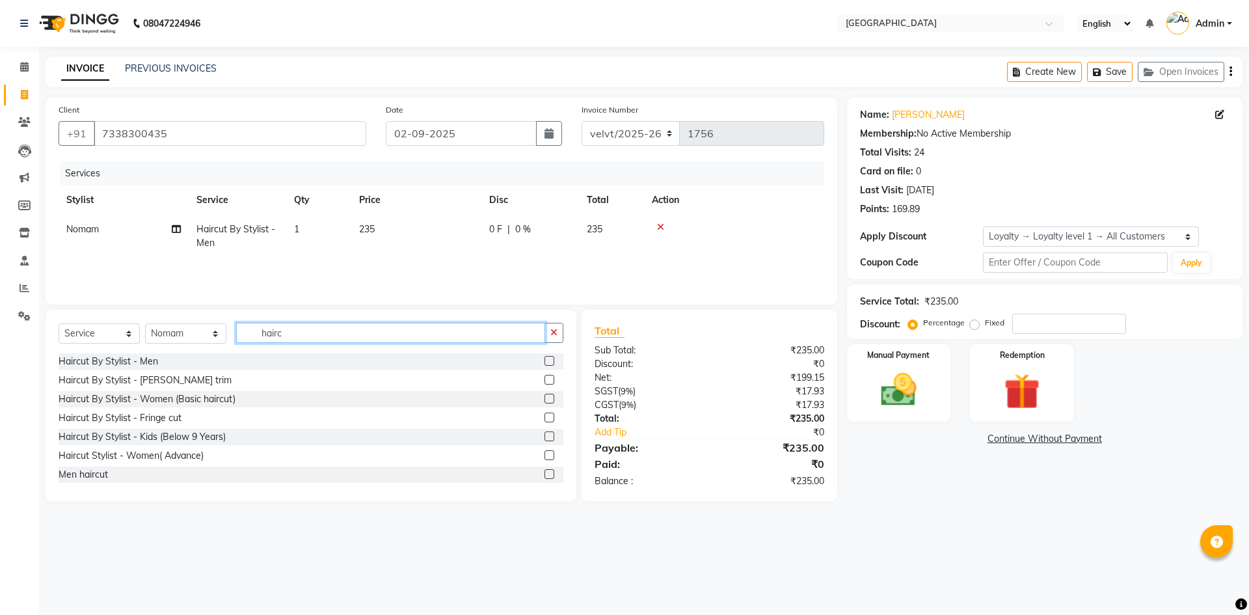
click at [291, 336] on input "hairc" at bounding box center [390, 333] width 309 height 20
type input "h"
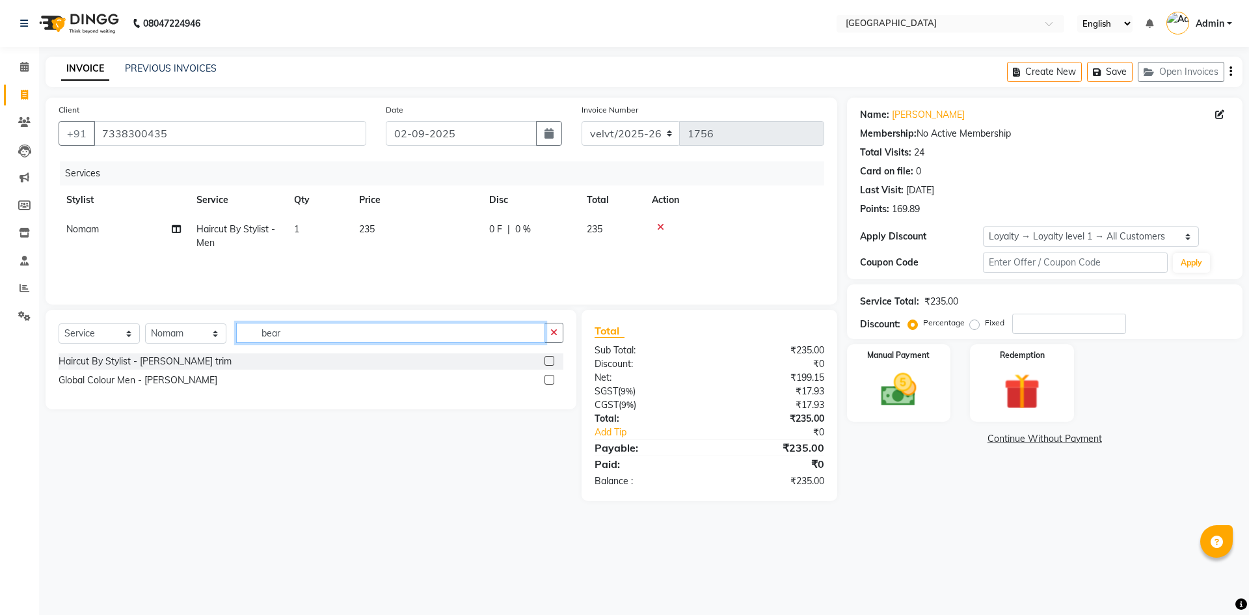
type input "bear"
click at [550, 360] on label at bounding box center [549, 361] width 10 height 10
click at [550, 360] on input "checkbox" at bounding box center [548, 361] width 8 height 8
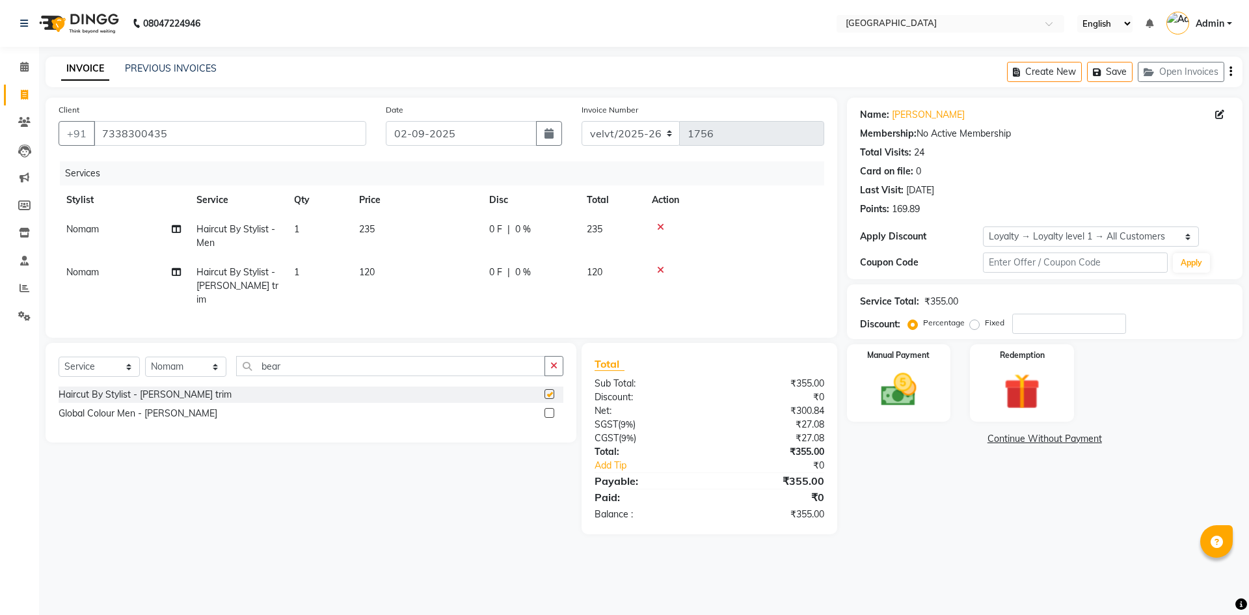
checkbox input "false"
click at [985, 322] on label "Fixed" at bounding box center [995, 323] width 20 height 12
click at [972, 322] on input "Fixed" at bounding box center [976, 322] width 9 height 9
radio input "true"
click at [619, 461] on link "Add Tip" at bounding box center [657, 465] width 145 height 14
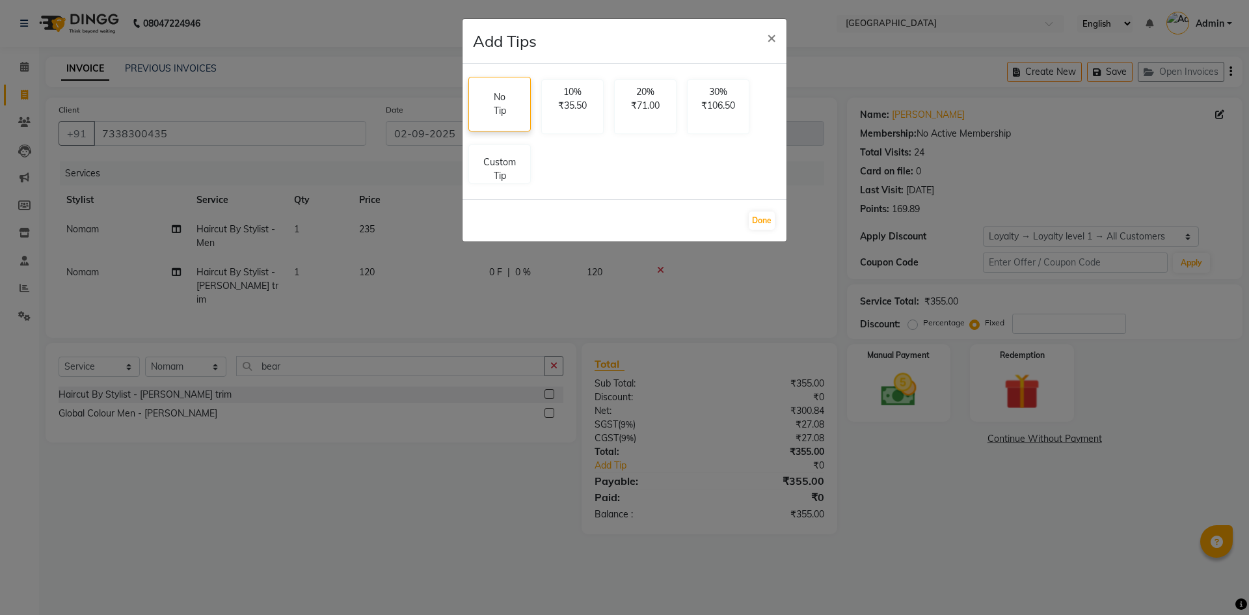
click at [505, 113] on p "No Tip" at bounding box center [500, 103] width 20 height 27
click at [502, 170] on p "Custom Tip" at bounding box center [500, 166] width 46 height 27
select select "78264"
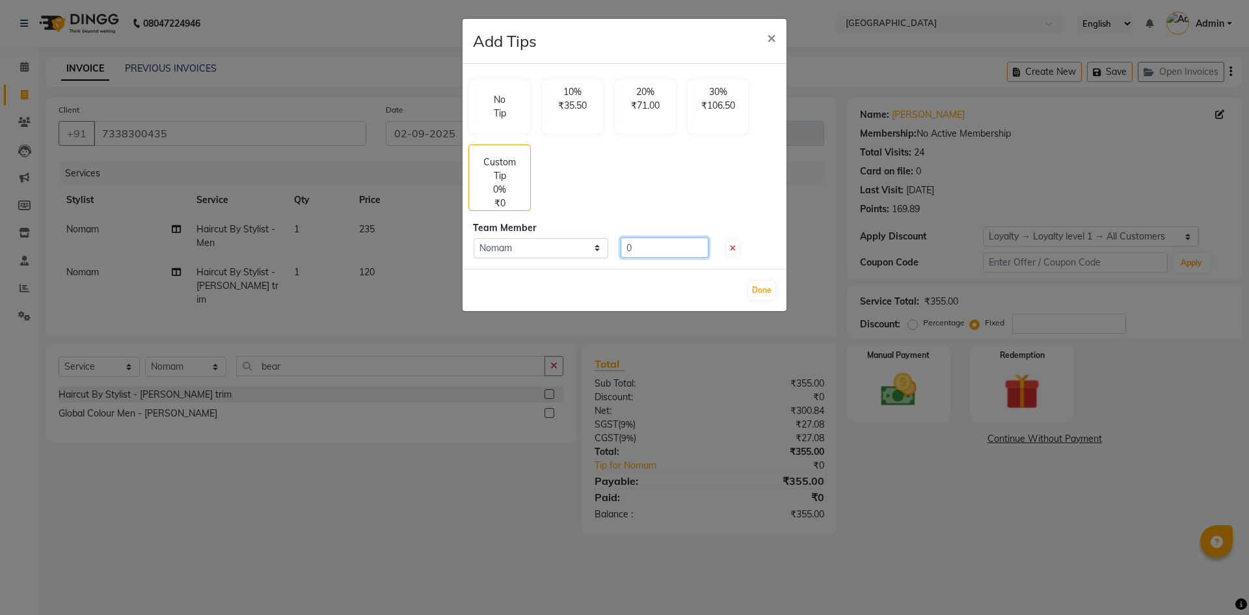
click at [649, 246] on input "0" at bounding box center [664, 247] width 88 height 20
type input "10"
click at [759, 291] on button "Done" at bounding box center [762, 290] width 26 height 18
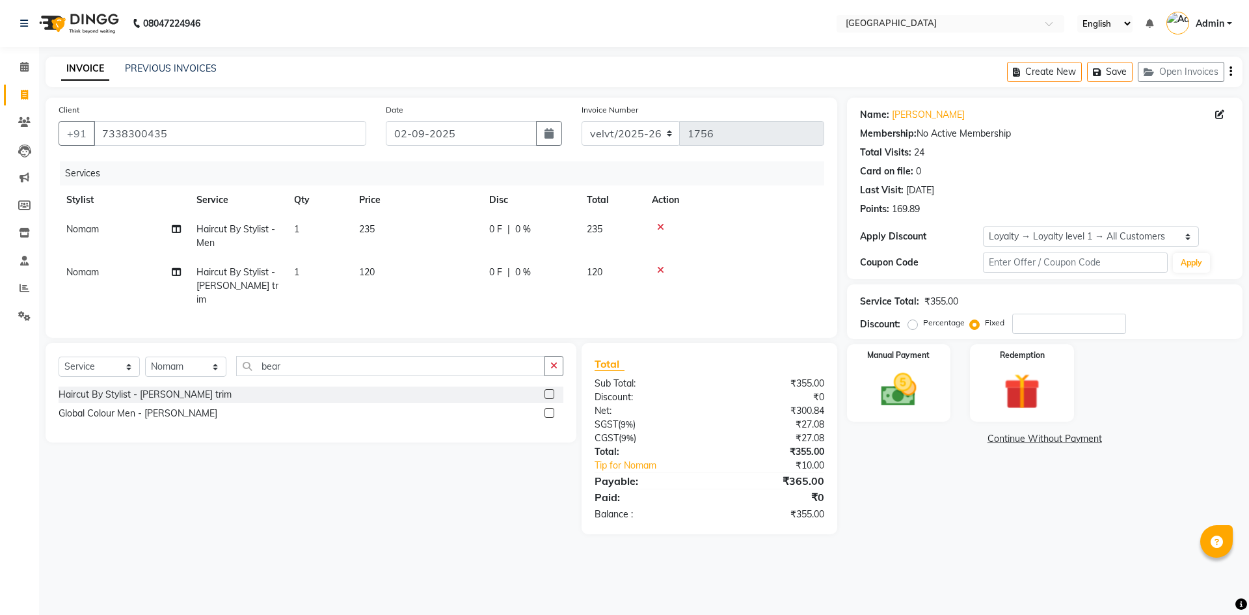
click at [985, 326] on label "Fixed" at bounding box center [995, 323] width 20 height 12
click at [974, 326] on input "Fixed" at bounding box center [976, 322] width 9 height 9
click at [1020, 326] on input "number" at bounding box center [1069, 323] width 114 height 20
type input "5"
click at [983, 524] on div "Name: Surakshith Amin Membership: No Active Membership Total Visits: 24 Card on…" at bounding box center [1049, 316] width 405 height 436
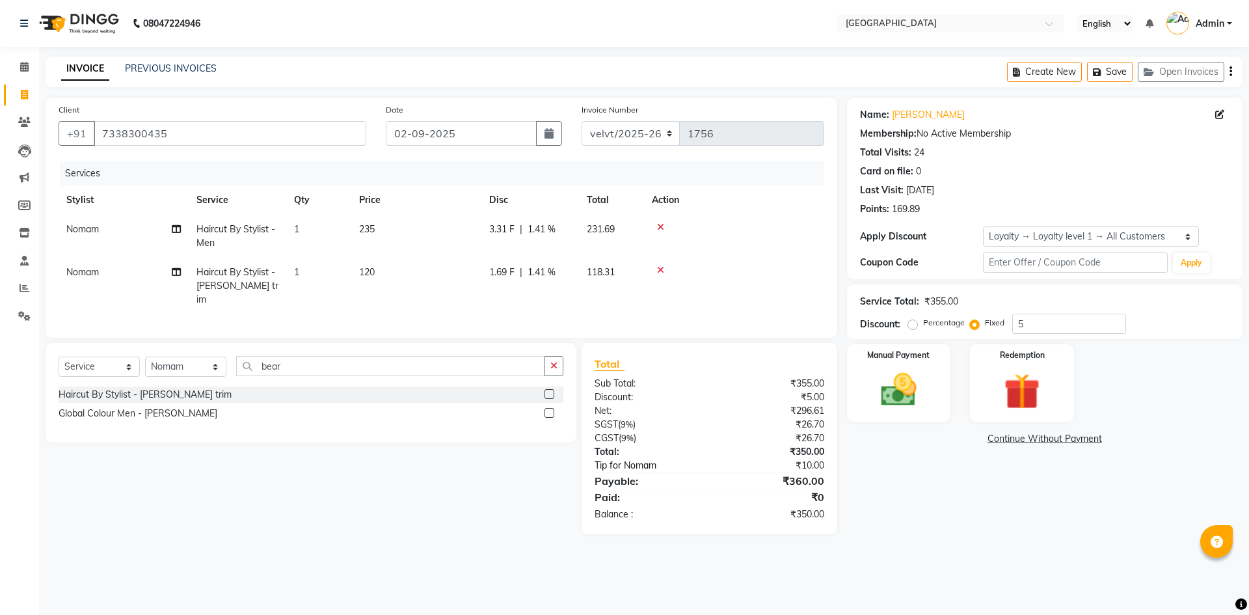
click at [611, 464] on link "Tip for Nomam" at bounding box center [657, 465] width 145 height 14
select select "78264"
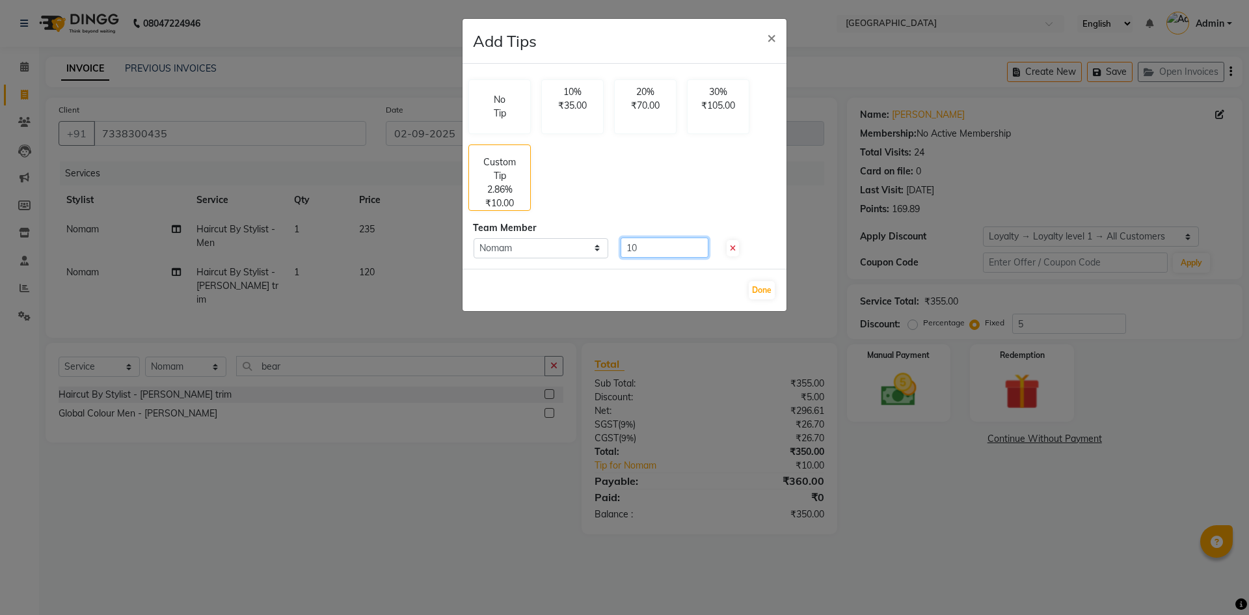
click at [630, 246] on input "10" at bounding box center [664, 247] width 88 height 20
type input "50"
click at [770, 291] on button "Done" at bounding box center [762, 290] width 26 height 18
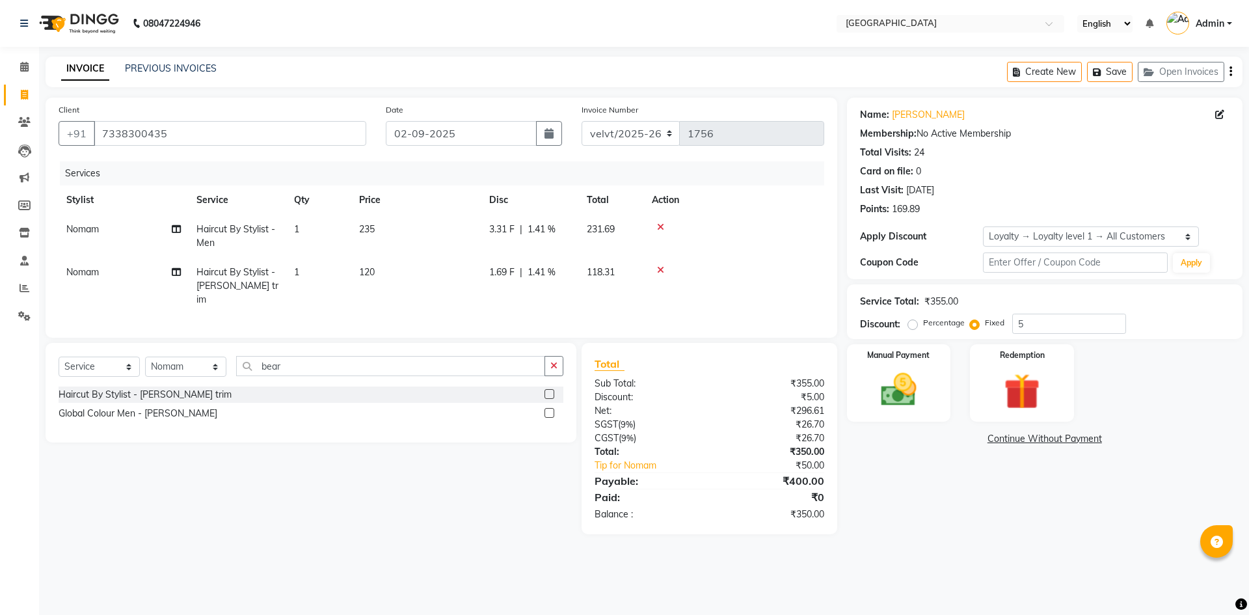
click at [947, 536] on main "INVOICE PREVIOUS INVOICES Create New Save Open Invoices Client +91 7338300435 D…" at bounding box center [644, 305] width 1210 height 497
click at [894, 392] on img at bounding box center [898, 389] width 60 height 43
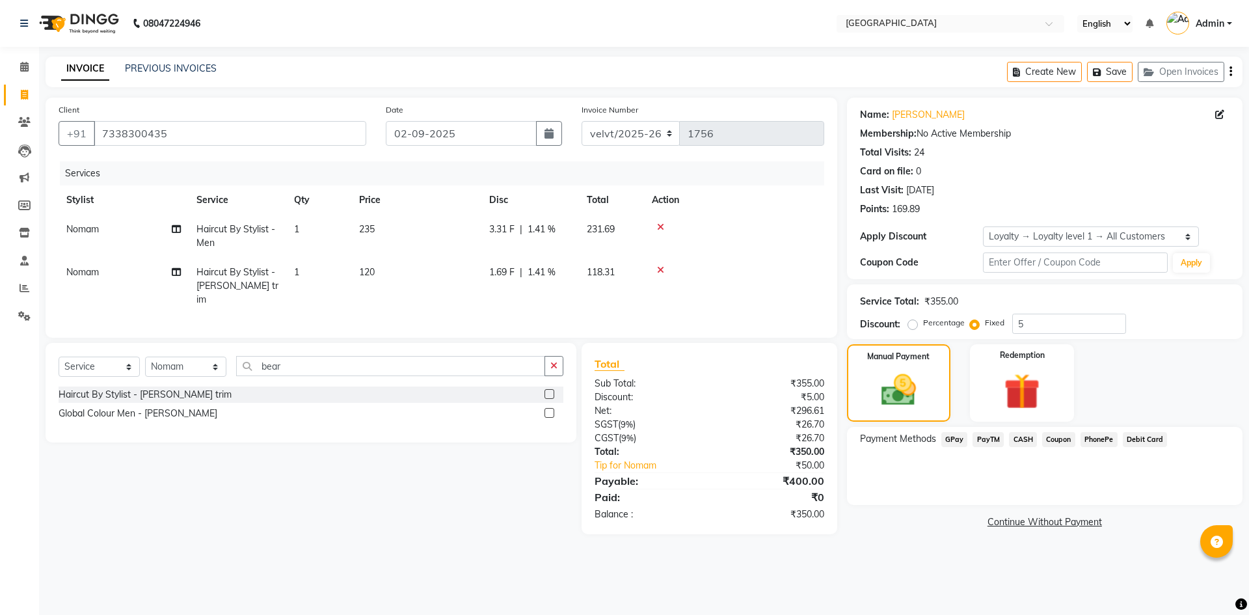
click at [1088, 438] on span "PhonePe" at bounding box center [1098, 439] width 37 height 15
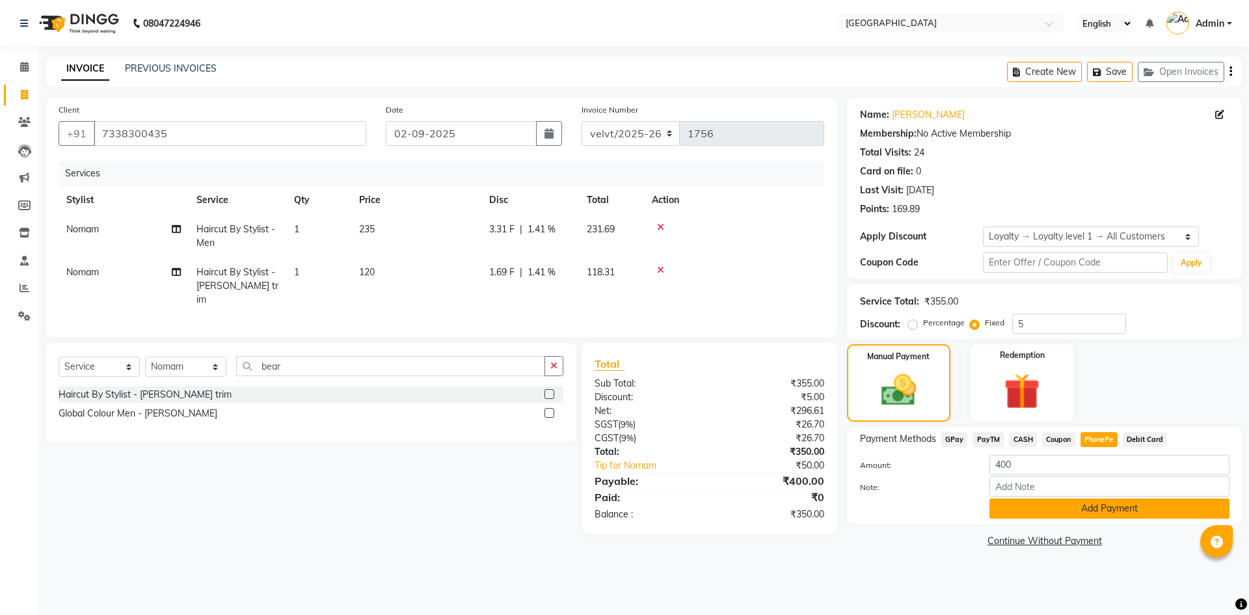
click at [1027, 499] on button "Add Payment" at bounding box center [1109, 508] width 240 height 20
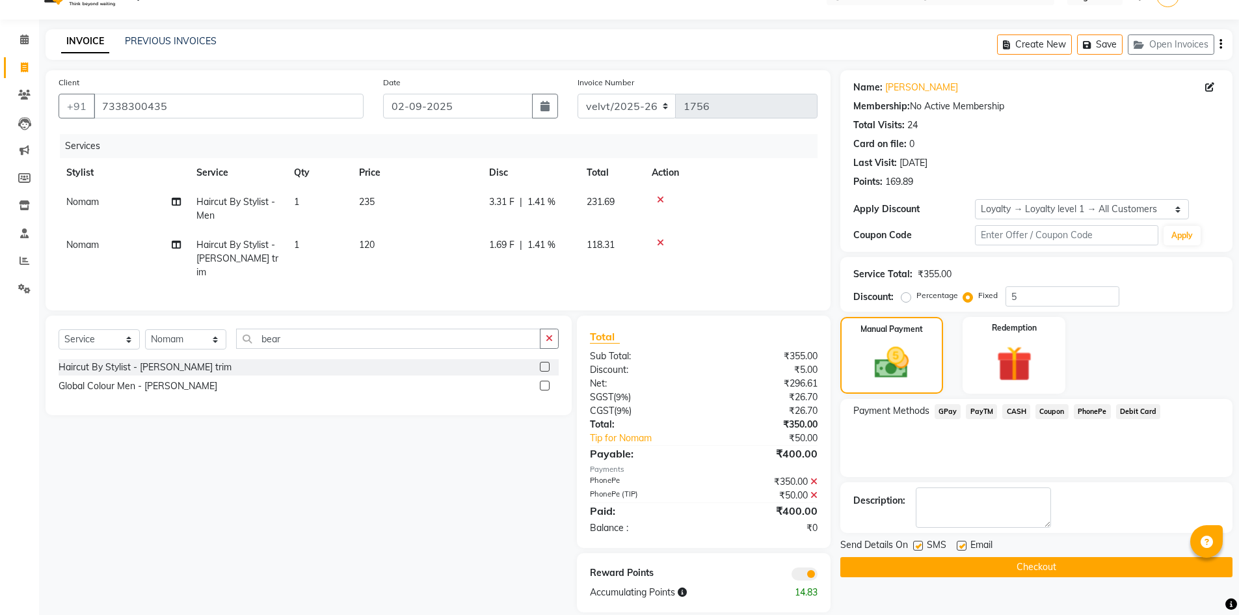
scroll to position [40, 0]
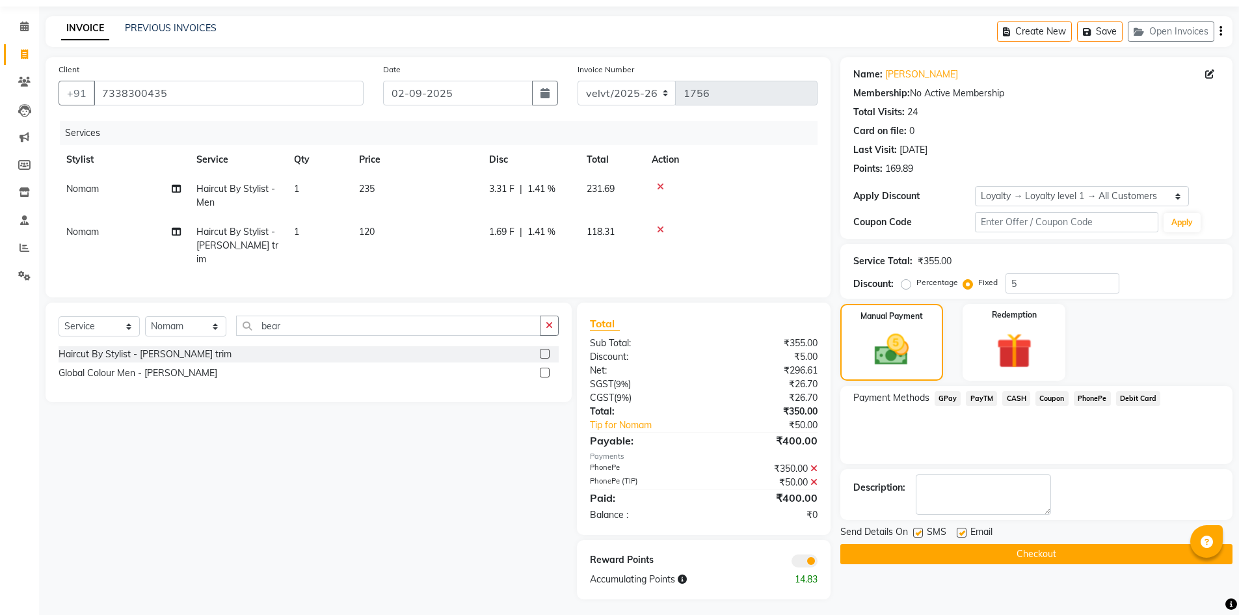
click at [929, 553] on button "Checkout" at bounding box center [1036, 554] width 392 height 20
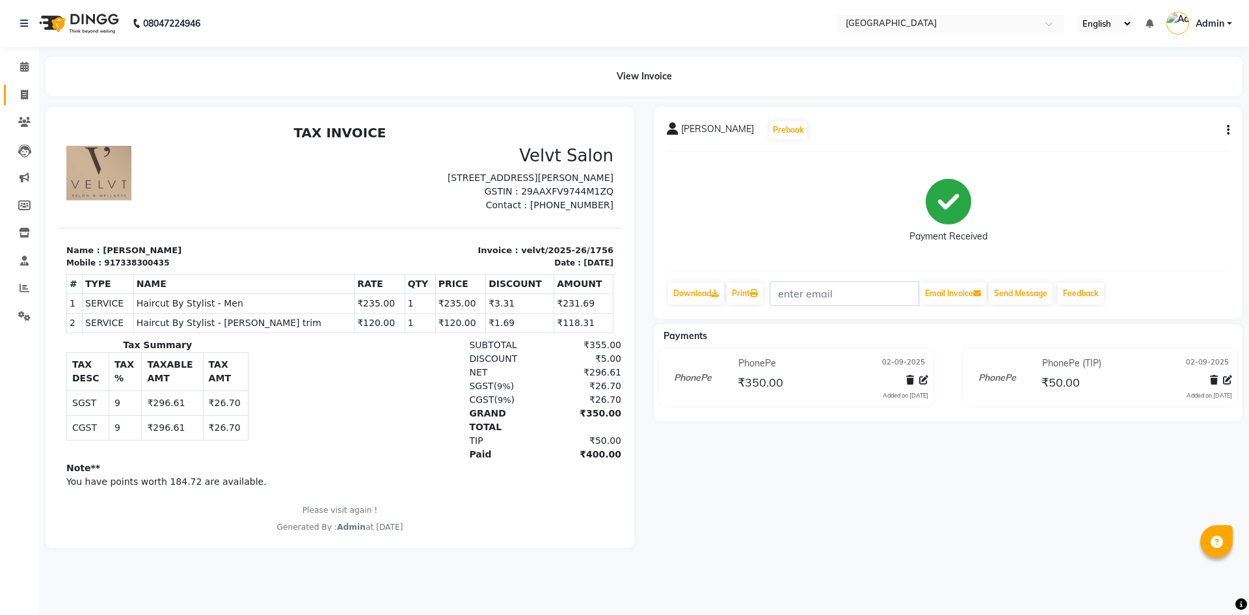
click at [23, 88] on span at bounding box center [24, 95] width 23 height 15
select select "service"
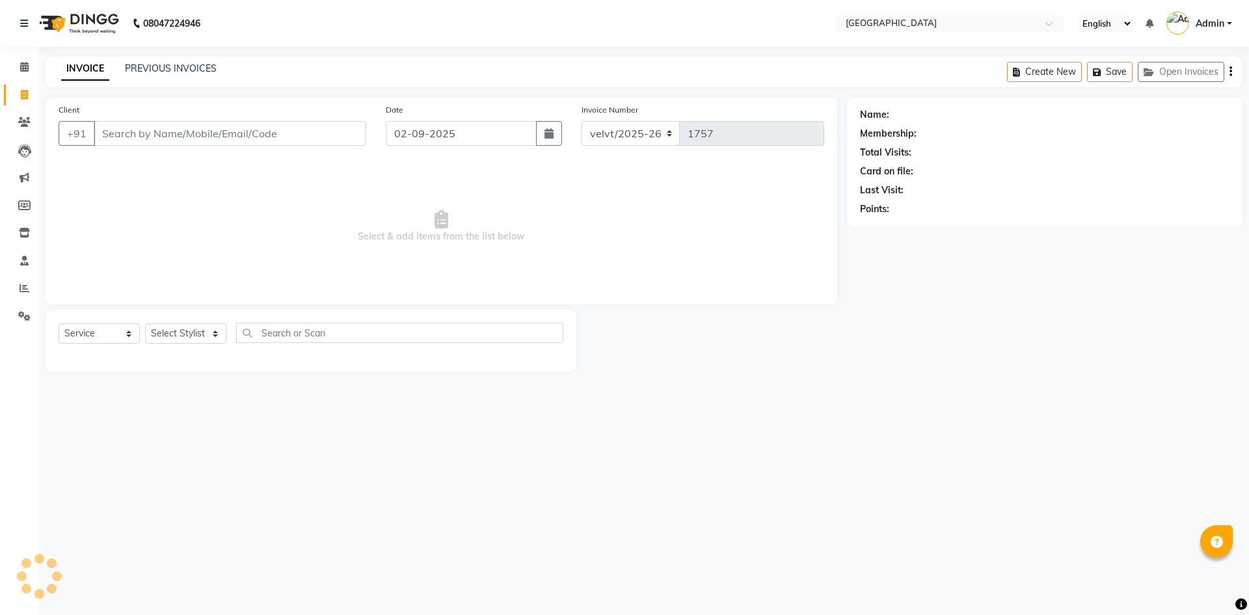
click at [159, 61] on div "INVOICE PREVIOUS INVOICES Create New Save Open Invoices" at bounding box center [644, 72] width 1197 height 31
click at [160, 64] on link "PREVIOUS INVOICES" at bounding box center [171, 68] width 92 height 12
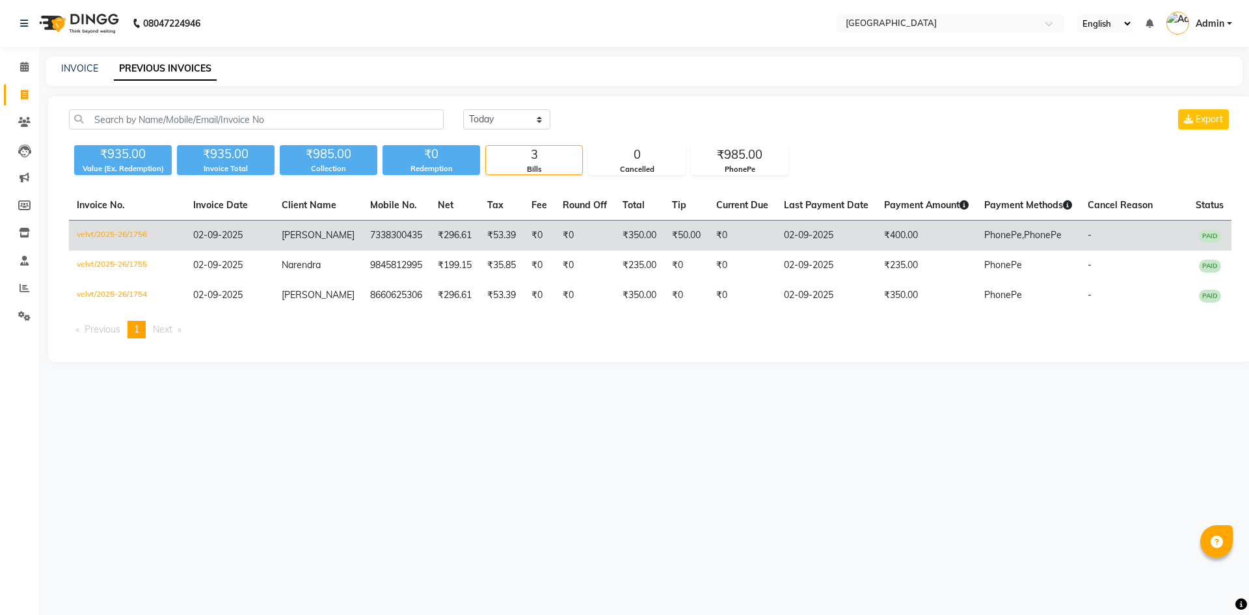
drag, startPoint x: 317, startPoint y: 245, endPoint x: 832, endPoint y: 245, distance: 515.1
click at [832, 245] on td "02-09-2025" at bounding box center [826, 235] width 100 height 31
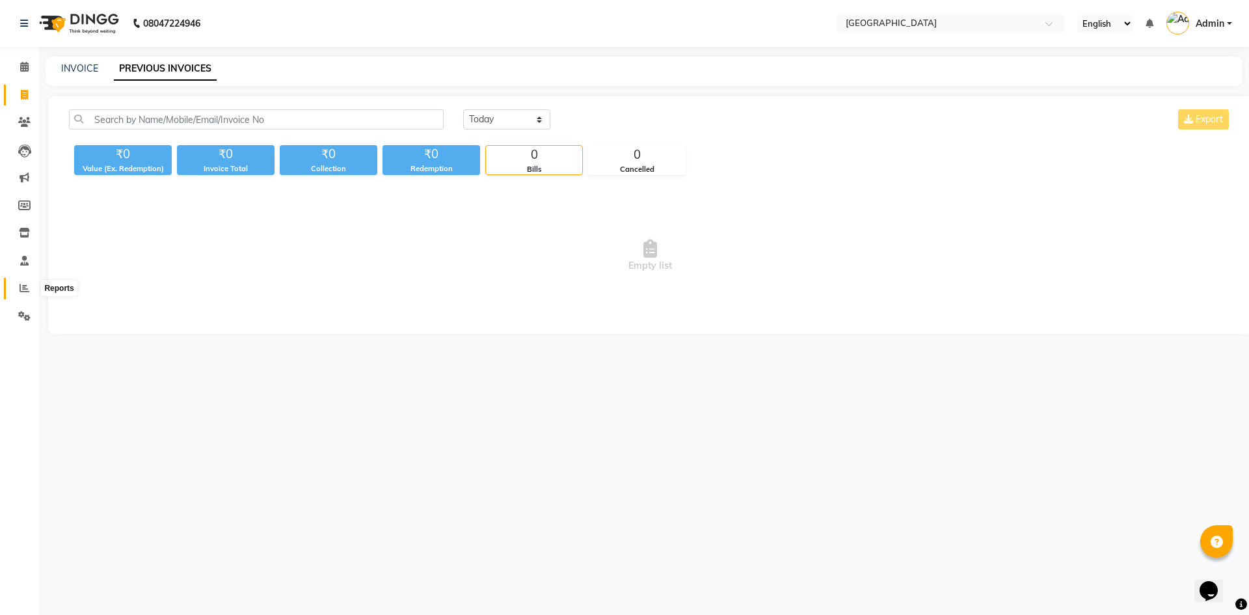
click at [21, 288] on icon at bounding box center [25, 288] width 10 height 10
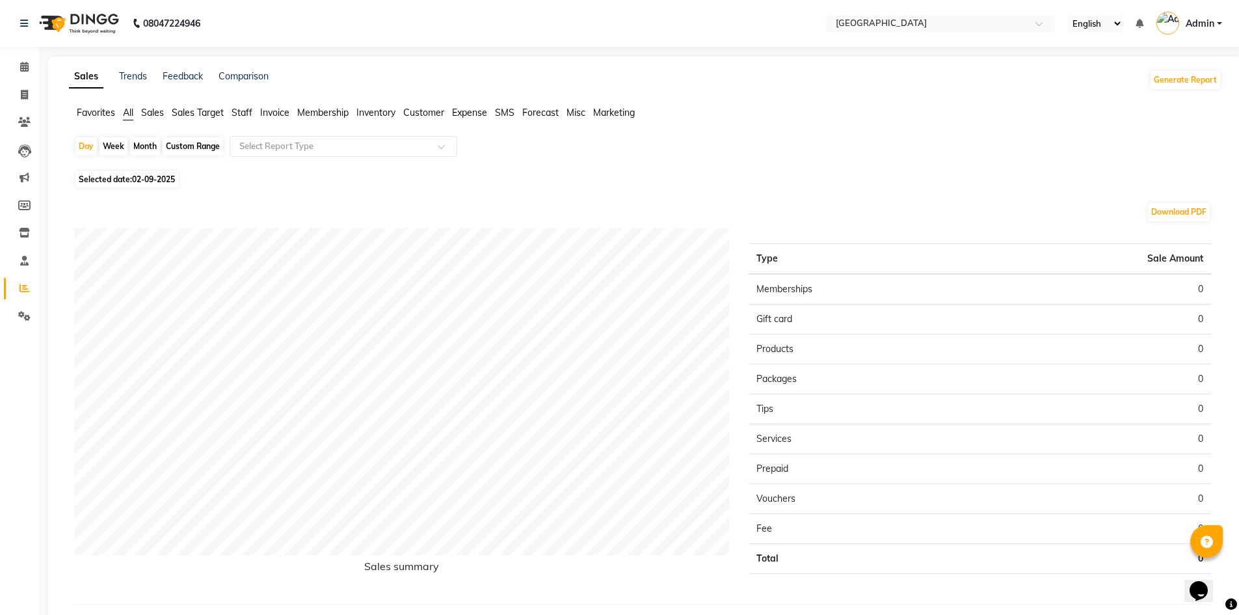
click at [241, 114] on span "Staff" at bounding box center [242, 113] width 21 height 12
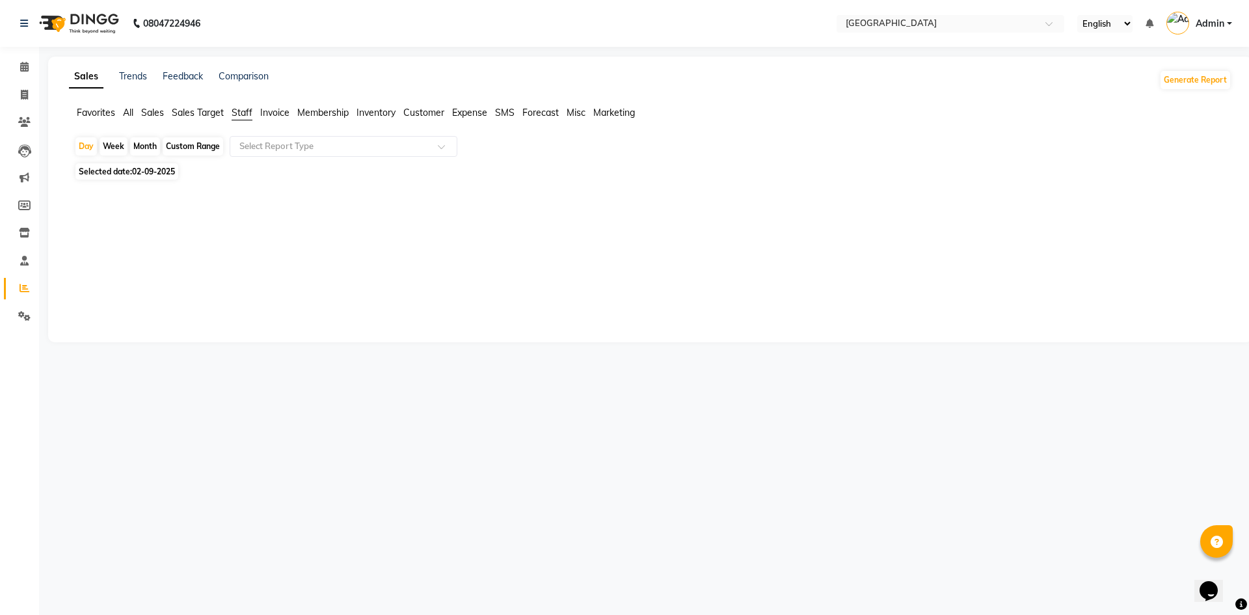
click at [183, 142] on div "Custom Range" at bounding box center [193, 146] width 60 height 18
select select "9"
select select "2025"
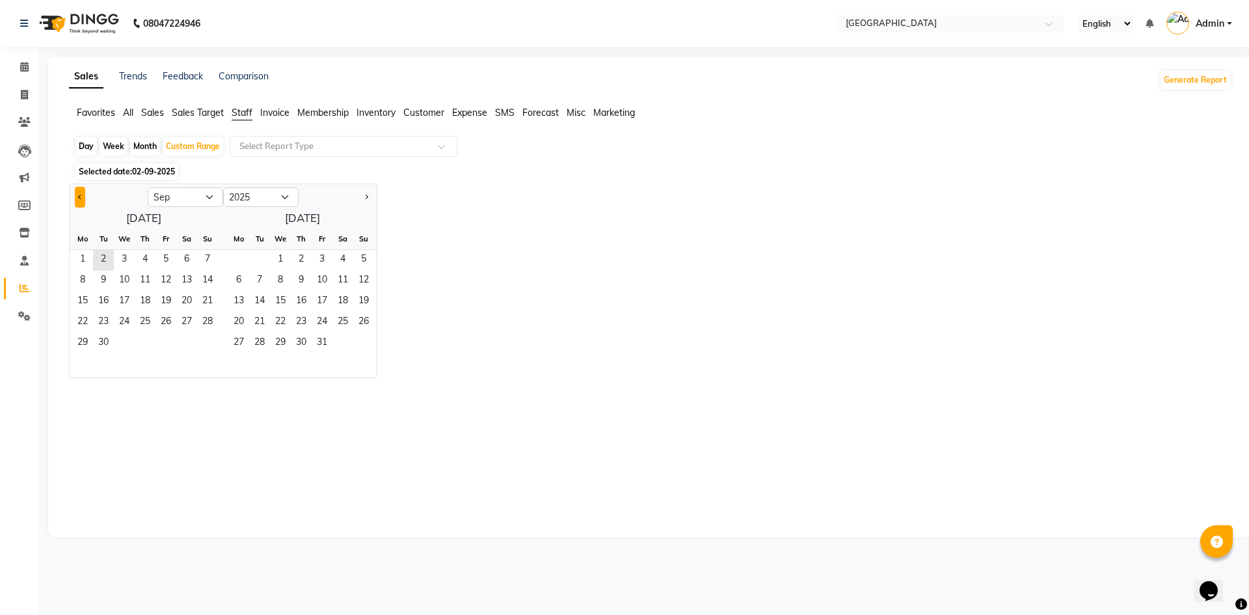
click at [82, 198] on button "Previous month" at bounding box center [80, 197] width 10 height 21
select select "8"
click at [159, 261] on span "1" at bounding box center [165, 260] width 21 height 21
click at [203, 343] on span "31" at bounding box center [207, 343] width 21 height 21
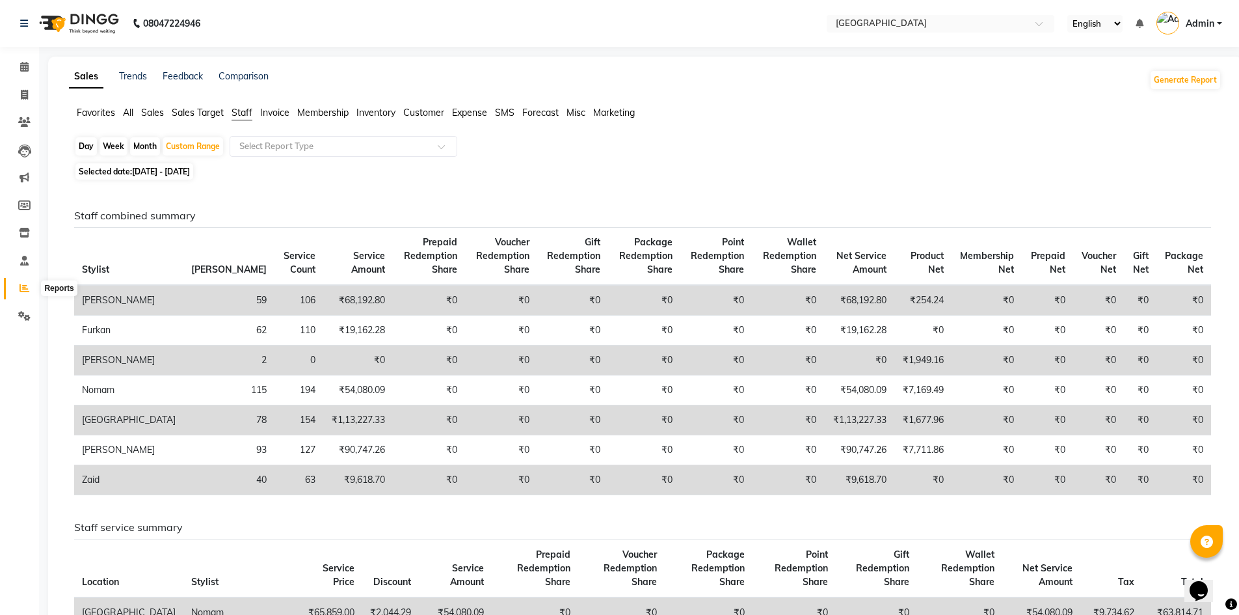
click at [25, 286] on icon at bounding box center [25, 288] width 10 height 10
click at [150, 143] on div "Month" at bounding box center [145, 146] width 30 height 18
select select "8"
select select "2025"
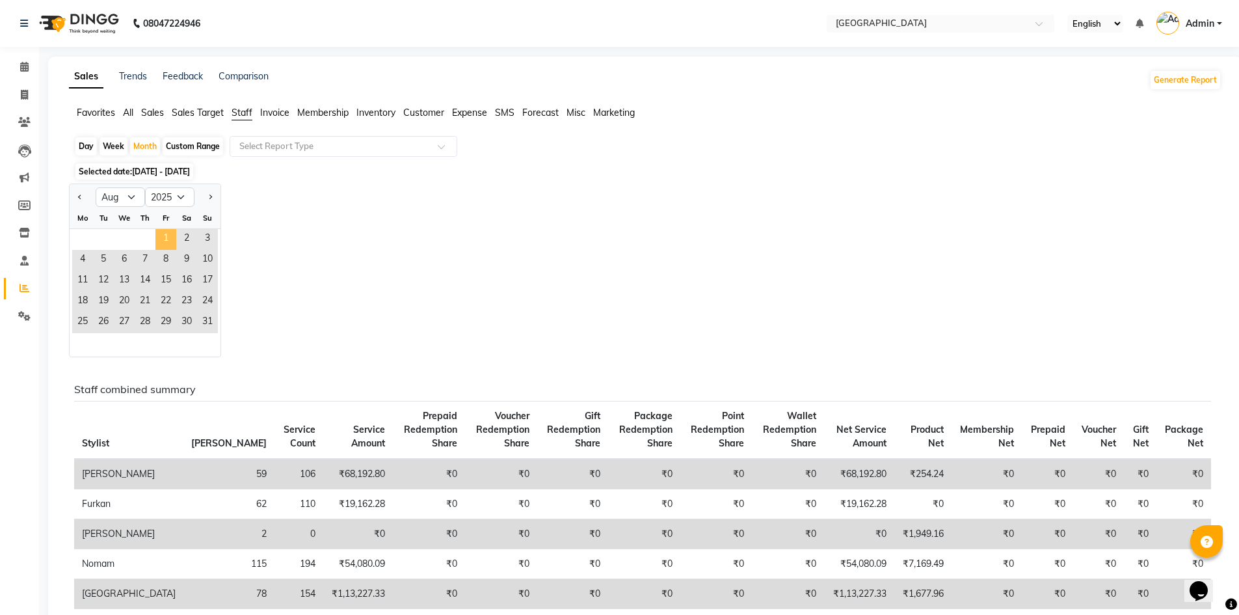
click at [161, 233] on span "1" at bounding box center [165, 239] width 21 height 21
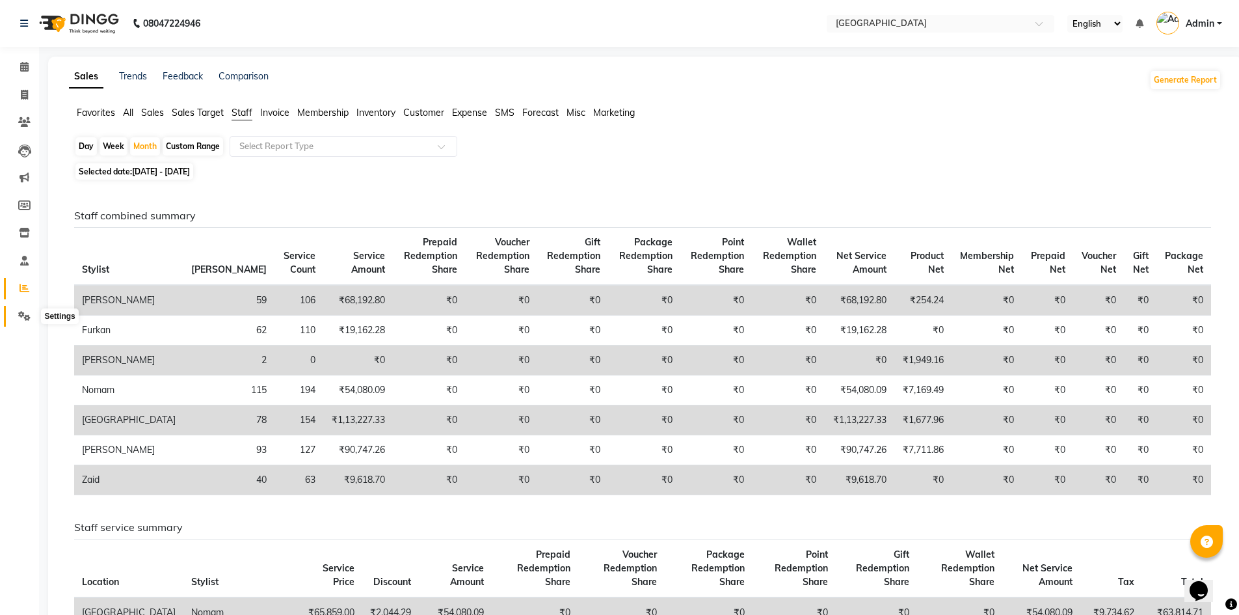
click at [22, 310] on span at bounding box center [24, 316] width 23 height 15
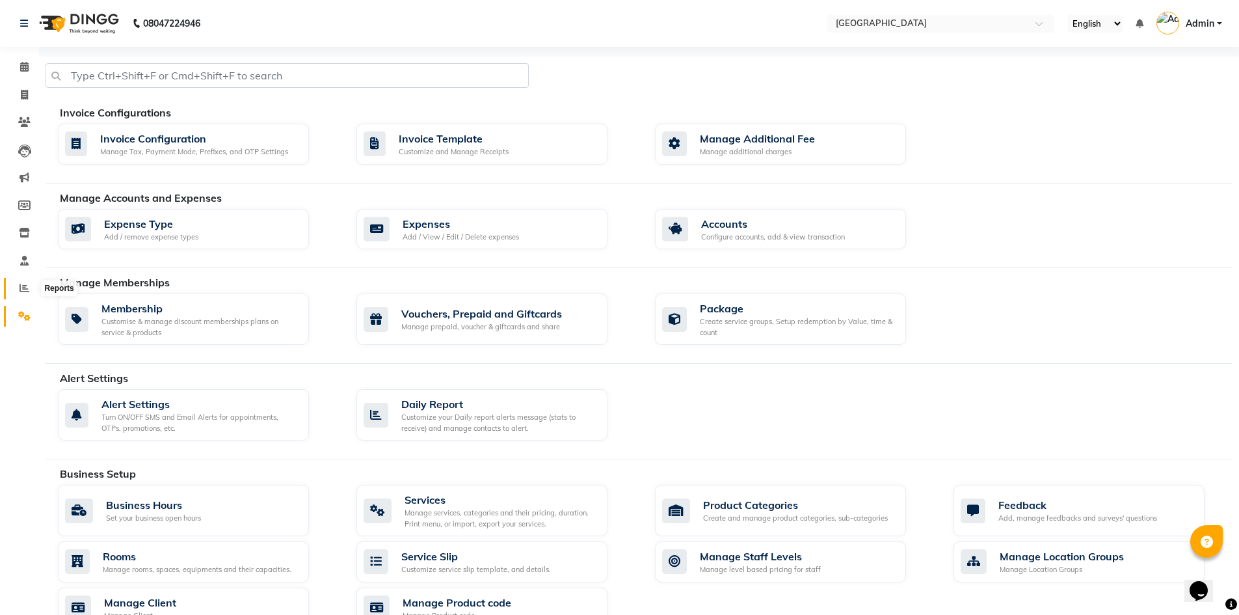
click at [23, 284] on icon at bounding box center [25, 288] width 10 height 10
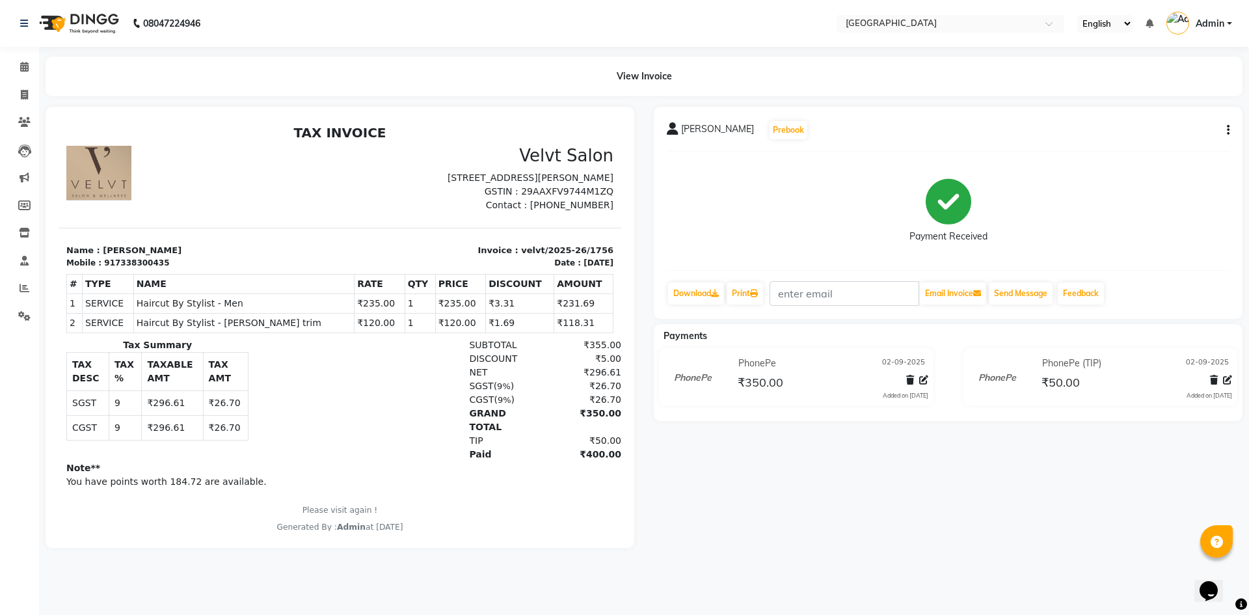
click at [1225, 126] on button "button" at bounding box center [1225, 131] width 8 height 14
click at [1145, 148] on div "Edit Invoice" at bounding box center [1163, 147] width 89 height 16
select select "service"
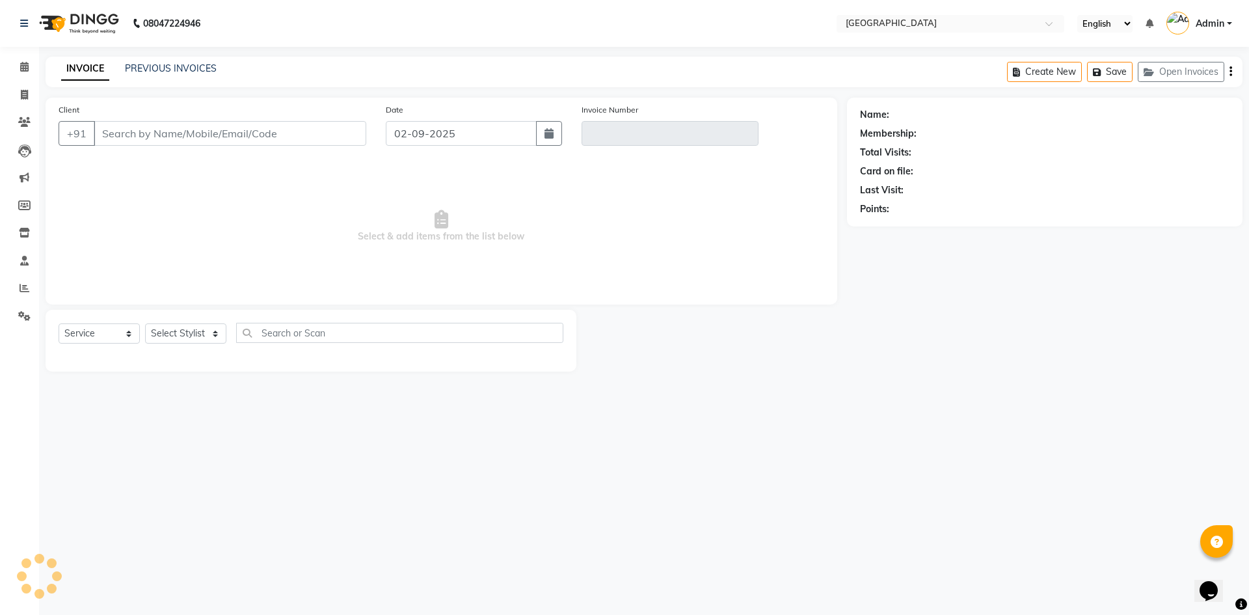
type input "7338300435"
type input "velvt/2025-26/1756"
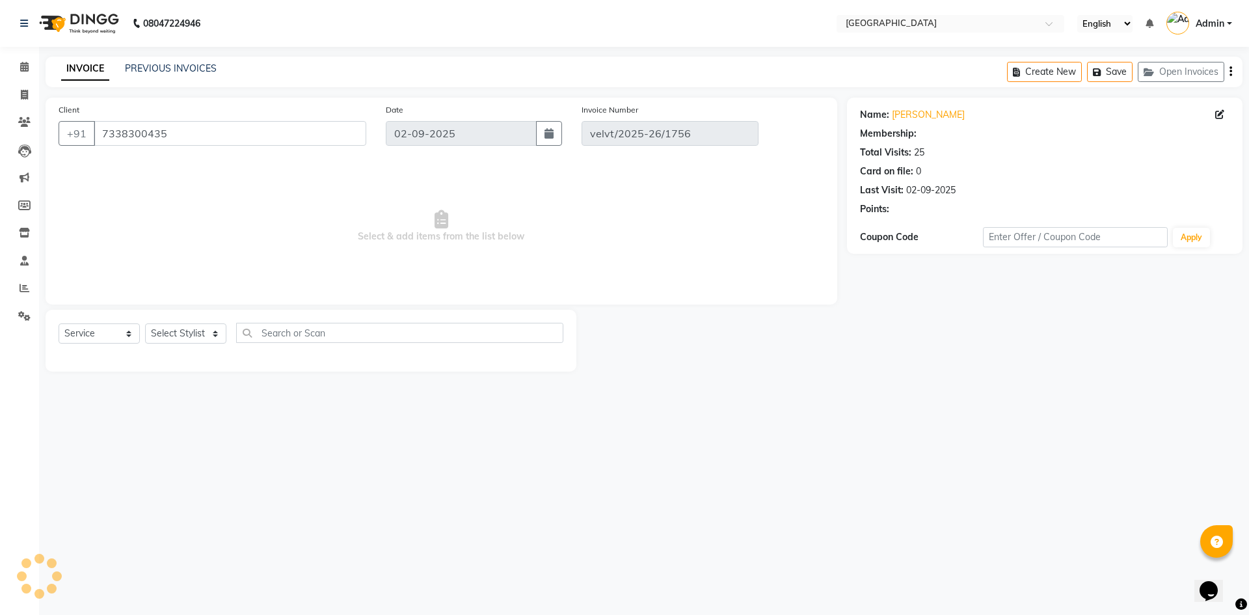
select select "select"
select select "1: Object"
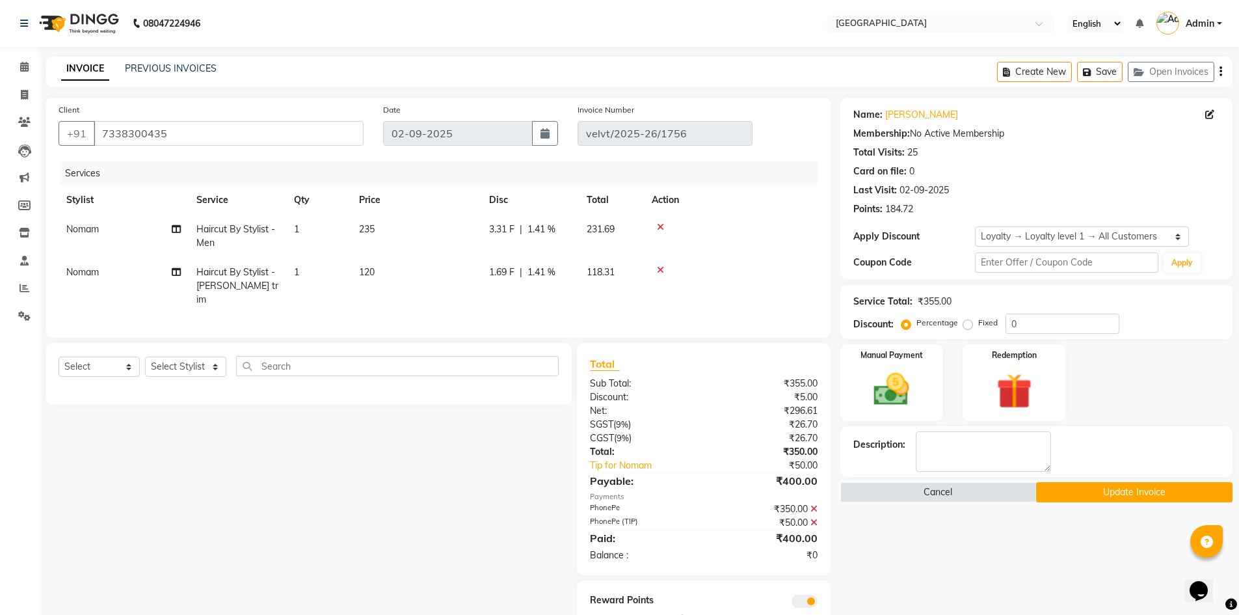
click at [816, 518] on icon at bounding box center [813, 522] width 7 height 9
click at [816, 504] on icon at bounding box center [813, 508] width 7 height 9
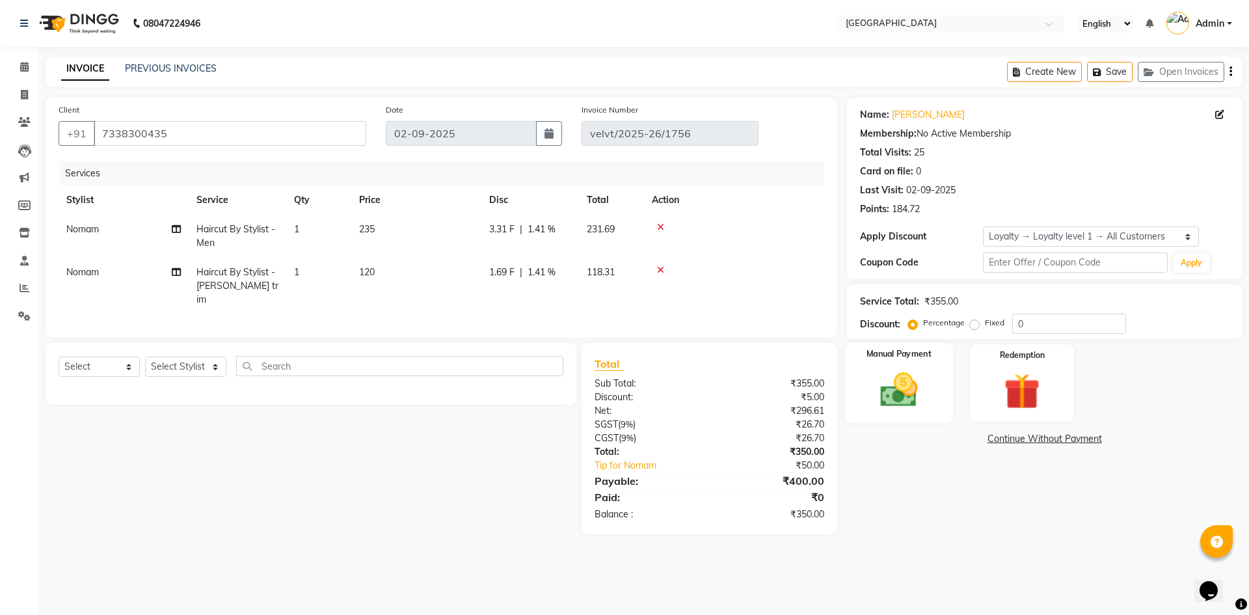
click at [902, 386] on img at bounding box center [898, 389] width 60 height 43
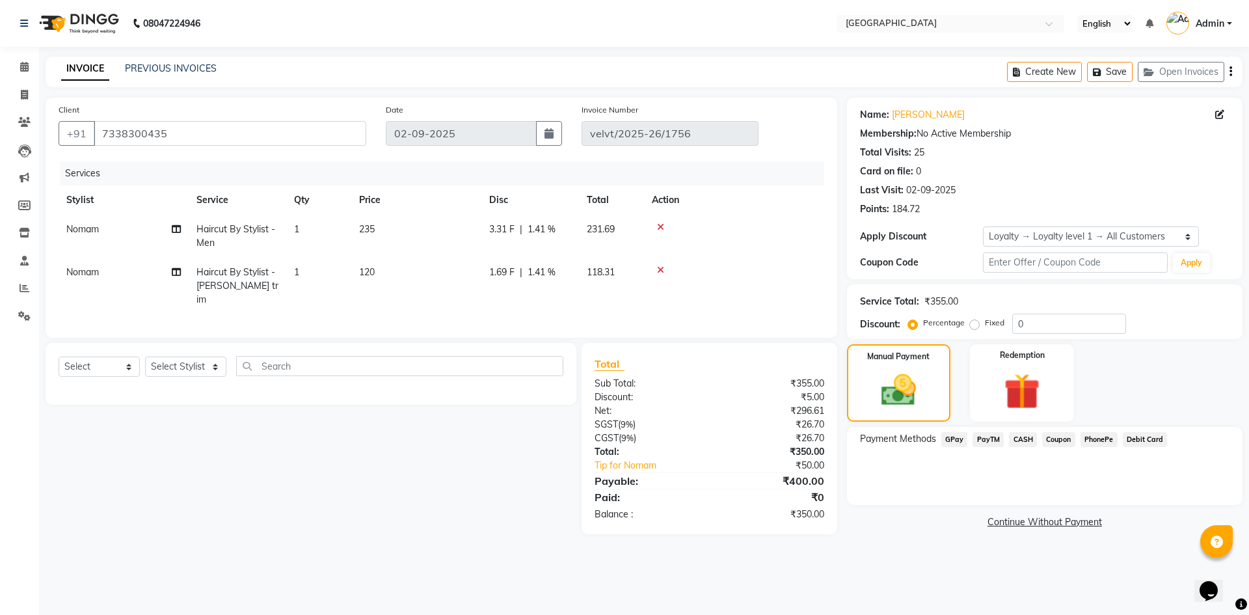
click at [1070, 434] on span "Coupon" at bounding box center [1058, 439] width 33 height 15
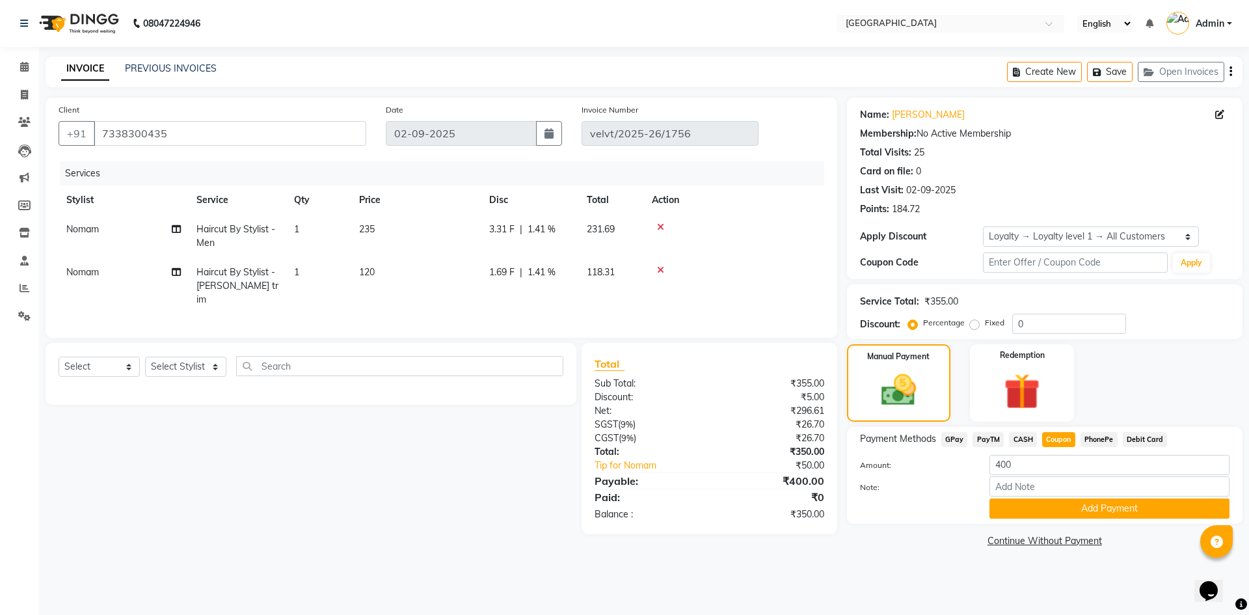
click at [1093, 440] on span "PhonePe" at bounding box center [1098, 439] width 37 height 15
click at [1057, 503] on button "Add Payment" at bounding box center [1109, 508] width 240 height 20
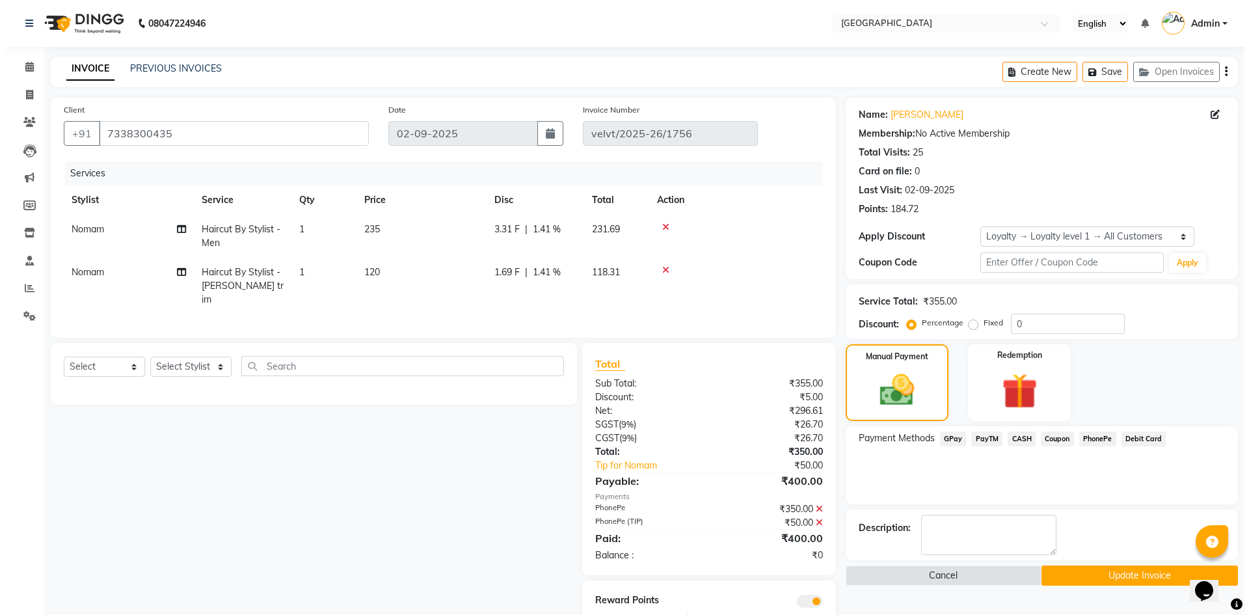
scroll to position [40, 0]
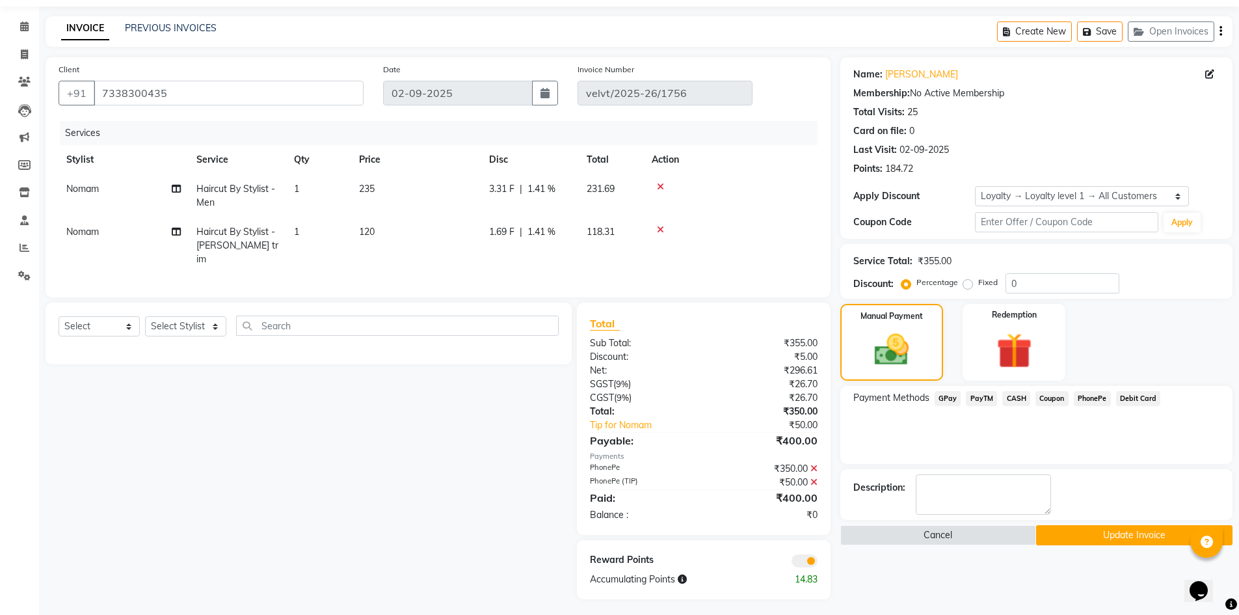
click at [817, 477] on icon at bounding box center [813, 481] width 7 height 9
click at [626, 418] on link "Tip for Nomam" at bounding box center [652, 425] width 144 height 14
select select "78264"
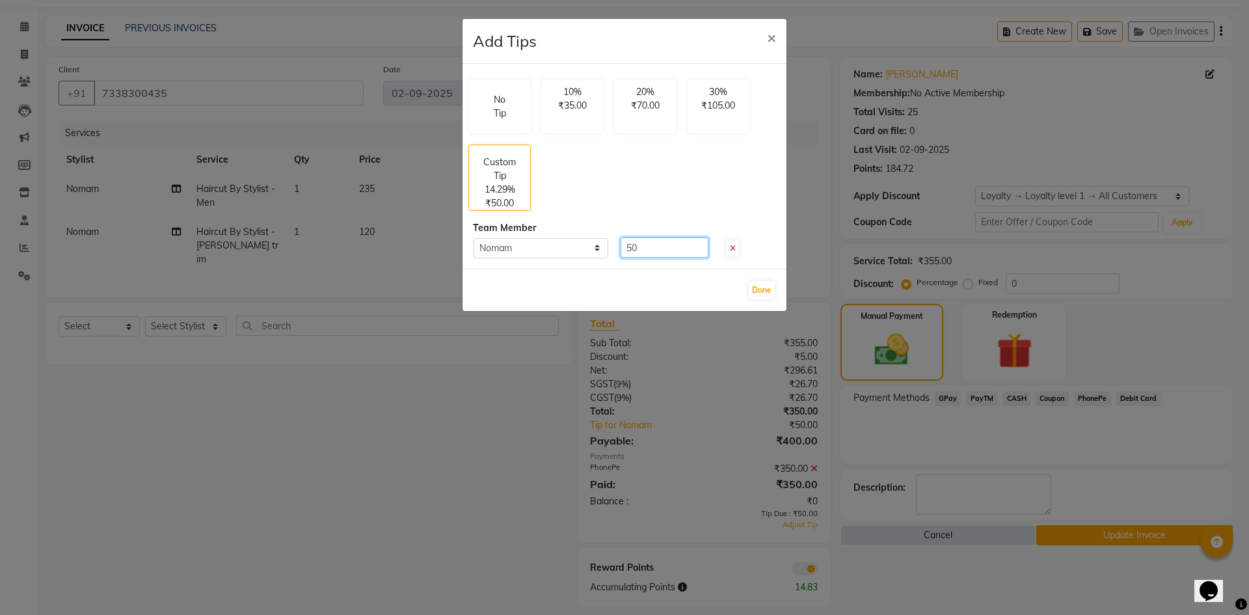
click at [656, 250] on input "50" at bounding box center [664, 247] width 88 height 20
type input "5"
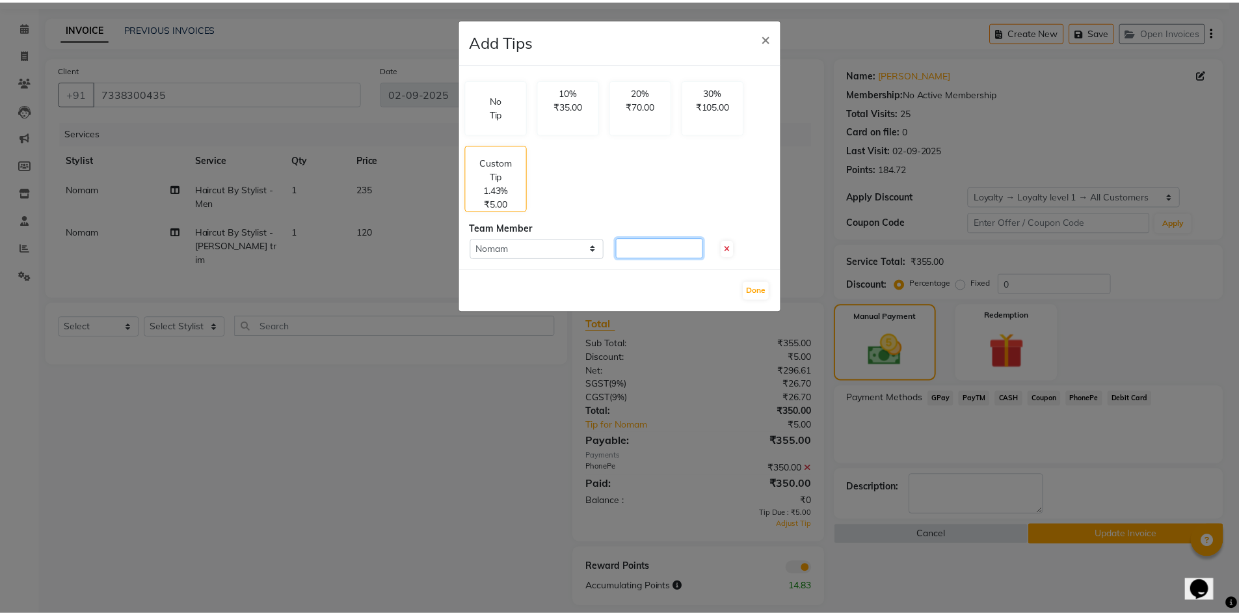
scroll to position [27, 0]
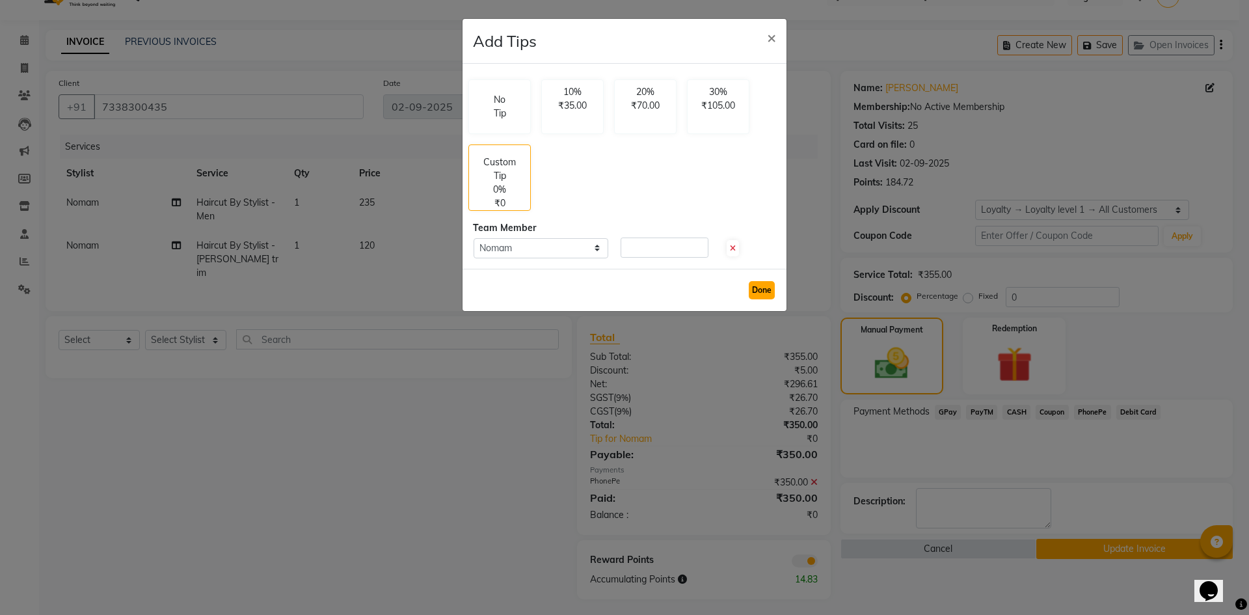
click at [760, 291] on button "Done" at bounding box center [762, 290] width 26 height 18
type input "0"
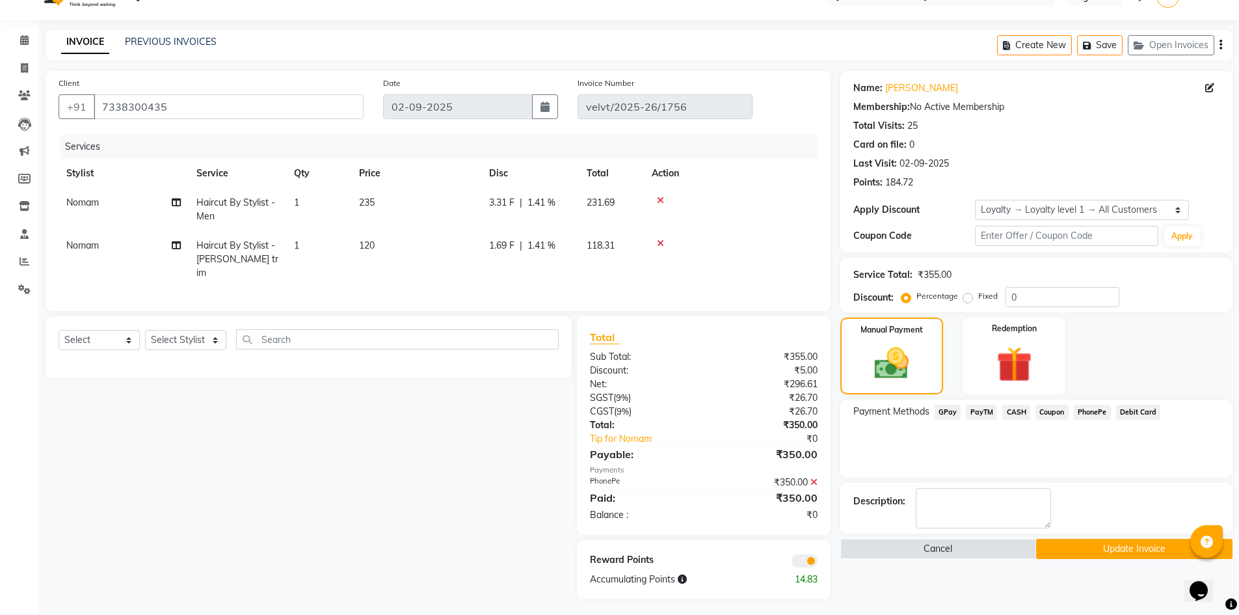
click at [817, 477] on icon at bounding box center [813, 481] width 7 height 9
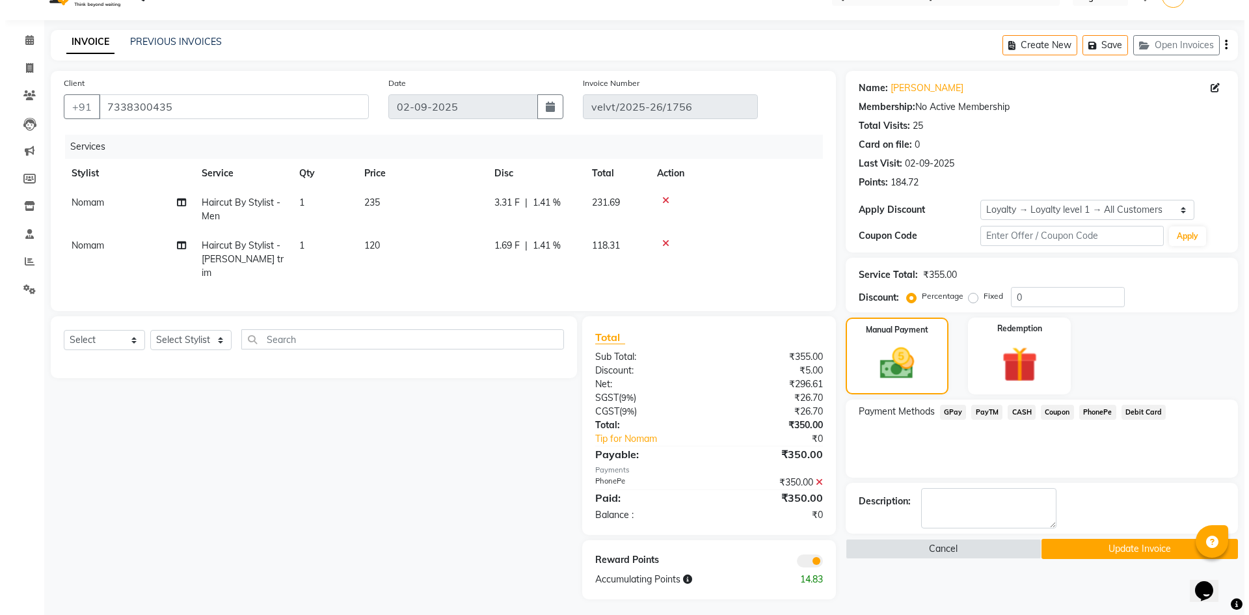
scroll to position [0, 0]
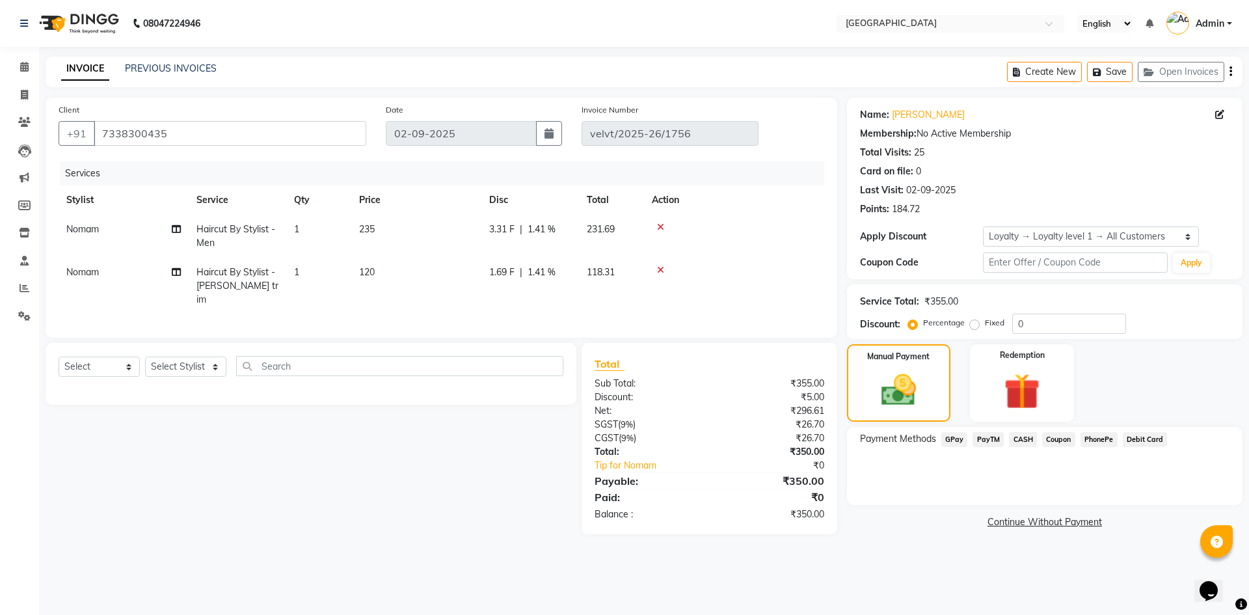
click at [1098, 439] on span "PhonePe" at bounding box center [1098, 439] width 37 height 15
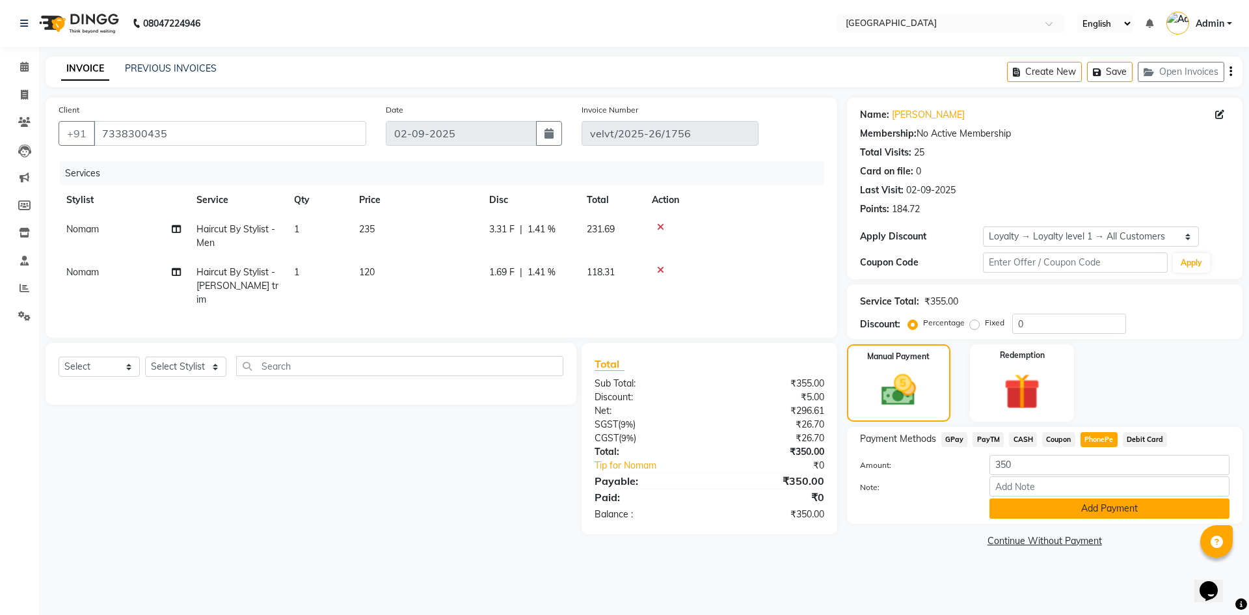
click at [1061, 507] on button "Add Payment" at bounding box center [1109, 508] width 240 height 20
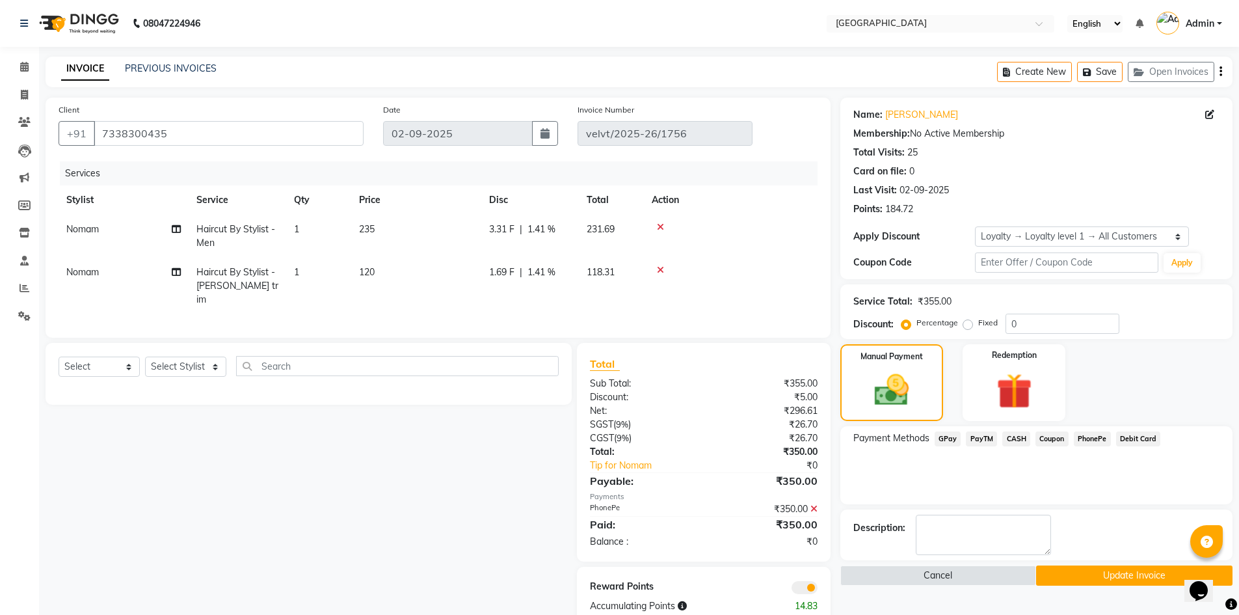
click at [1061, 566] on button "Update Invoice" at bounding box center [1134, 575] width 196 height 20
